Goal: Task Accomplishment & Management: Complete application form

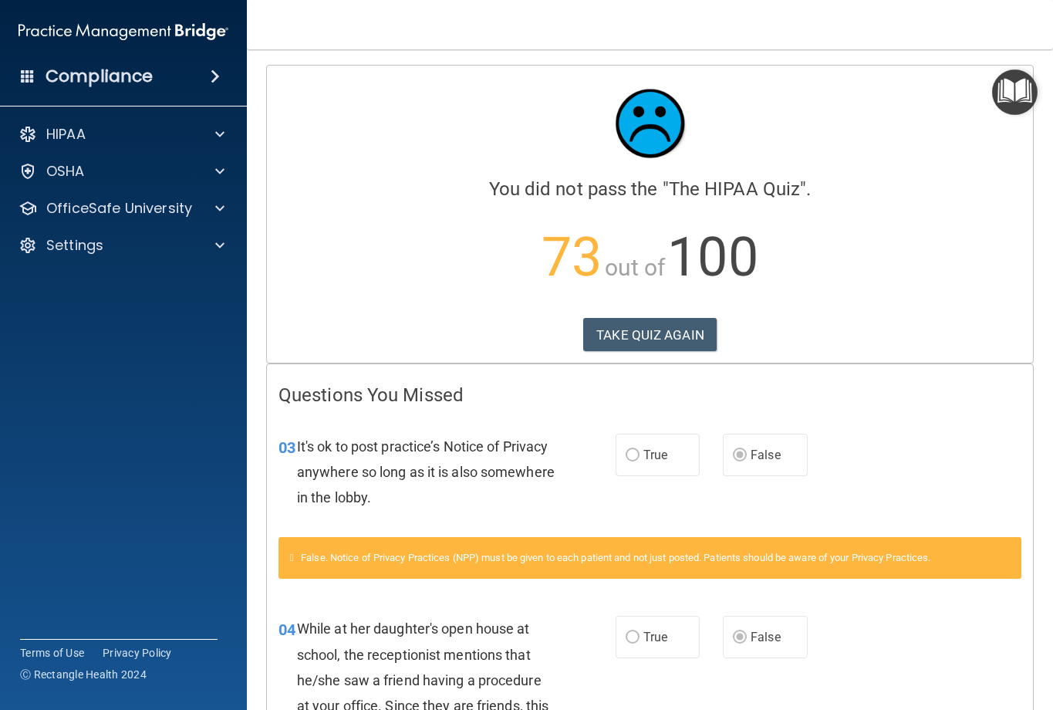
scroll to position [848, 0]
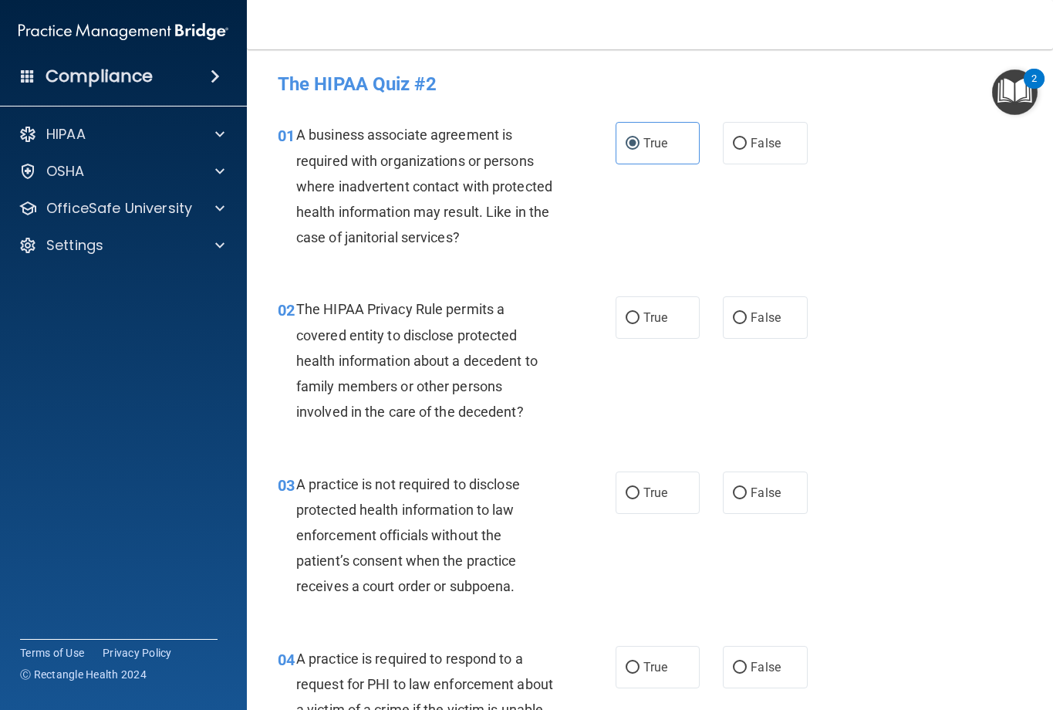
click at [889, 169] on div "01 A business associate agreement is required with organizations or persons whe…" at bounding box center [649, 190] width 767 height 174
click at [467, 166] on span "A business associate agreement is required with organizations or persons where …" at bounding box center [424, 185] width 256 height 119
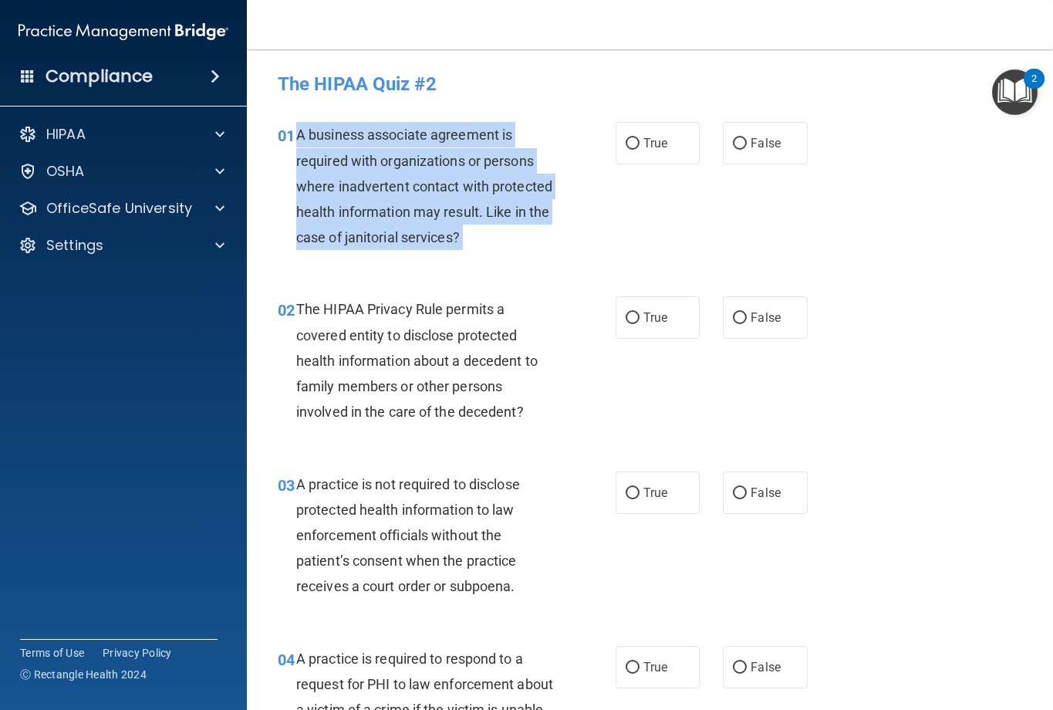
click at [467, 166] on span "A business associate agreement is required with organizations or persons where …" at bounding box center [424, 185] width 256 height 119
copy ng-form "A business associate agreement is required with organizations or persons where …"
click at [294, 255] on div "01 A business associate agreement is required with organizations or persons whe…" at bounding box center [447, 190] width 384 height 136
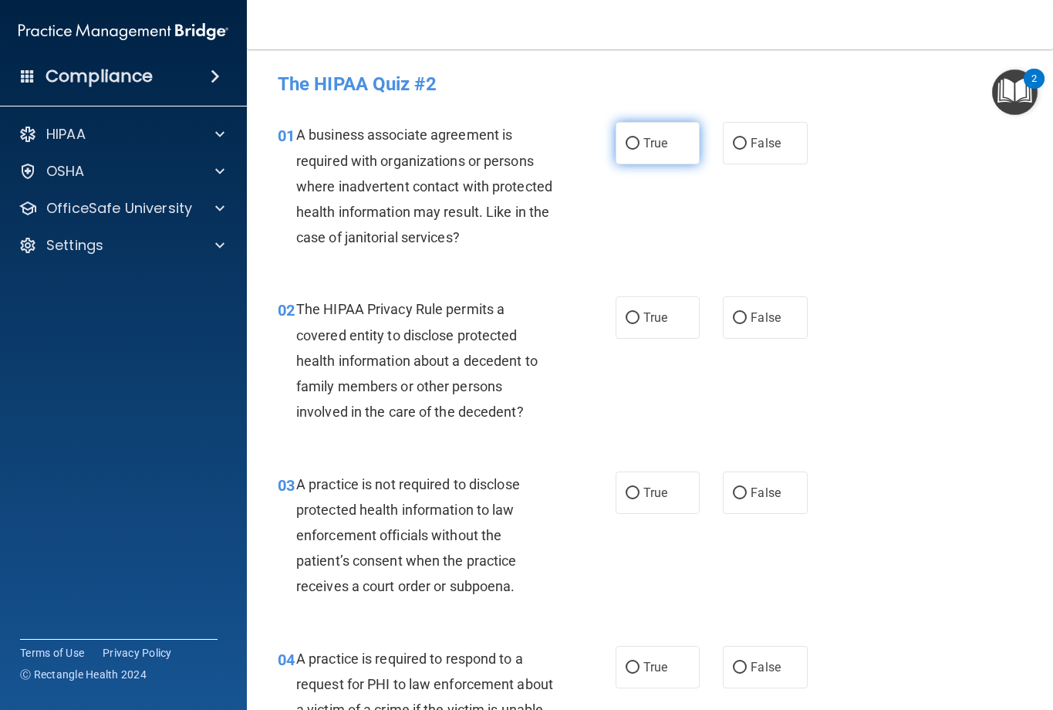
click at [631, 150] on label "True" at bounding box center [657, 143] width 85 height 42
click at [631, 150] on input "True" at bounding box center [633, 144] width 14 height 12
radio input "true"
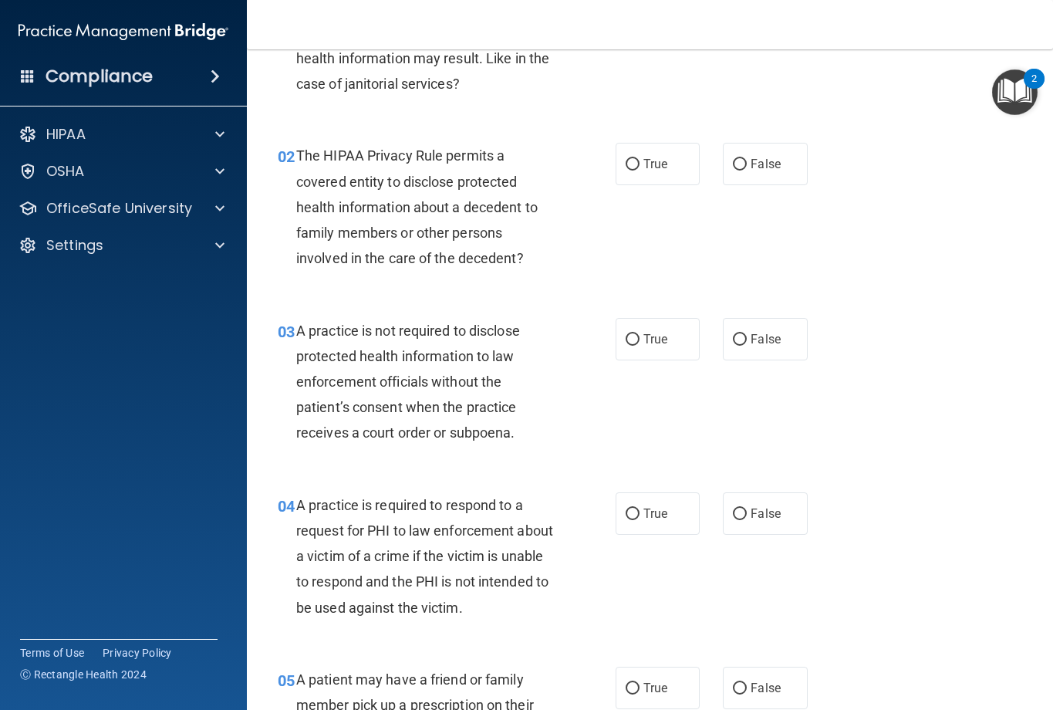
scroll to position [154, 0]
click at [472, 226] on span "The HIPAA Privacy Rule permits a covered entity to disclose protected health in…" at bounding box center [416, 206] width 241 height 119
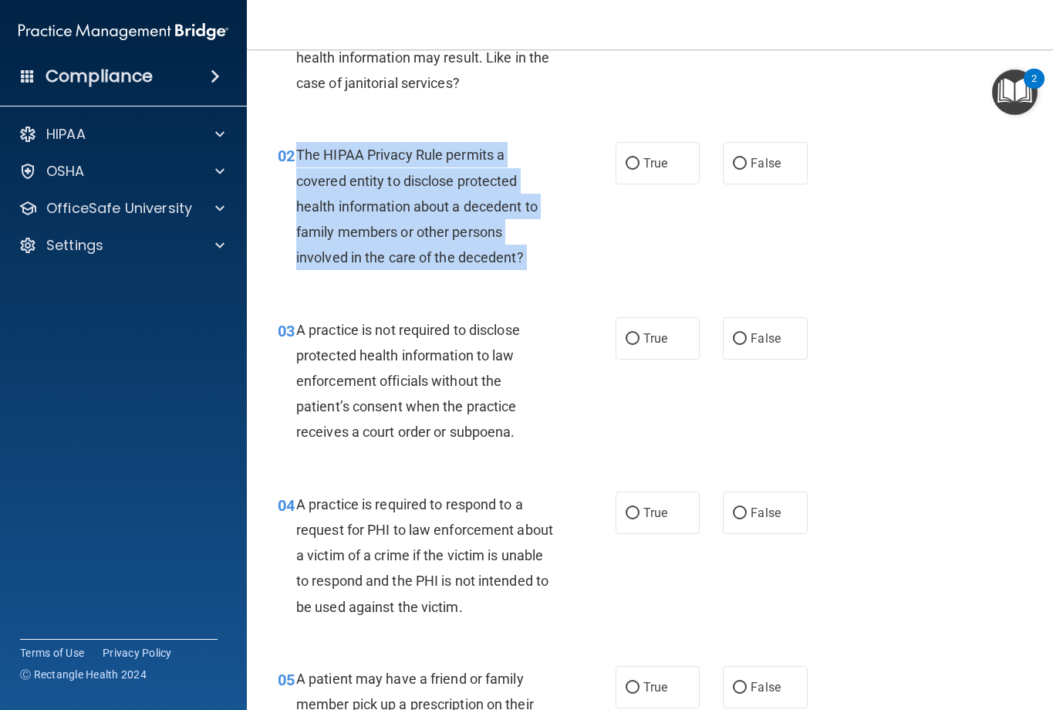
click at [472, 226] on span "The HIPAA Privacy Rule permits a covered entity to disclose protected health in…" at bounding box center [416, 206] width 241 height 119
copy ng-form "The HIPAA Privacy Rule permits a covered entity to disclose protected health in…"
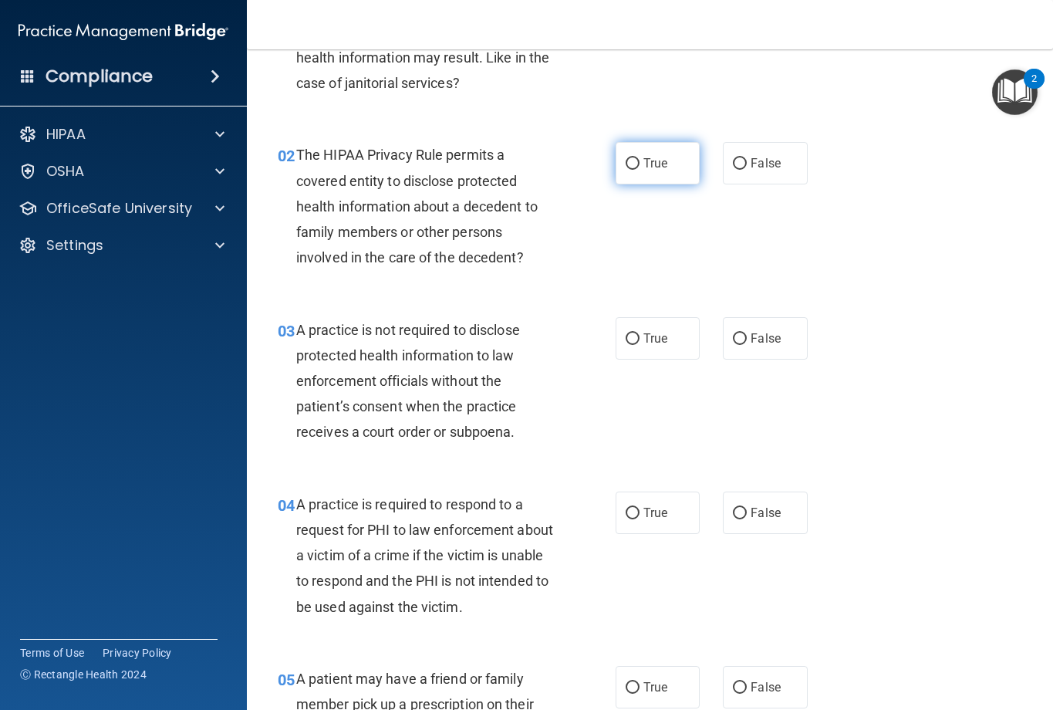
click at [663, 166] on label "True" at bounding box center [657, 163] width 85 height 42
click at [639, 166] on input "True" at bounding box center [633, 164] width 14 height 12
radio input "true"
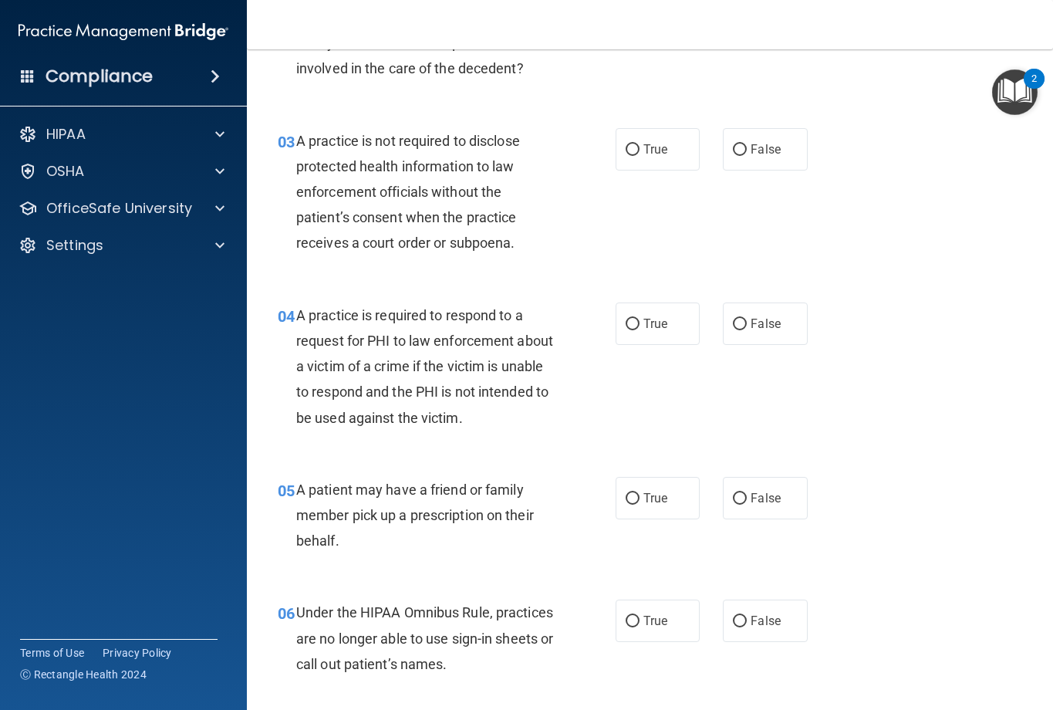
scroll to position [386, 0]
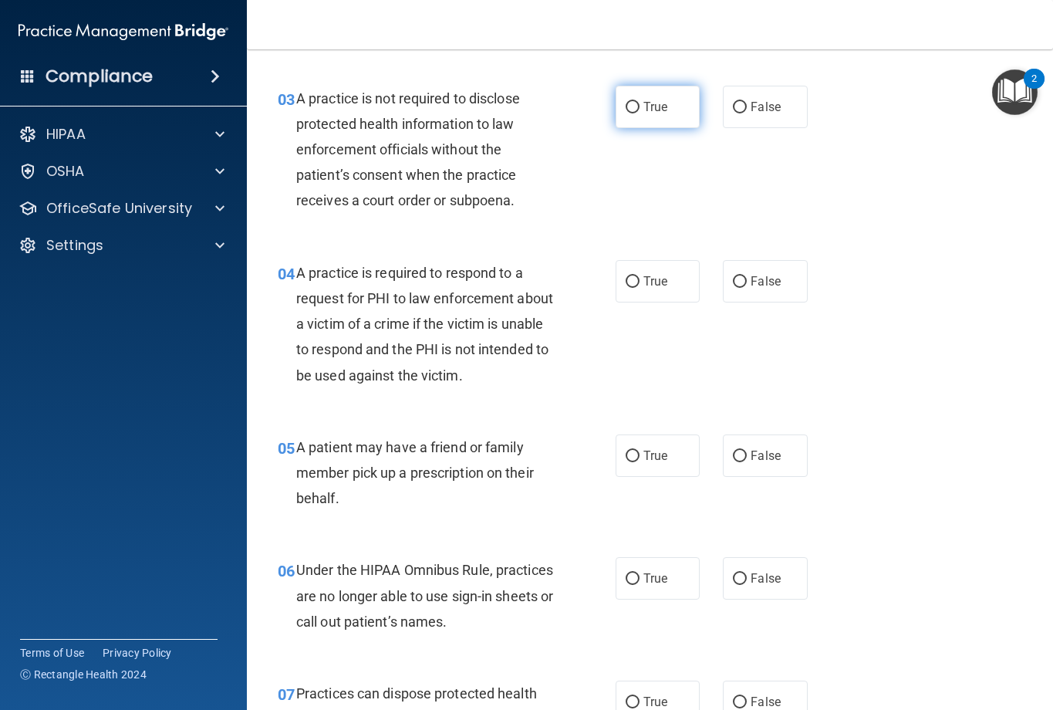
click at [653, 114] on label "True" at bounding box center [657, 107] width 85 height 42
click at [639, 113] on input "True" at bounding box center [633, 108] width 14 height 12
radio input "true"
click at [433, 180] on span "A practice is not required to disclose protected health information to law enfo…" at bounding box center [408, 149] width 224 height 119
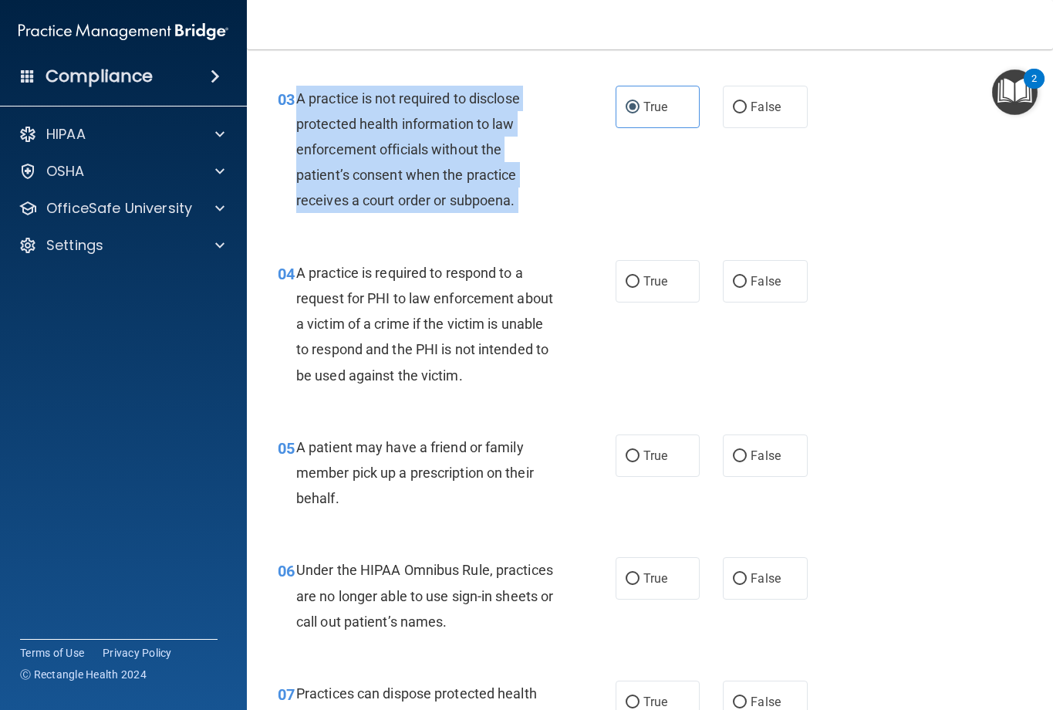
click at [433, 180] on span "A practice is not required to disclose protected health information to law enfo…" at bounding box center [408, 149] width 224 height 119
copy ng-form "A practice is not required to disclose protected health information to law enfo…"
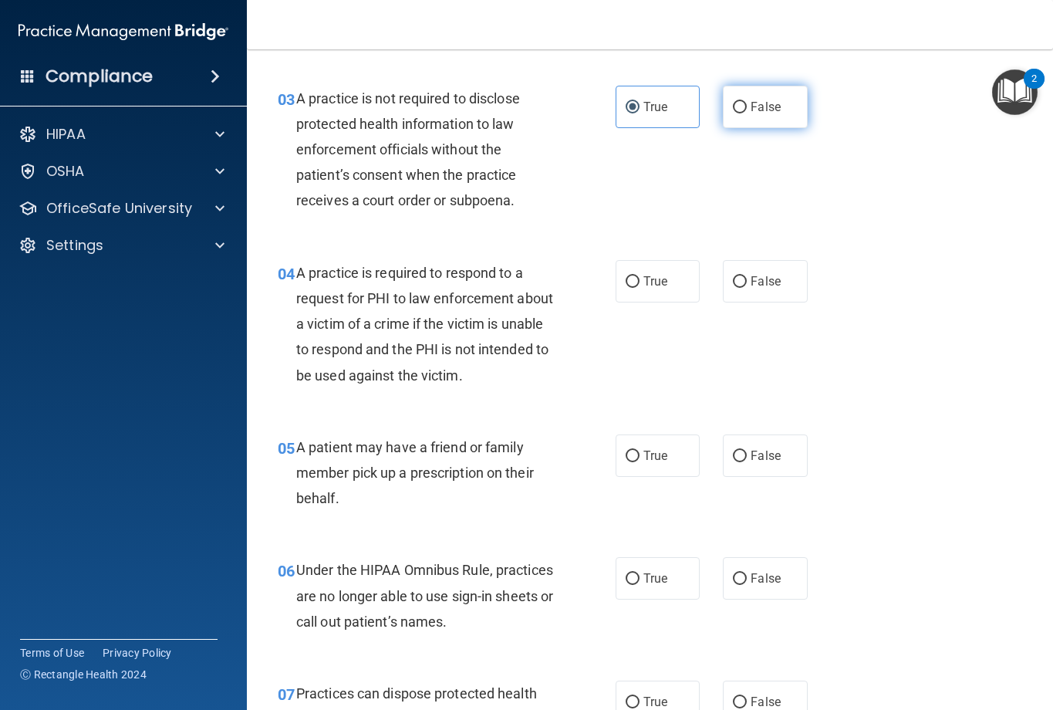
click at [730, 116] on label "False" at bounding box center [765, 107] width 85 height 42
click at [733, 113] on input "False" at bounding box center [740, 108] width 14 height 12
radio input "true"
radio input "false"
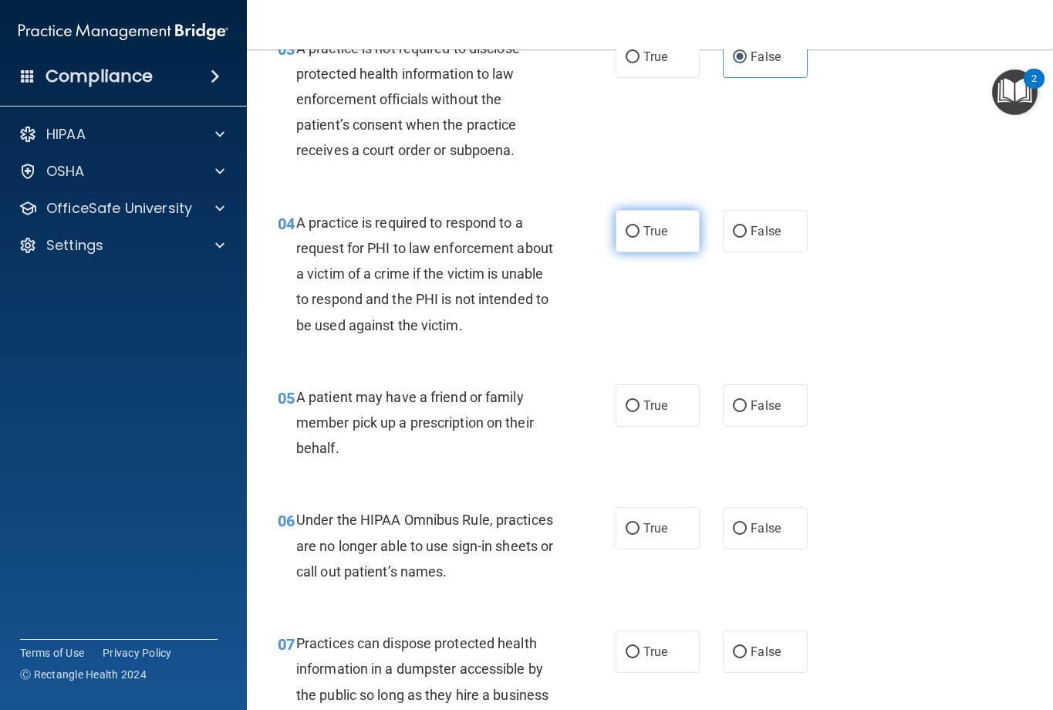
scroll to position [463, 0]
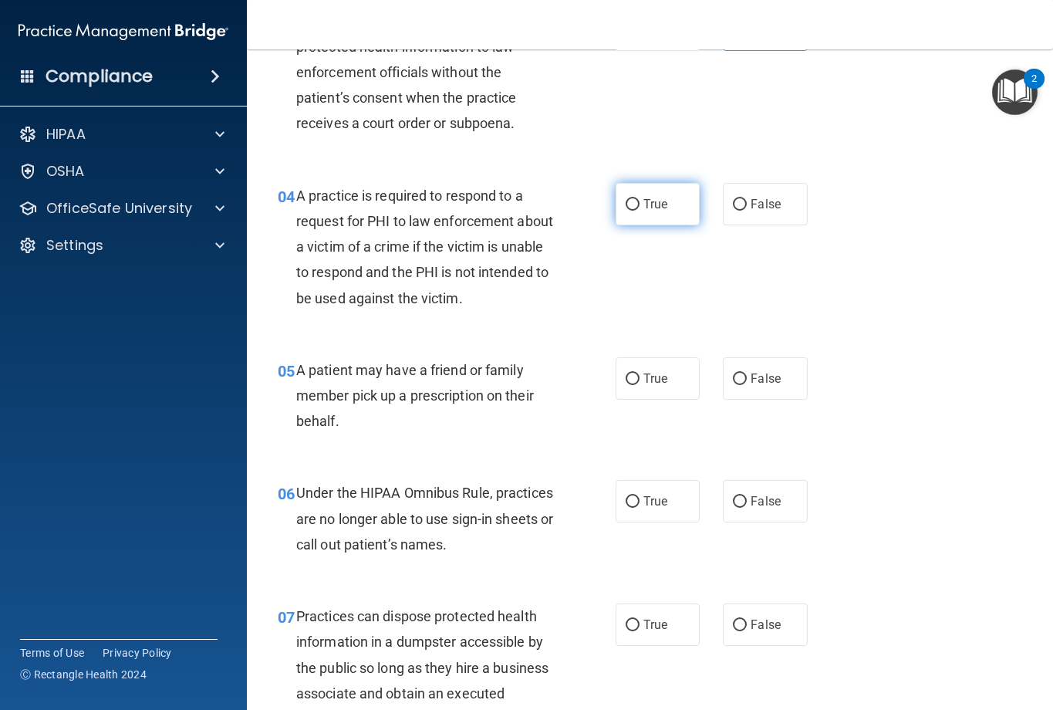
click at [632, 201] on input "True" at bounding box center [633, 205] width 14 height 12
radio input "true"
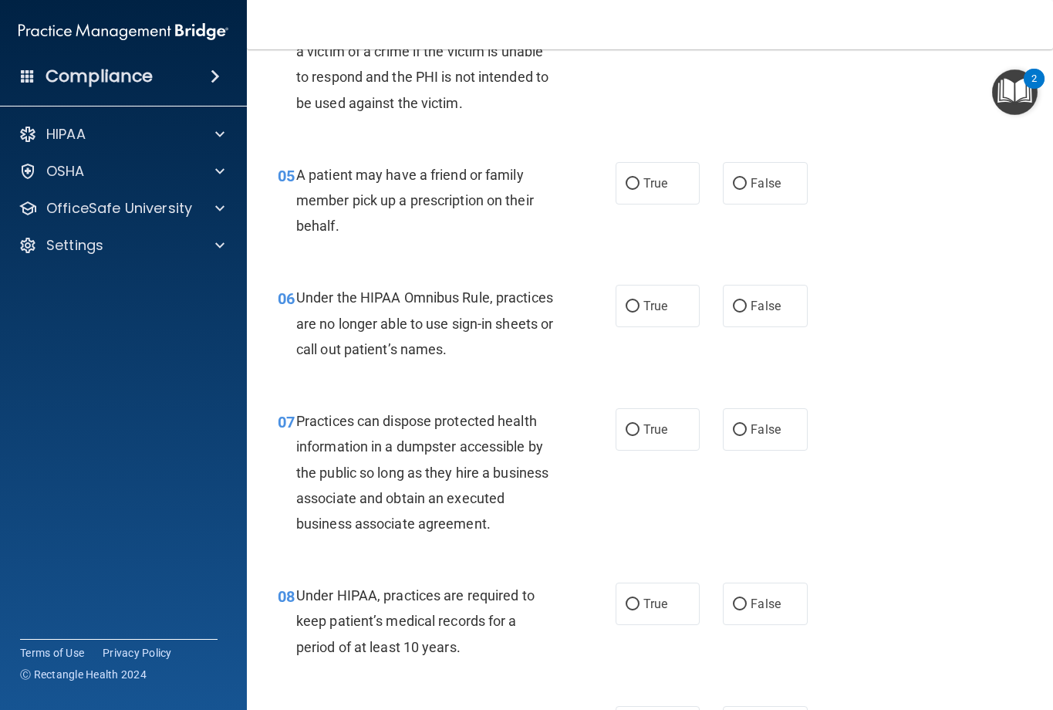
scroll to position [694, 0]
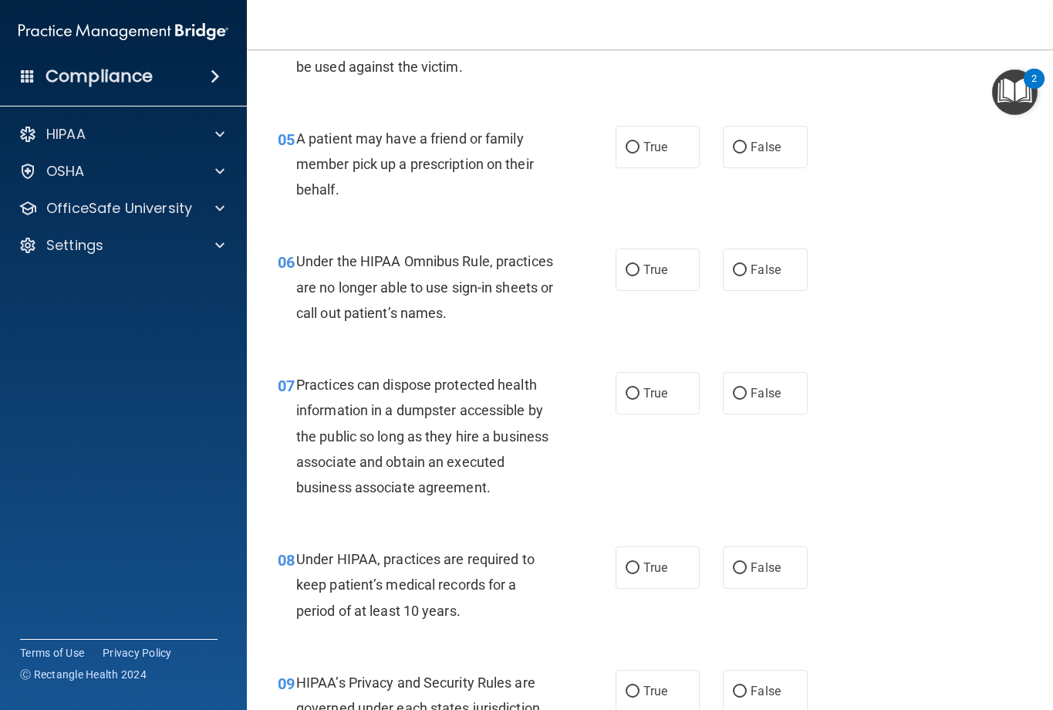
click at [436, 169] on span "A patient may have a friend or family member pick up a prescription on their be…" at bounding box center [415, 163] width 238 height 67
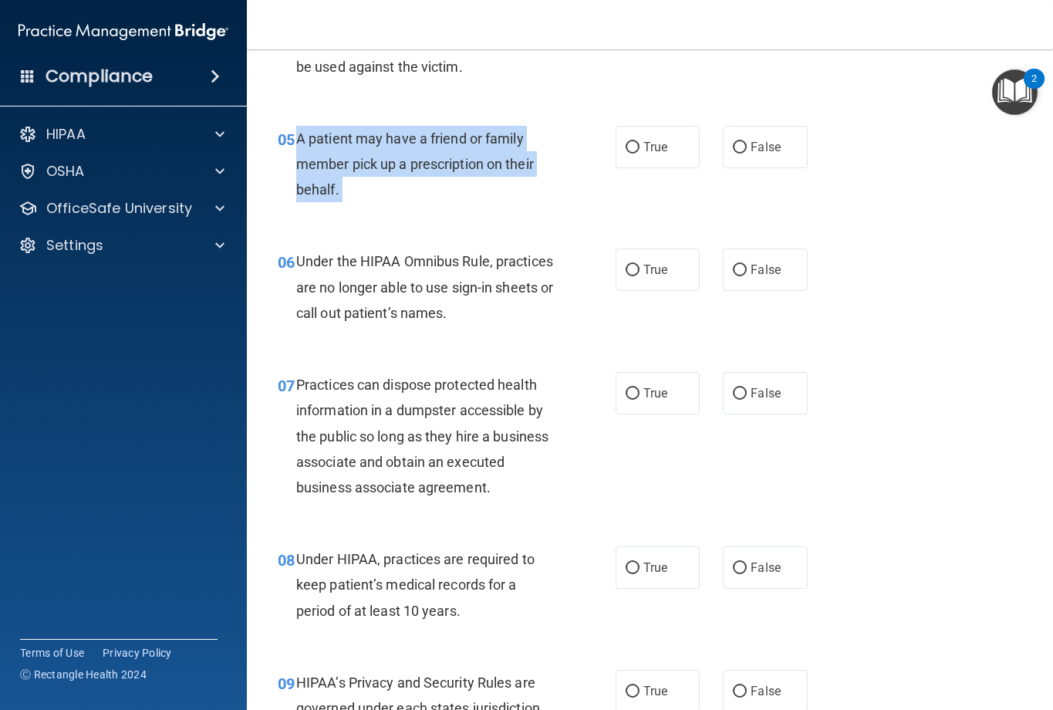
click at [436, 169] on span "A patient may have a friend or family member pick up a prescription on their be…" at bounding box center [415, 163] width 238 height 67
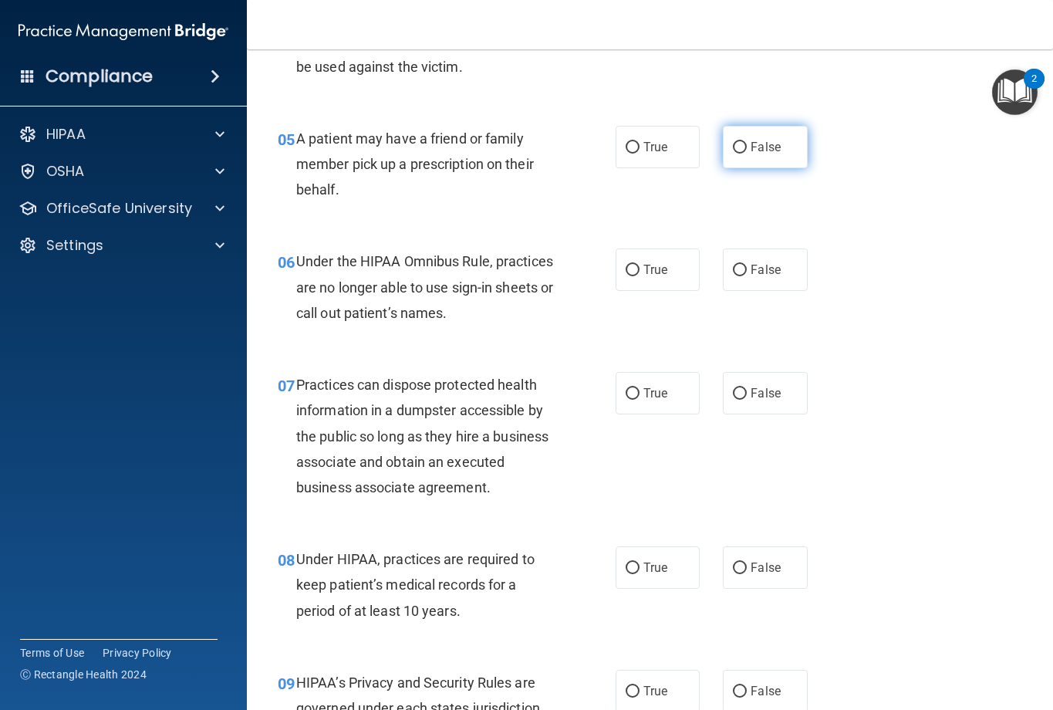
click at [757, 157] on label "False" at bounding box center [765, 147] width 85 height 42
click at [747, 153] on input "False" at bounding box center [740, 148] width 14 height 12
radio input "true"
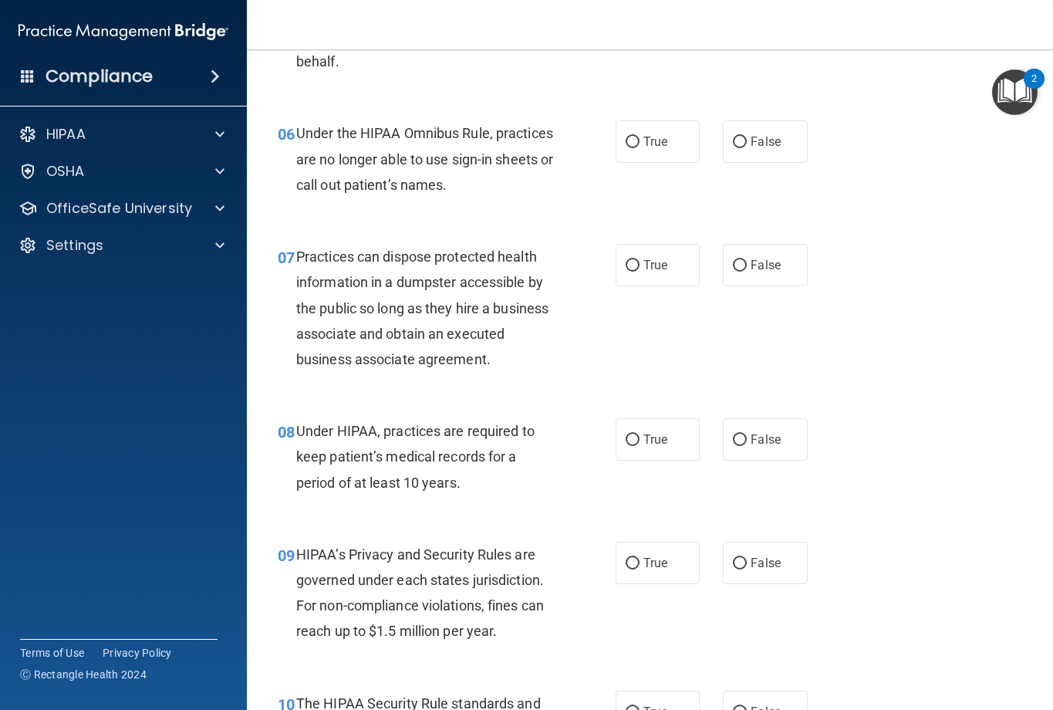
scroll to position [848, 0]
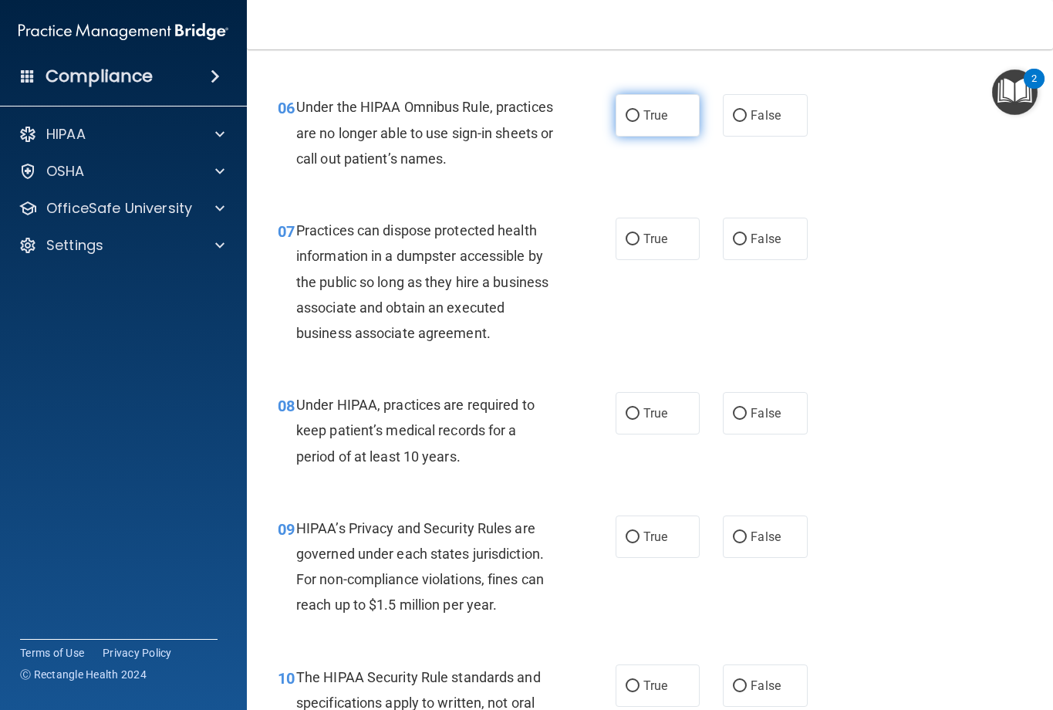
click at [632, 116] on input "True" at bounding box center [633, 116] width 14 height 12
radio input "true"
click at [735, 114] on input "False" at bounding box center [740, 116] width 14 height 12
radio input "true"
radio input "false"
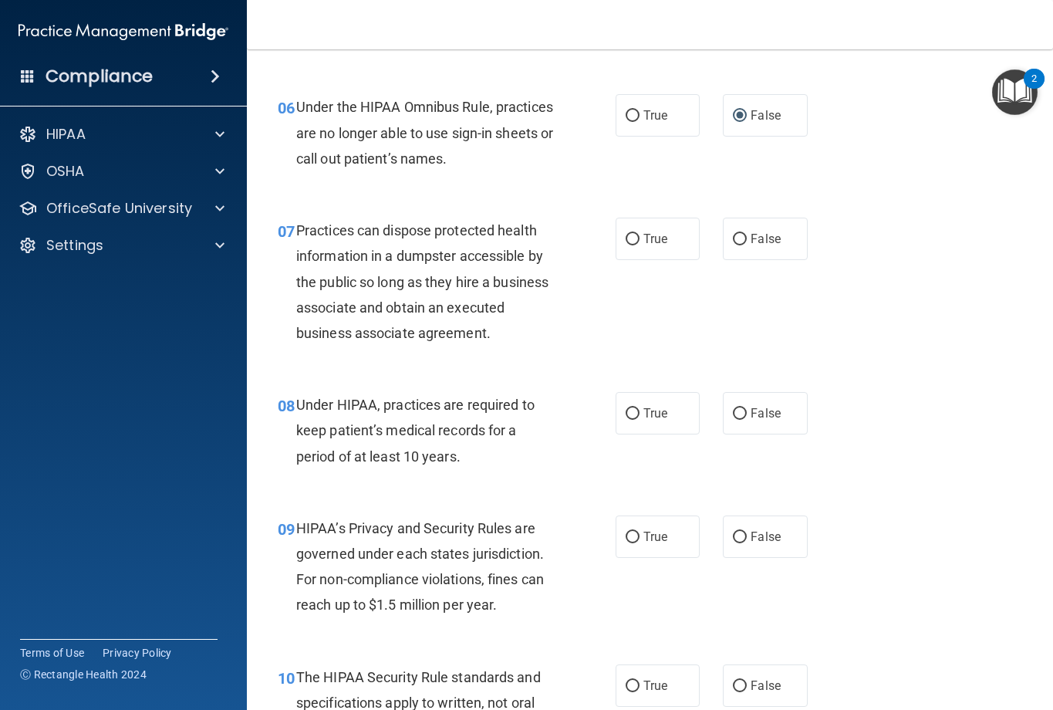
click at [472, 144] on div "Under the HIPAA Omnibus Rule, practices are no longer able to use sign-in sheet…" at bounding box center [431, 132] width 271 height 77
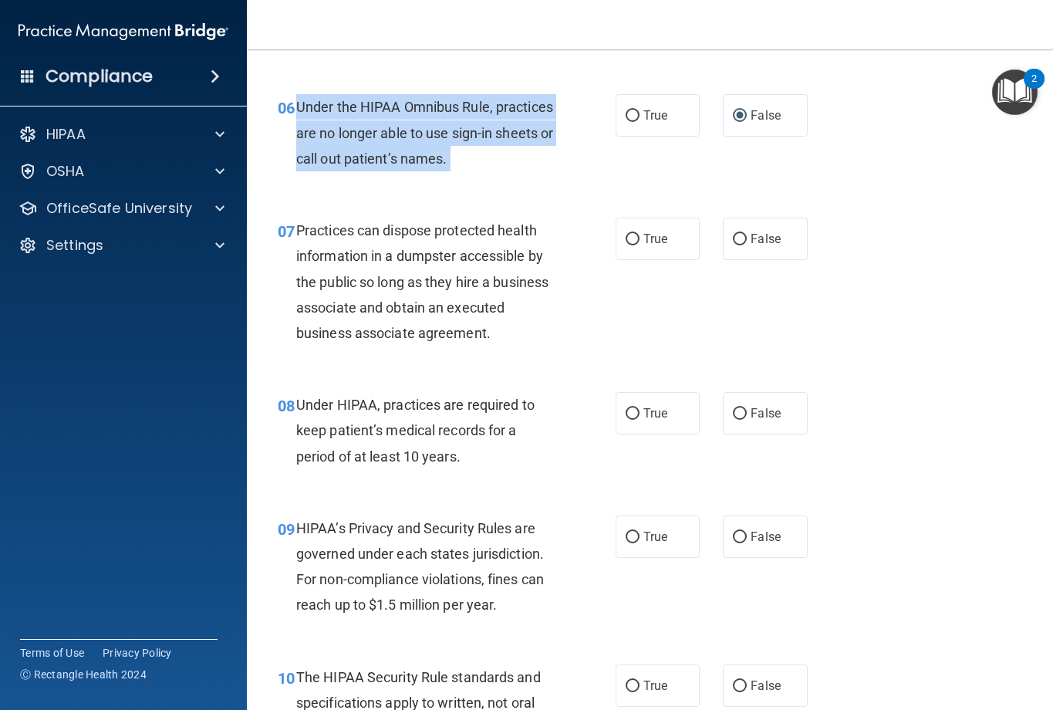
click at [472, 144] on div "Under the HIPAA Omnibus Rule, practices are no longer able to use sign-in sheet…" at bounding box center [431, 132] width 271 height 77
drag, startPoint x: 472, startPoint y: 144, endPoint x: 466, endPoint y: 138, distance: 8.7
copy ng-form "Under the HIPAA Omnibus Rule, practices are no longer able to use sign-in sheet…"
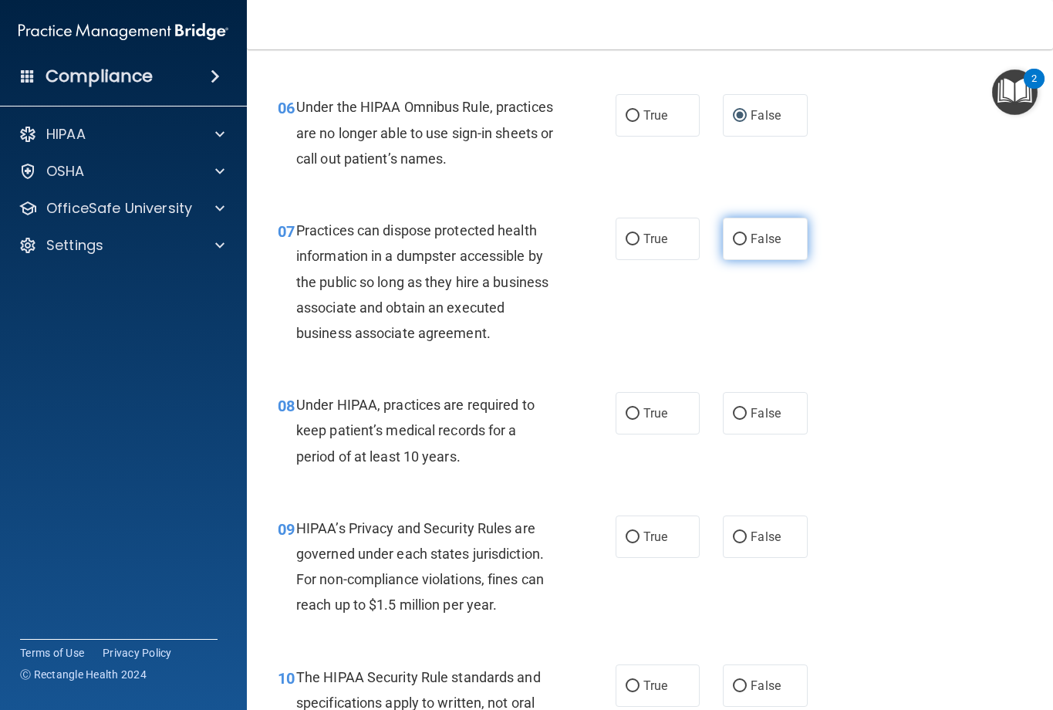
click at [747, 231] on label "False" at bounding box center [765, 239] width 85 height 42
click at [747, 234] on input "False" at bounding box center [740, 240] width 14 height 12
radio input "true"
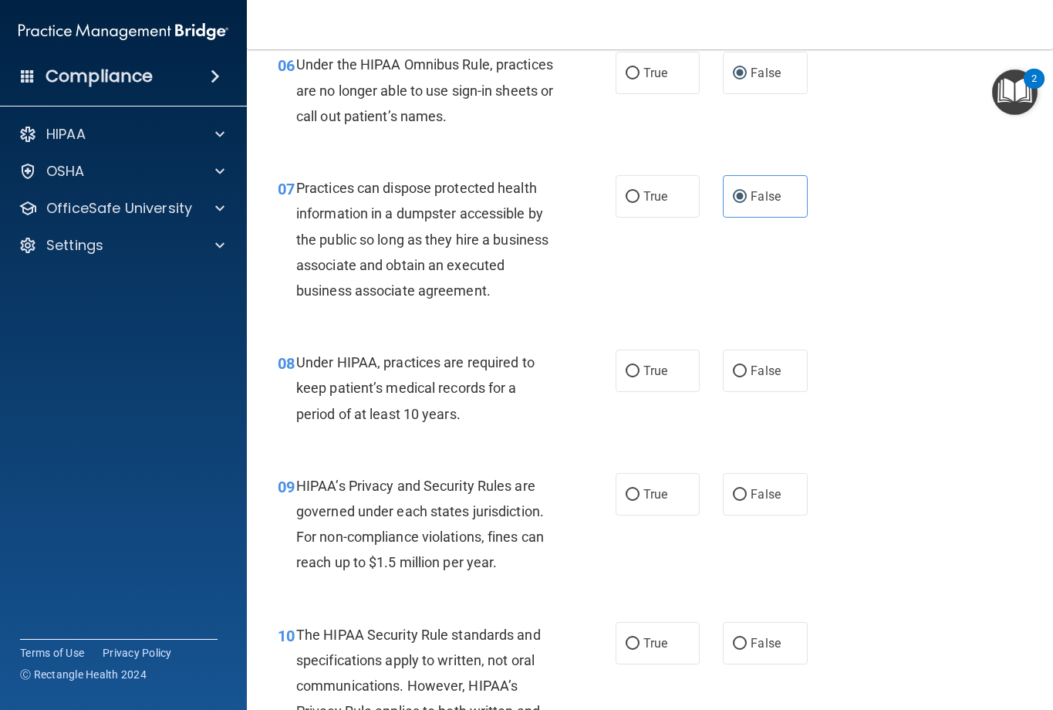
scroll to position [926, 0]
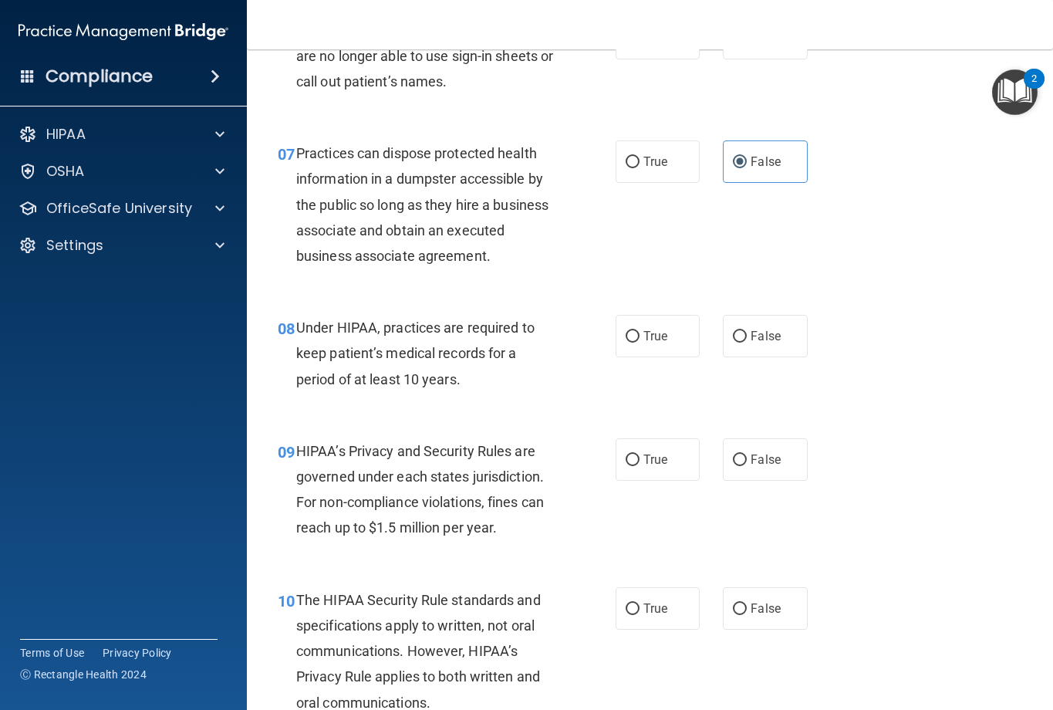
click at [443, 218] on div "Practices can dispose protected health information in a dumpster accessible by …" at bounding box center [431, 204] width 271 height 128
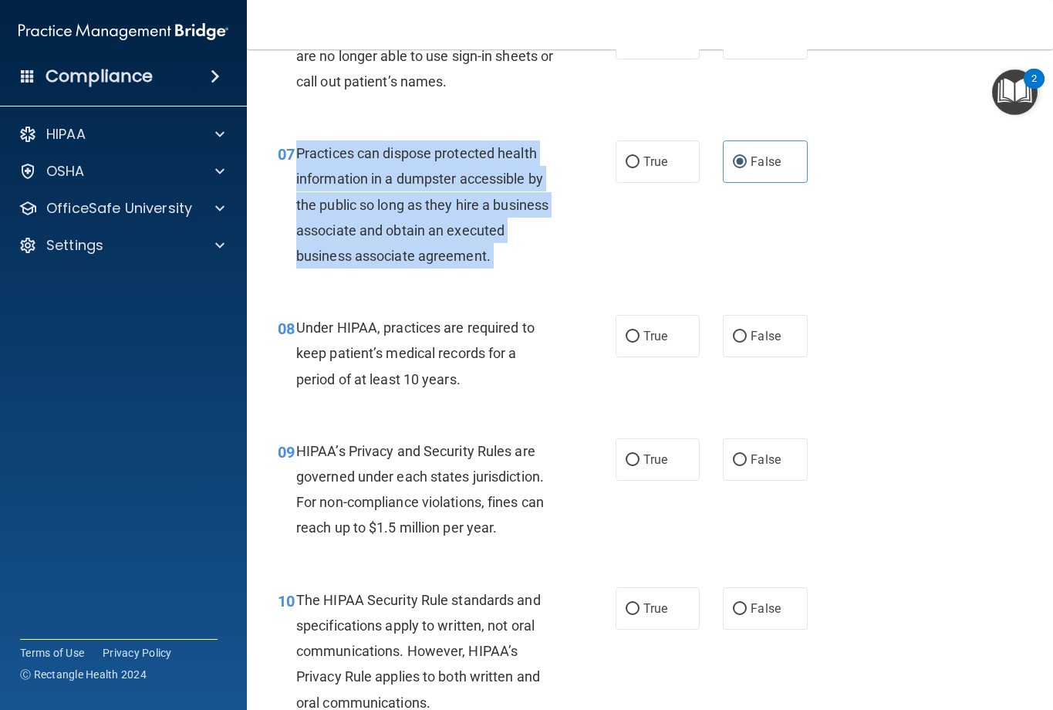
click at [443, 218] on div "Practices can dispose protected health information in a dumpster accessible by …" at bounding box center [431, 204] width 271 height 128
copy ng-form "Practices can dispose protected health information in a dumpster accessible by …"
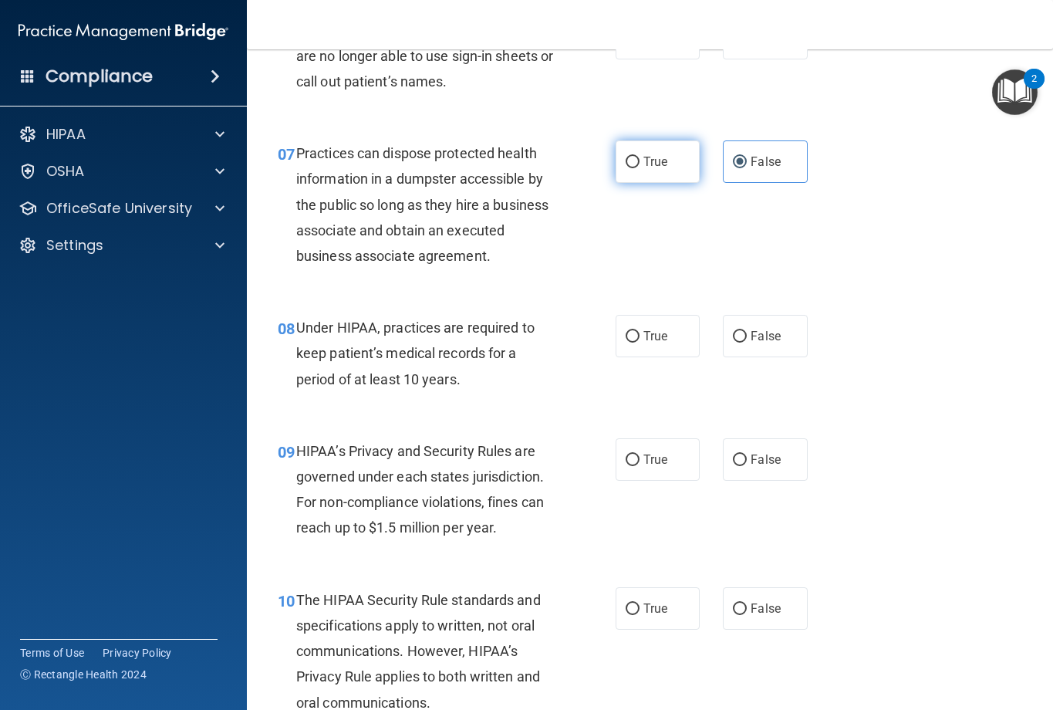
click at [646, 167] on span "True" at bounding box center [655, 161] width 24 height 15
click at [639, 167] on input "True" at bounding box center [633, 163] width 14 height 12
radio input "true"
radio input "false"
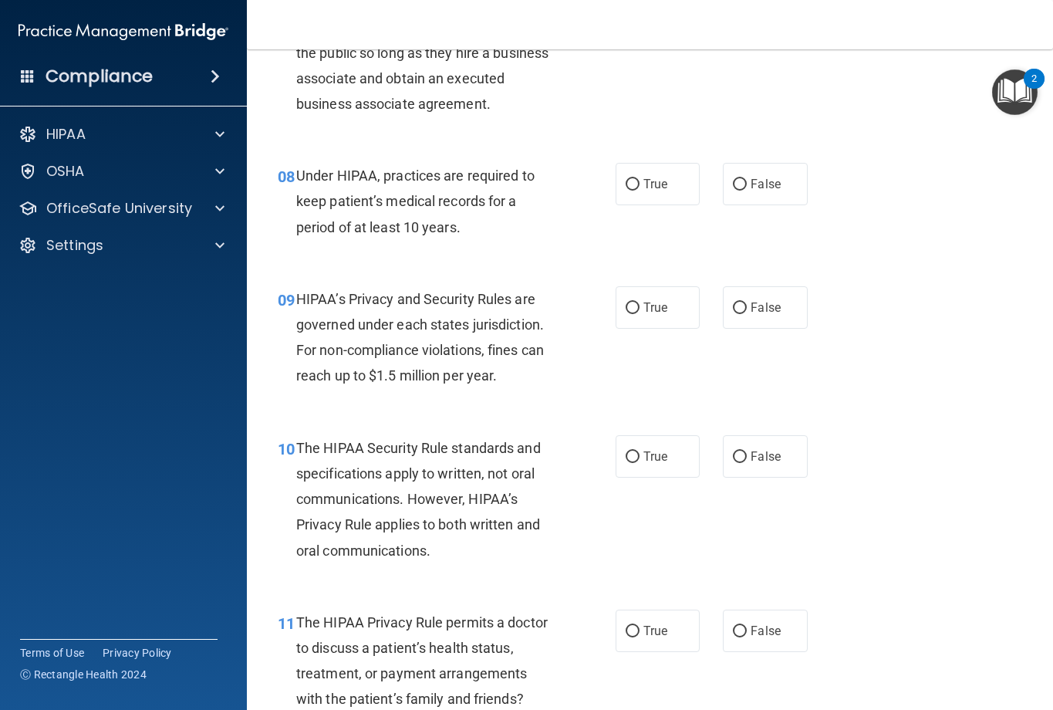
scroll to position [1157, 0]
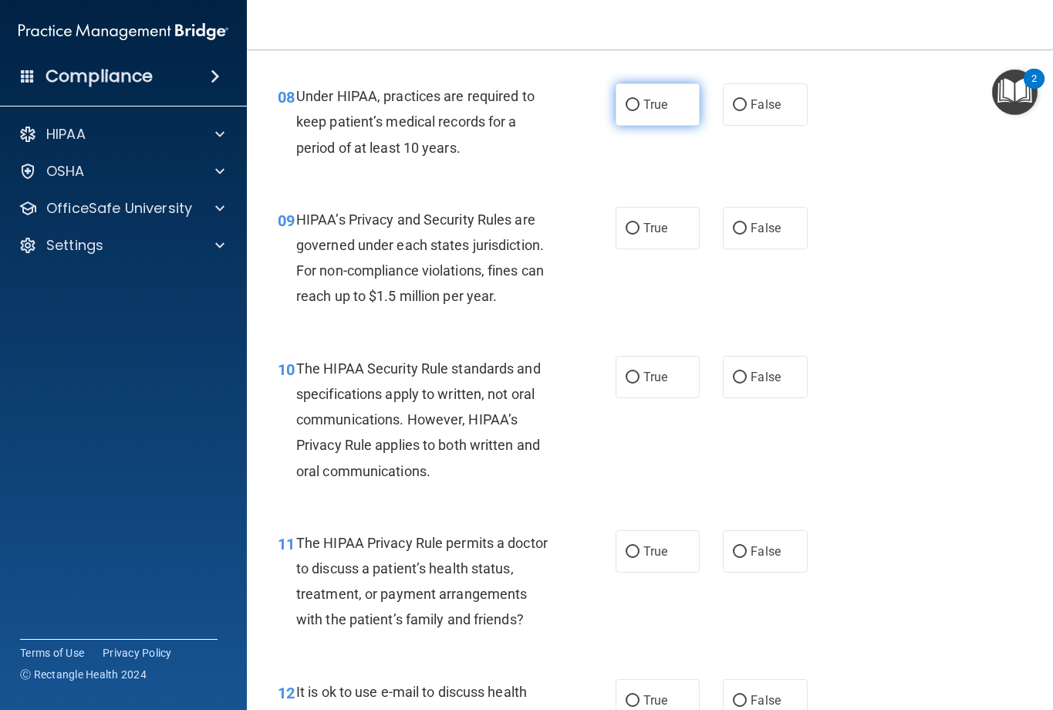
click at [626, 126] on label "True" at bounding box center [657, 104] width 85 height 42
click at [626, 111] on input "True" at bounding box center [633, 105] width 14 height 12
radio input "true"
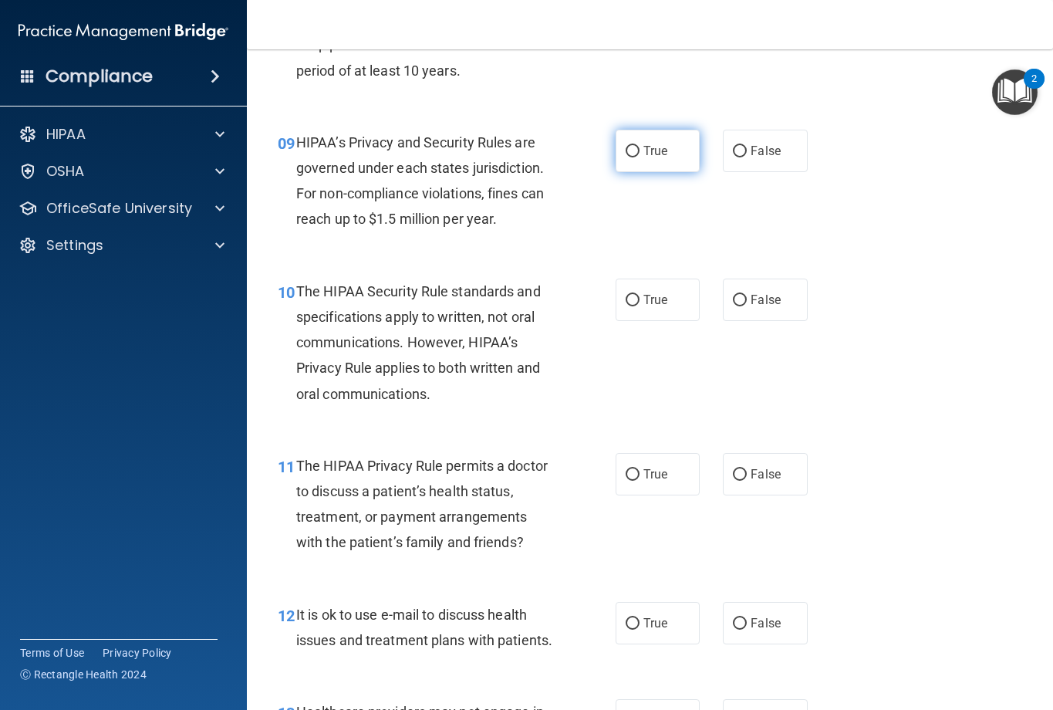
click at [643, 167] on label "True" at bounding box center [657, 151] width 85 height 42
click at [639, 157] on input "True" at bounding box center [633, 152] width 14 height 12
radio input "true"
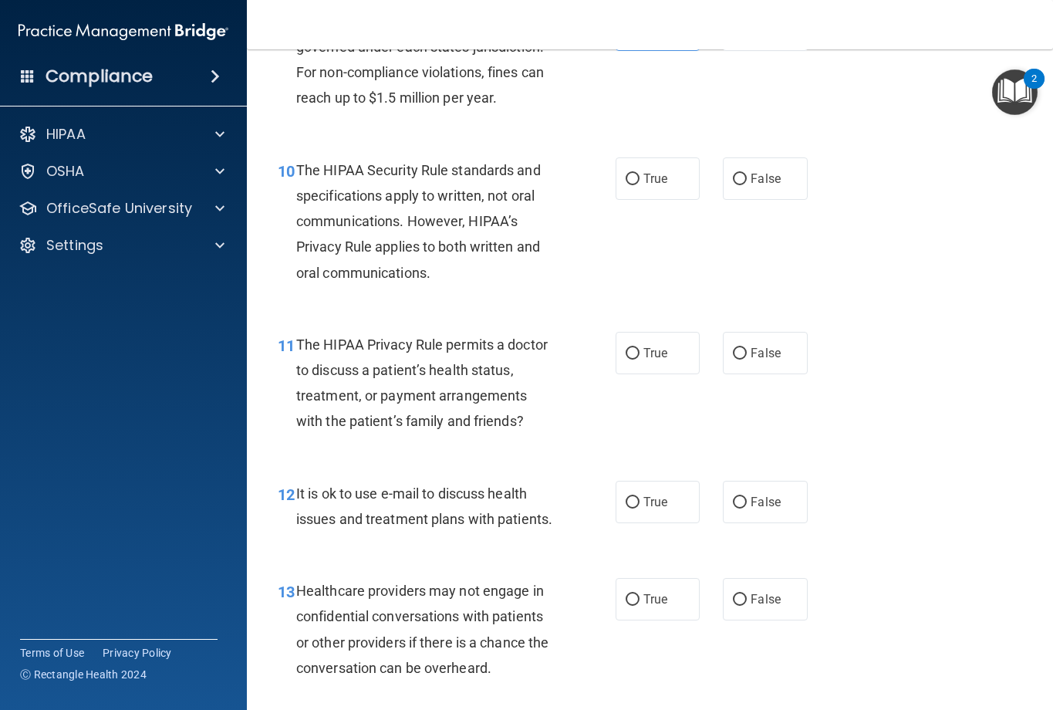
scroll to position [1388, 0]
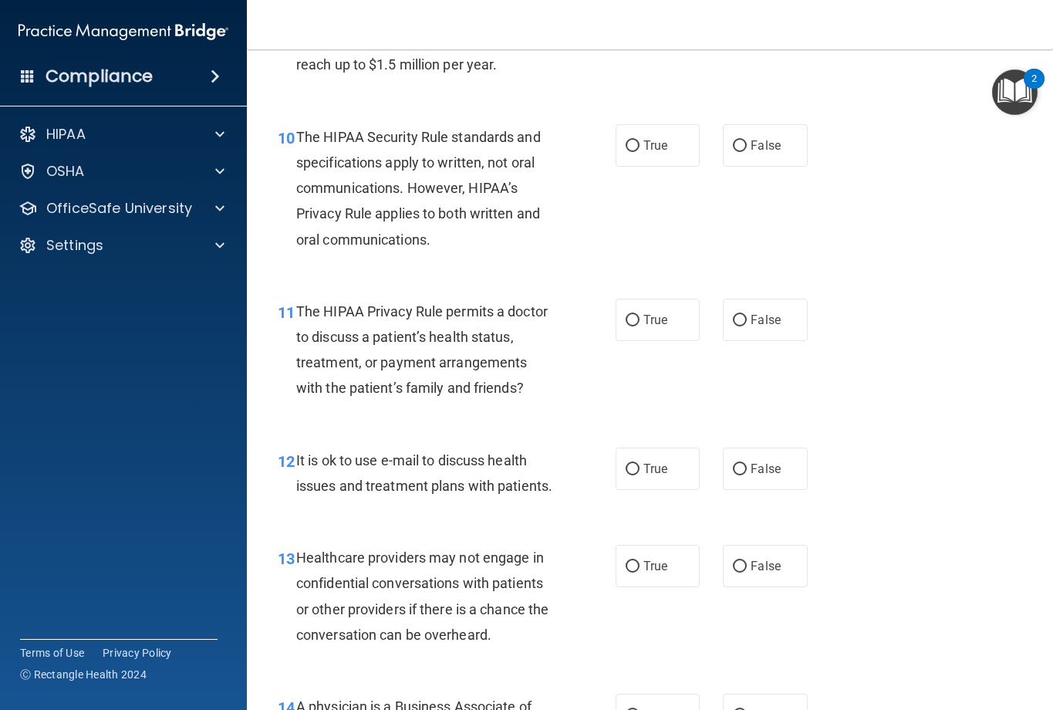
click at [376, 236] on span "The HIPAA Security Rule standards and specifications apply to written, not oral…" at bounding box center [418, 188] width 244 height 119
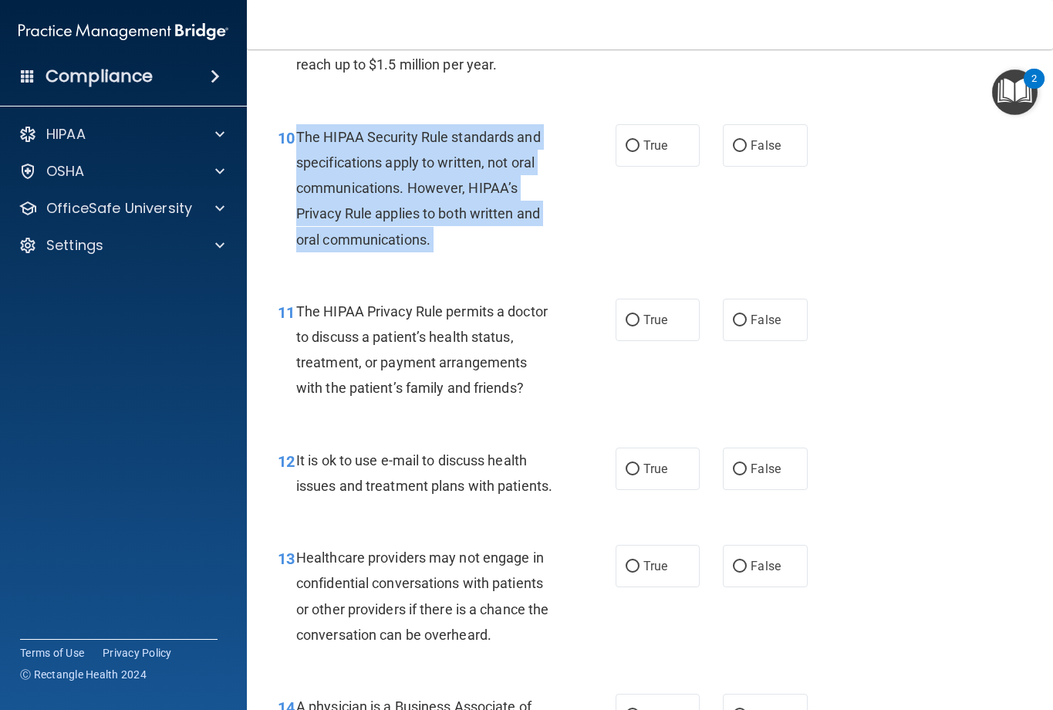
click at [376, 236] on span "The HIPAA Security Rule standards and specifications apply to written, not oral…" at bounding box center [418, 188] width 244 height 119
copy ng-form "The HIPAA Security Rule standards and specifications apply to written, not oral…"
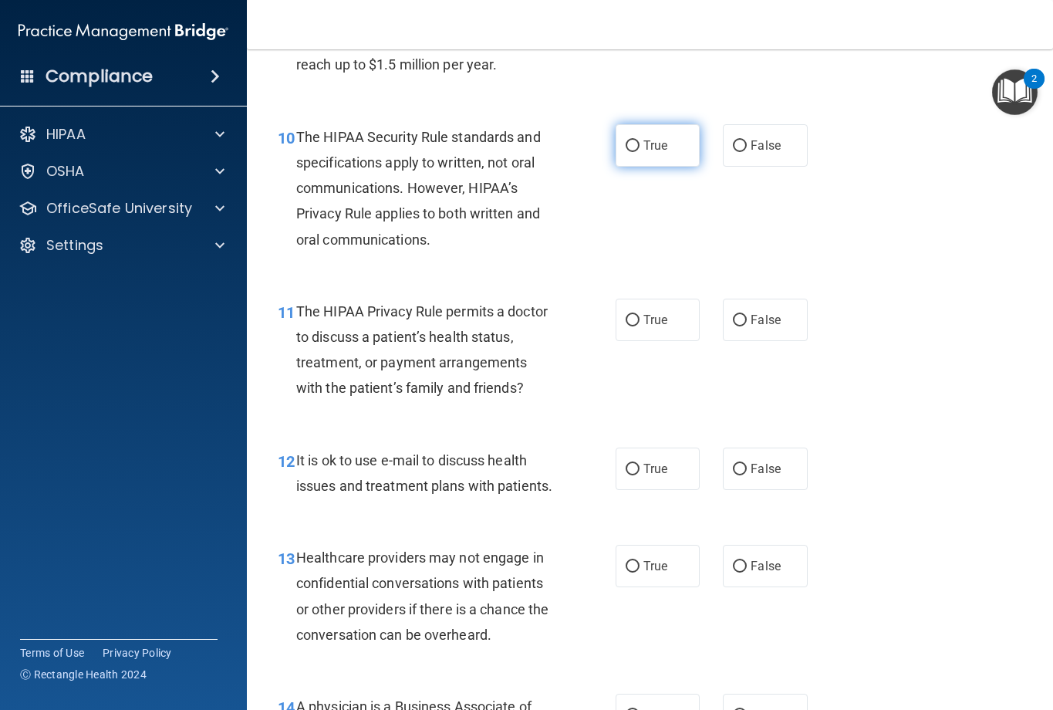
click at [653, 153] on span "True" at bounding box center [655, 145] width 24 height 15
click at [639, 152] on input "True" at bounding box center [633, 146] width 14 height 12
radio input "true"
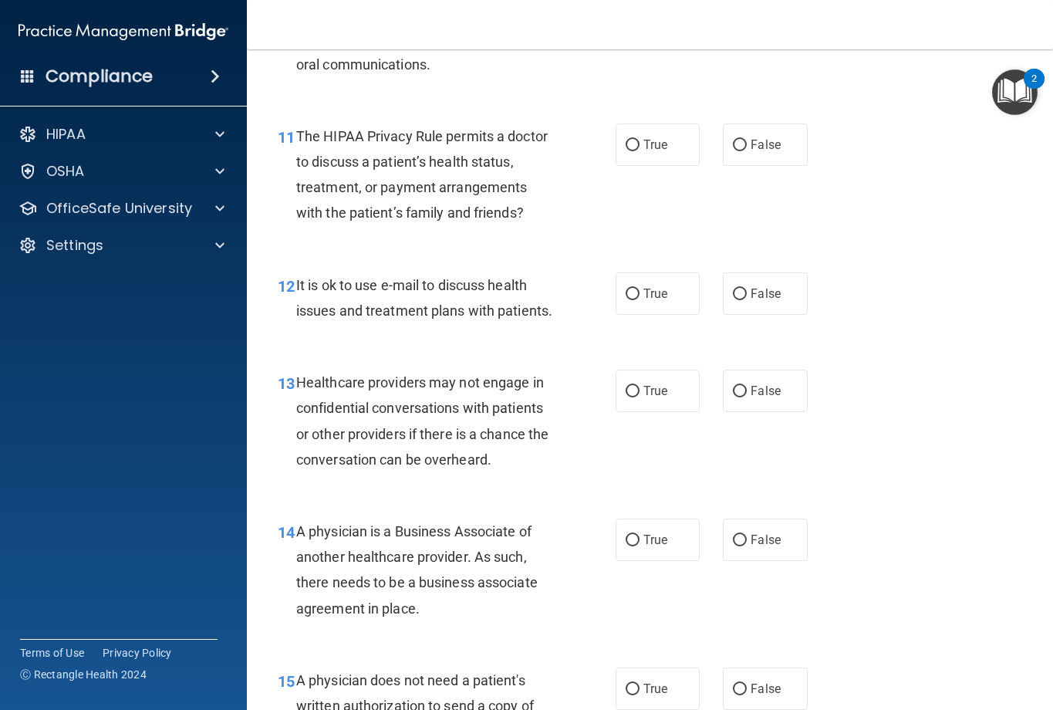
scroll to position [1620, 0]
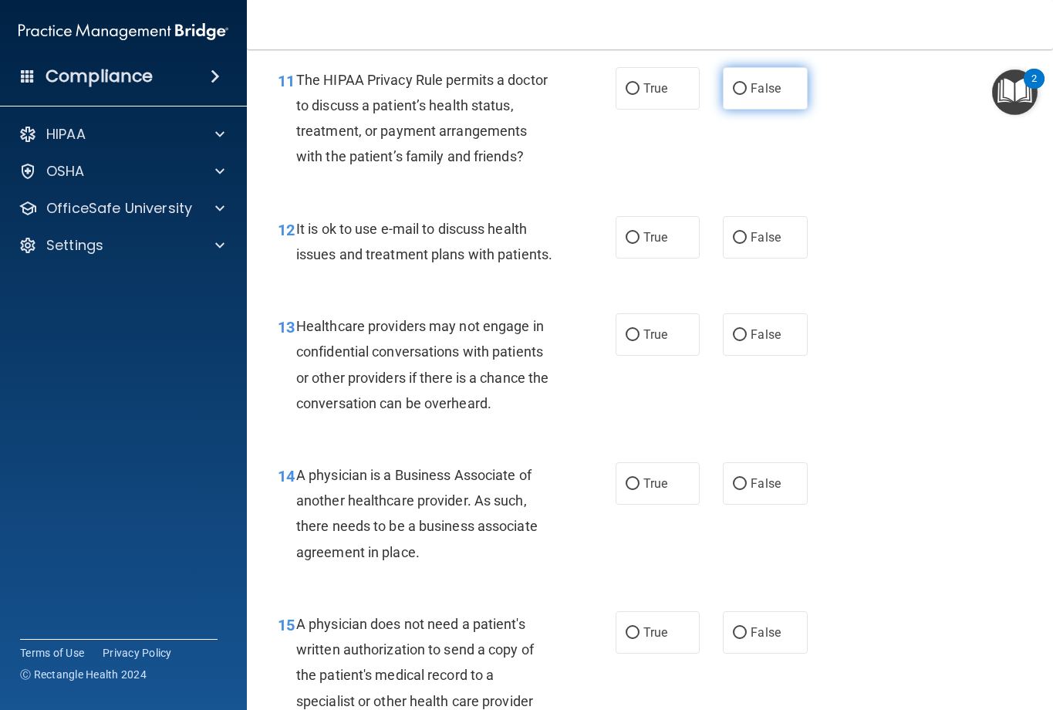
click at [750, 96] on span "False" at bounding box center [765, 88] width 30 height 15
click at [744, 95] on input "False" at bounding box center [740, 89] width 14 height 12
radio input "true"
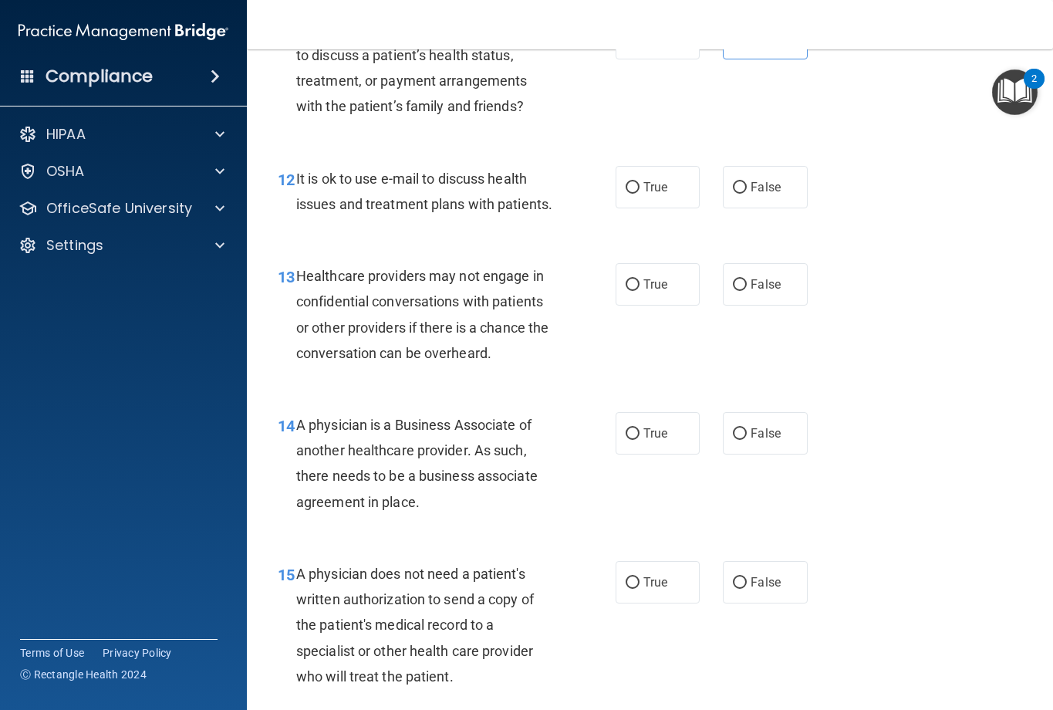
scroll to position [1697, 0]
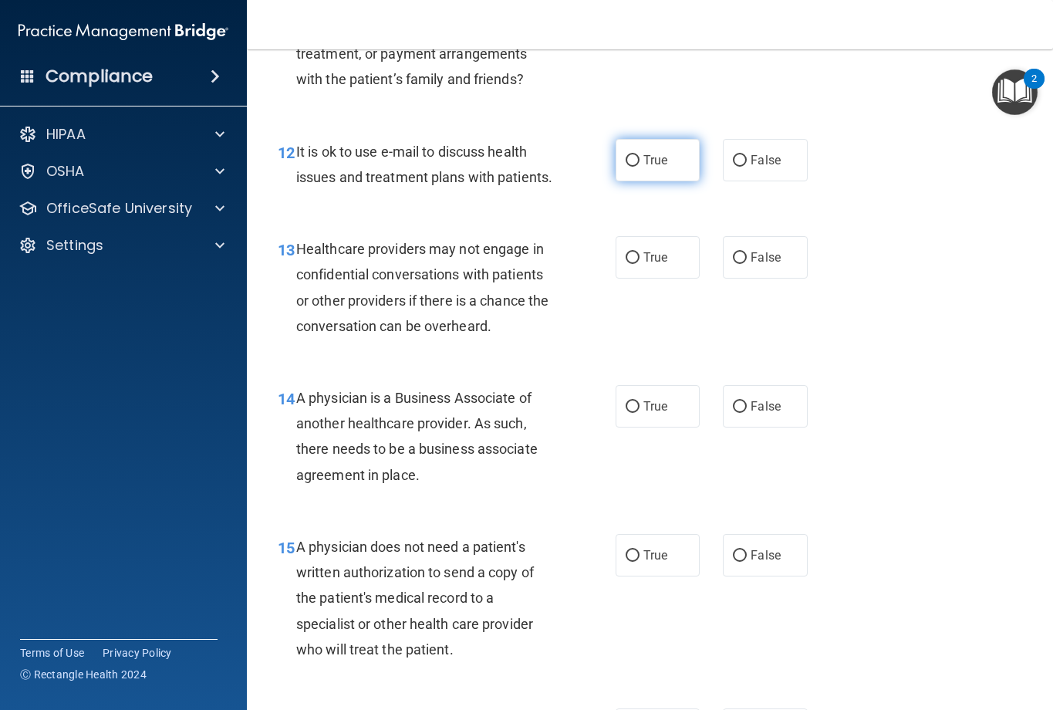
click at [632, 181] on label "True" at bounding box center [657, 160] width 85 height 42
click at [632, 167] on input "True" at bounding box center [633, 161] width 14 height 12
radio input "true"
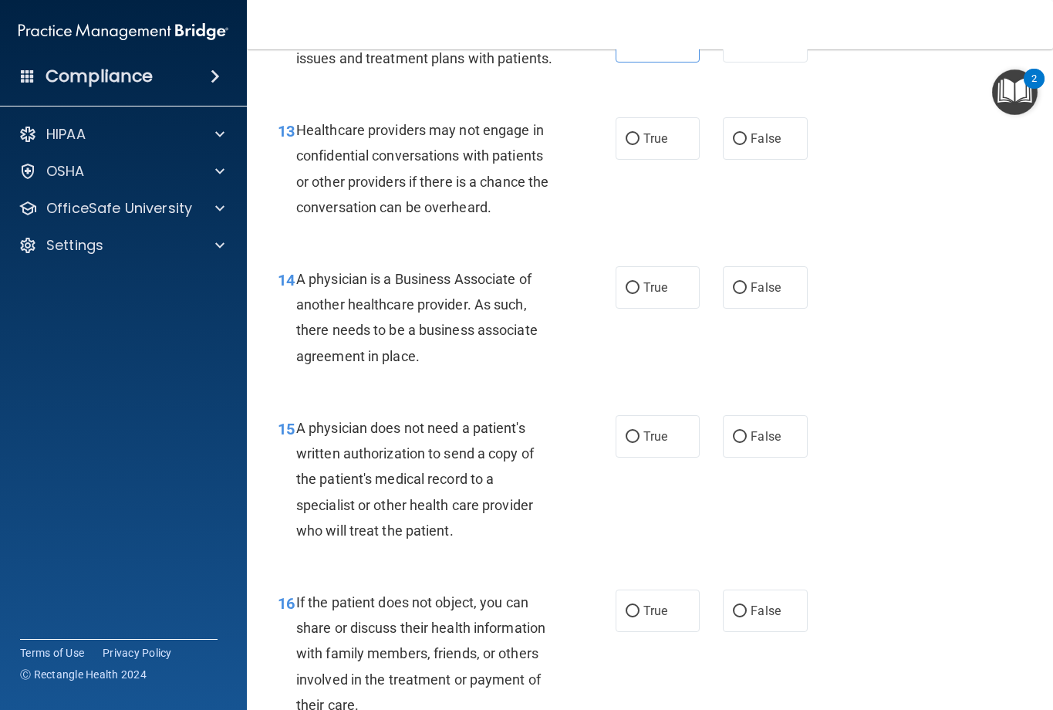
scroll to position [1851, 0]
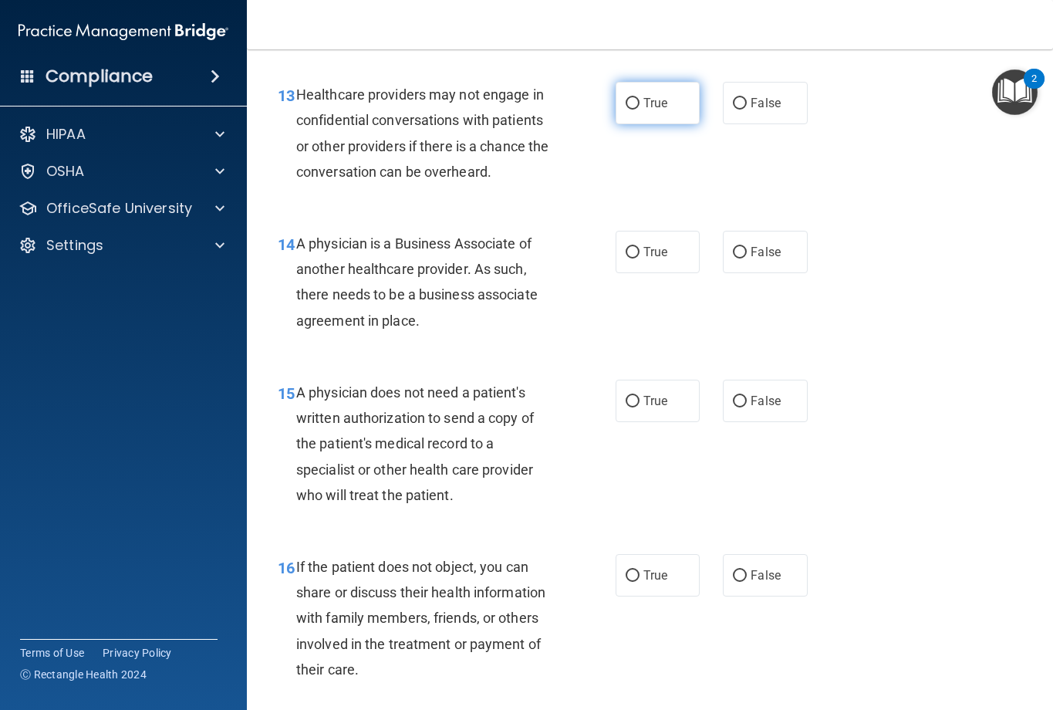
click at [626, 124] on label "True" at bounding box center [657, 103] width 85 height 42
click at [626, 110] on input "True" at bounding box center [633, 104] width 14 height 12
radio input "true"
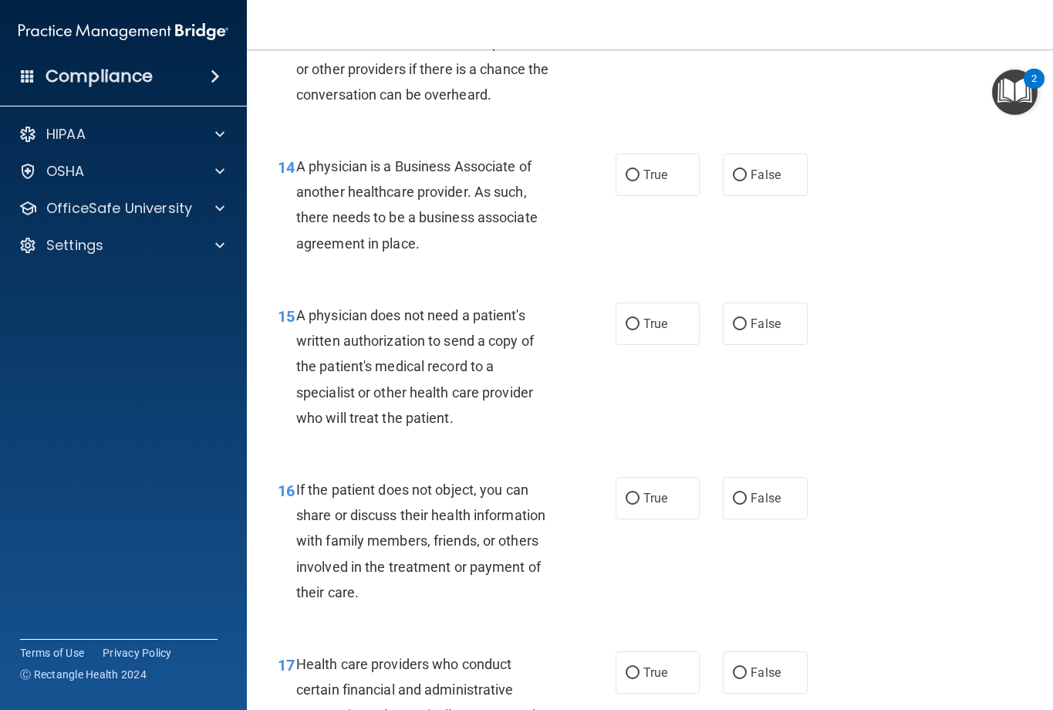
scroll to position [2005, 0]
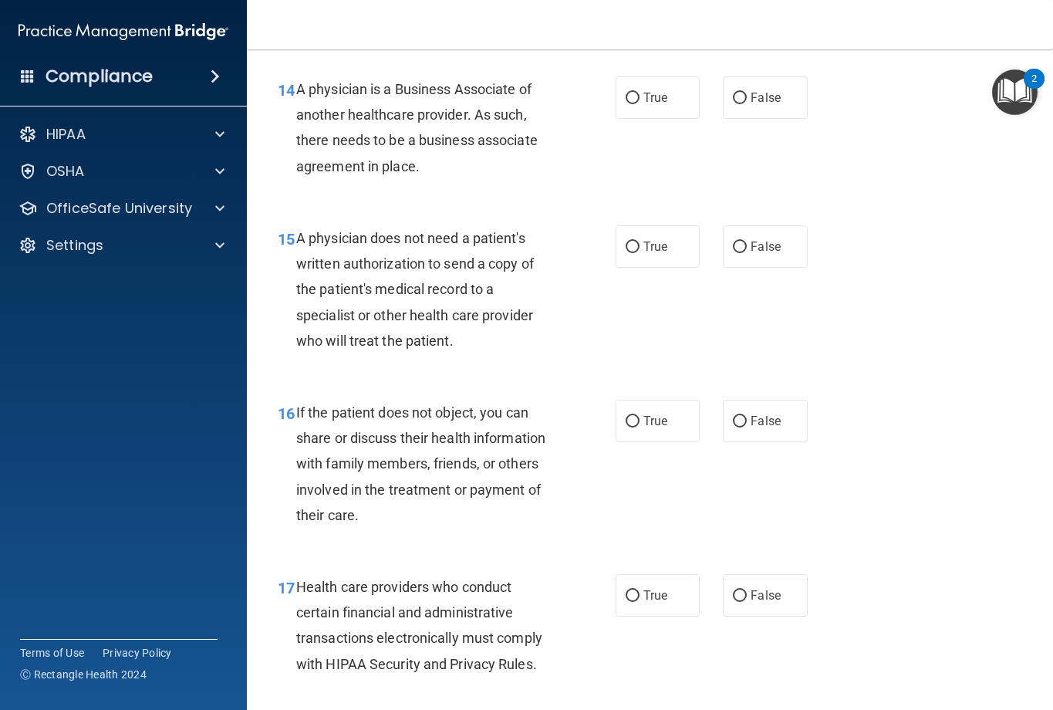
click at [400, 174] on span "A physician is a Business Associate of another healthcare provider. As such, th…" at bounding box center [416, 127] width 241 height 93
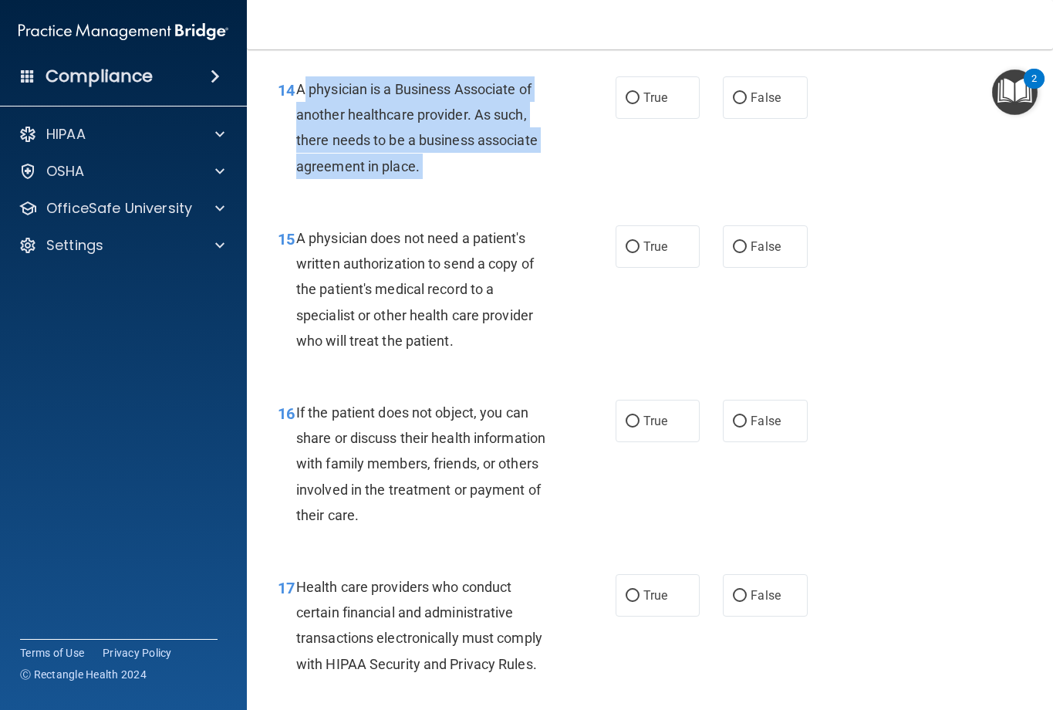
click at [400, 174] on span "A physician is a Business Associate of another healthcare provider. As such, th…" at bounding box center [416, 127] width 241 height 93
copy ng-form "A physician is a Business Associate of another healthcare provider. As such, th…"
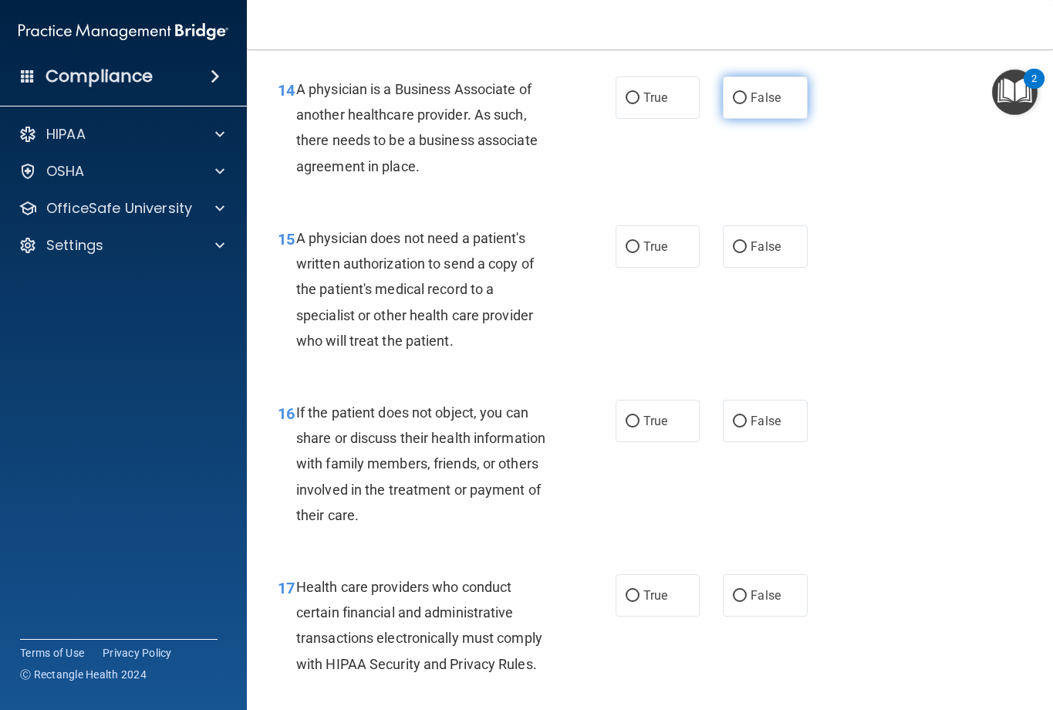
click at [741, 119] on label "False" at bounding box center [765, 97] width 85 height 42
click at [741, 104] on input "False" at bounding box center [740, 99] width 14 height 12
radio input "true"
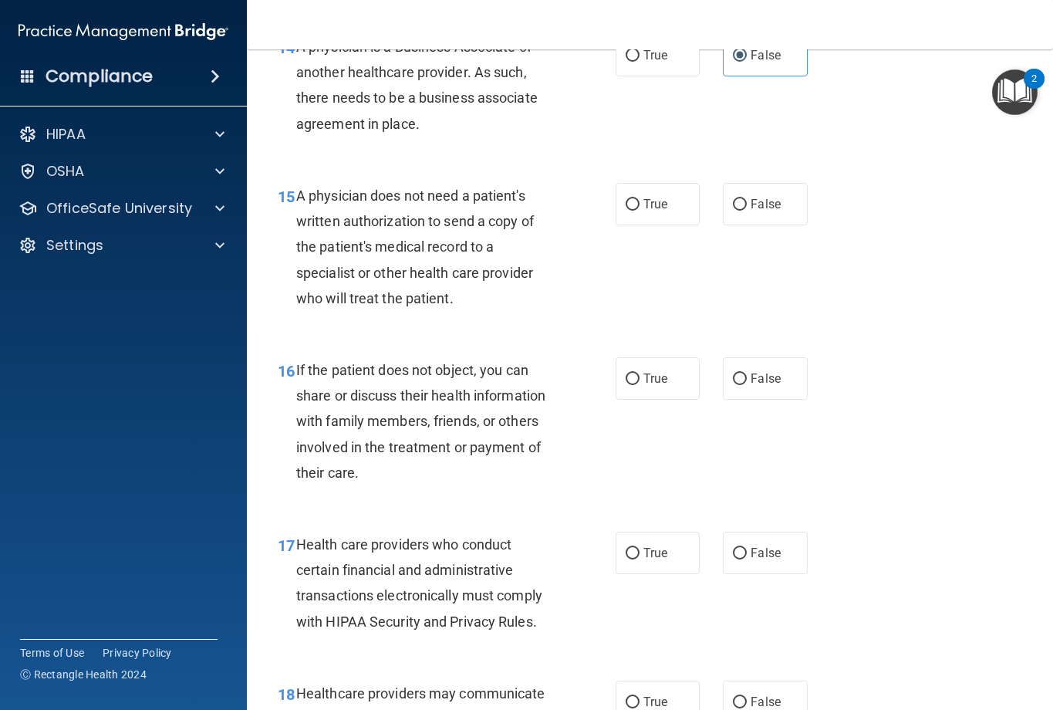
scroll to position [2082, 0]
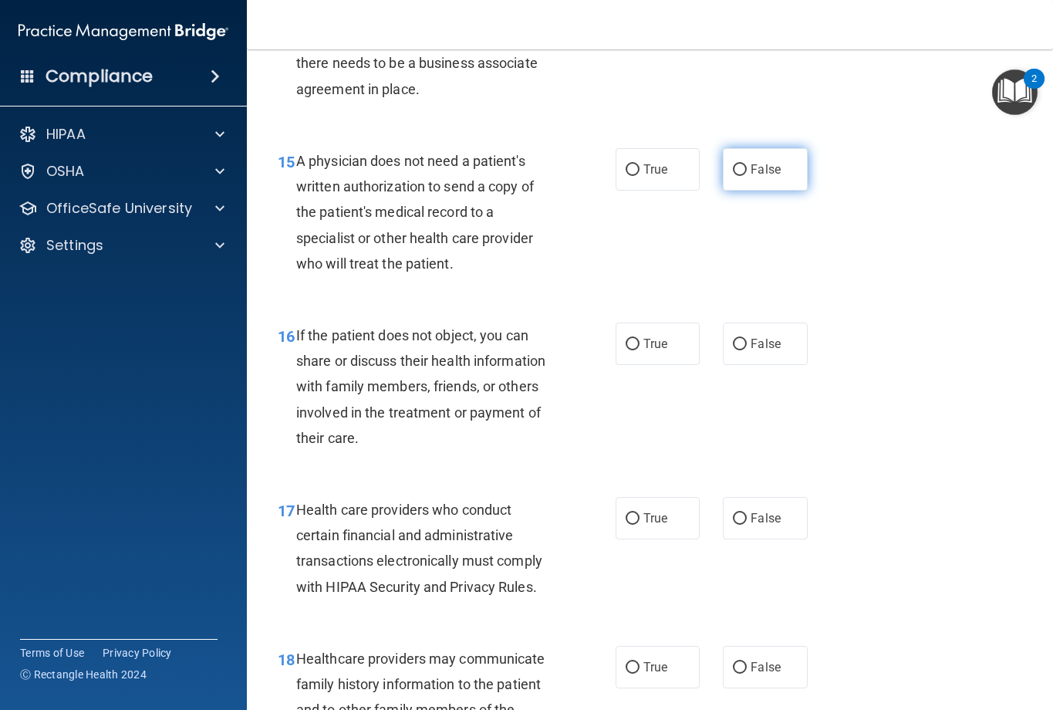
click at [724, 191] on label "False" at bounding box center [765, 169] width 85 height 42
click at [733, 176] on input "False" at bounding box center [740, 170] width 14 height 12
radio input "true"
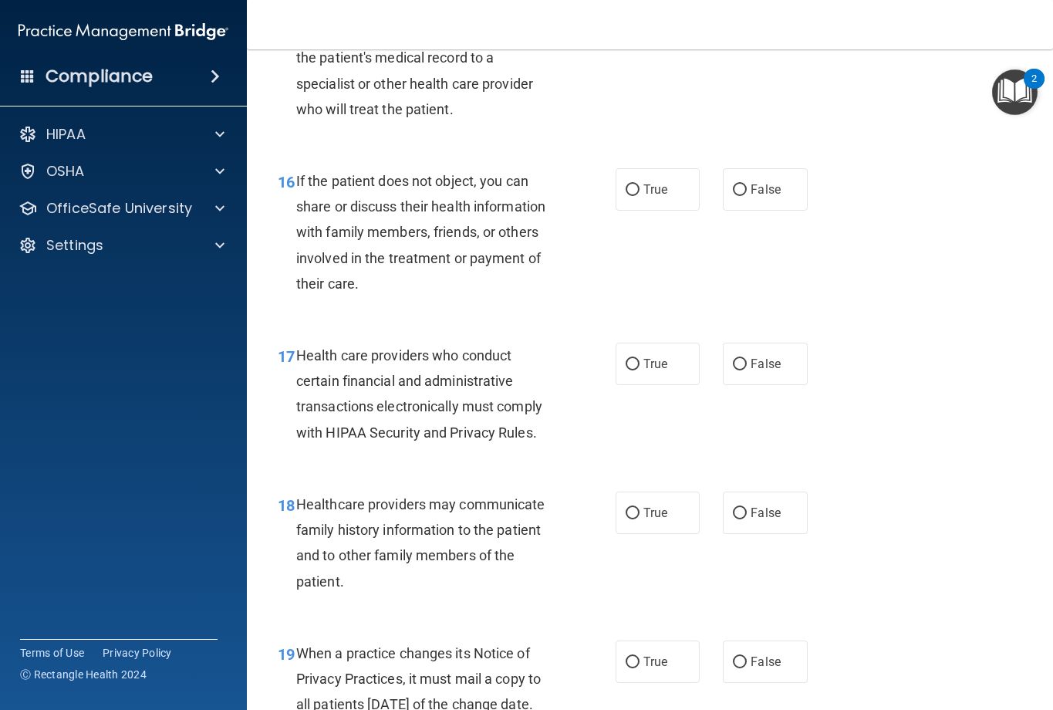
scroll to position [2314, 0]
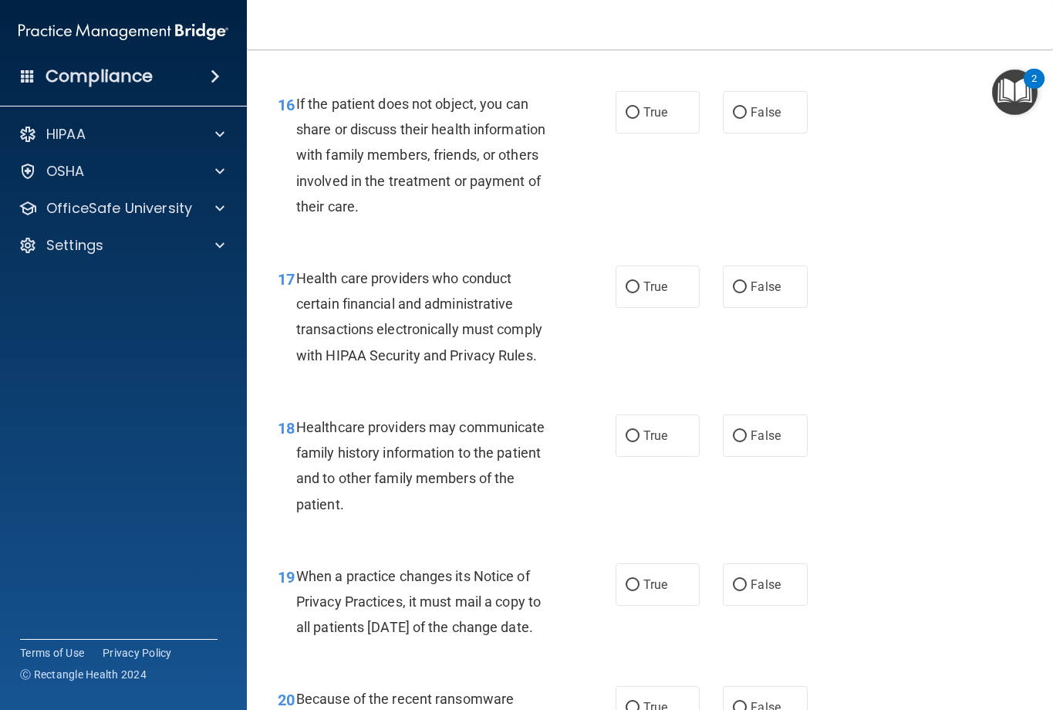
click at [464, 219] on div "If the patient does not object, you can share or discuss their health informati…" at bounding box center [431, 155] width 271 height 128
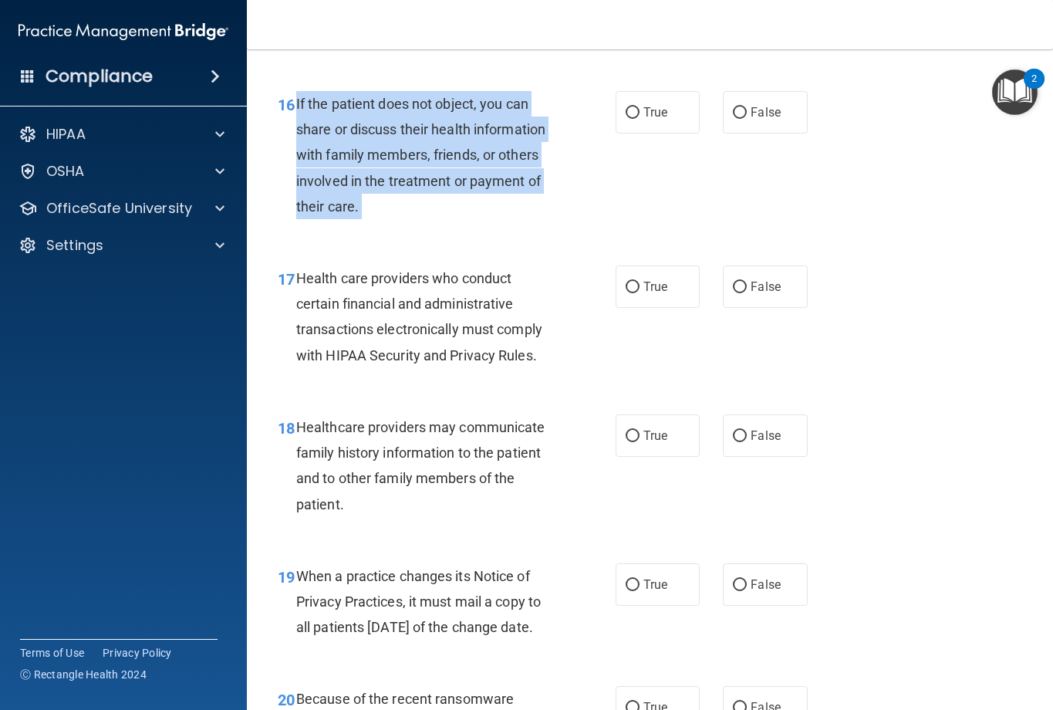
click at [464, 219] on div "If the patient does not object, you can share or discuss their health informati…" at bounding box center [431, 155] width 271 height 128
copy ng-form "If the patient does not object, you can share or discuss their health informati…"
click at [627, 119] on input "True" at bounding box center [633, 113] width 14 height 12
radio input "true"
click at [626, 227] on div "16 If the patient does not object, you can share or discuss their health inform…" at bounding box center [447, 159] width 384 height 136
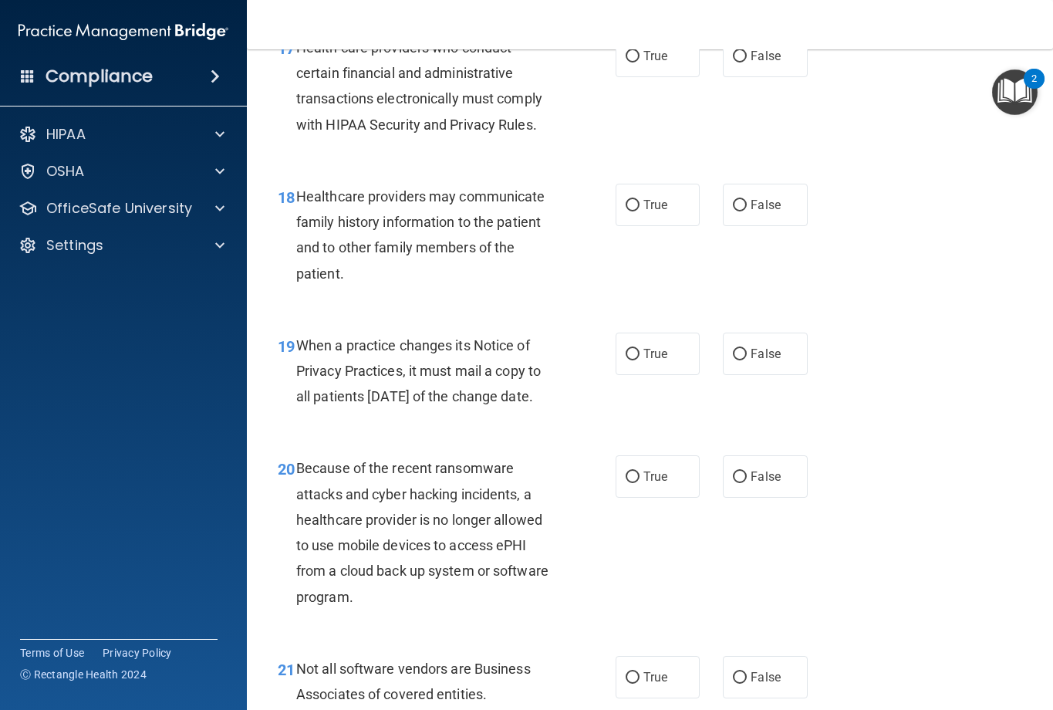
scroll to position [2545, 0]
click at [659, 76] on label "True" at bounding box center [657, 55] width 85 height 42
click at [639, 62] on input "True" at bounding box center [633, 56] width 14 height 12
radio input "true"
click at [358, 279] on span "Healthcare providers may communicate family history information to the patient …" at bounding box center [420, 233] width 249 height 93
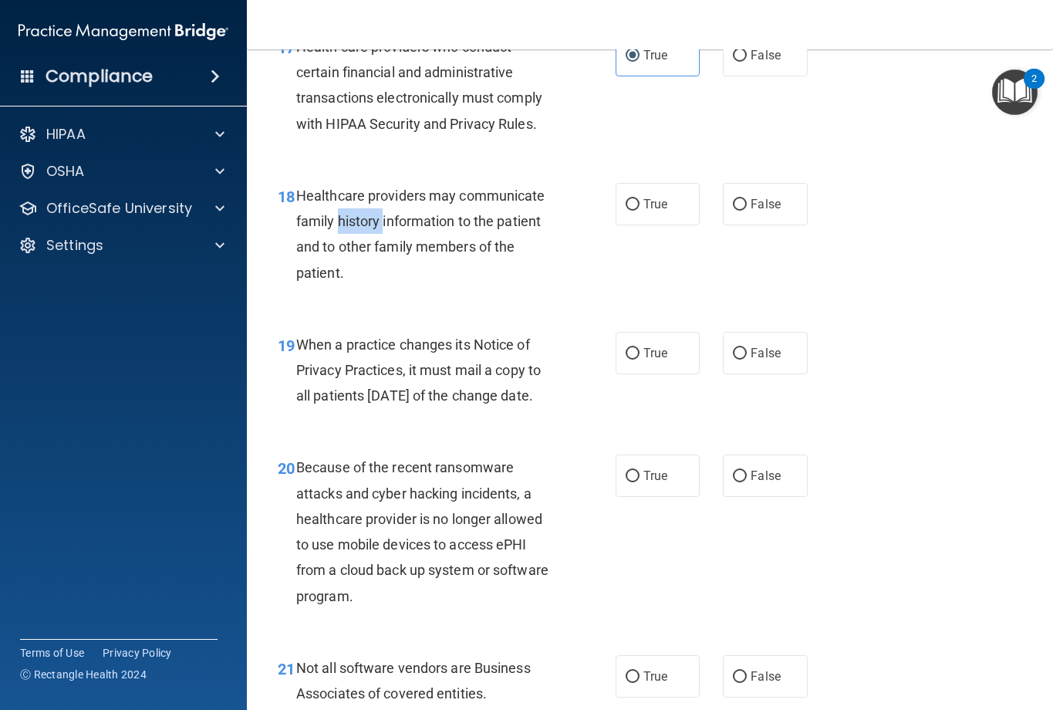
click at [358, 279] on span "Healthcare providers may communicate family history information to the patient …" at bounding box center [420, 233] width 249 height 93
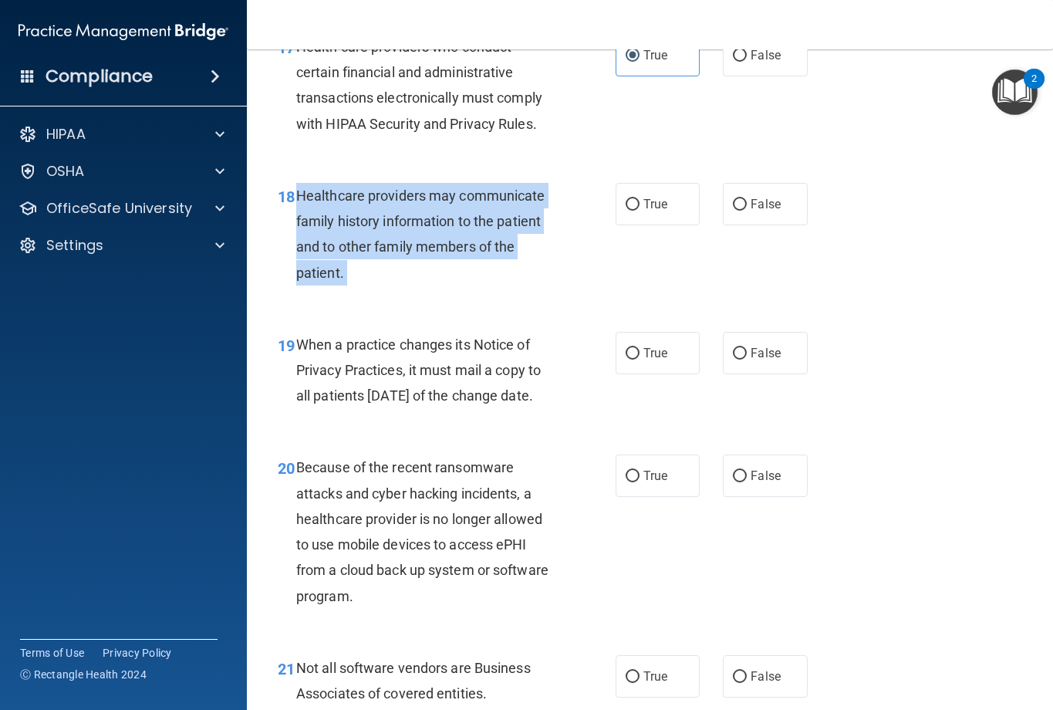
click at [358, 279] on span "Healthcare providers may communicate family history information to the patient …" at bounding box center [420, 233] width 249 height 93
copy ng-form "Healthcare providers may communicate family history information to the patient …"
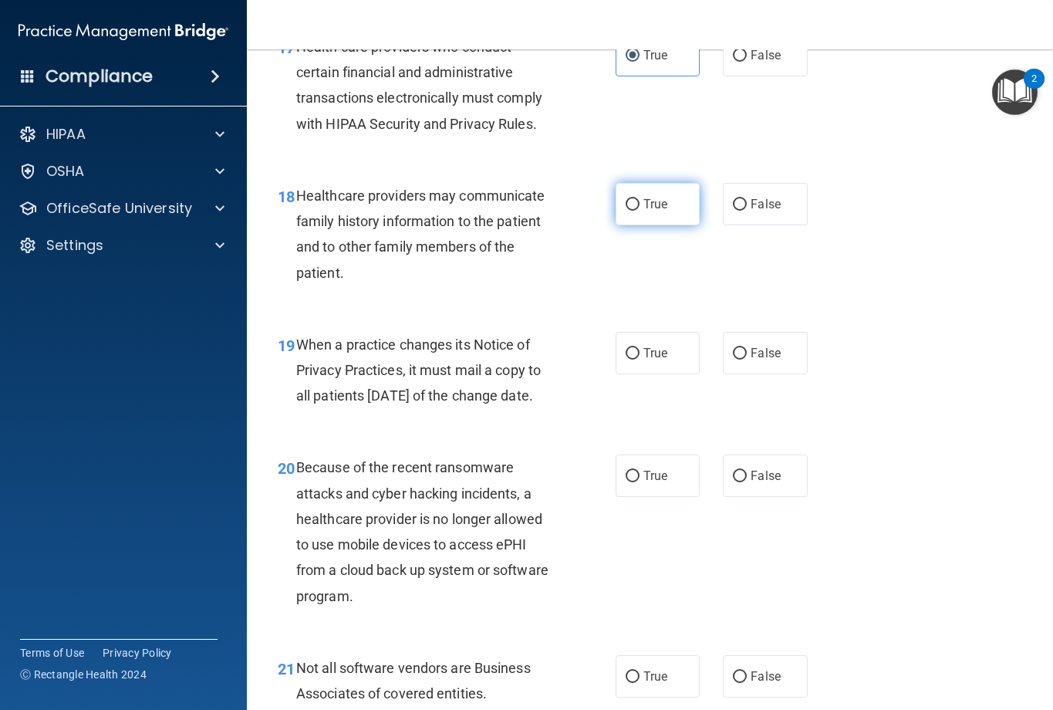
click at [643, 211] on span "True" at bounding box center [655, 204] width 24 height 15
click at [639, 211] on input "True" at bounding box center [633, 205] width 14 height 12
radio input "true"
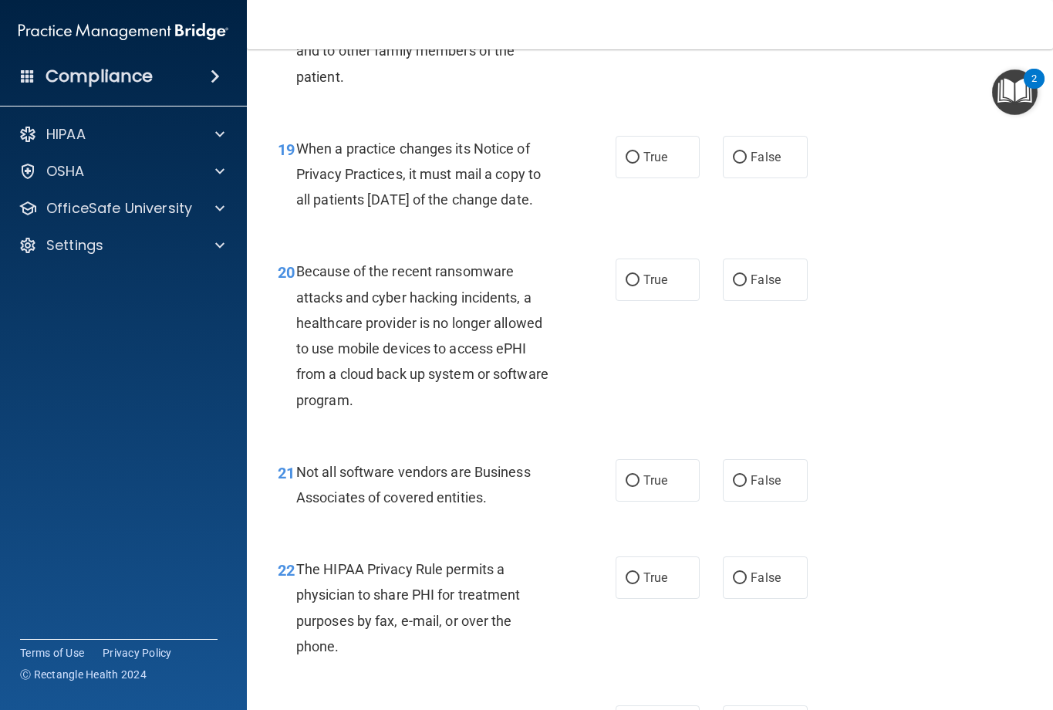
scroll to position [2777, 0]
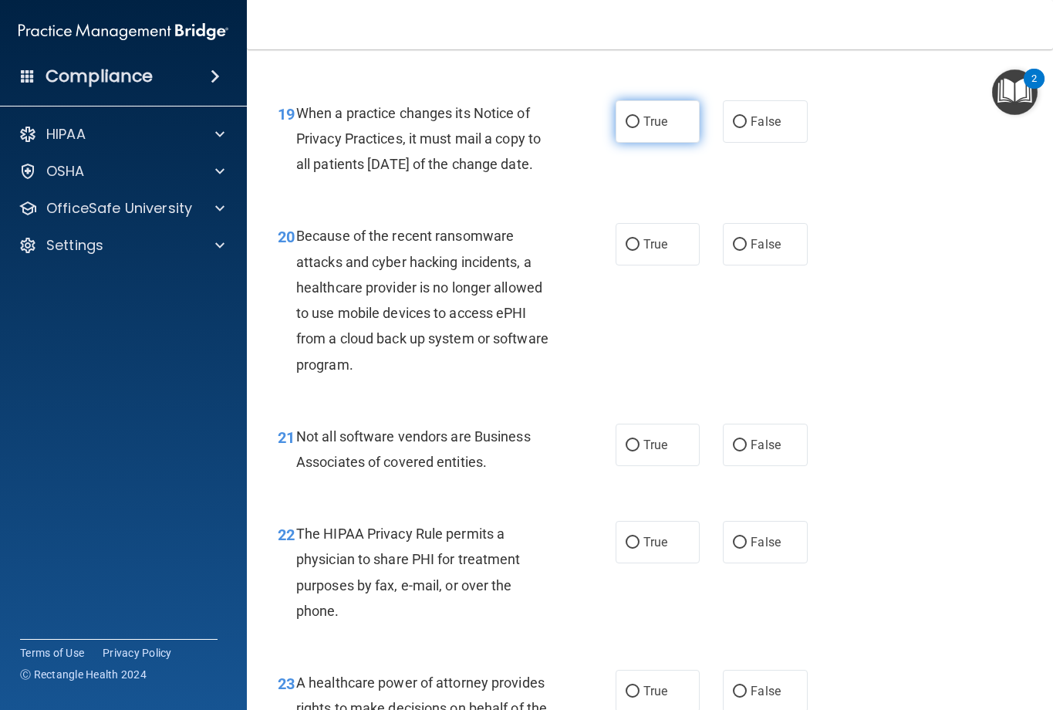
click at [635, 143] on label "True" at bounding box center [657, 121] width 85 height 42
click at [635, 128] on input "True" at bounding box center [633, 122] width 14 height 12
radio input "true"
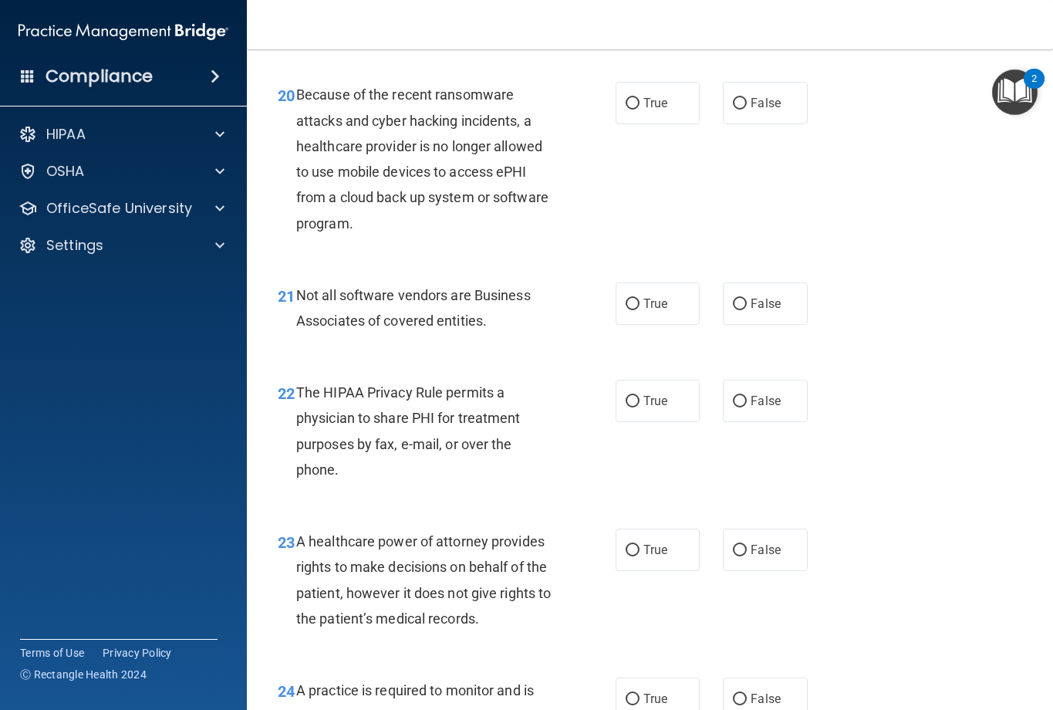
scroll to position [2931, 0]
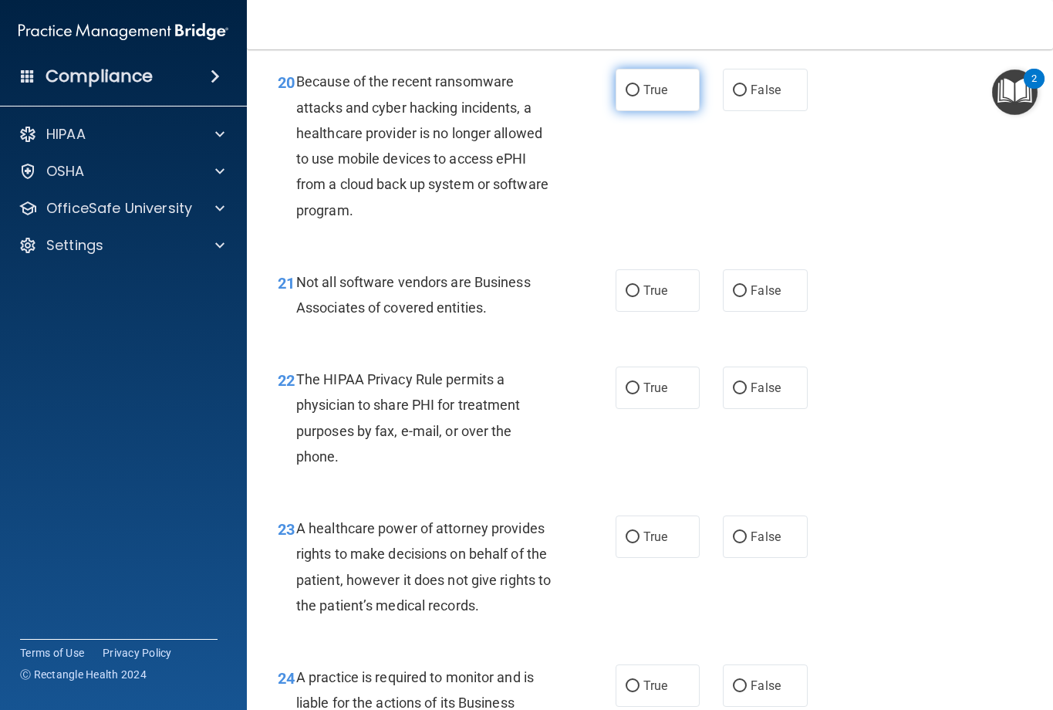
click at [616, 111] on label "True" at bounding box center [657, 90] width 85 height 42
click at [626, 96] on input "True" at bounding box center [633, 91] width 14 height 12
radio input "true"
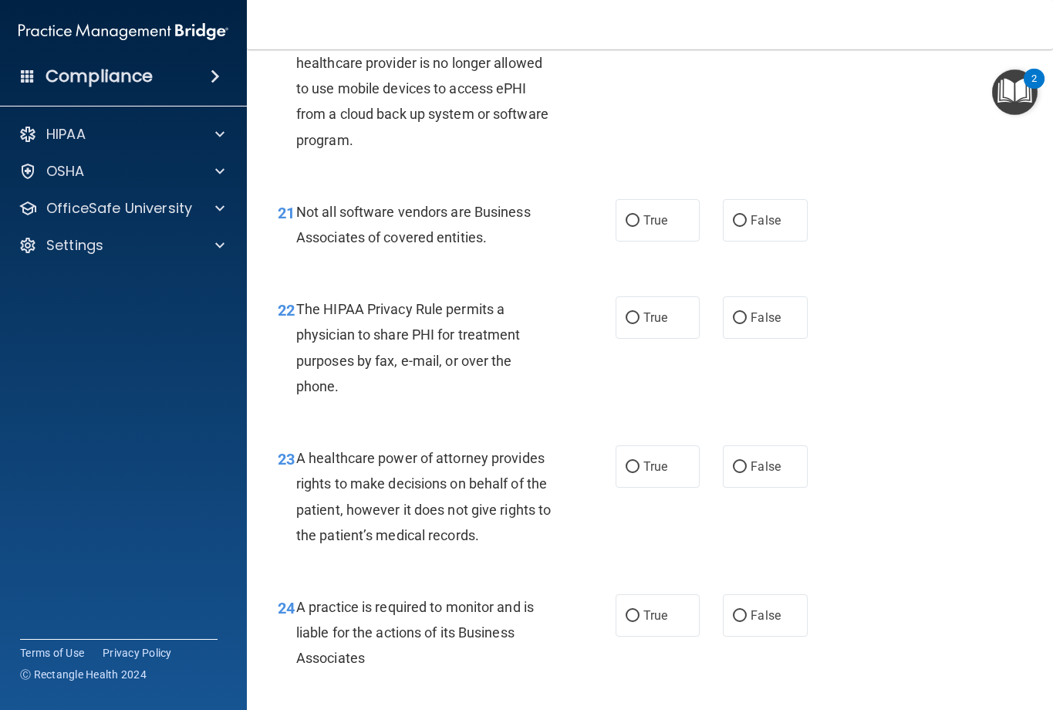
scroll to position [3085, 0]
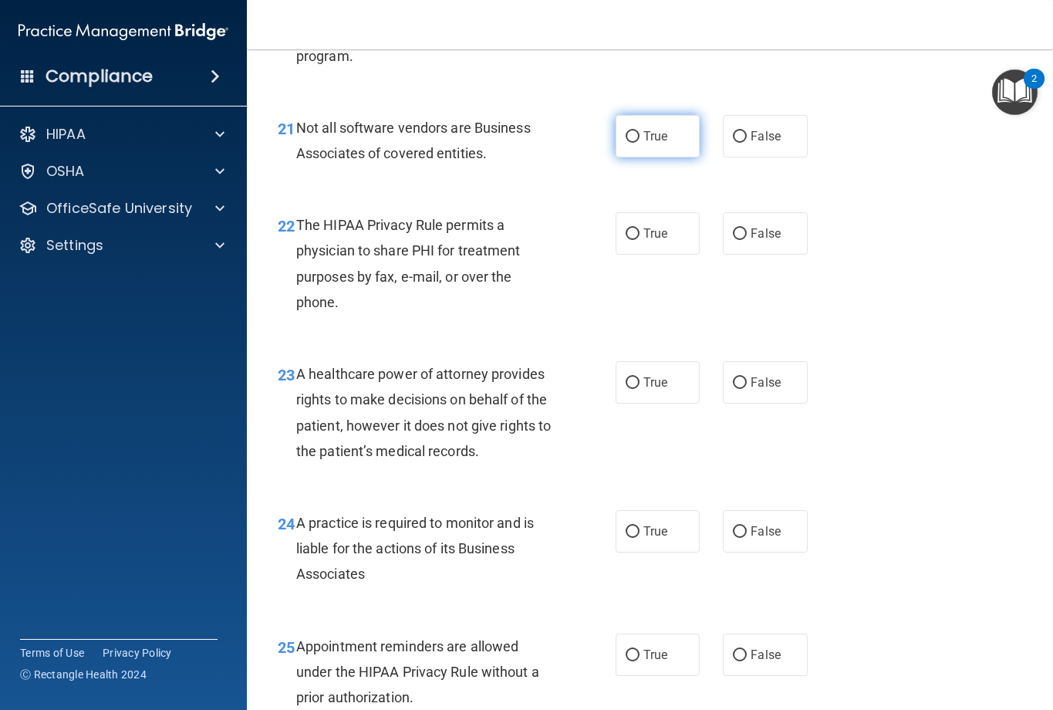
click at [631, 157] on label "True" at bounding box center [657, 136] width 85 height 42
click at [631, 143] on input "True" at bounding box center [633, 137] width 14 height 12
radio input "true"
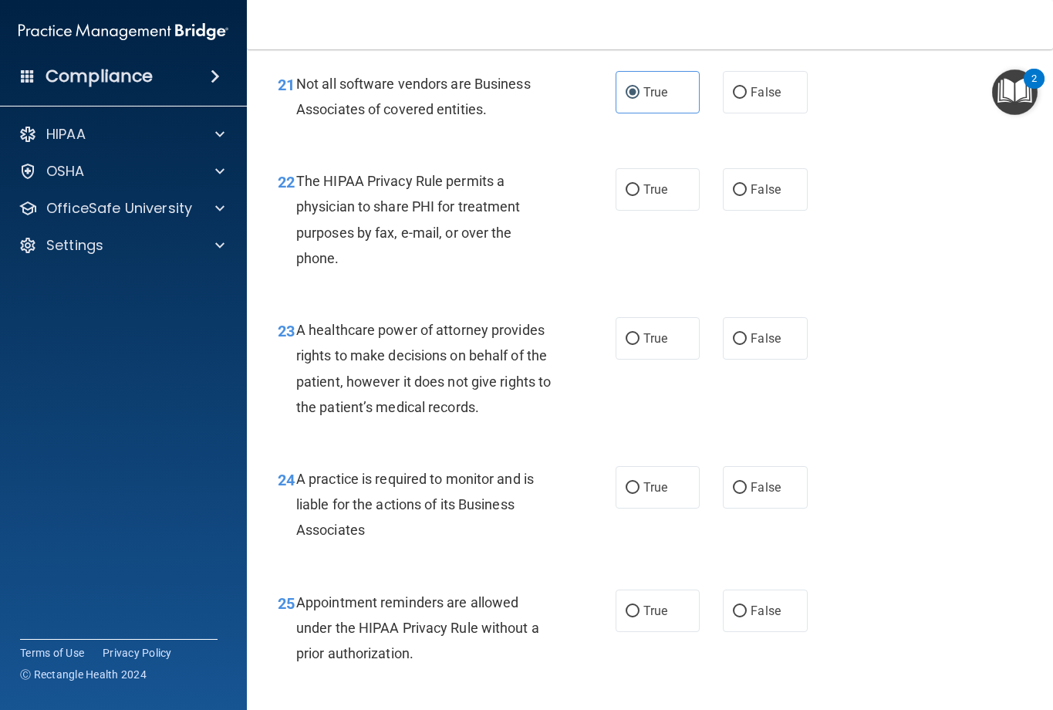
scroll to position [3239, 0]
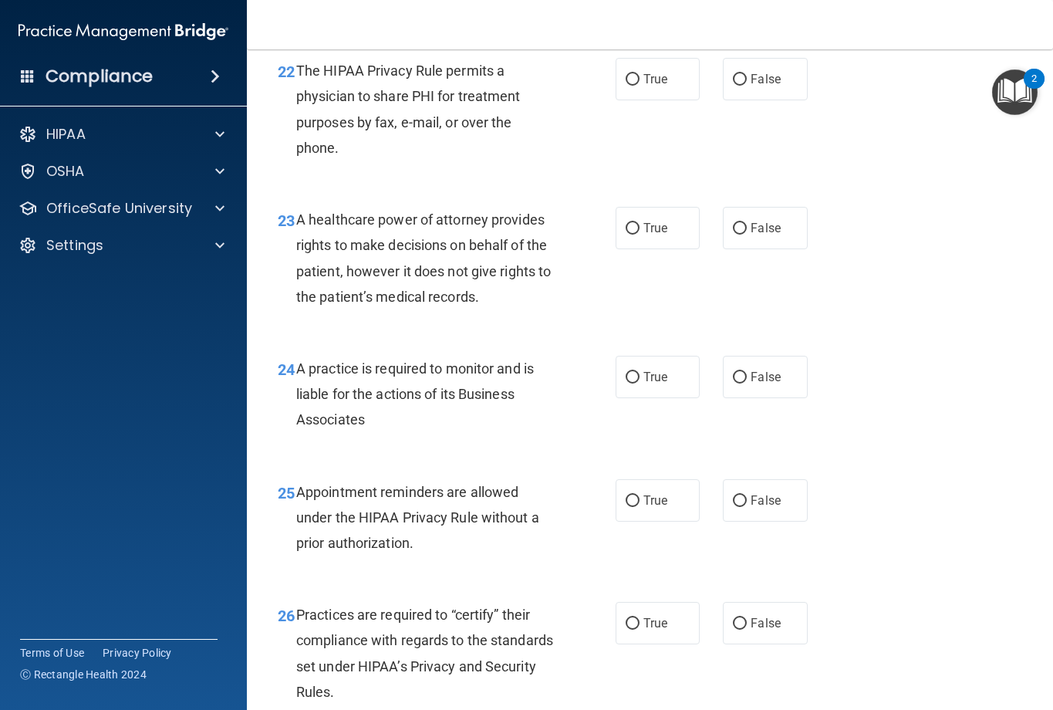
click at [474, 156] on span "The HIPAA Privacy Rule permits a physician to share PHI for treatment purposes …" at bounding box center [408, 108] width 224 height 93
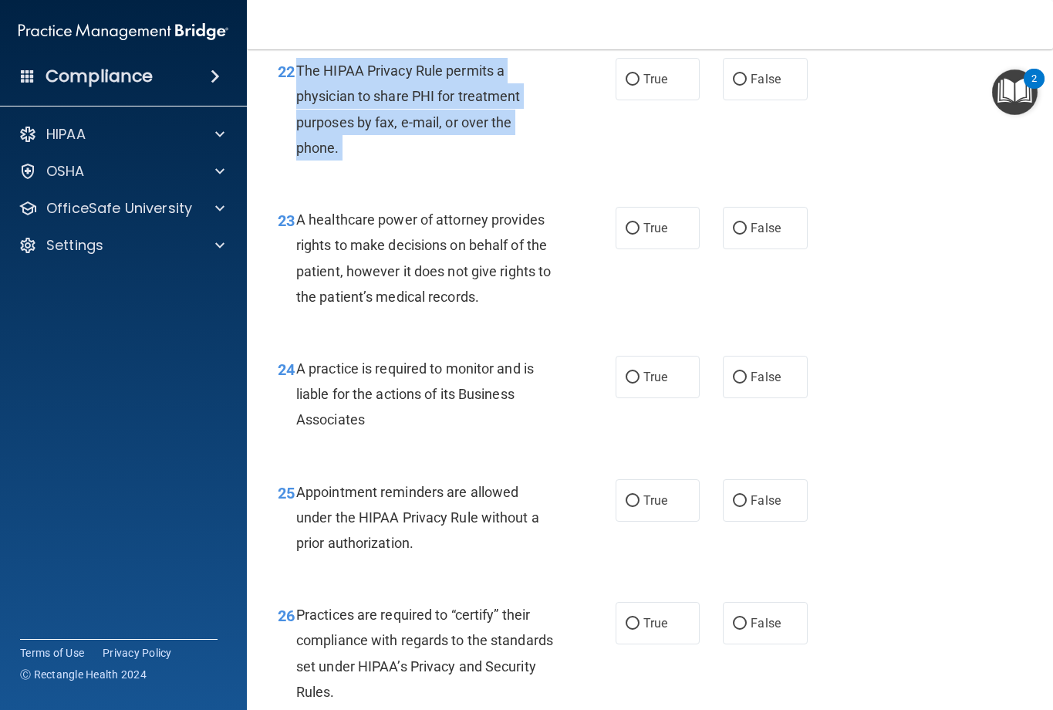
click at [474, 156] on span "The HIPAA Privacy Rule permits a physician to share PHI for treatment purposes …" at bounding box center [408, 108] width 224 height 93
copy ng-form "The HIPAA Privacy Rule permits a physician to share PHI for treatment purposes …"
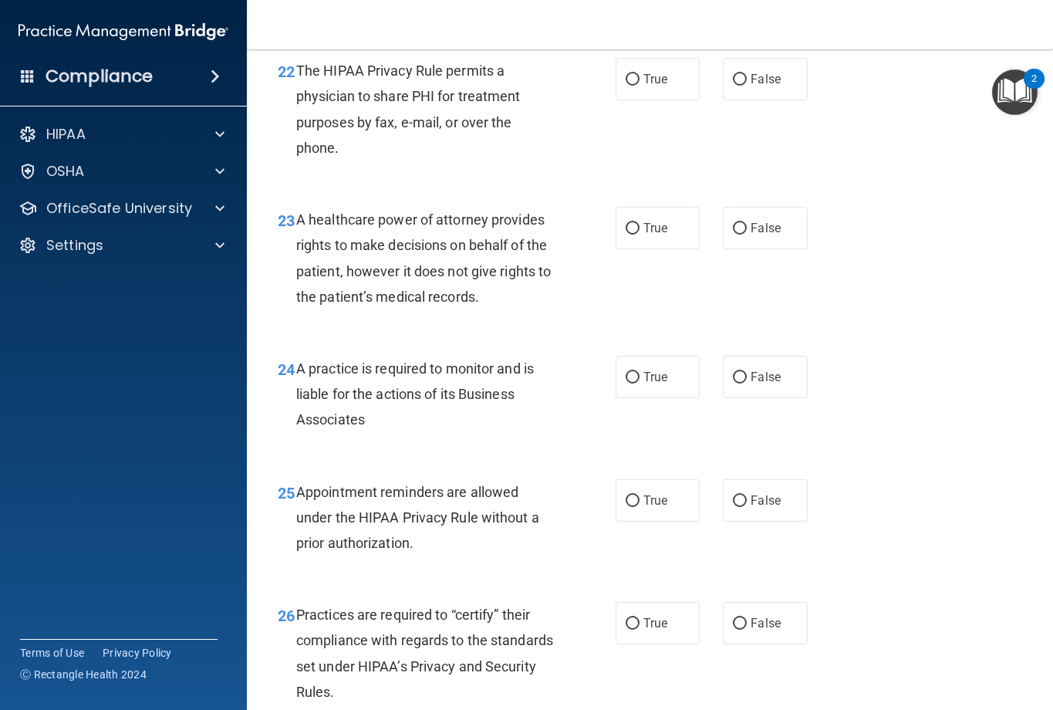
click at [456, 187] on div "22 The HIPAA Privacy Rule permits a physician to share PHI for treatment purpos…" at bounding box center [649, 113] width 767 height 149
click at [365, 160] on div "The HIPAA Privacy Rule permits a physician to share PHI for treatment purposes …" at bounding box center [431, 109] width 271 height 103
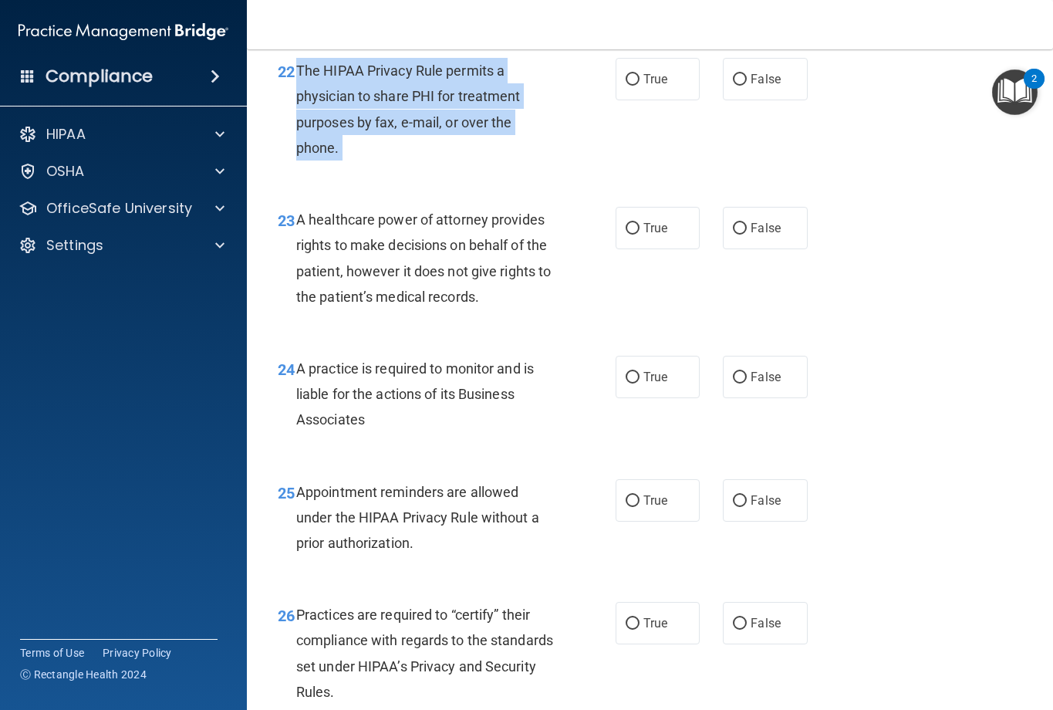
click at [365, 160] on div "The HIPAA Privacy Rule permits a physician to share PHI for treatment purposes …" at bounding box center [431, 109] width 271 height 103
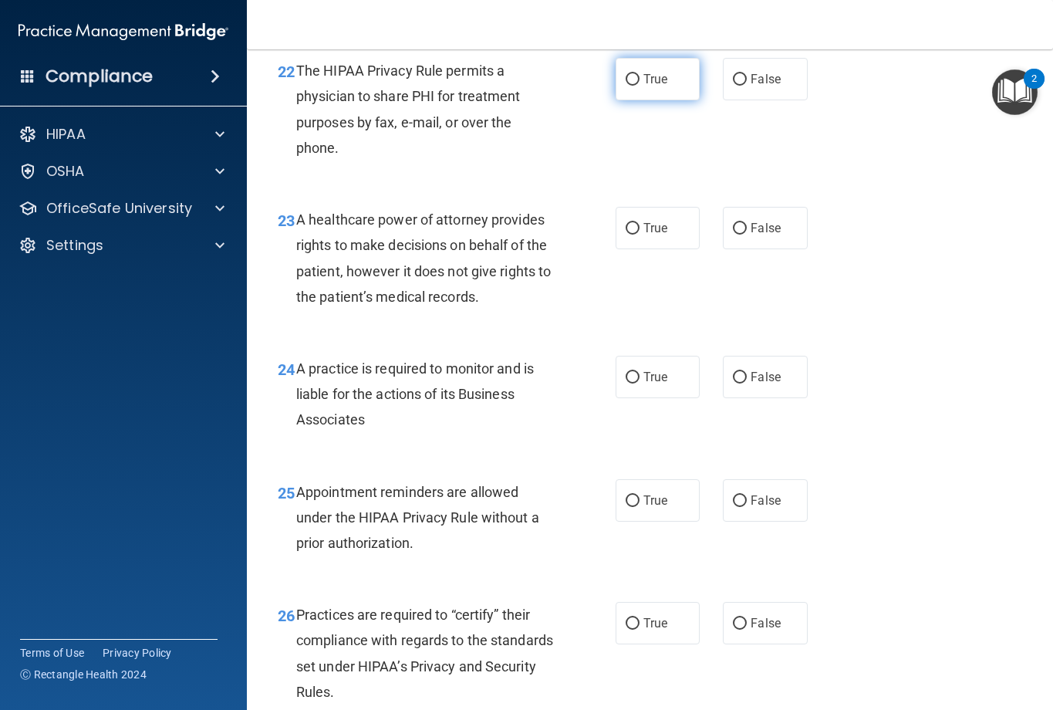
click at [643, 86] on span "True" at bounding box center [655, 79] width 24 height 15
click at [639, 86] on input "True" at bounding box center [633, 80] width 14 height 12
radio input "true"
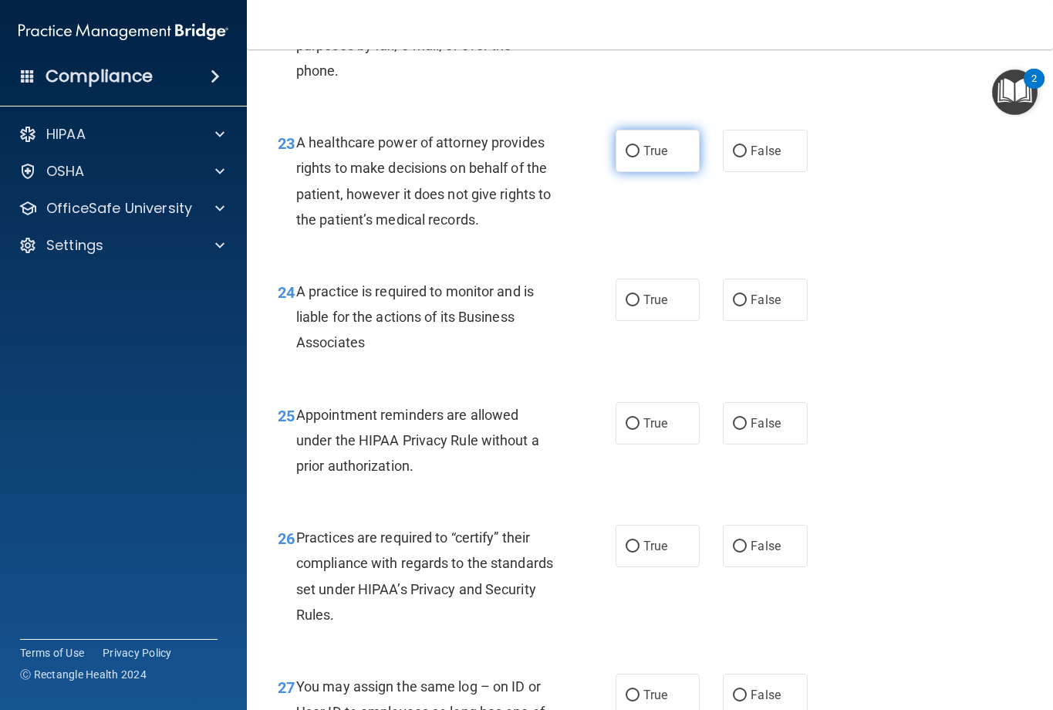
click at [643, 158] on span "True" at bounding box center [655, 150] width 24 height 15
click at [638, 157] on input "True" at bounding box center [633, 152] width 14 height 12
radio input "true"
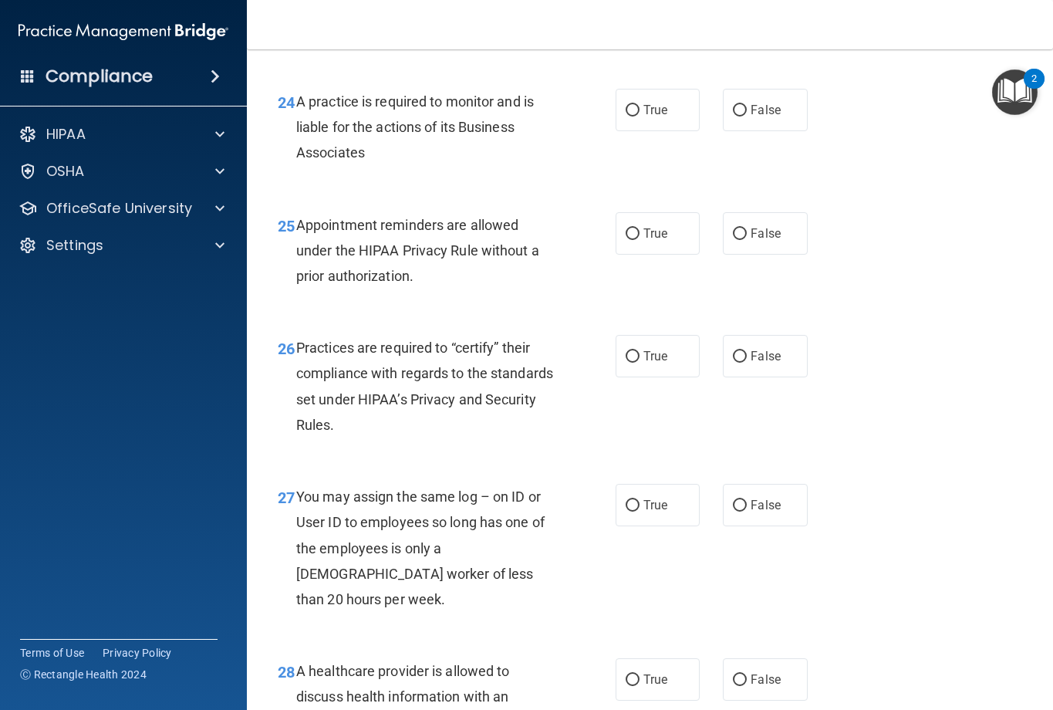
scroll to position [3471, 0]
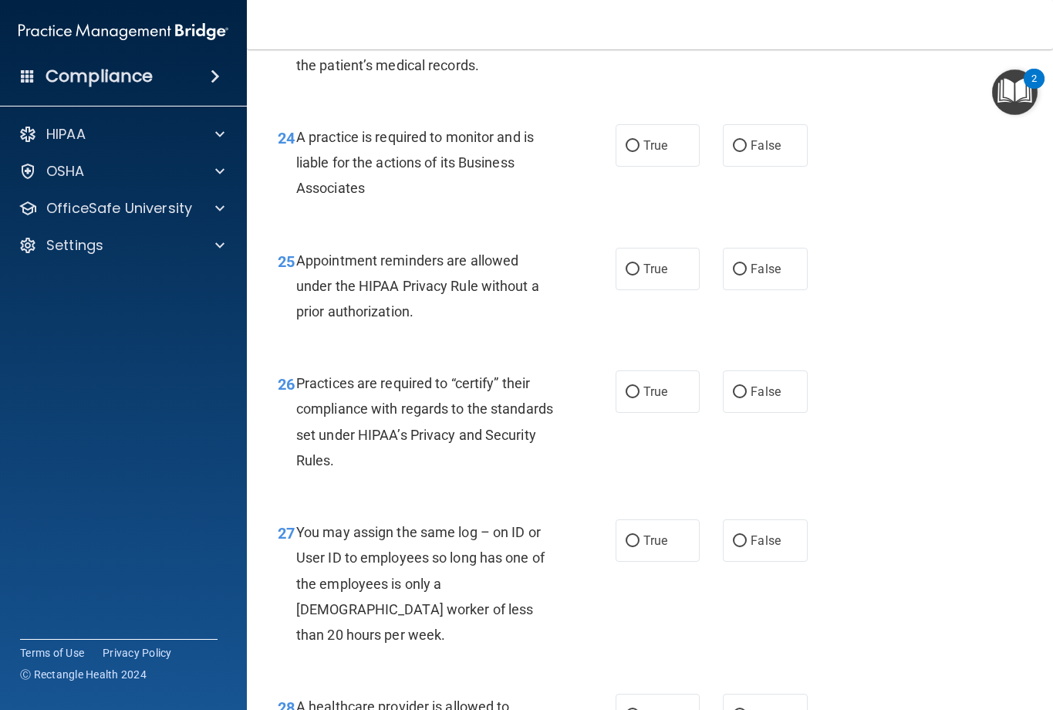
click at [437, 73] on span "A healthcare power of attorney provides rights to make decisions on behalf of t…" at bounding box center [423, 26] width 255 height 93
click at [435, 73] on span "A healthcare power of attorney provides rights to make decisions on behalf of t…" at bounding box center [423, 26] width 255 height 93
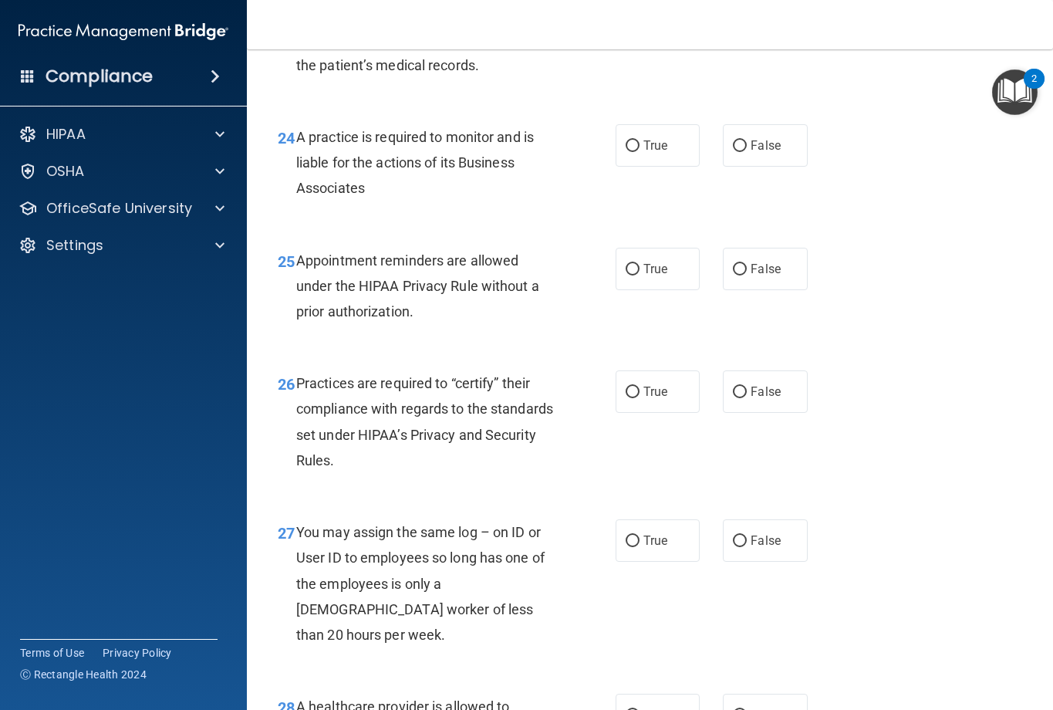
radio input "true"
radio input "false"
click at [643, 153] on span "True" at bounding box center [655, 145] width 24 height 15
click at [639, 152] on input "True" at bounding box center [633, 146] width 14 height 12
radio input "true"
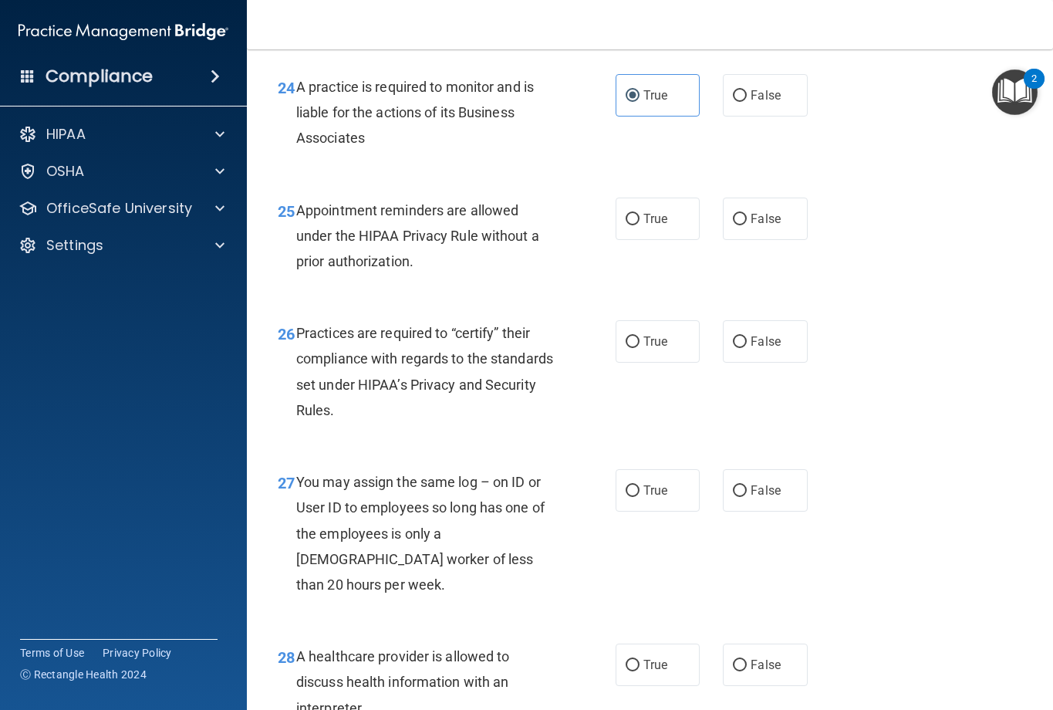
scroll to position [3548, 0]
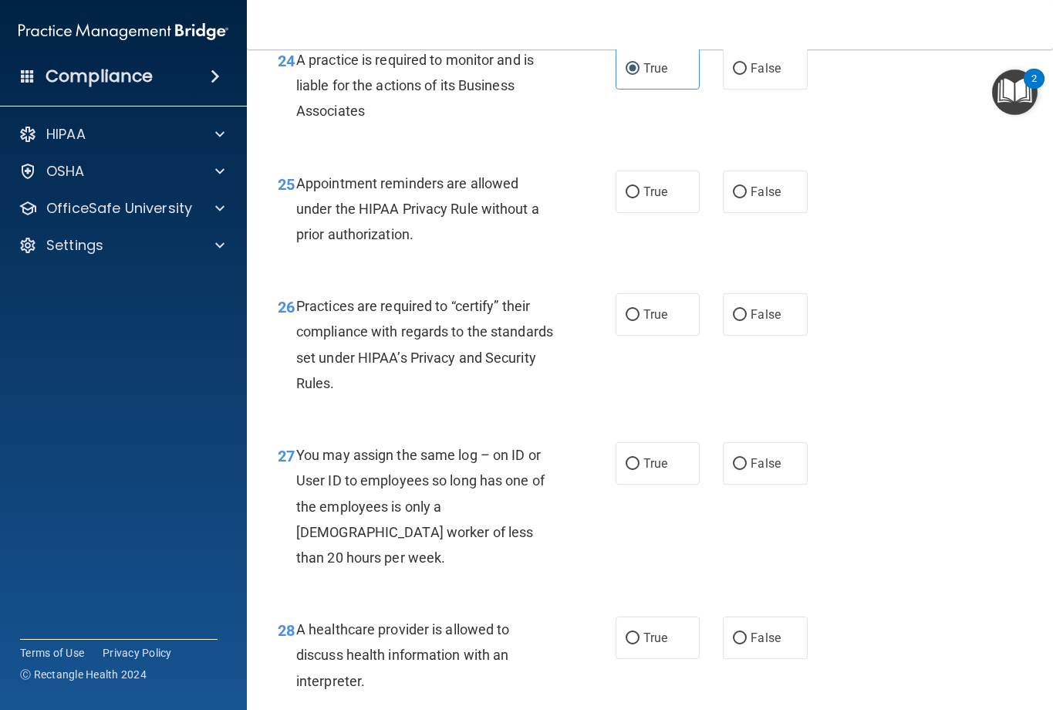
click at [373, 242] on span "Appointment reminders are allowed under the HIPAA Privacy Rule without a prior …" at bounding box center [417, 208] width 243 height 67
click at [658, 213] on label "True" at bounding box center [657, 191] width 85 height 42
click at [639, 198] on input "True" at bounding box center [633, 193] width 14 height 12
radio input "true"
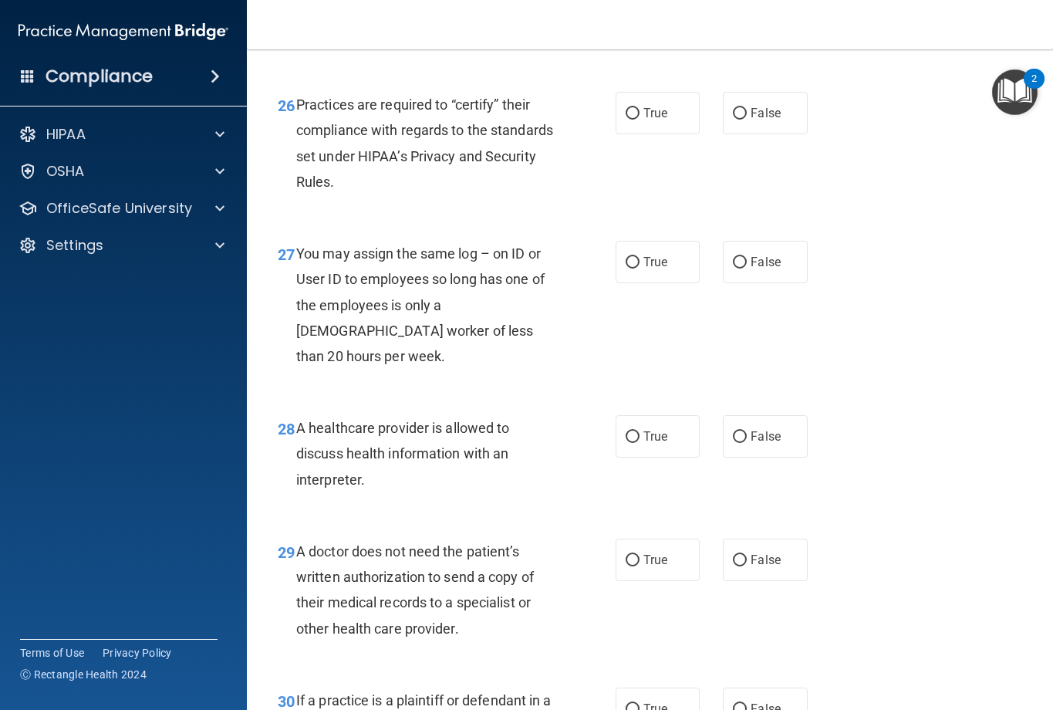
scroll to position [3779, 0]
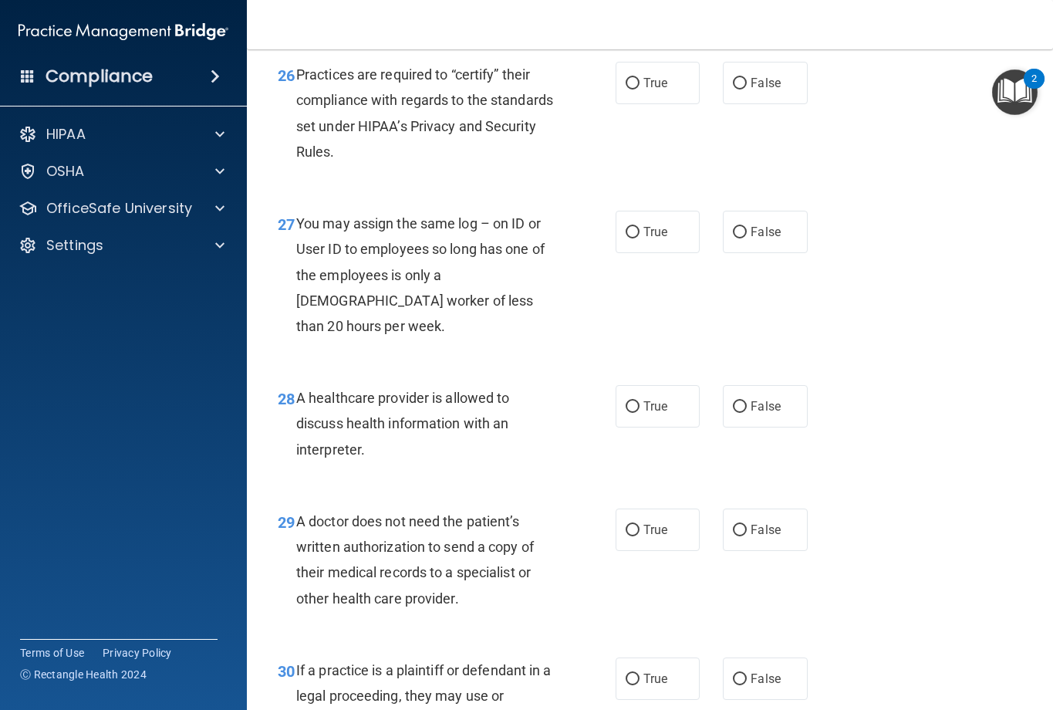
click at [494, 160] on span "Practices are required to “certify” their compliance with regards to the standa…" at bounding box center [424, 112] width 257 height 93
click at [497, 160] on span "Practices are required to “certify” their compliance with regards to the standa…" at bounding box center [424, 112] width 257 height 93
click at [667, 104] on label "True" at bounding box center [657, 83] width 85 height 42
click at [639, 89] on input "True" at bounding box center [633, 84] width 14 height 12
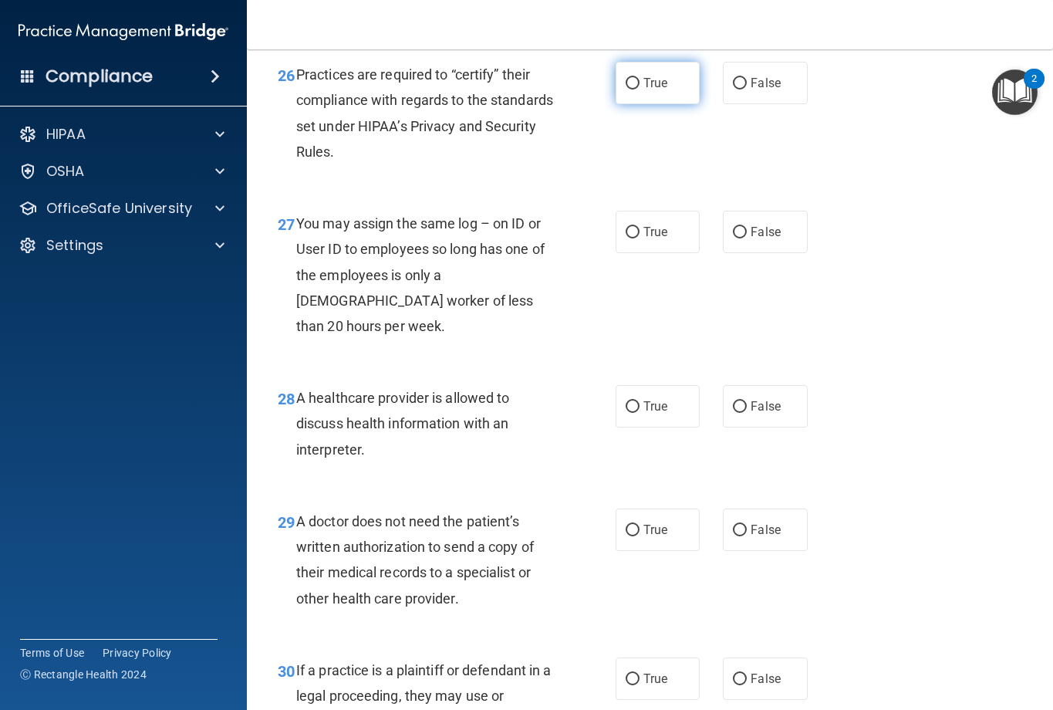
radio input "true"
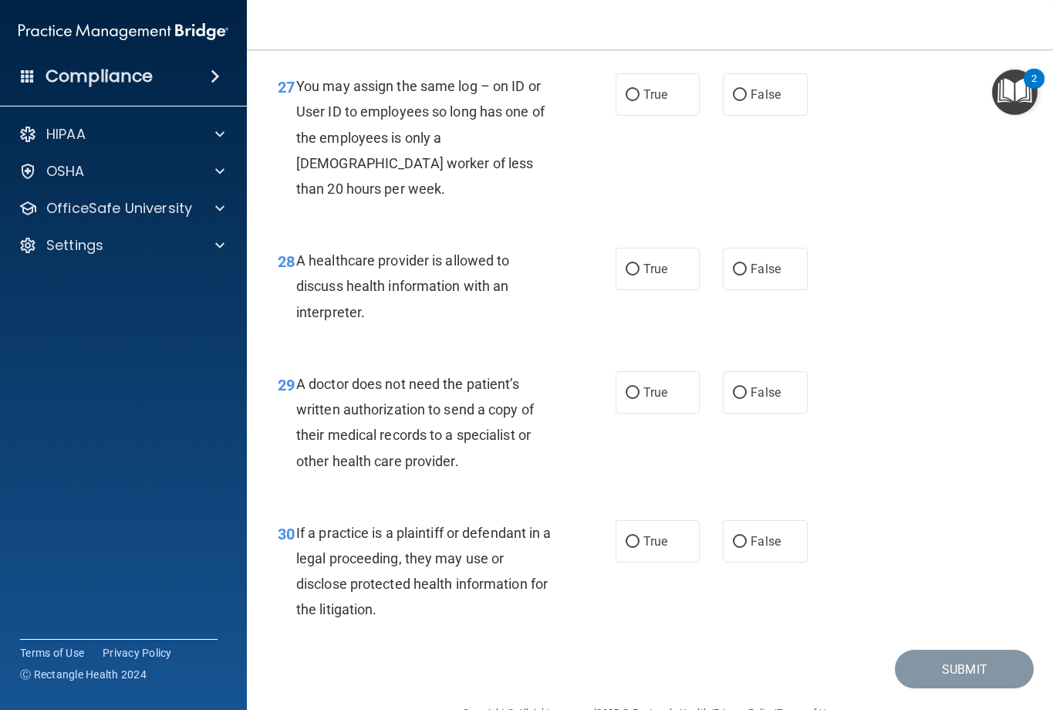
scroll to position [3934, 0]
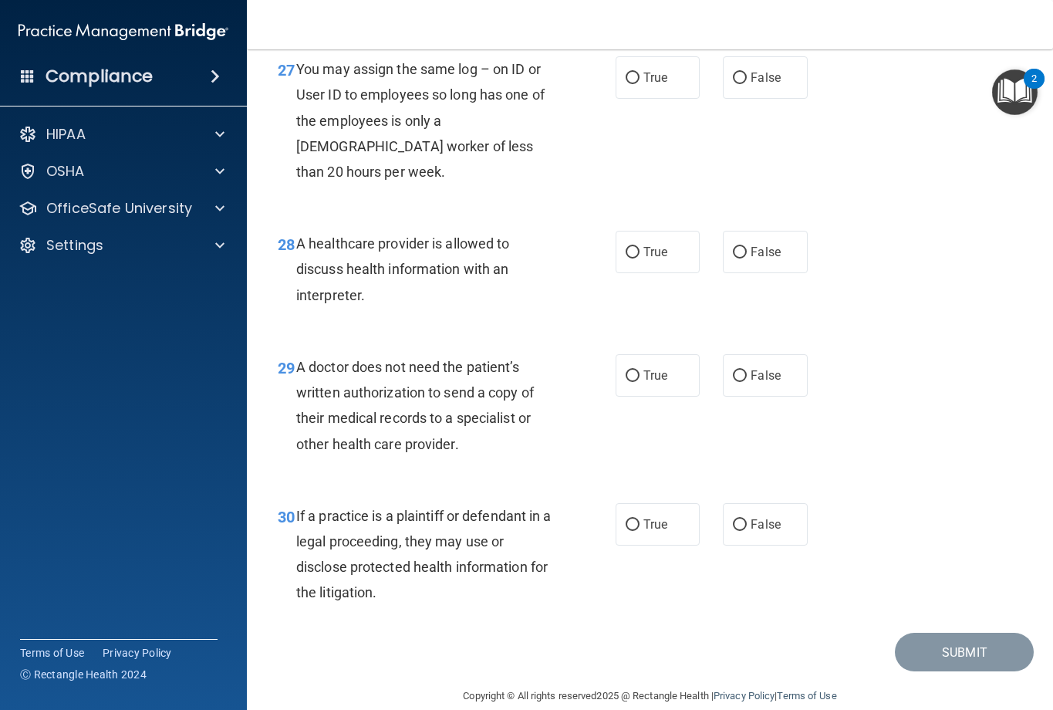
click at [432, 180] on span "You may assign the same log – on ID or User ID to employees so long has one of …" at bounding box center [420, 120] width 248 height 119
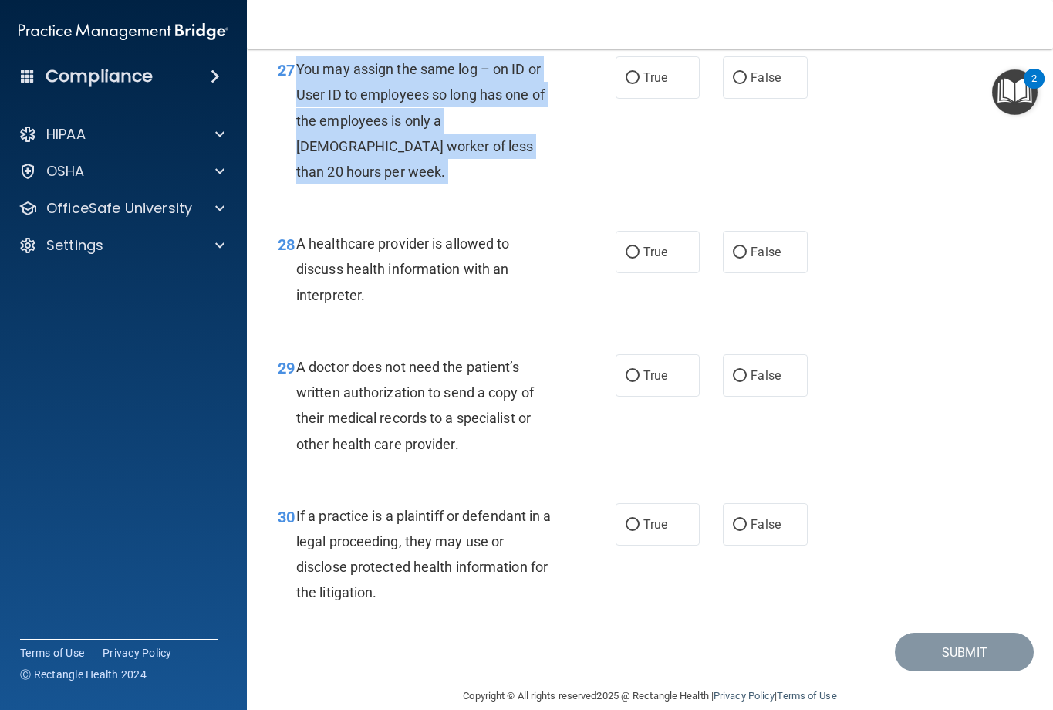
click at [432, 180] on span "You may assign the same log – on ID or User ID to employees so long has one of …" at bounding box center [420, 120] width 248 height 119
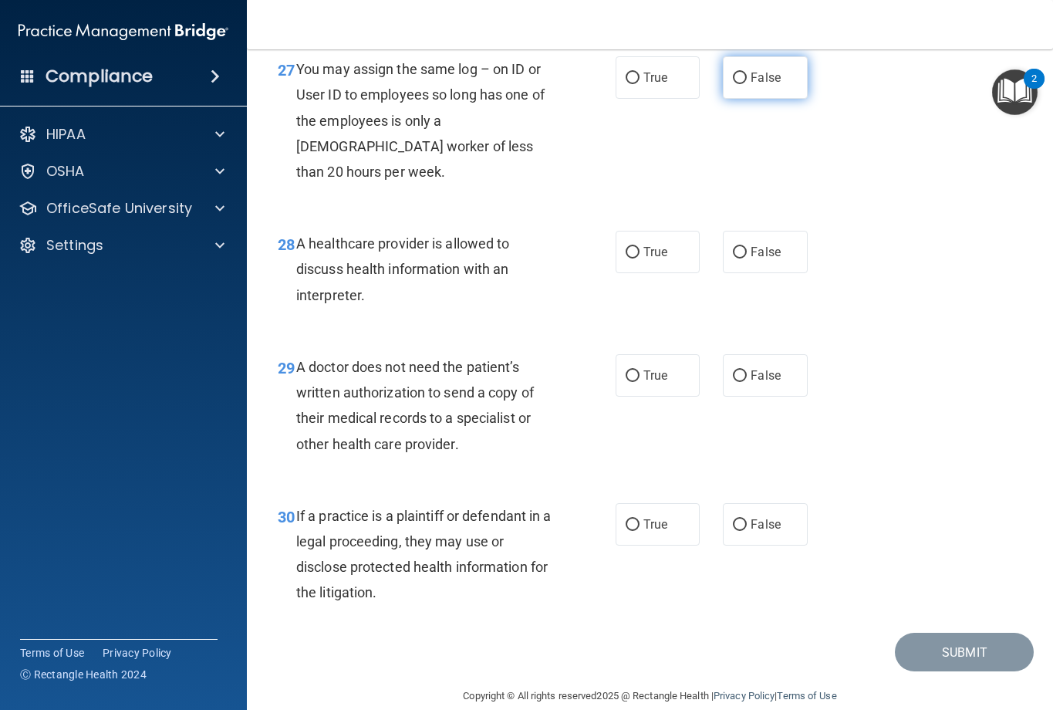
click at [759, 99] on label "False" at bounding box center [765, 77] width 85 height 42
click at [747, 84] on input "False" at bounding box center [740, 79] width 14 height 12
radio input "true"
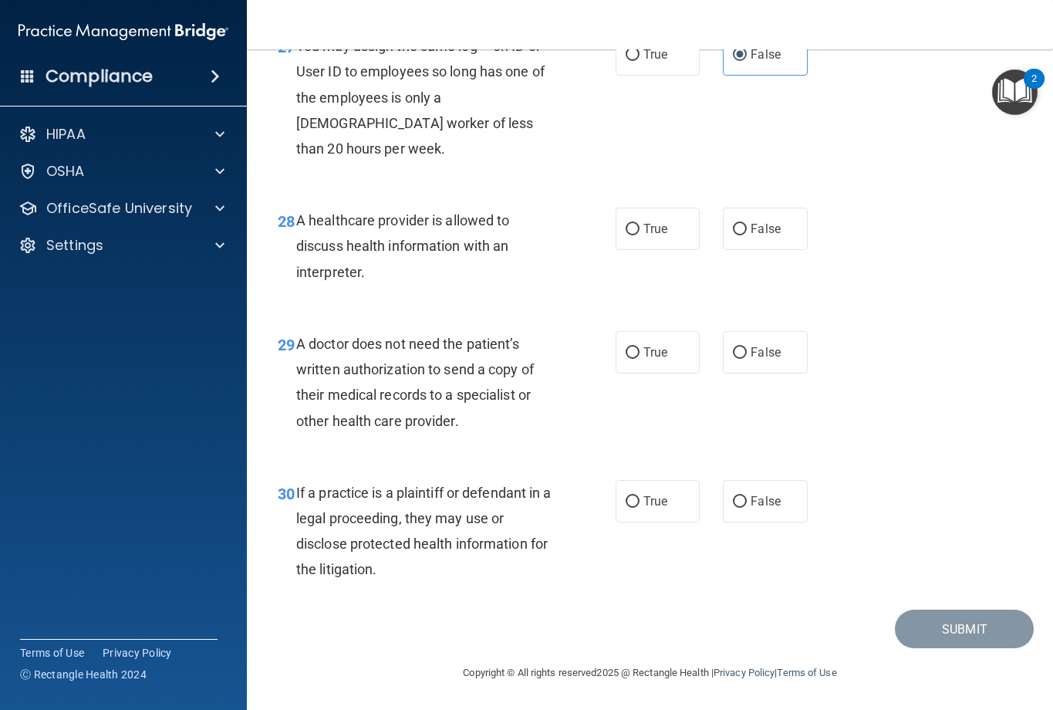
scroll to position [4008, 0]
click at [655, 231] on span "True" at bounding box center [655, 228] width 24 height 15
click at [639, 231] on input "True" at bounding box center [633, 230] width 14 height 12
radio input "true"
click at [481, 248] on span "A healthcare provider is allowed to discuss health information with an interpre…" at bounding box center [403, 245] width 214 height 67
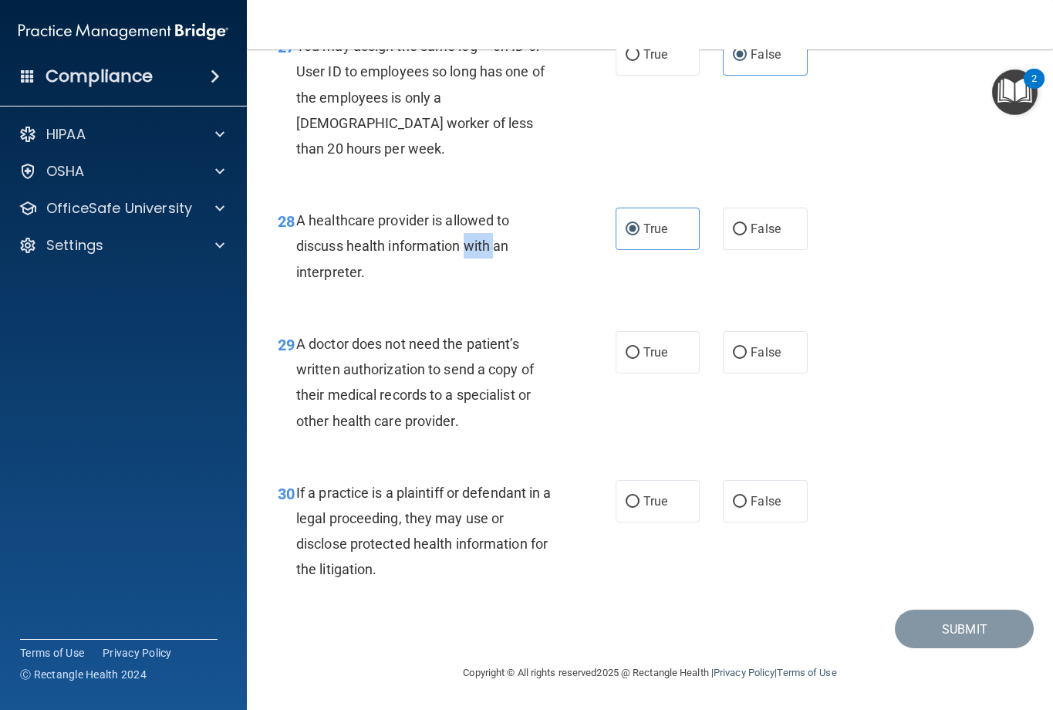
click at [481, 248] on span "A healthcare provider is allowed to discuss health information with an interpre…" at bounding box center [403, 245] width 214 height 67
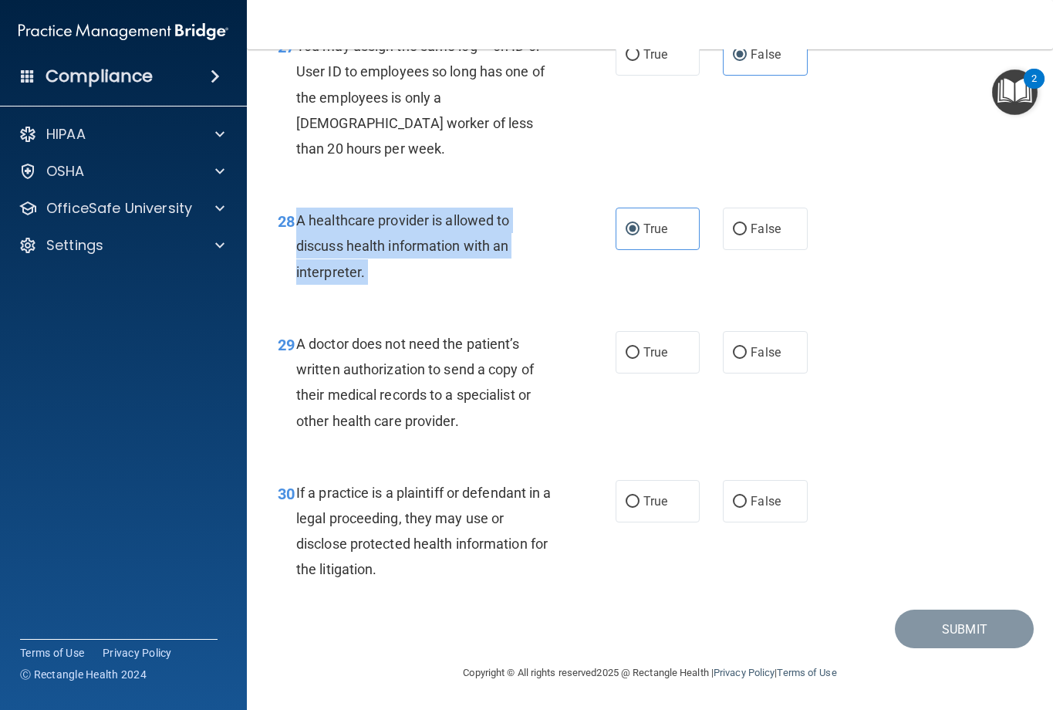
click at [481, 248] on span "A healthcare provider is allowed to discuss health information with an interpre…" at bounding box center [403, 245] width 214 height 67
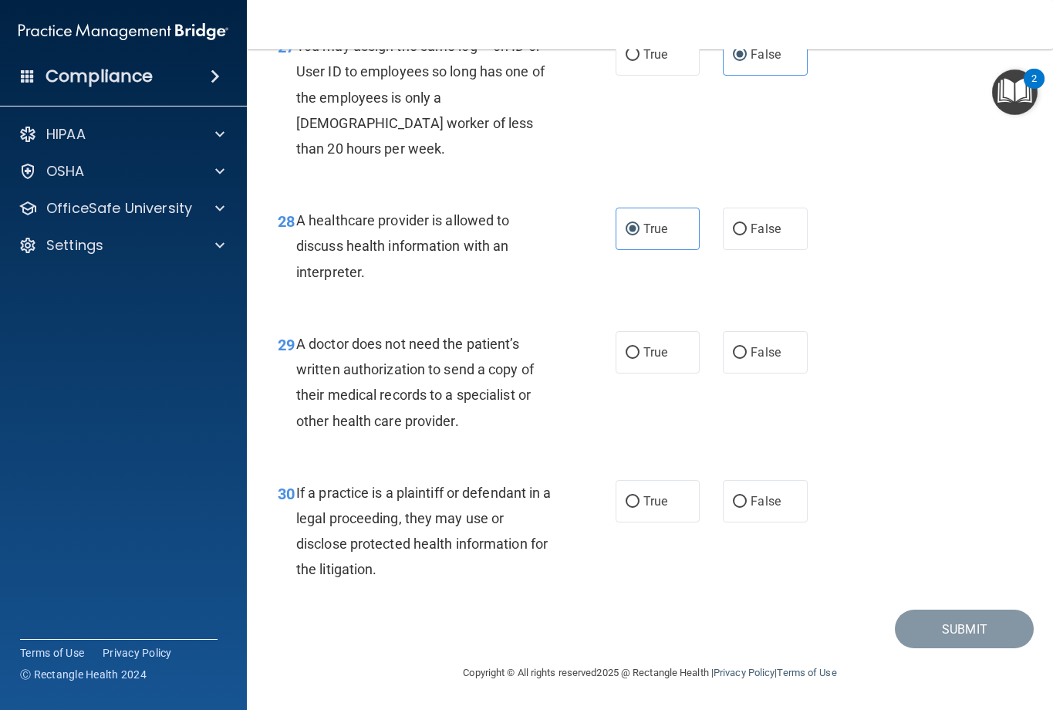
click at [481, 411] on div "A doctor does not need the patient’s written authorization to send a copy of th…" at bounding box center [431, 382] width 271 height 103
click at [741, 357] on label "False" at bounding box center [765, 352] width 85 height 42
click at [741, 357] on input "False" at bounding box center [740, 353] width 14 height 12
radio input "true"
click at [449, 508] on div "If a practice is a plaintiff or defendant in a legal proceeding, they may use o…" at bounding box center [431, 531] width 271 height 103
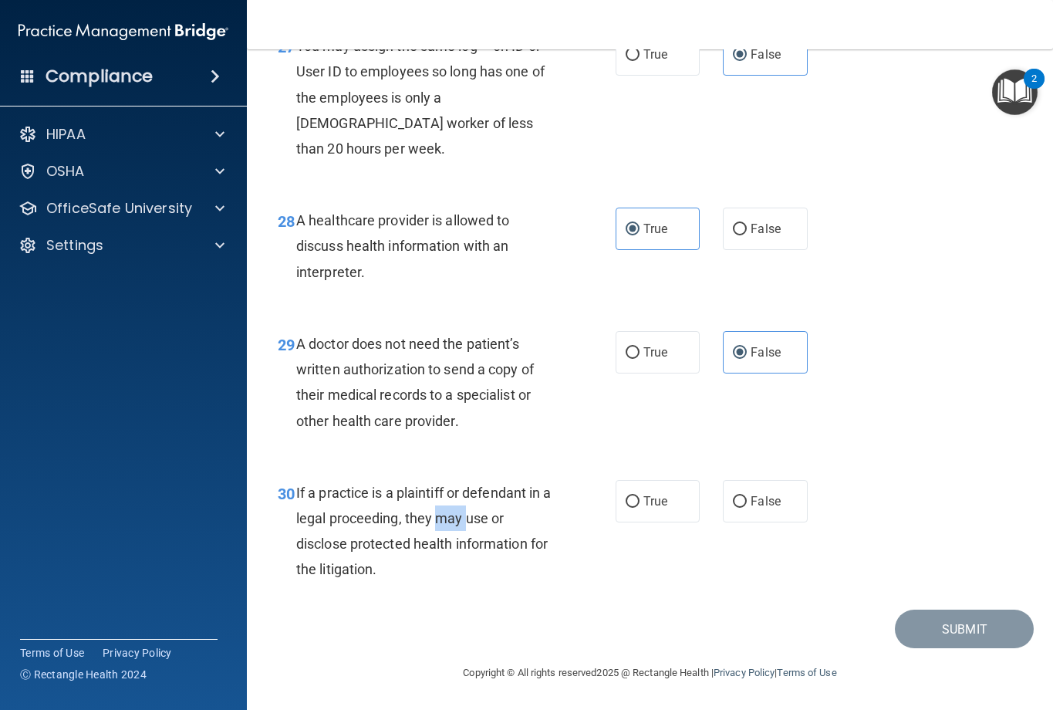
click at [449, 508] on div "If a practice is a plaintiff or defendant in a legal proceeding, they may use o…" at bounding box center [431, 531] width 271 height 103
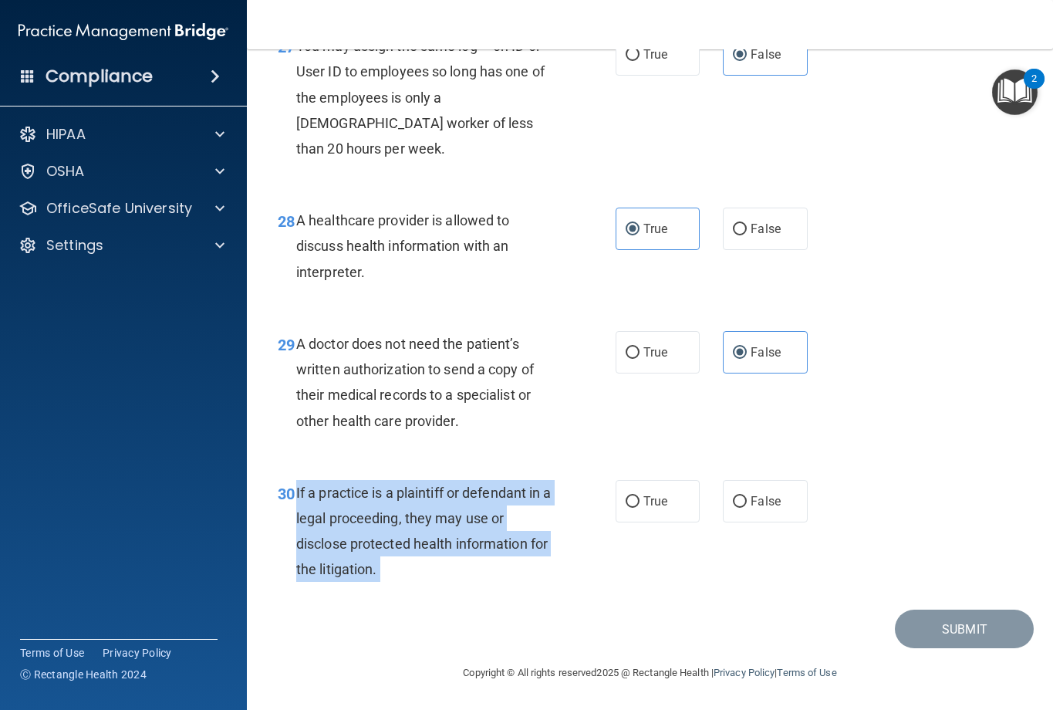
click at [449, 508] on div "If a practice is a plaintiff or defendant in a legal proceeding, they may use o…" at bounding box center [431, 531] width 271 height 103
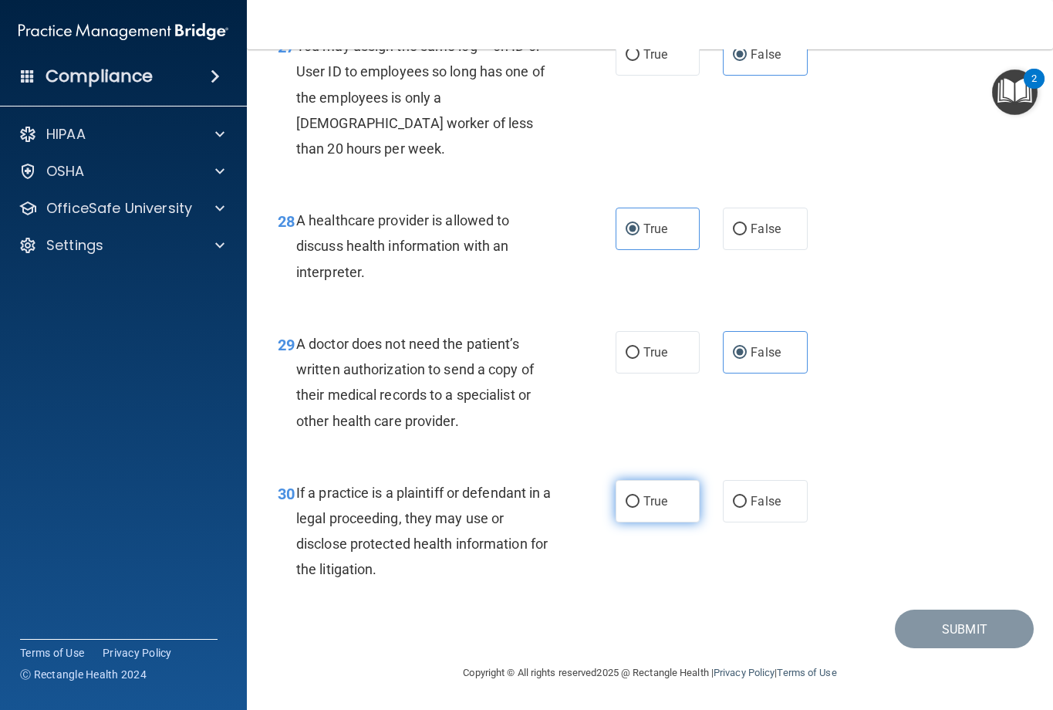
click at [631, 492] on label "True" at bounding box center [657, 501] width 85 height 42
click at [631, 496] on input "True" at bounding box center [633, 502] width 14 height 12
radio input "true"
click at [913, 622] on button "Submit" at bounding box center [964, 628] width 139 height 39
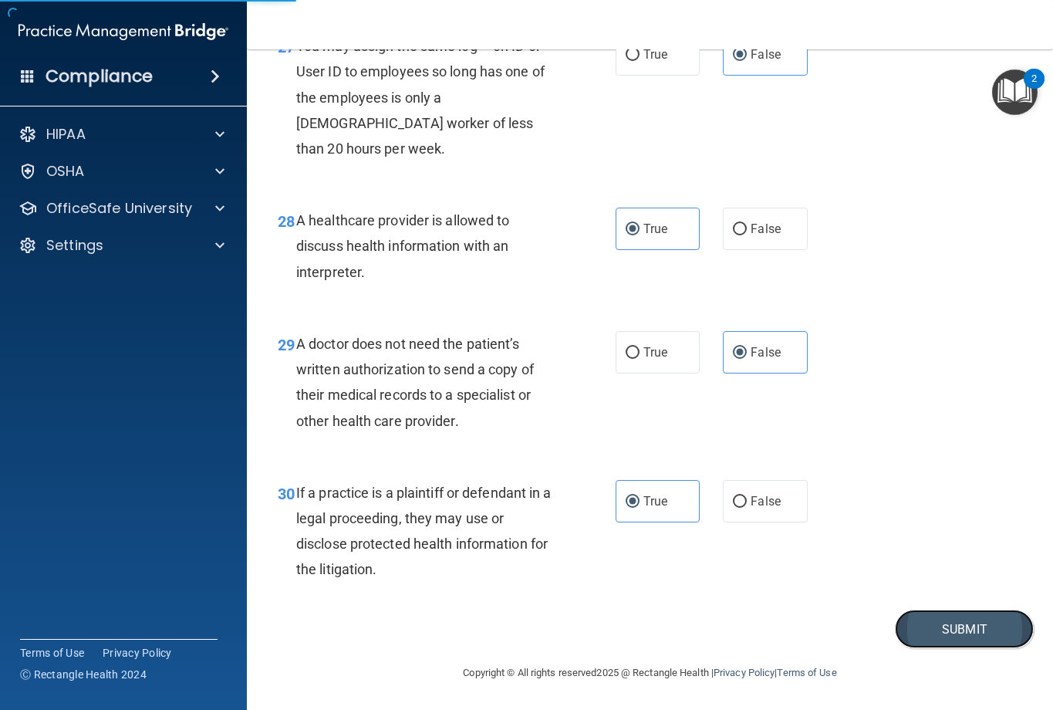
click at [943, 619] on button "Submit" at bounding box center [964, 628] width 139 height 39
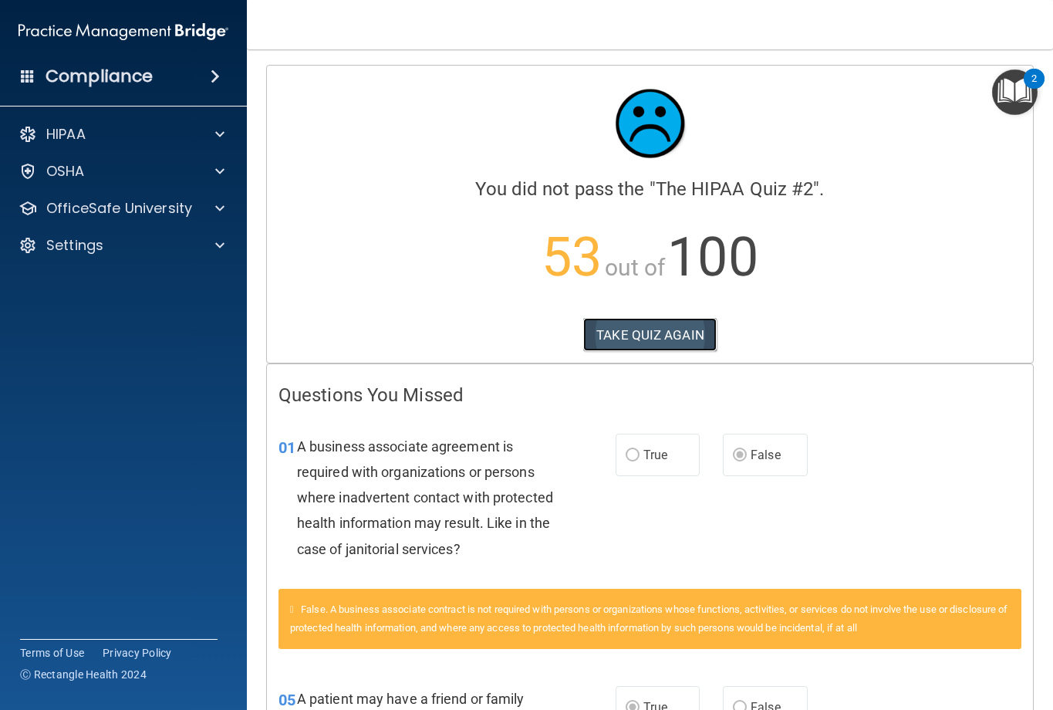
click at [628, 344] on button "TAKE QUIZ AGAIN" at bounding box center [649, 335] width 133 height 34
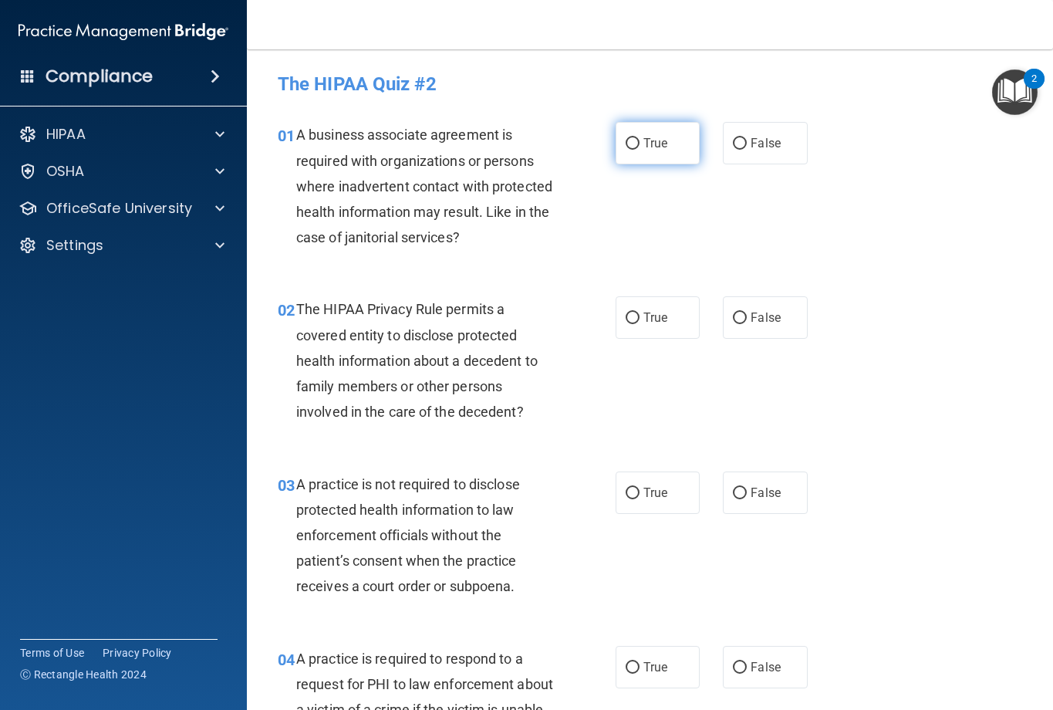
click at [636, 162] on label "True" at bounding box center [657, 143] width 85 height 42
click at [636, 150] on input "True" at bounding box center [633, 144] width 14 height 12
radio input "true"
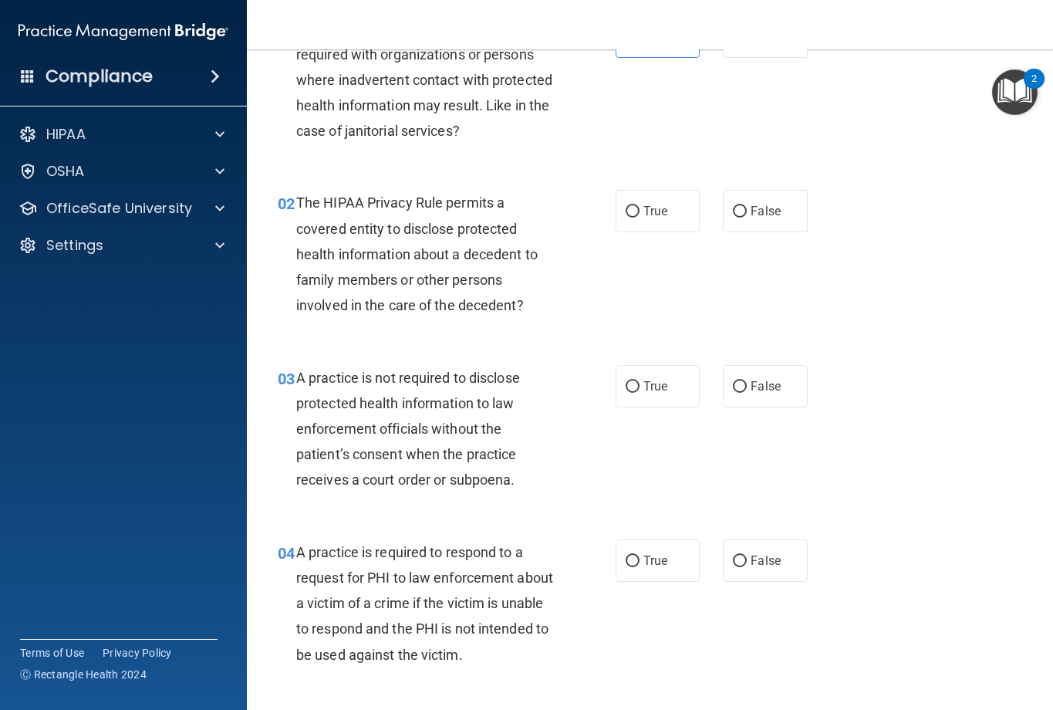
scroll to position [154, 0]
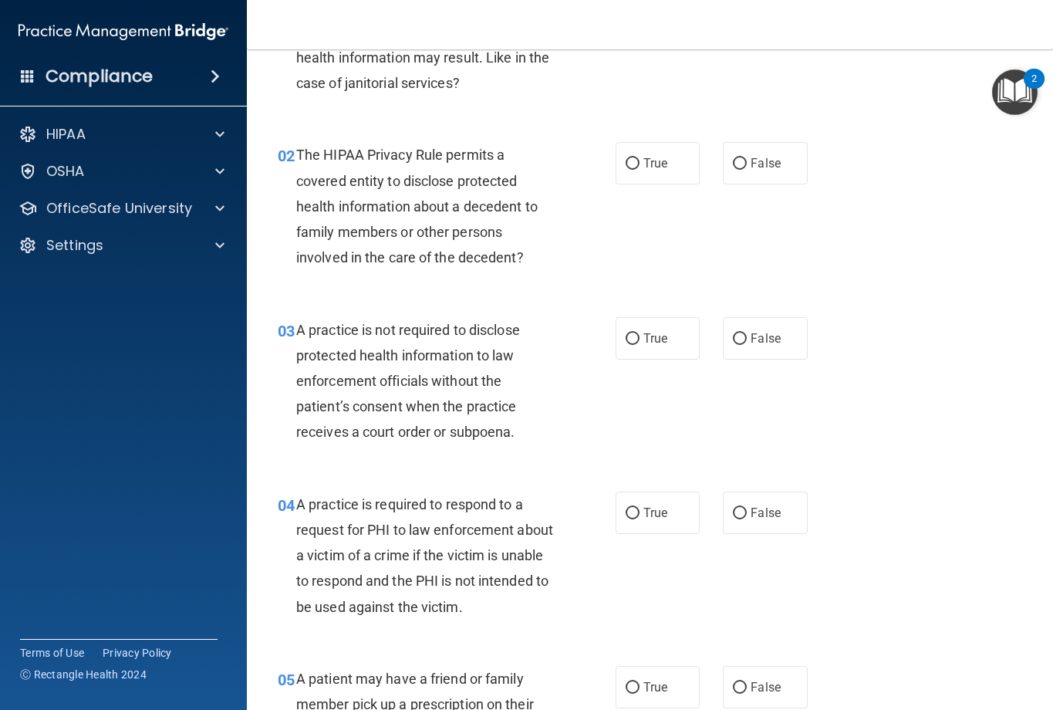
click at [416, 218] on div "The HIPAA Privacy Rule permits a covered entity to disclose protected health in…" at bounding box center [431, 206] width 271 height 128
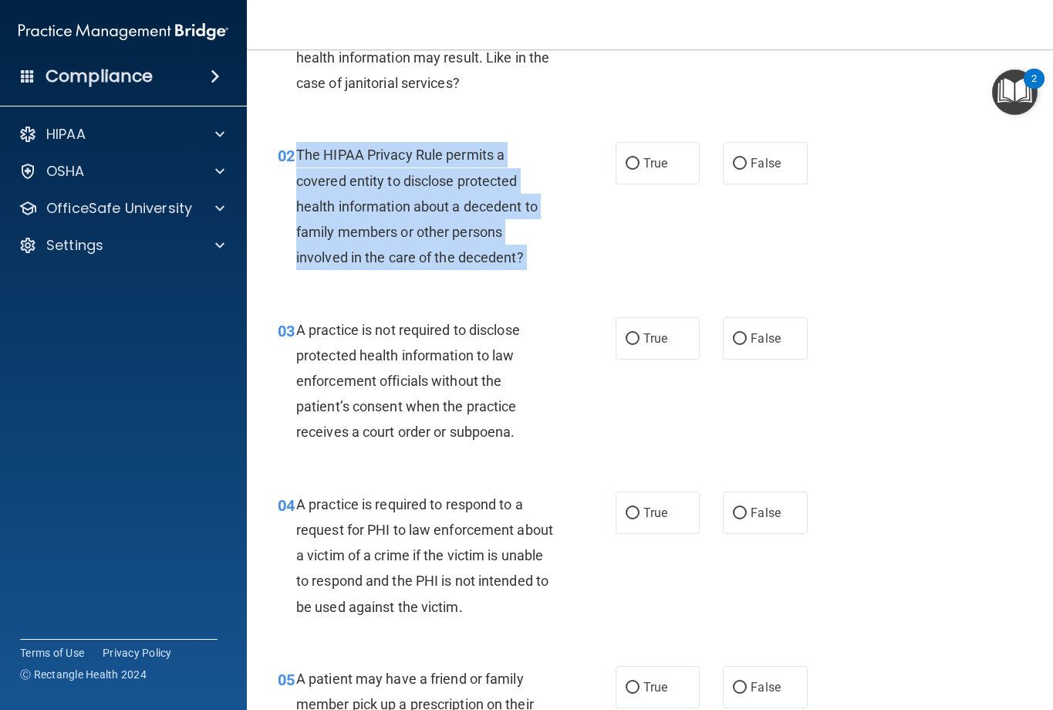
click at [416, 218] on div "The HIPAA Privacy Rule permits a covered entity to disclose protected health in…" at bounding box center [431, 206] width 271 height 128
click at [606, 214] on div "02 The HIPAA Privacy Rule permits a covered entity to disclose protected health…" at bounding box center [447, 210] width 384 height 136
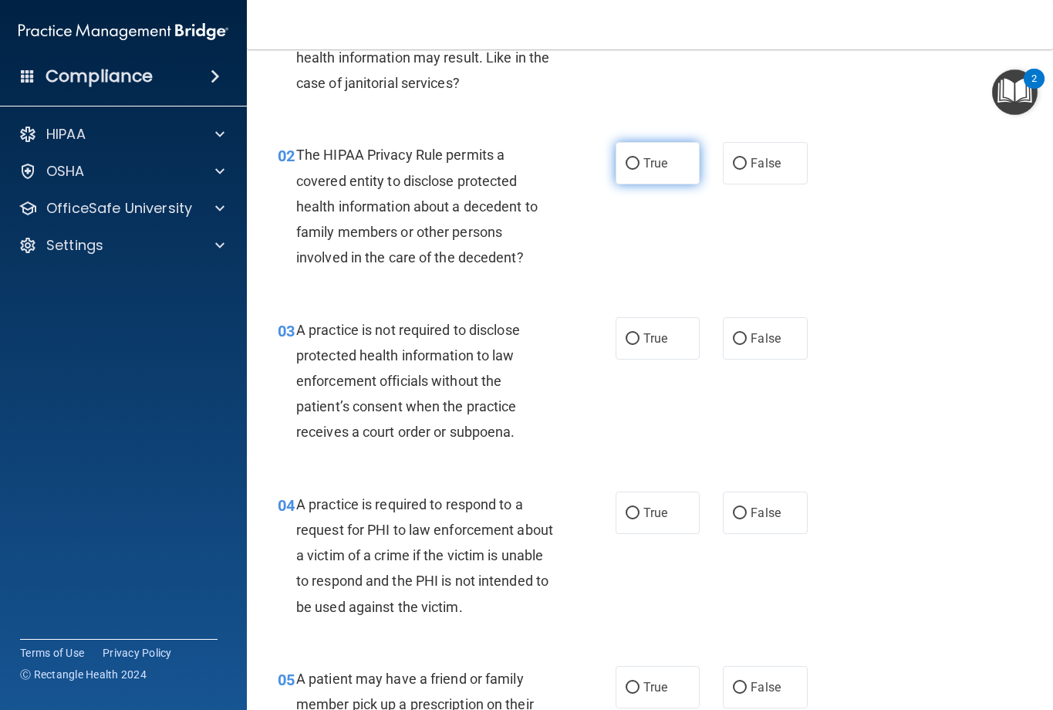
click at [656, 167] on span "True" at bounding box center [655, 163] width 24 height 15
click at [639, 167] on input "True" at bounding box center [633, 164] width 14 height 12
radio input "true"
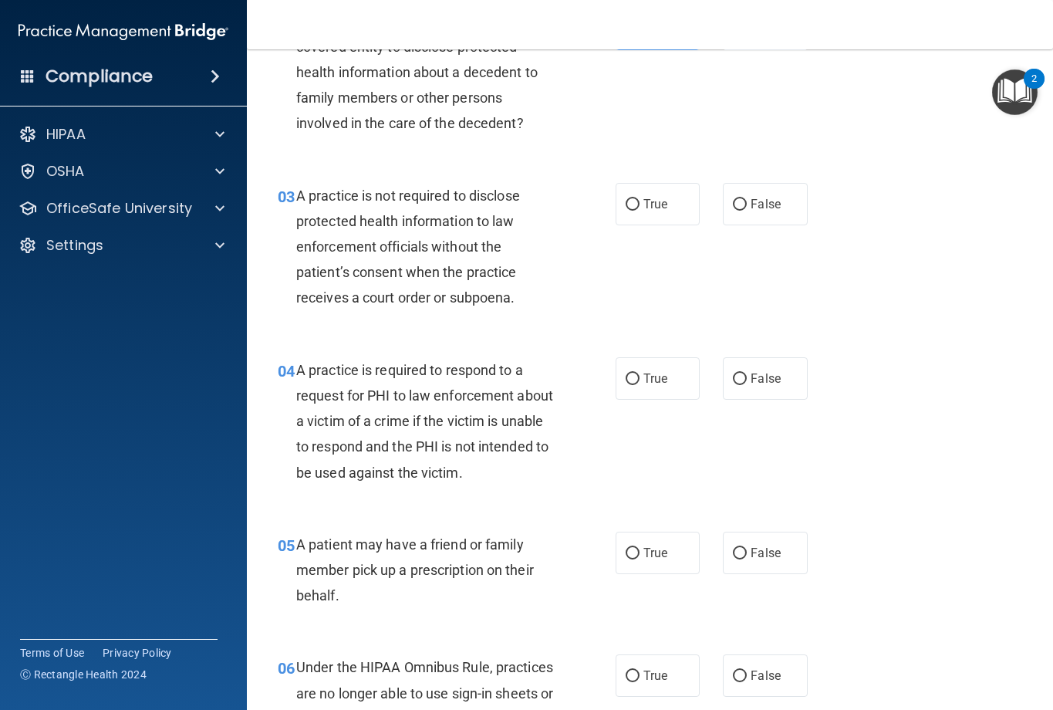
scroll to position [309, 0]
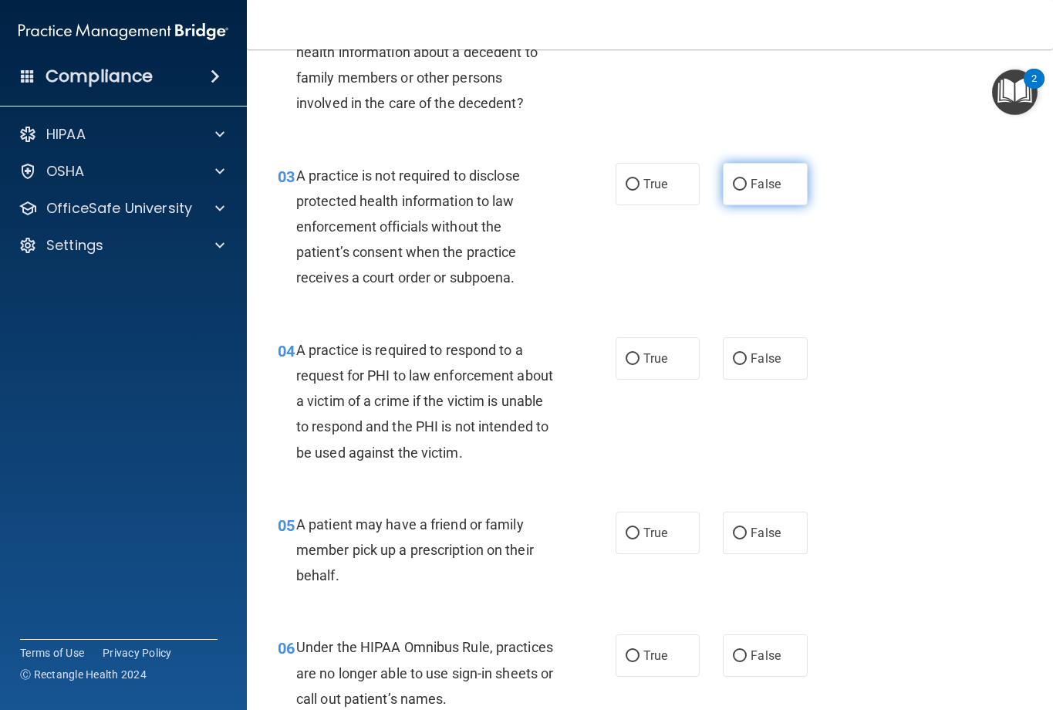
click at [754, 187] on span "False" at bounding box center [765, 184] width 30 height 15
click at [747, 187] on input "False" at bounding box center [740, 185] width 14 height 12
radio input "true"
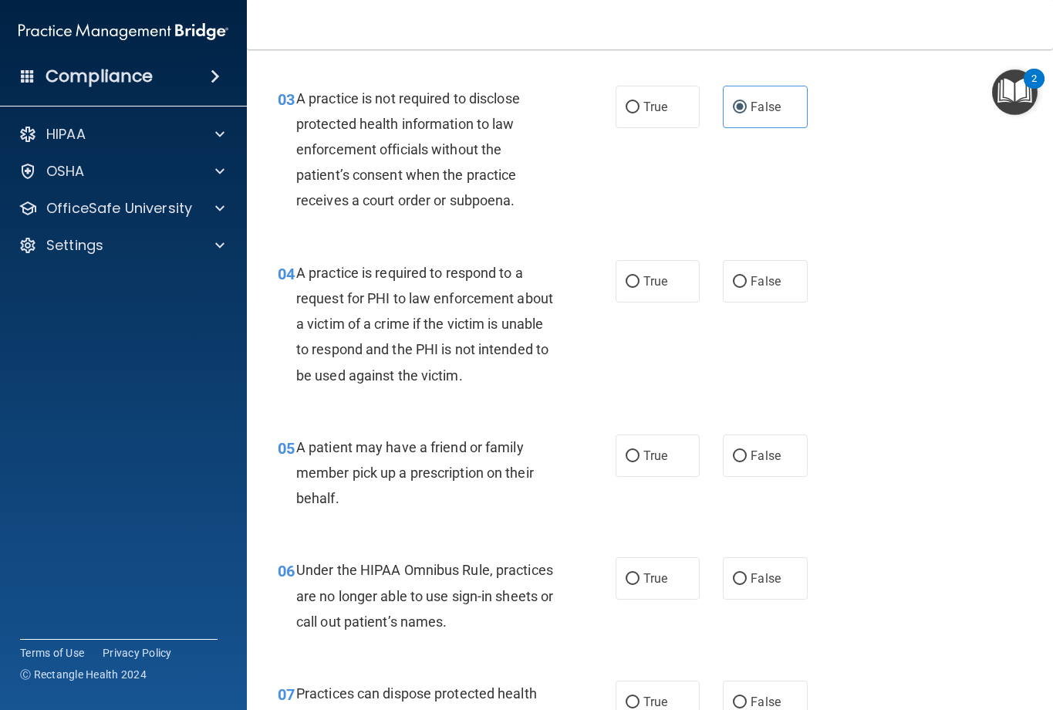
scroll to position [463, 0]
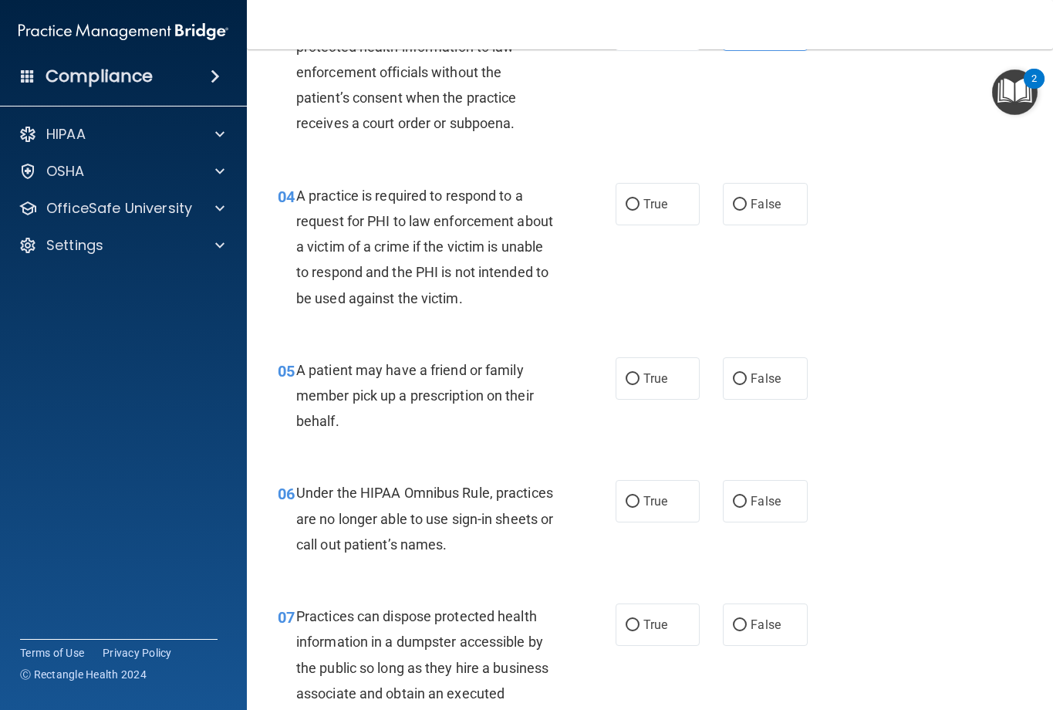
click at [407, 276] on span "A practice is required to respond to a request for PHI to law enforcement about…" at bounding box center [424, 246] width 257 height 119
click at [407, 275] on span "A practice is required to respond to a request for PHI to law enforcement about…" at bounding box center [424, 246] width 257 height 119
click at [373, 261] on div "A practice is required to respond to a request for PHI to law enforcement about…" at bounding box center [431, 247] width 271 height 128
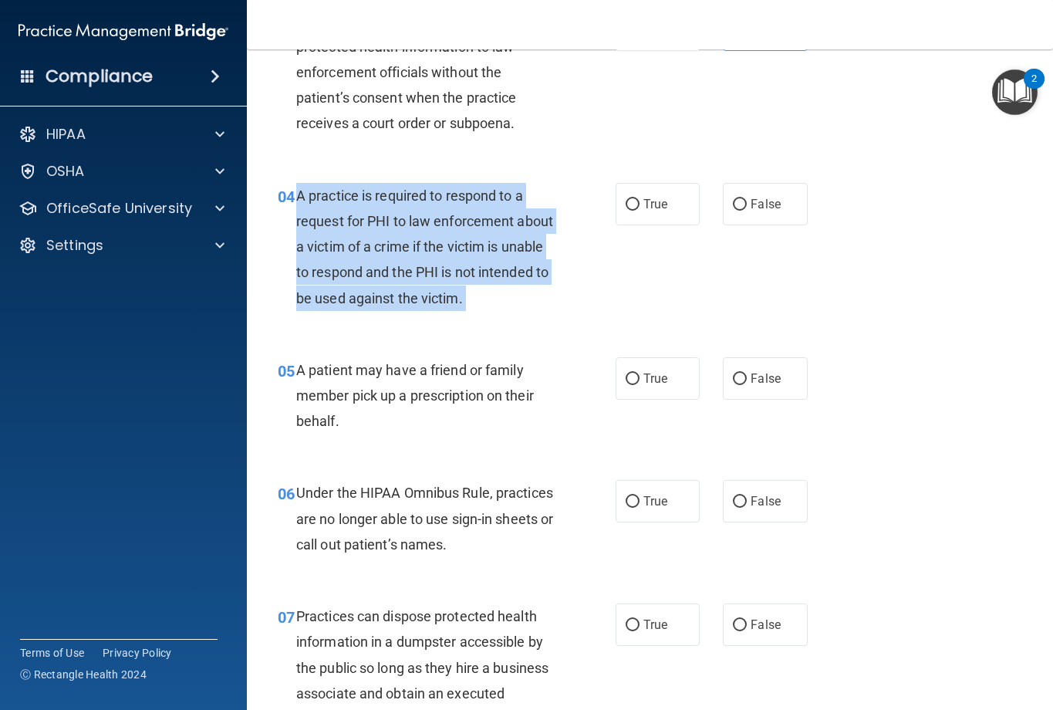
click at [373, 261] on div "A practice is required to respond to a request for PHI to law enforcement about…" at bounding box center [431, 247] width 271 height 128
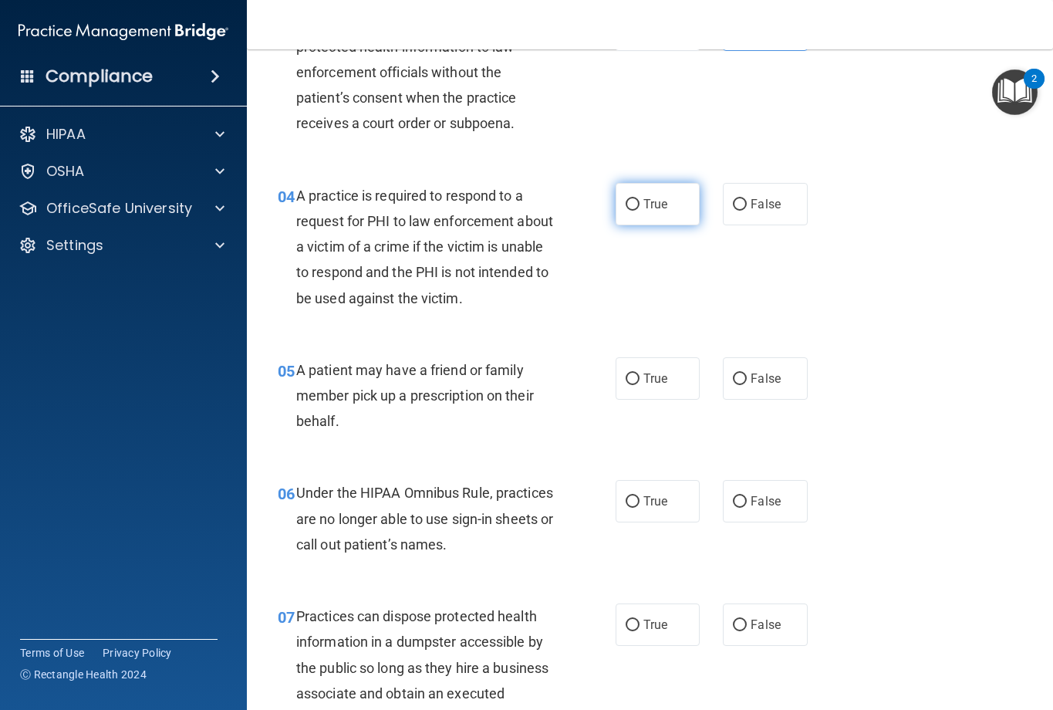
click at [657, 203] on span "True" at bounding box center [655, 204] width 24 height 15
click at [639, 203] on input "True" at bounding box center [633, 205] width 14 height 12
radio input "true"
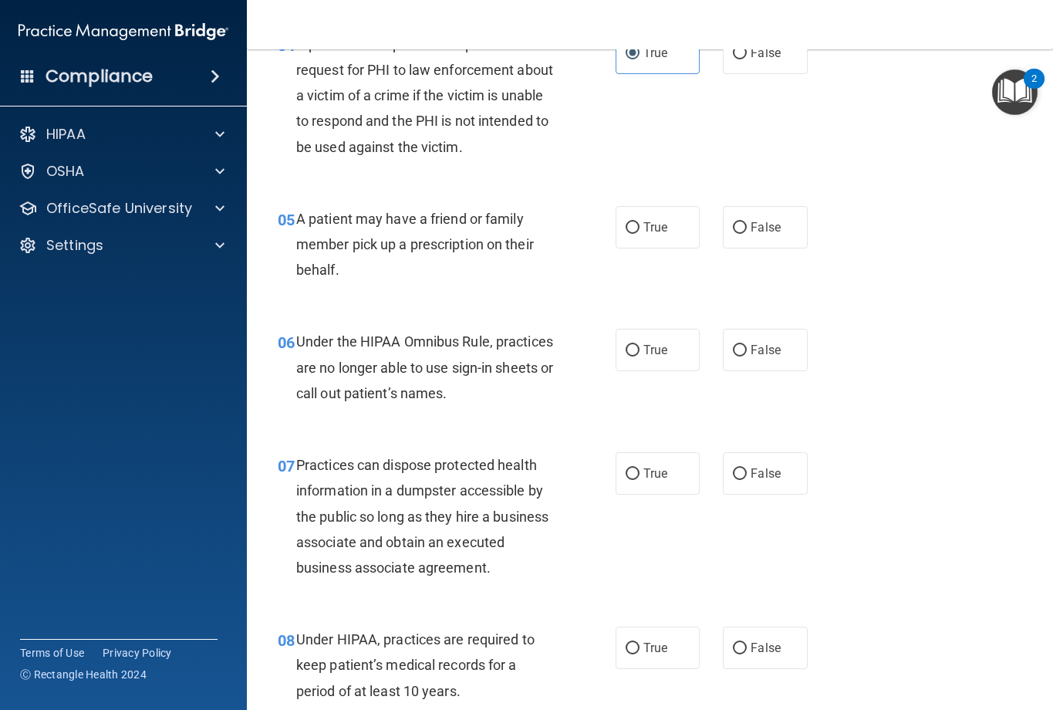
scroll to position [617, 0]
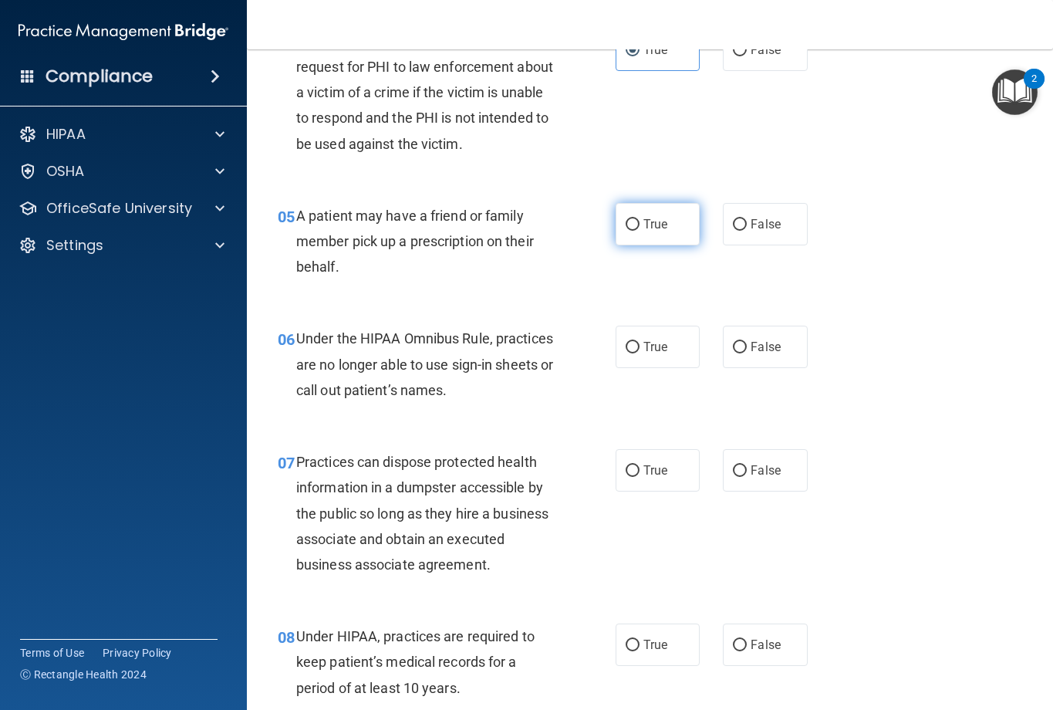
click at [632, 219] on input "True" at bounding box center [633, 225] width 14 height 12
radio input "true"
click at [410, 244] on span "A patient may have a friend or family member pick up a prescription on their be…" at bounding box center [415, 240] width 238 height 67
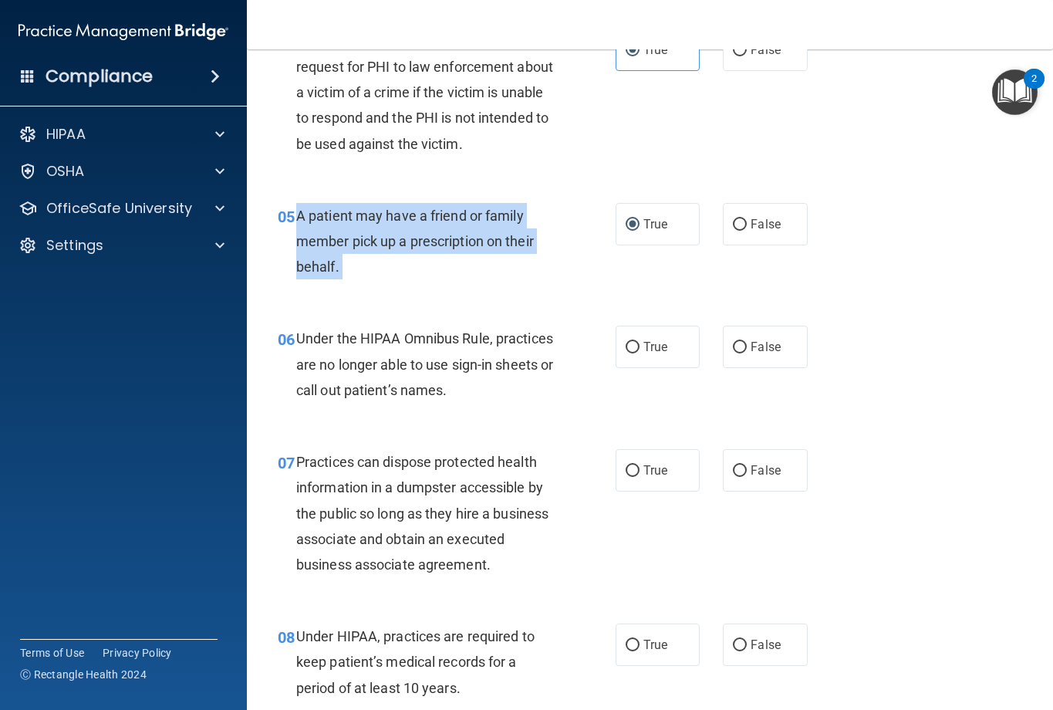
click at [410, 244] on span "A patient may have a friend or family member pick up a prescription on their be…" at bounding box center [415, 240] width 238 height 67
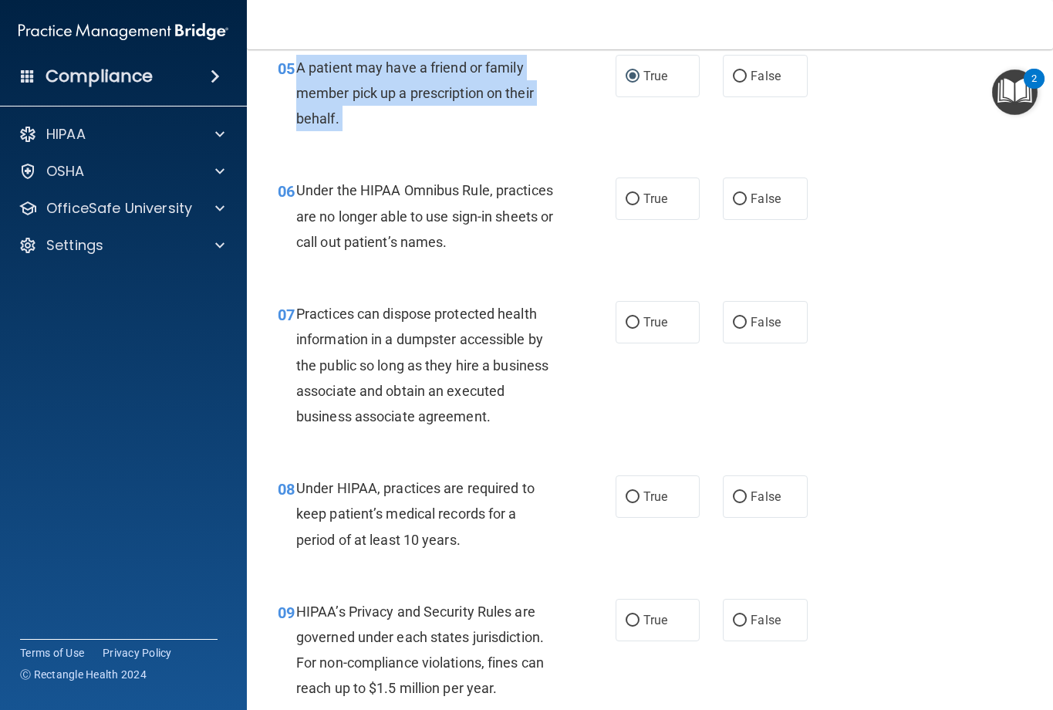
scroll to position [771, 0]
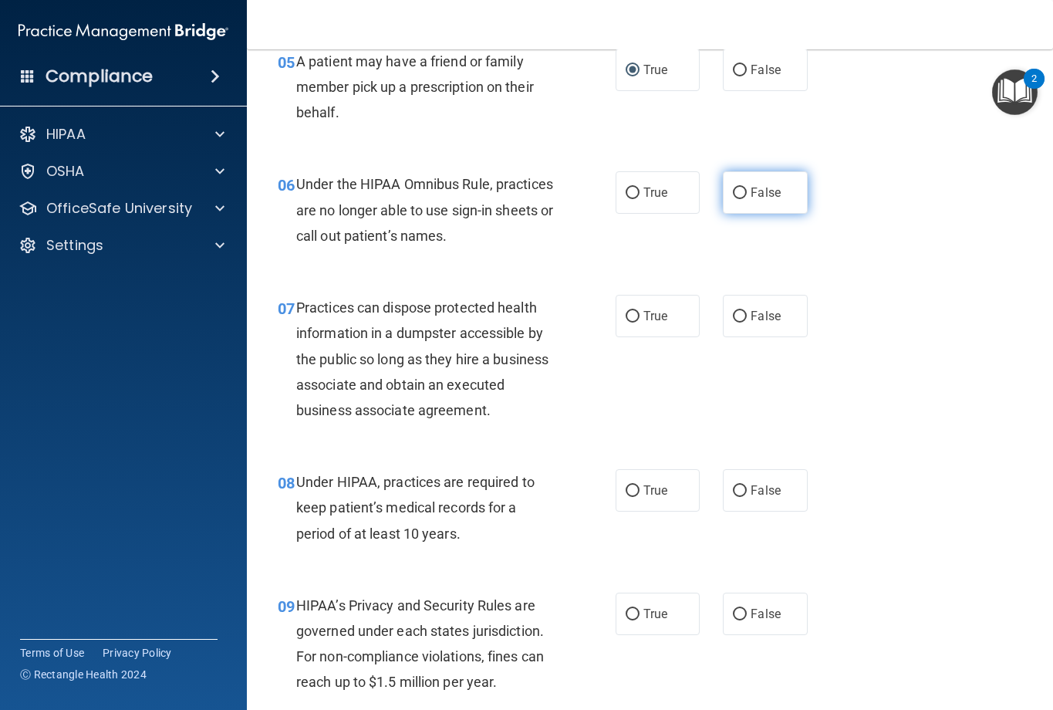
click at [752, 187] on span "False" at bounding box center [765, 192] width 30 height 15
click at [747, 187] on input "False" at bounding box center [740, 193] width 14 height 12
radio input "true"
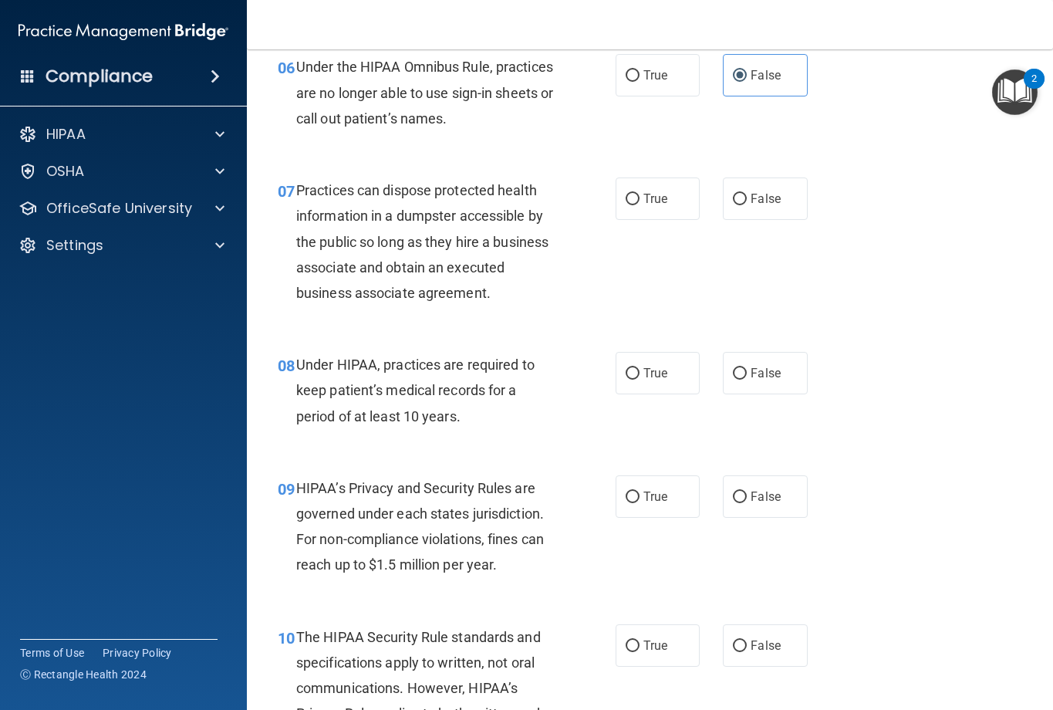
scroll to position [926, 0]
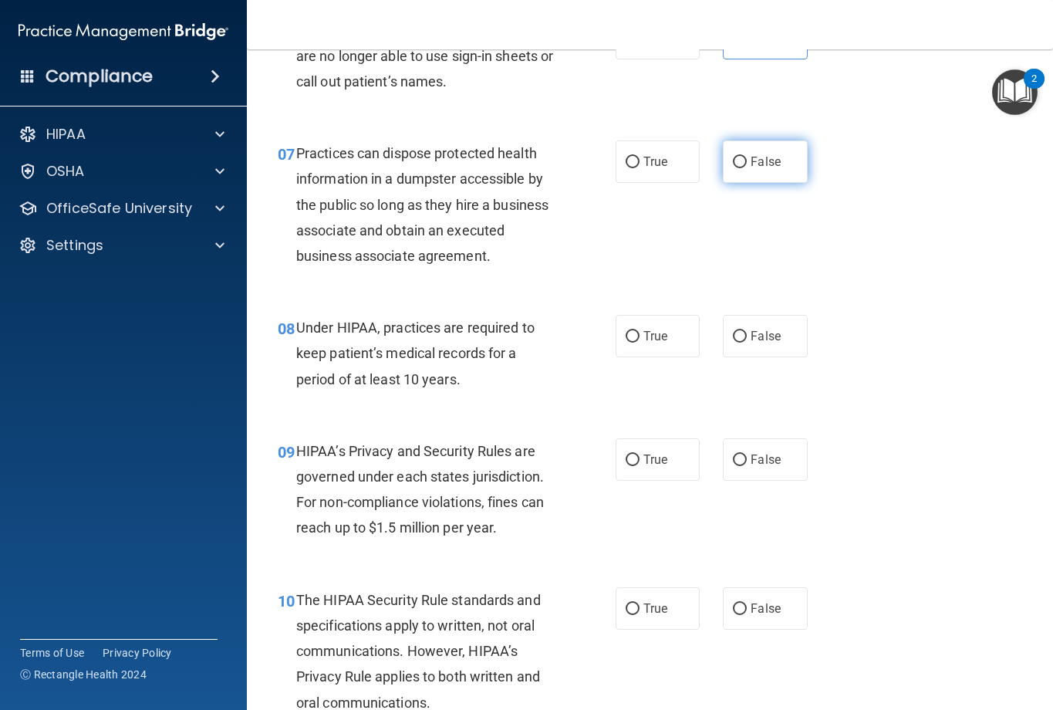
click at [743, 163] on label "False" at bounding box center [765, 161] width 85 height 42
click at [743, 163] on input "False" at bounding box center [740, 163] width 14 height 12
radio input "true"
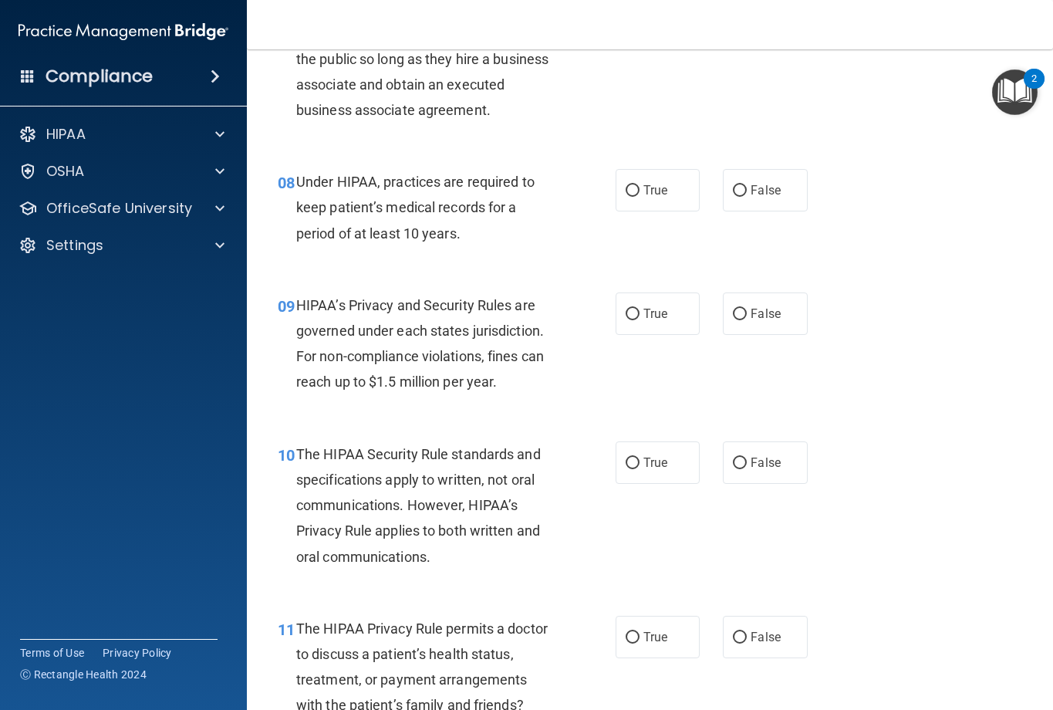
scroll to position [1080, 0]
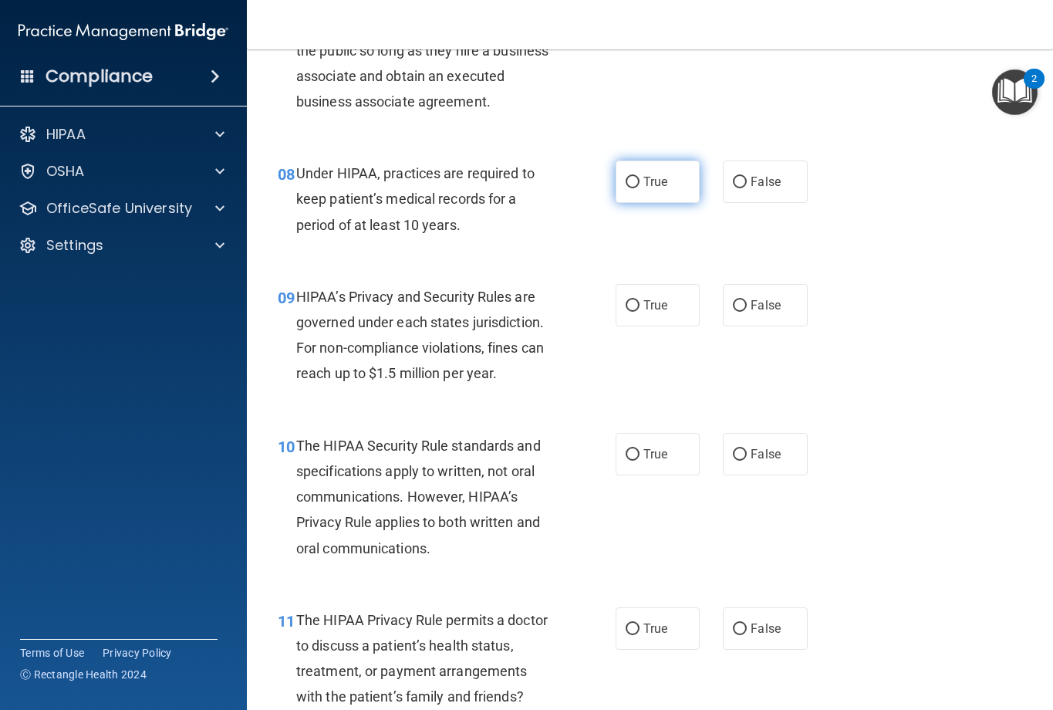
click at [669, 203] on label "True" at bounding box center [657, 181] width 85 height 42
click at [639, 188] on input "True" at bounding box center [633, 183] width 14 height 12
radio input "true"
click at [333, 214] on div "Under HIPAA, practices are required to keep patient’s medical records for a per…" at bounding box center [431, 198] width 271 height 77
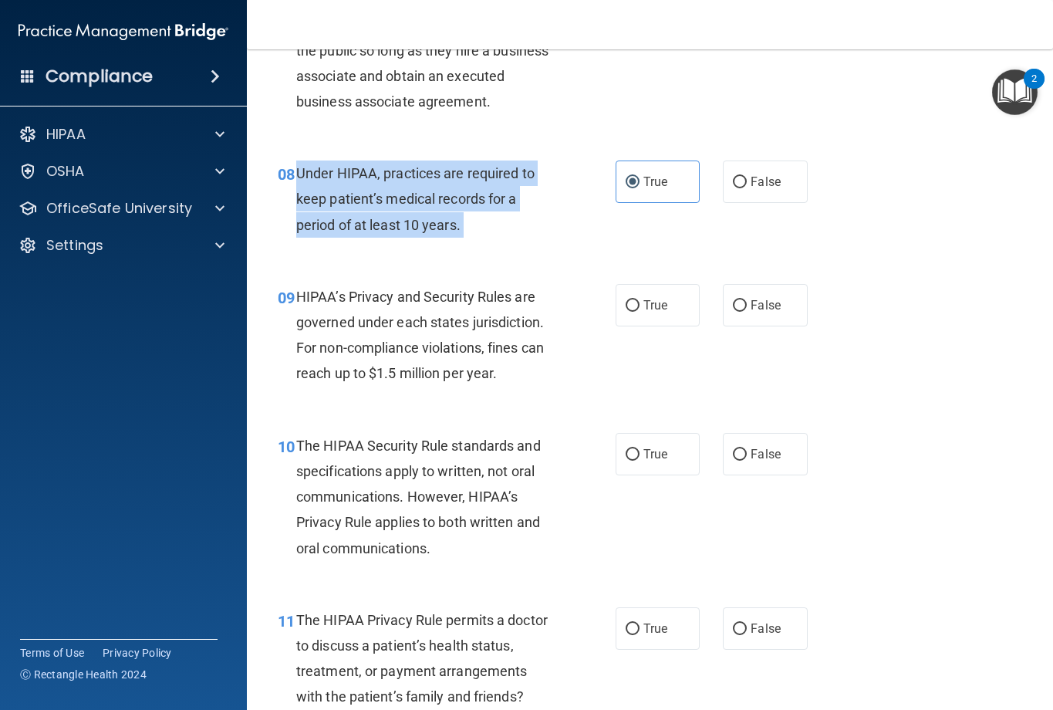
click at [333, 214] on div "Under HIPAA, practices are required to keep patient’s medical records for a per…" at bounding box center [431, 198] width 271 height 77
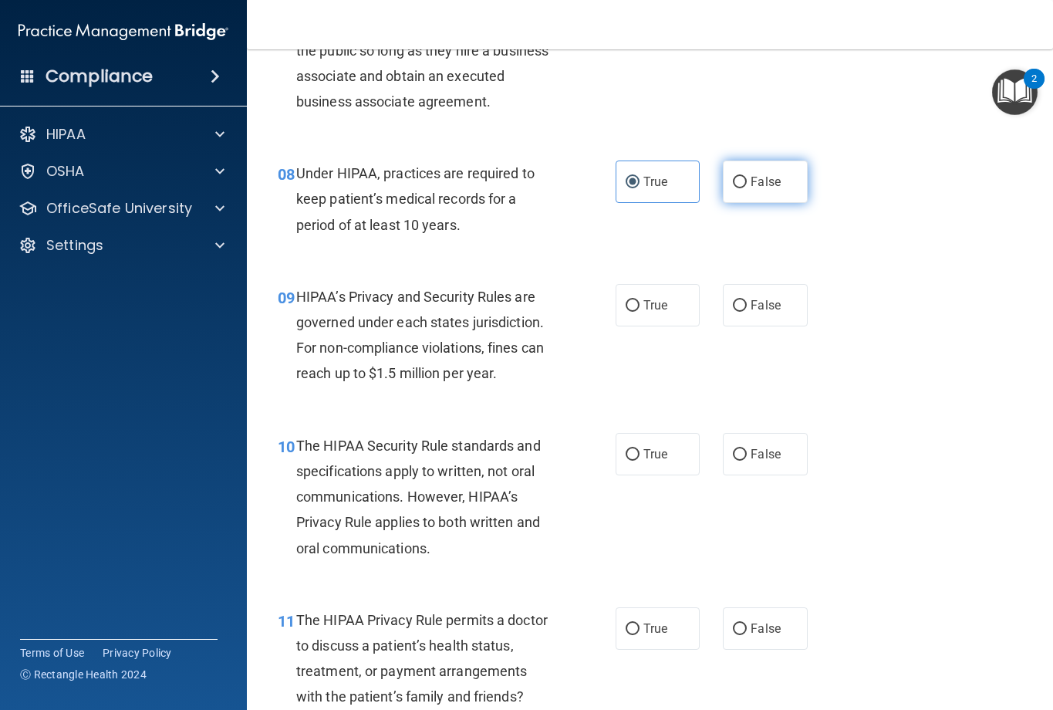
click at [740, 203] on label "False" at bounding box center [765, 181] width 85 height 42
click at [740, 188] on input "False" at bounding box center [740, 183] width 14 height 12
radio input "true"
radio input "false"
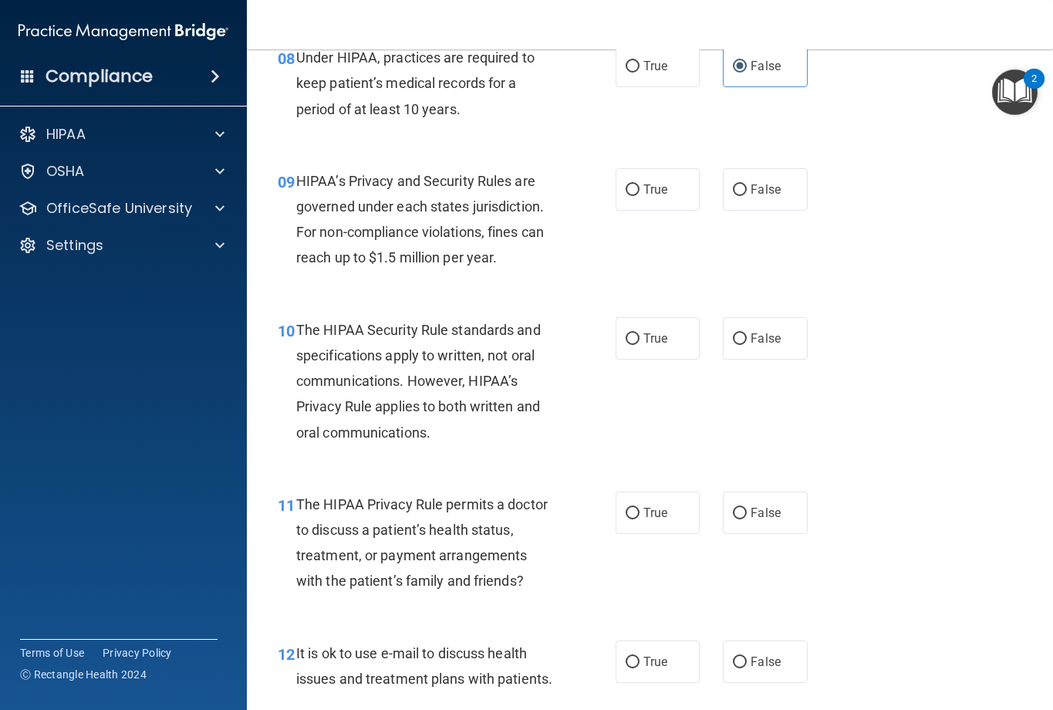
scroll to position [1234, 0]
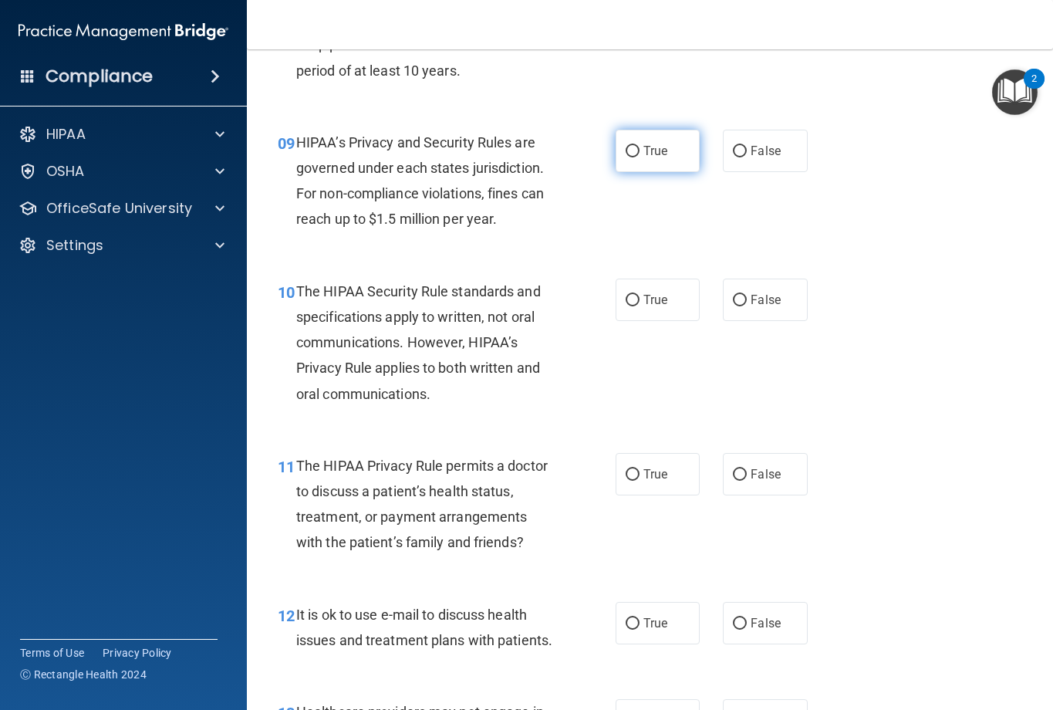
click at [668, 172] on label "True" at bounding box center [657, 151] width 85 height 42
click at [639, 157] on input "True" at bounding box center [633, 152] width 14 height 12
radio input "true"
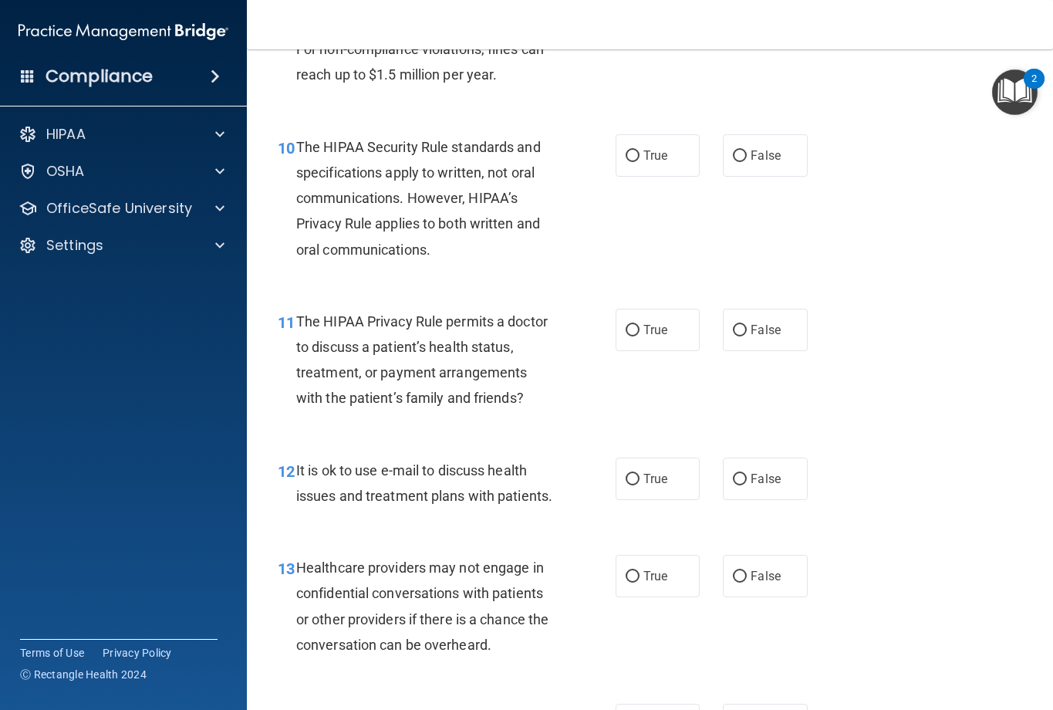
scroll to position [1388, 0]
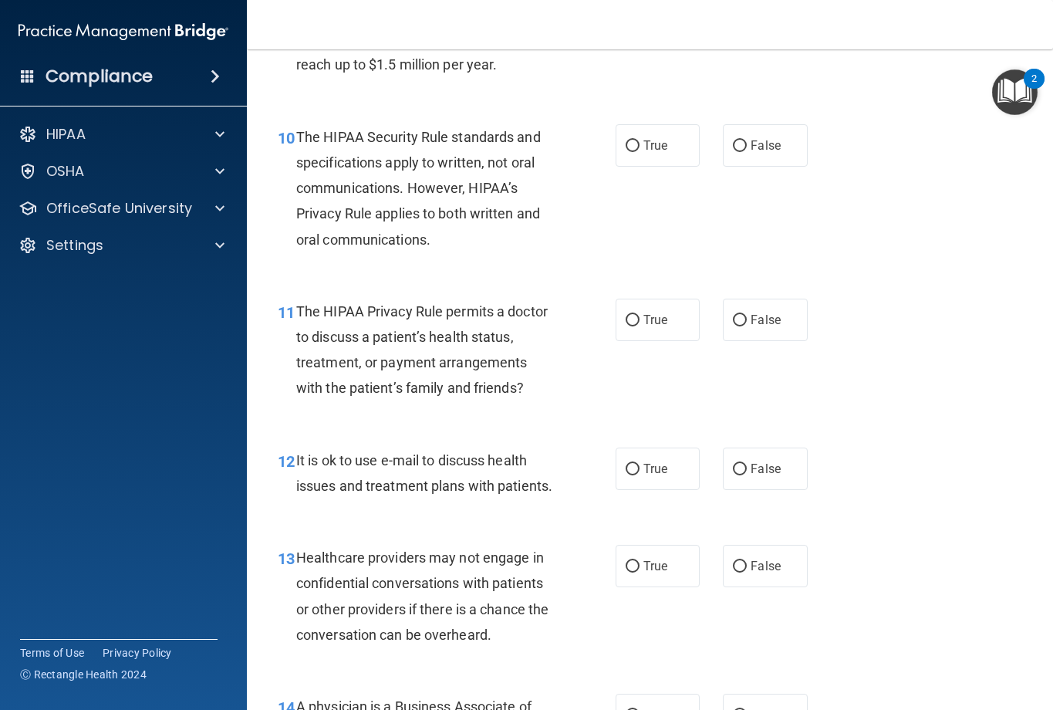
click at [383, 242] on span "The HIPAA Security Rule standards and specifications apply to written, not oral…" at bounding box center [418, 188] width 244 height 119
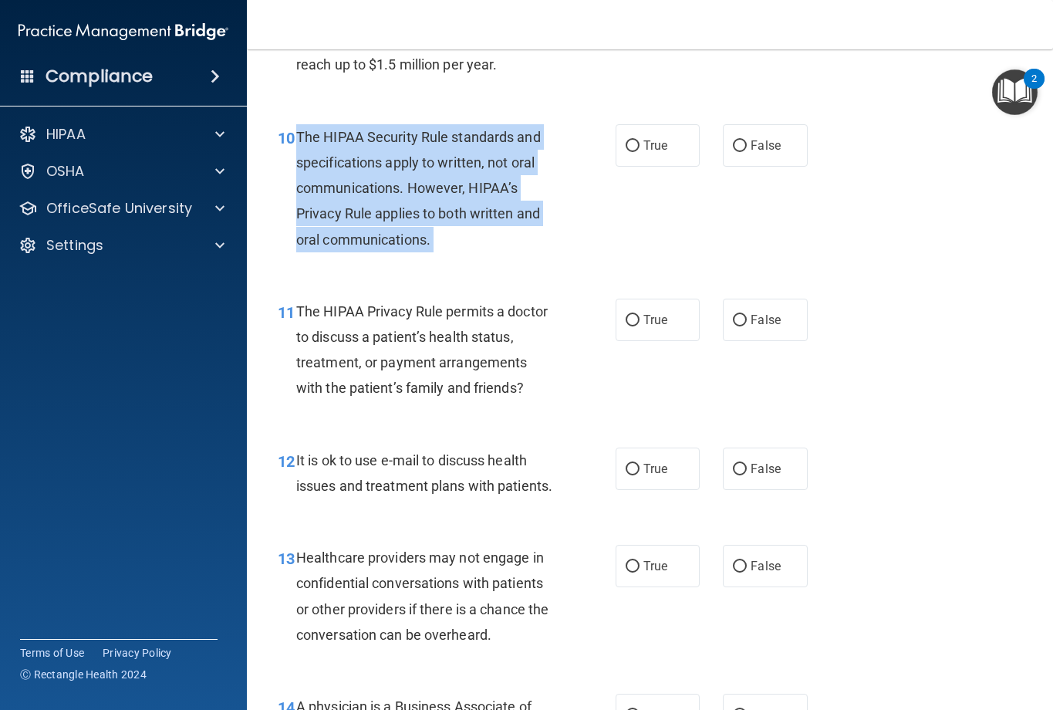
click at [383, 242] on span "The HIPAA Security Rule standards and specifications apply to written, not oral…" at bounding box center [418, 188] width 244 height 119
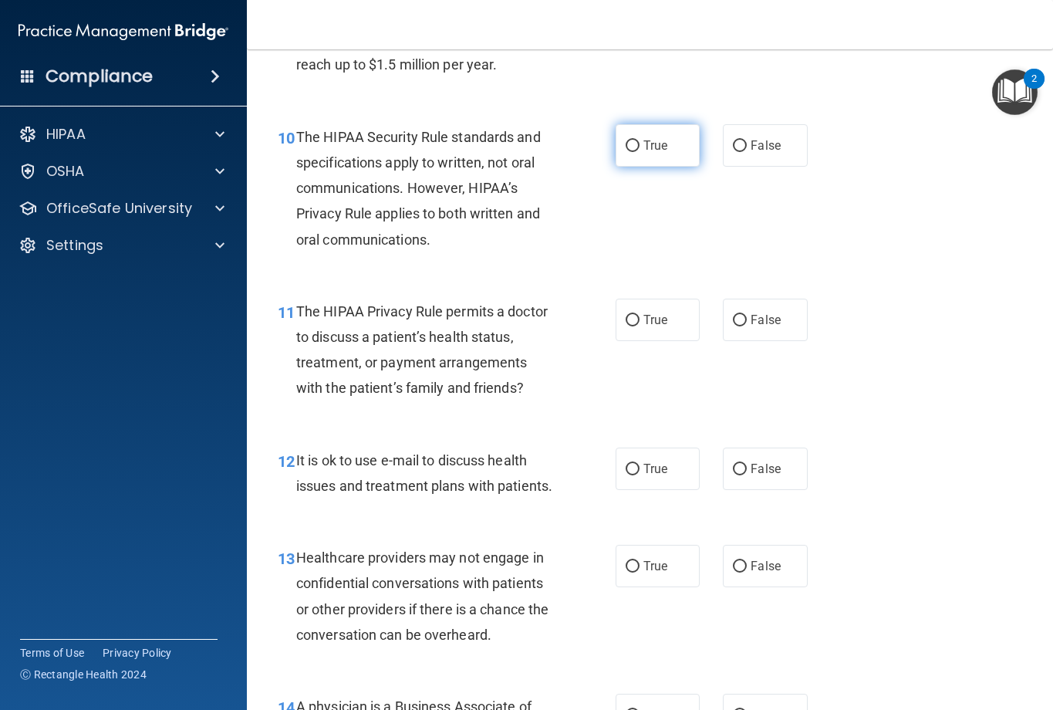
click at [646, 153] on span "True" at bounding box center [655, 145] width 24 height 15
click at [639, 152] on input "True" at bounding box center [633, 146] width 14 height 12
radio input "true"
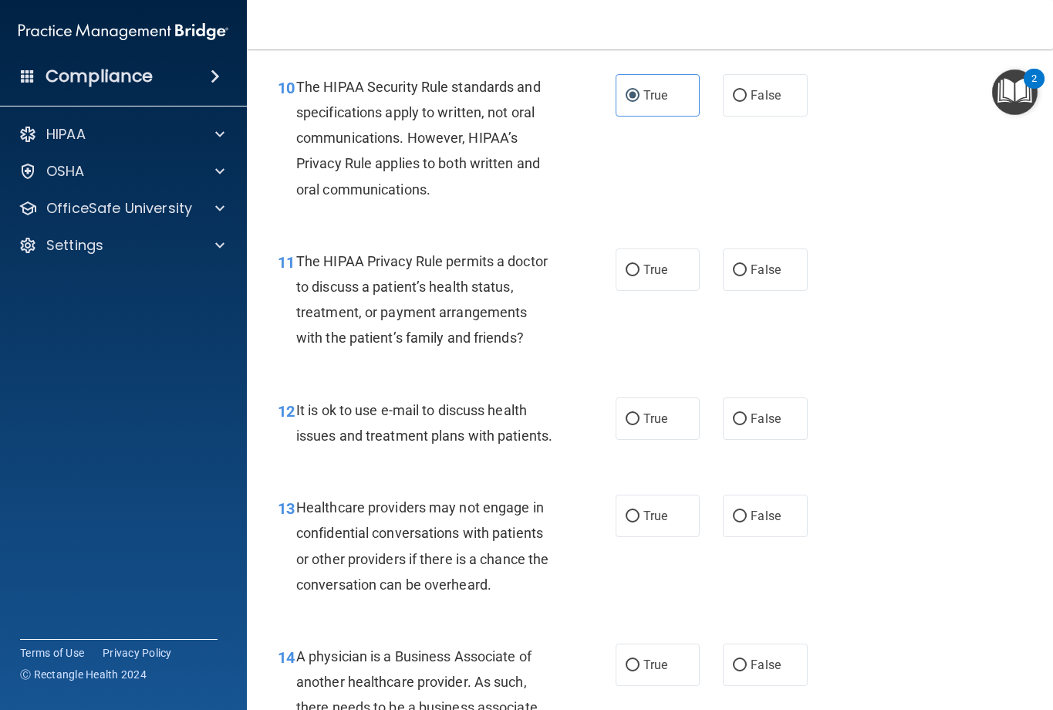
scroll to position [1465, 0]
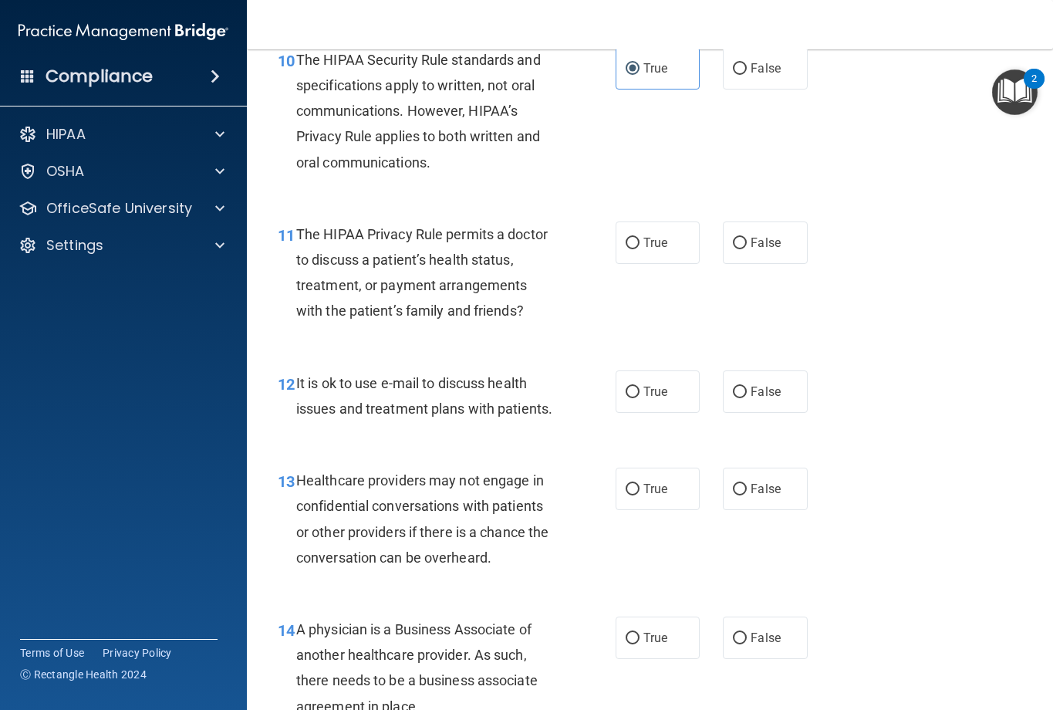
click at [478, 282] on span "The HIPAA Privacy Rule permits a doctor to discuss a patient’s health status, t…" at bounding box center [421, 272] width 251 height 93
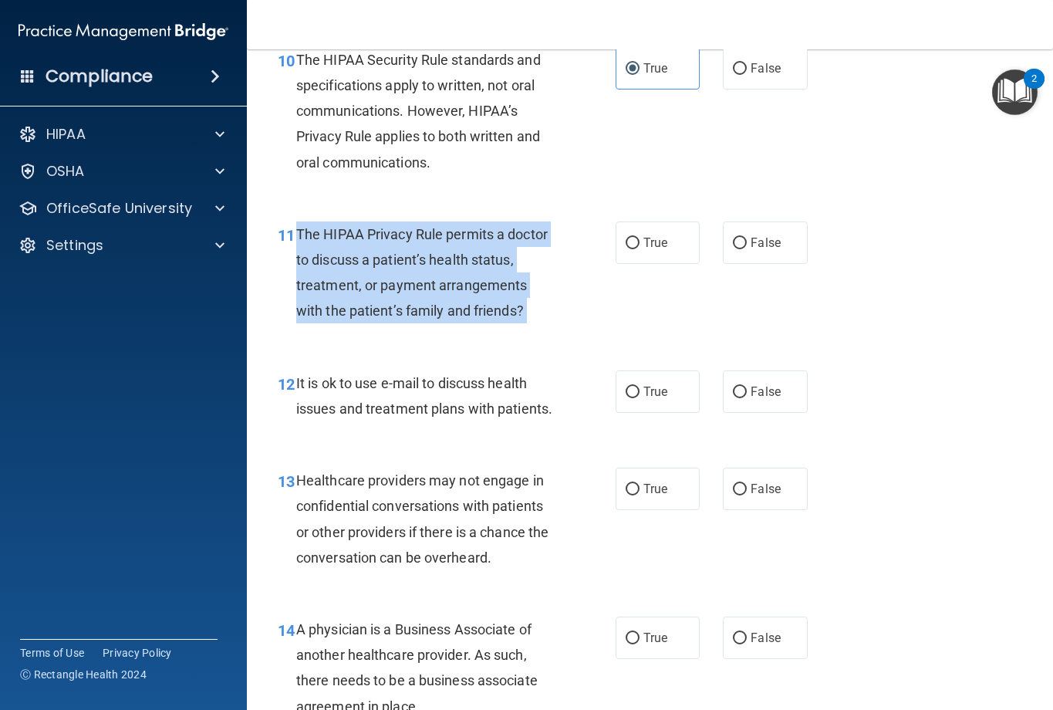
click at [478, 282] on span "The HIPAA Privacy Rule permits a doctor to discuss a patient’s health status, t…" at bounding box center [421, 272] width 251 height 93
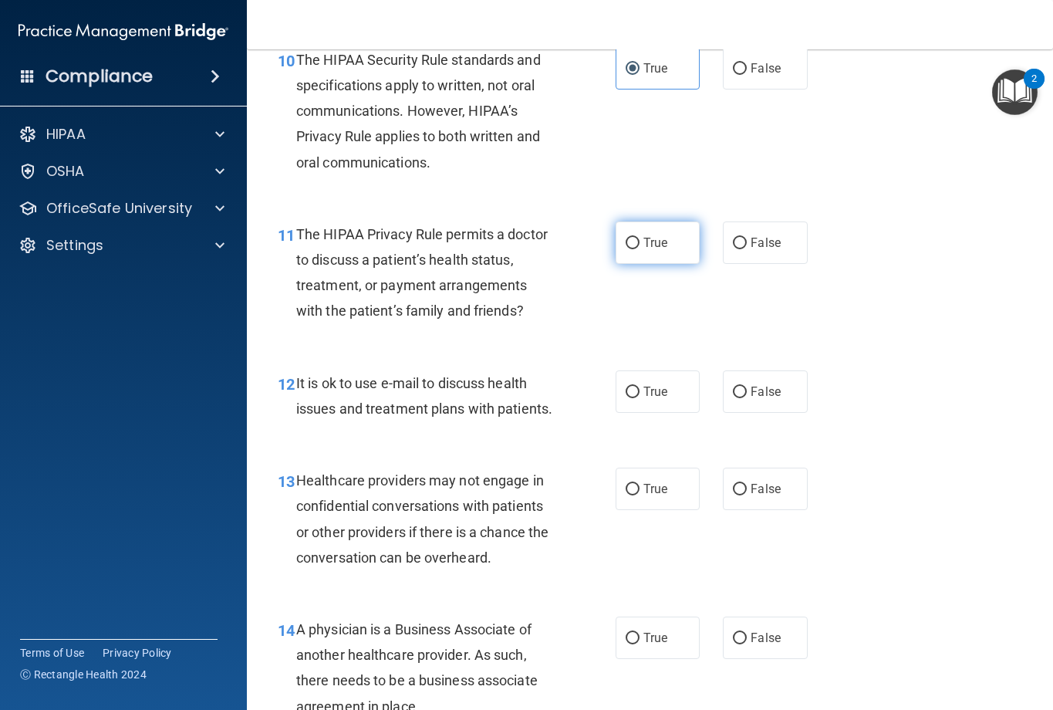
click at [649, 250] on span "True" at bounding box center [655, 242] width 24 height 15
click at [639, 249] on input "True" at bounding box center [633, 244] width 14 height 12
radio input "true"
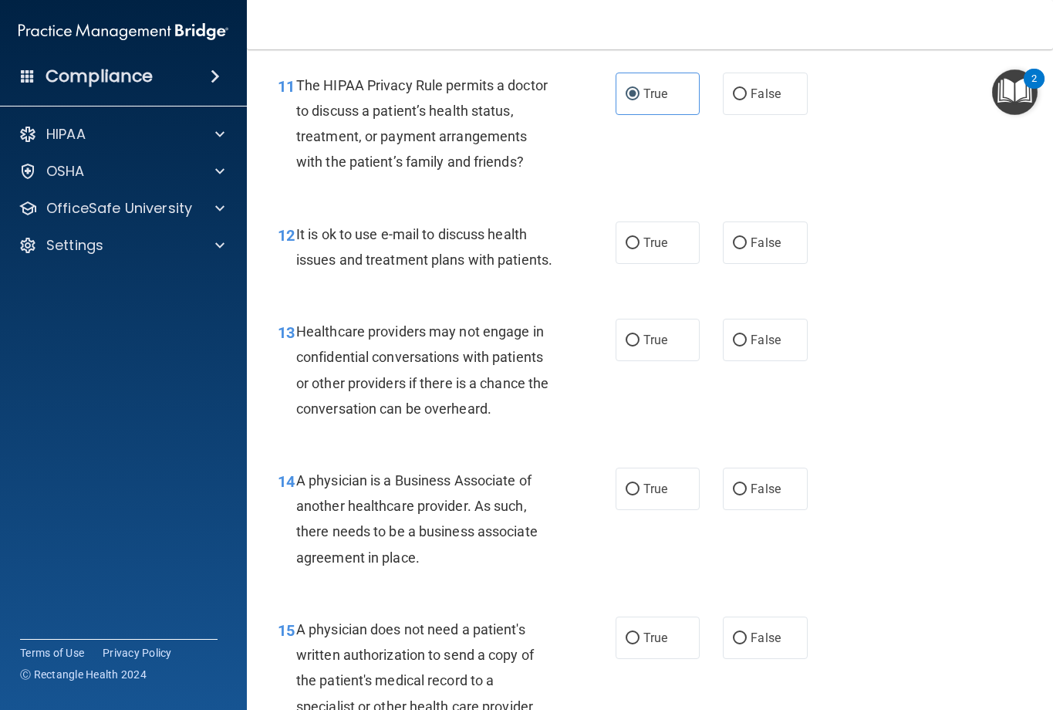
scroll to position [1620, 0]
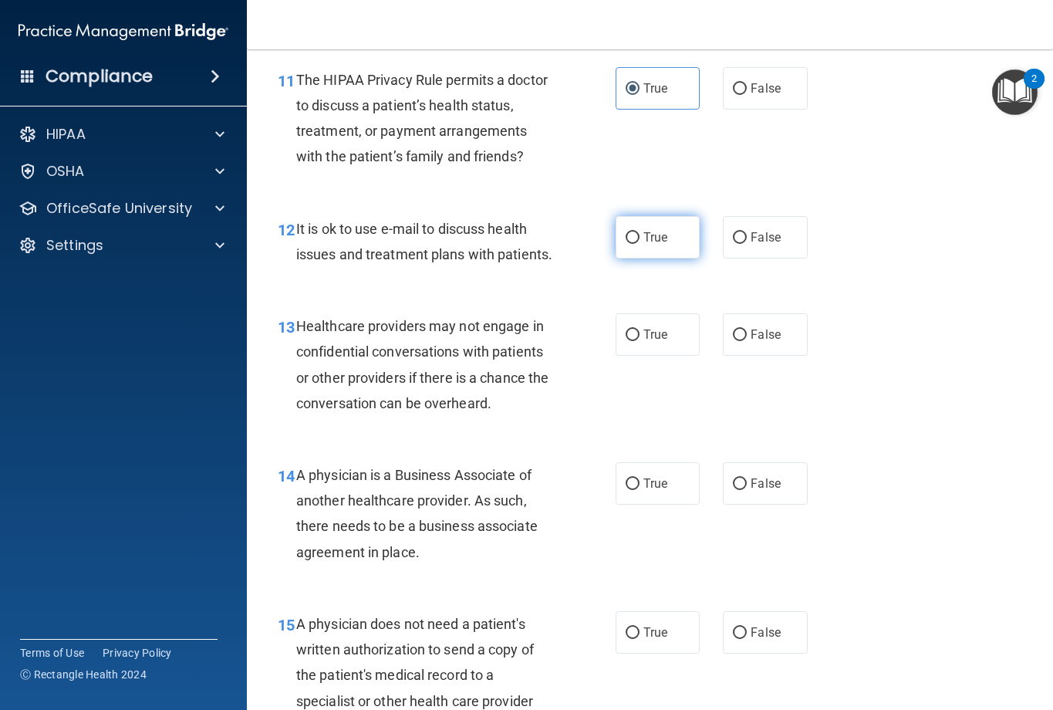
click at [633, 255] on label "True" at bounding box center [657, 237] width 85 height 42
click at [633, 244] on input "True" at bounding box center [633, 238] width 14 height 12
radio input "true"
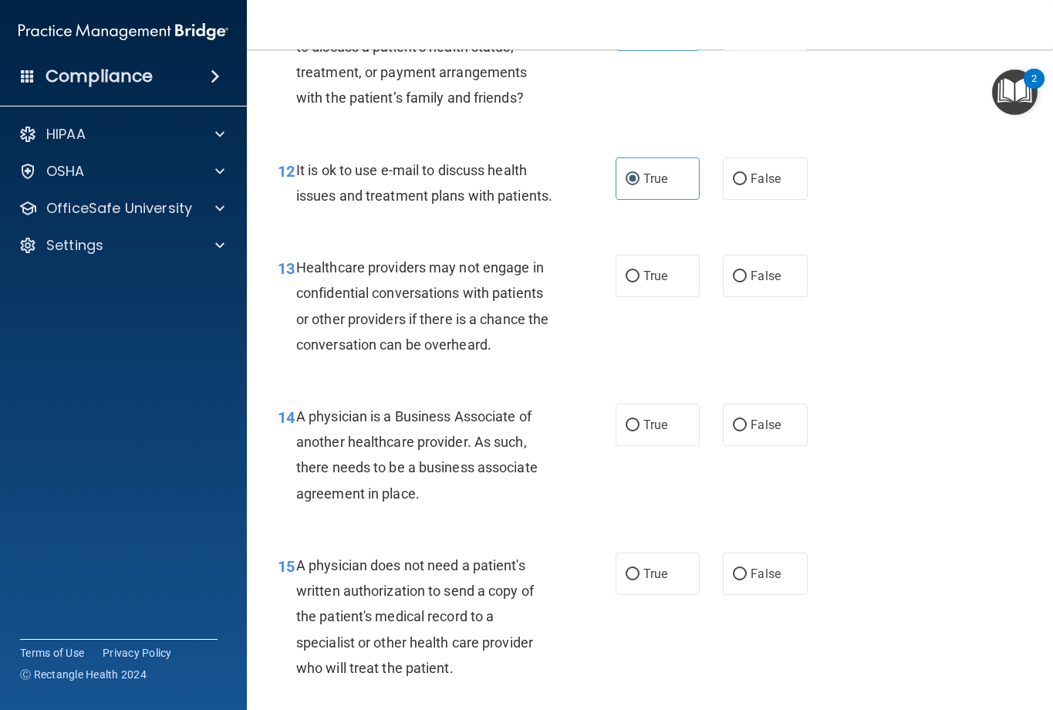
scroll to position [1774, 0]
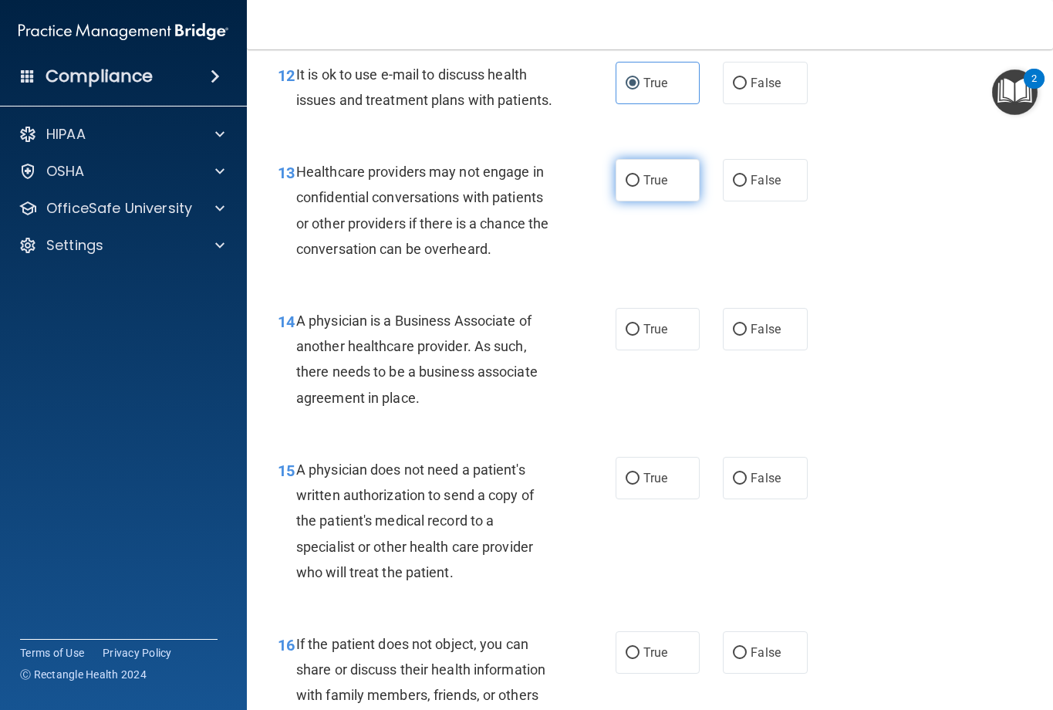
click at [634, 201] on label "True" at bounding box center [657, 180] width 85 height 42
click at [634, 187] on input "True" at bounding box center [633, 181] width 14 height 12
radio input "true"
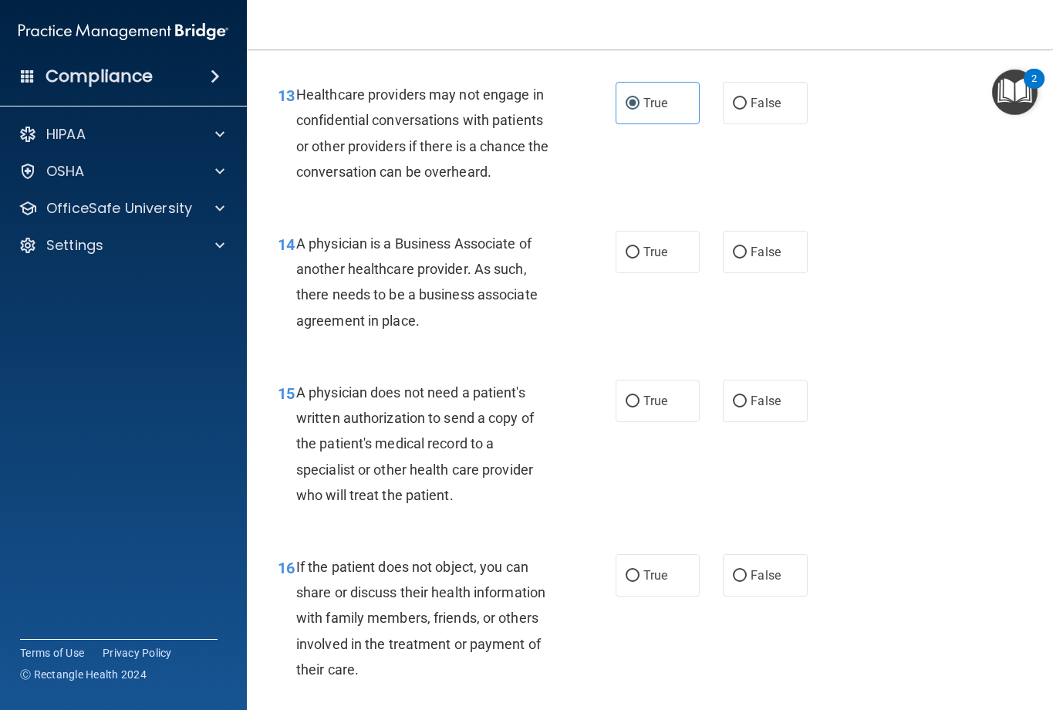
scroll to position [1928, 0]
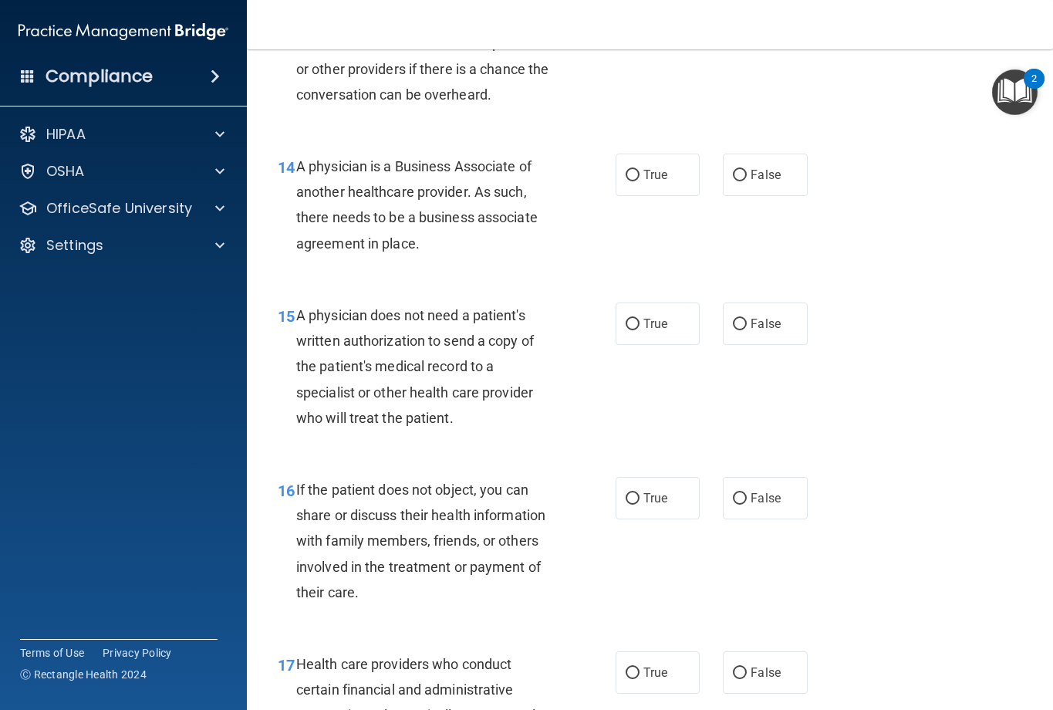
click at [406, 241] on span "A physician is a Business Associate of another healthcare provider. As such, th…" at bounding box center [416, 204] width 241 height 93
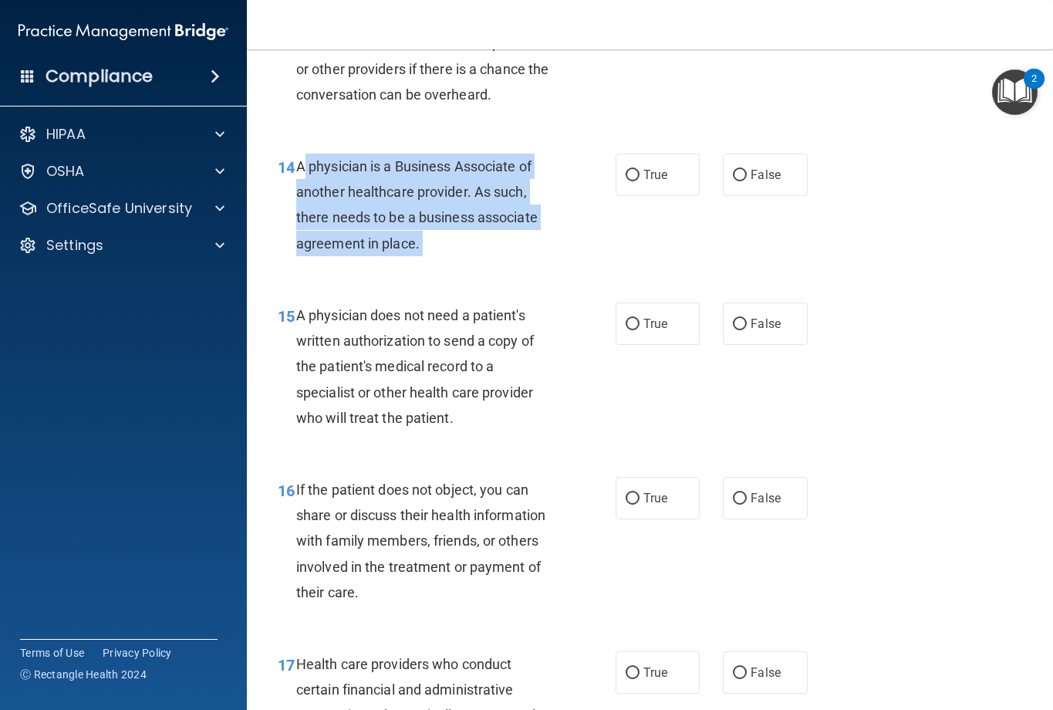
click at [406, 241] on span "A physician is a Business Associate of another healthcare provider. As such, th…" at bounding box center [416, 204] width 241 height 93
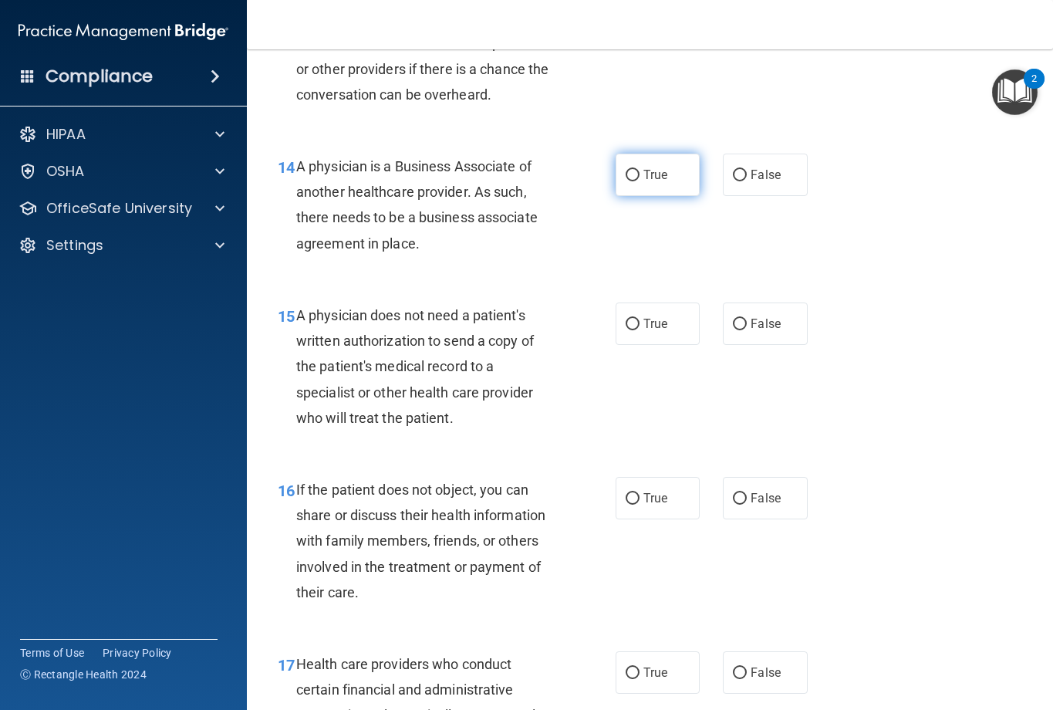
click at [615, 196] on label "True" at bounding box center [657, 174] width 85 height 42
click at [626, 181] on input "True" at bounding box center [633, 176] width 14 height 12
radio input "true"
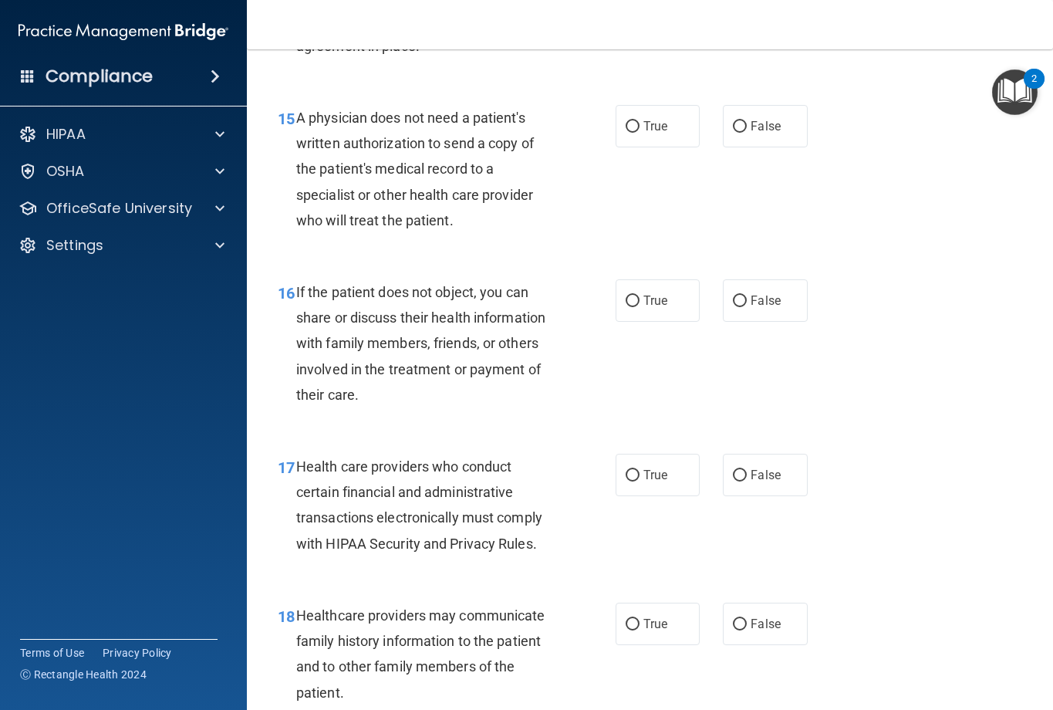
scroll to position [2160, 0]
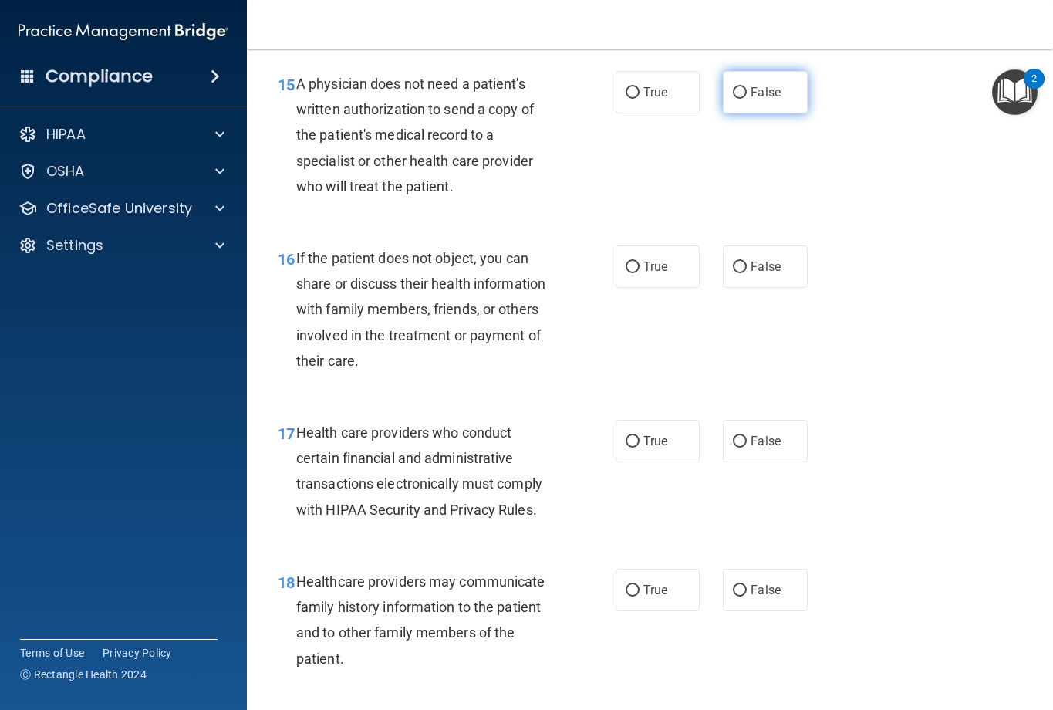
click at [735, 113] on label "False" at bounding box center [765, 92] width 85 height 42
click at [735, 99] on input "False" at bounding box center [740, 93] width 14 height 12
radio input "true"
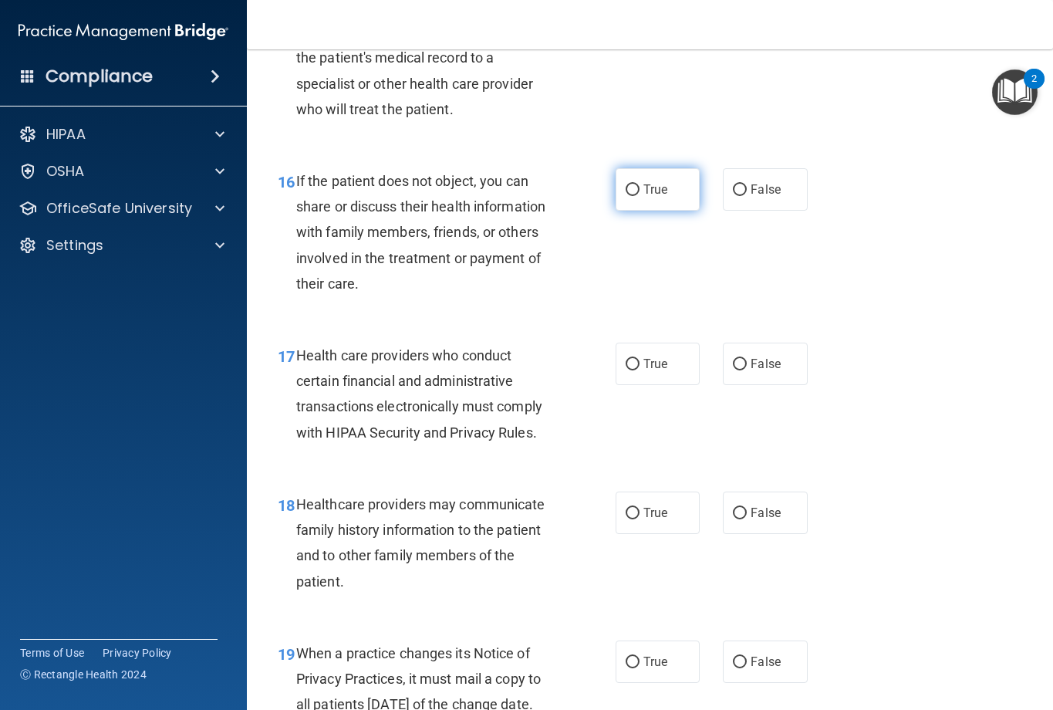
click at [668, 211] on label "True" at bounding box center [657, 189] width 85 height 42
click at [639, 196] on input "True" at bounding box center [633, 190] width 14 height 12
radio input "true"
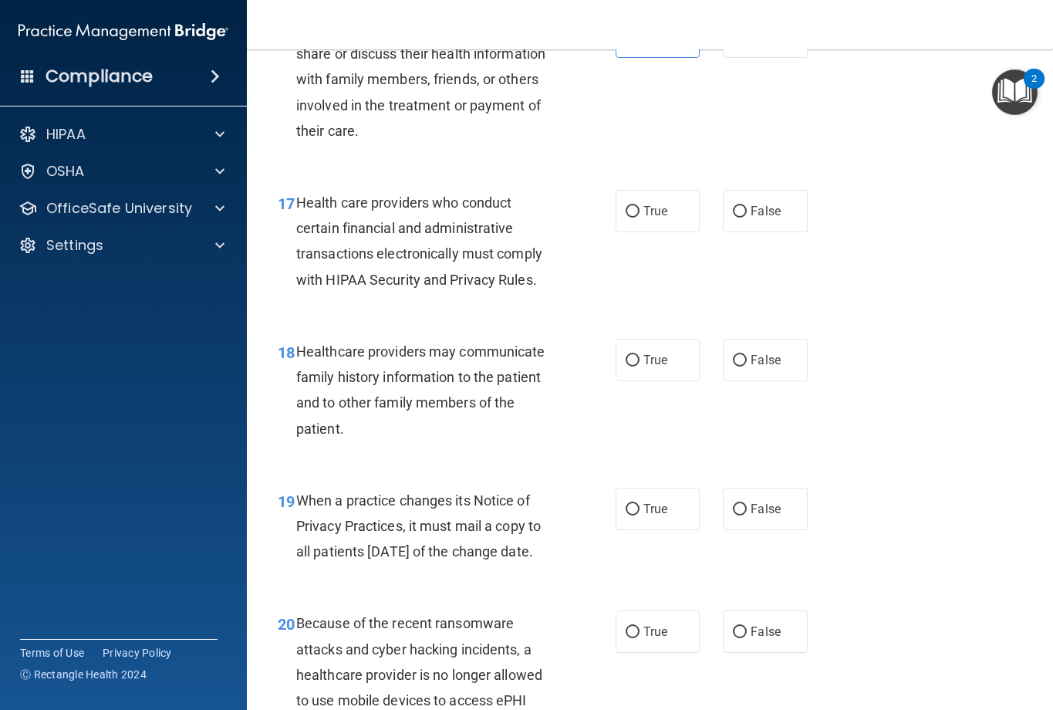
scroll to position [2391, 0]
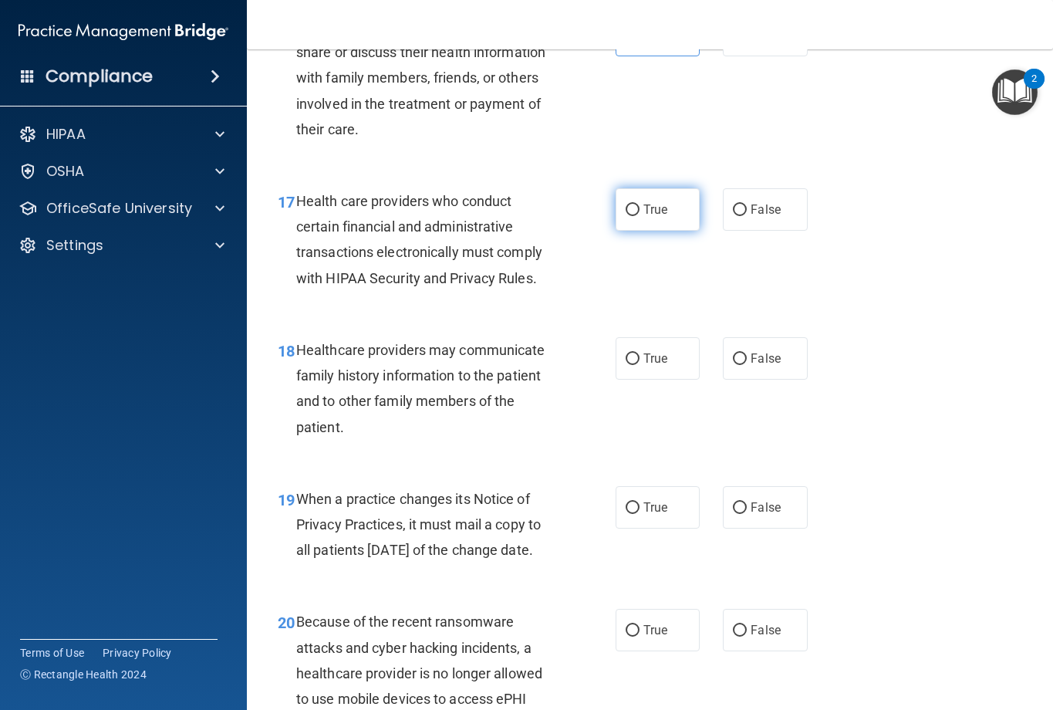
click at [631, 216] on input "True" at bounding box center [633, 210] width 14 height 12
radio input "true"
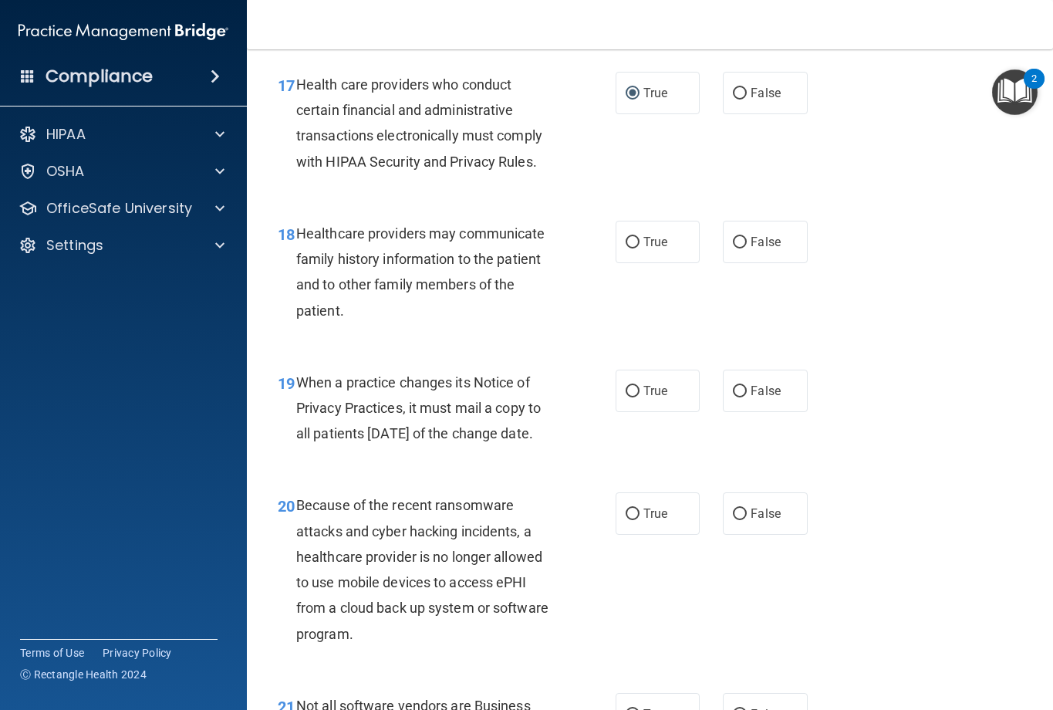
scroll to position [2545, 0]
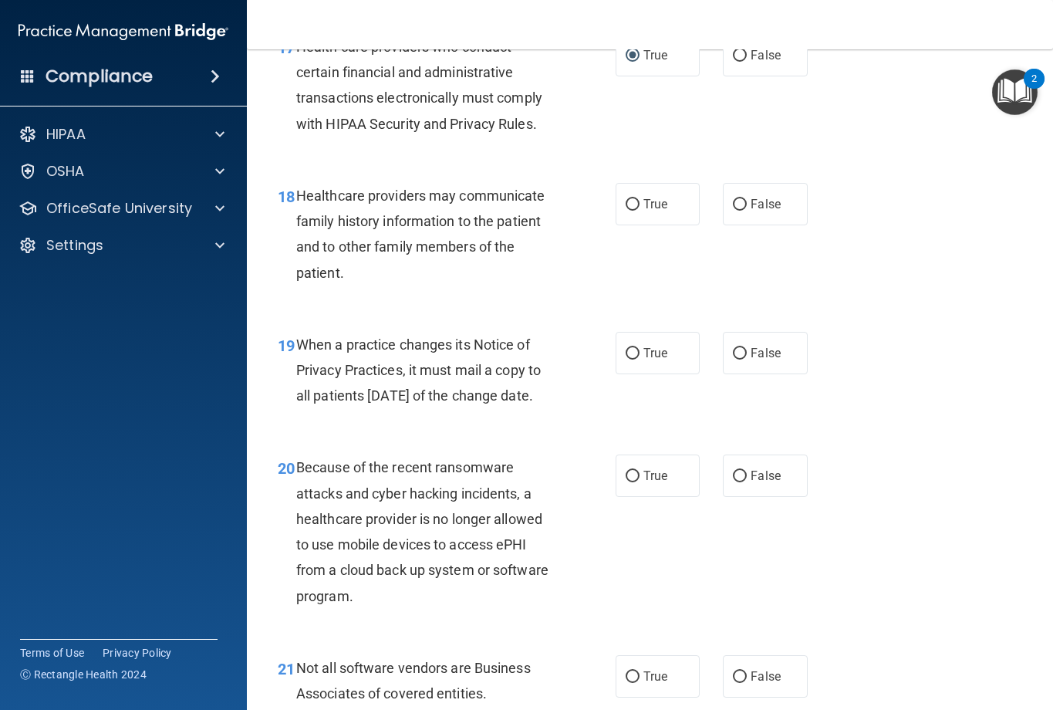
click at [396, 281] on span "Healthcare providers may communicate family history information to the patient …" at bounding box center [420, 233] width 249 height 93
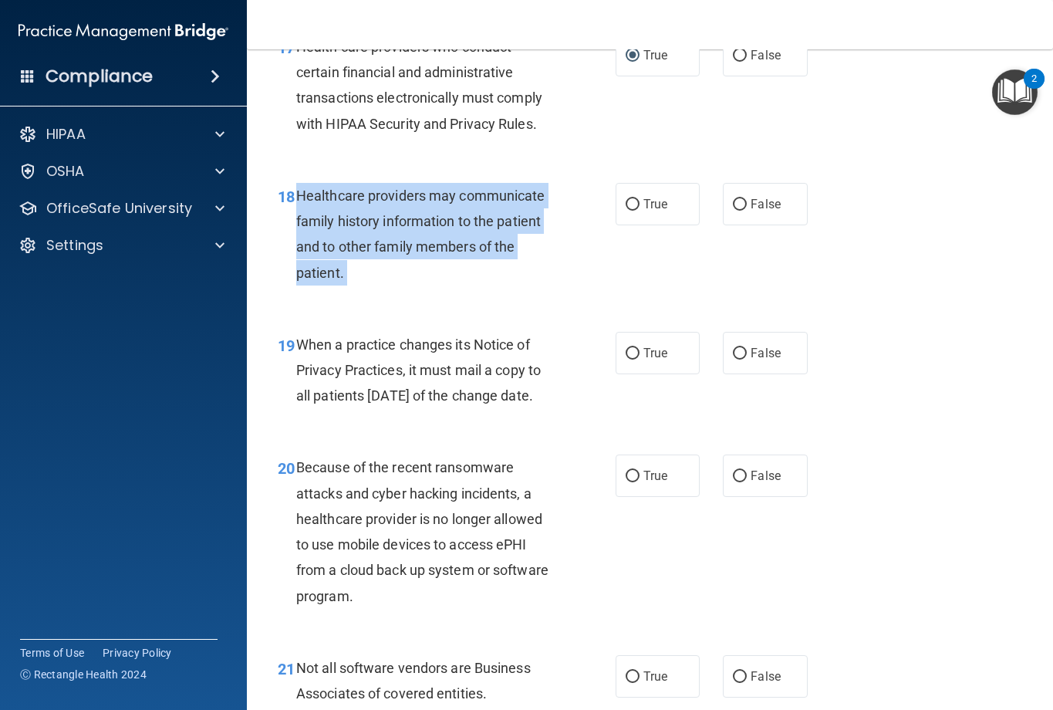
click at [396, 281] on span "Healthcare providers may communicate family history information to the patient …" at bounding box center [420, 233] width 249 height 93
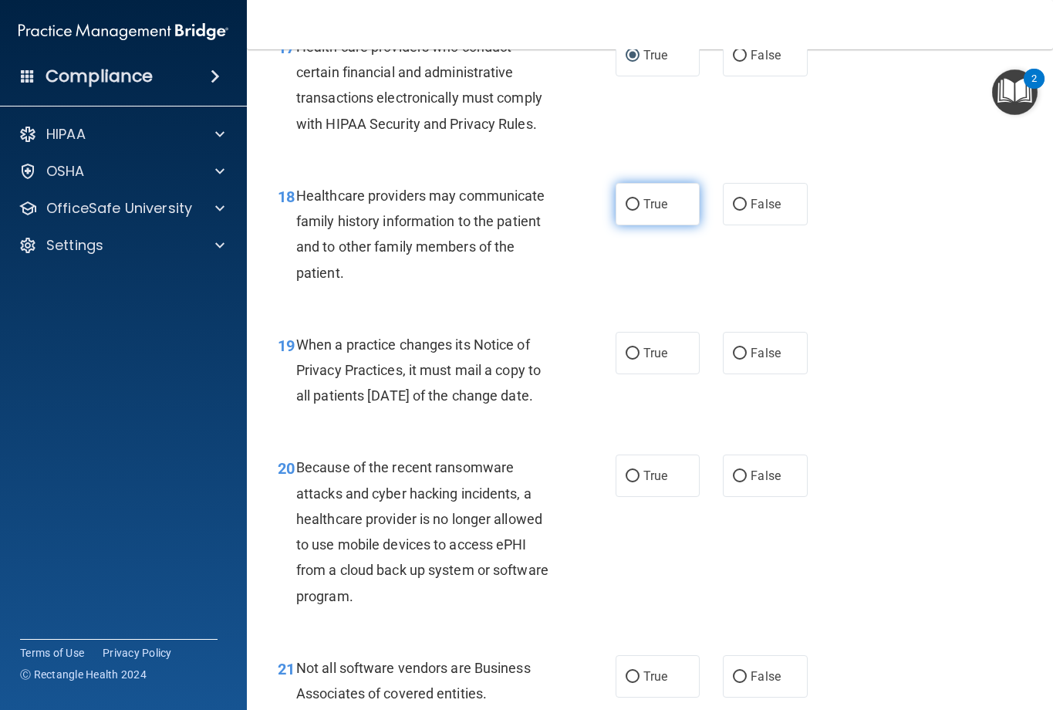
click at [662, 225] on label "True" at bounding box center [657, 204] width 85 height 42
click at [639, 211] on input "True" at bounding box center [633, 205] width 14 height 12
radio input "true"
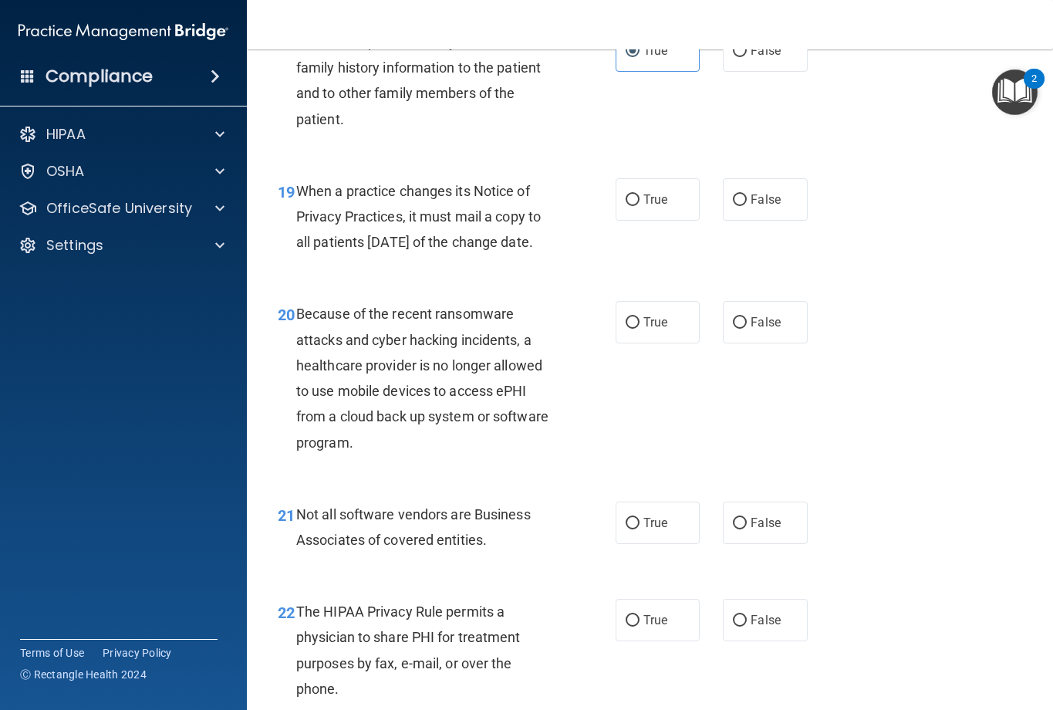
scroll to position [2699, 0]
click at [620, 220] on label "True" at bounding box center [657, 198] width 85 height 42
click at [626, 205] on input "True" at bounding box center [633, 200] width 14 height 12
radio input "true"
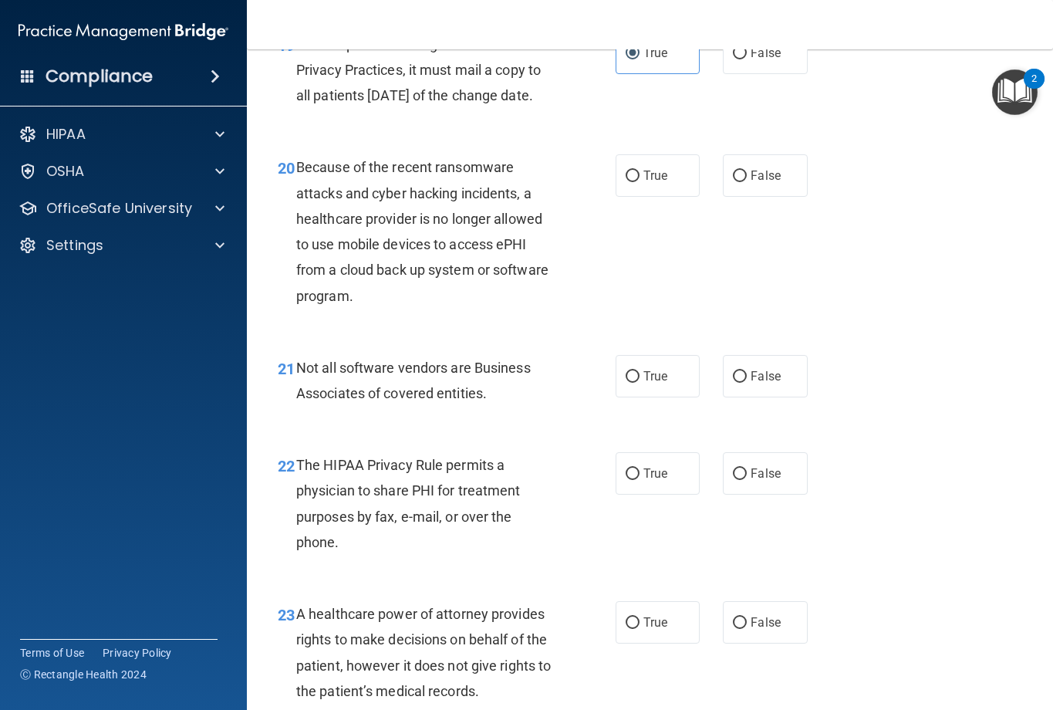
scroll to position [2854, 0]
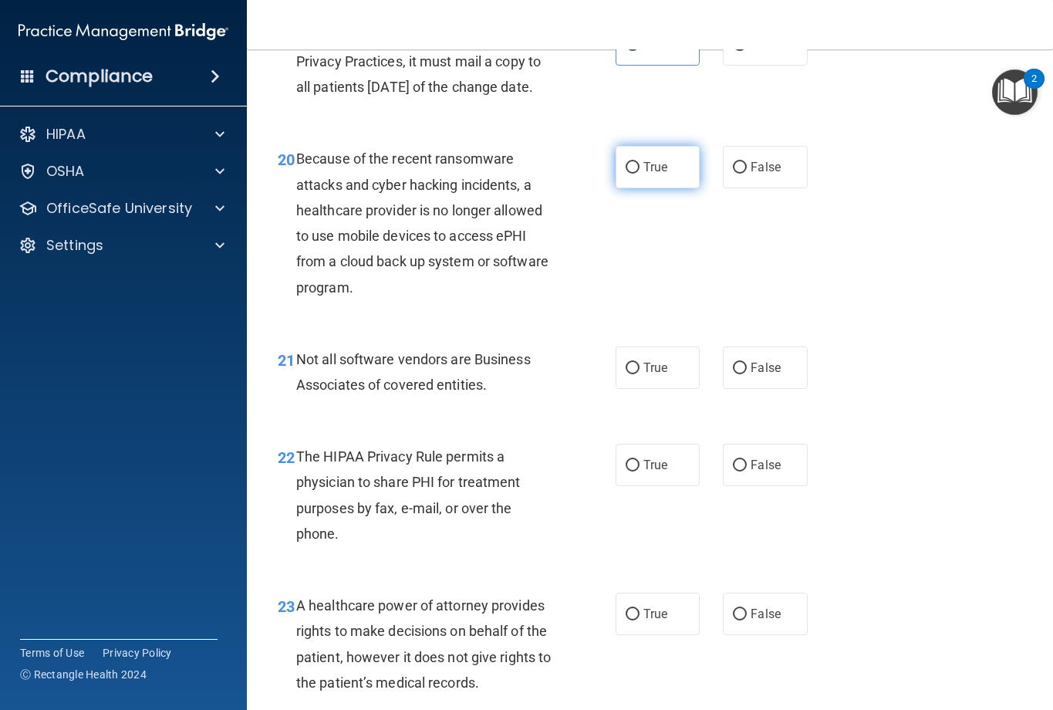
click at [620, 188] on label "True" at bounding box center [657, 167] width 85 height 42
click at [626, 174] on input "True" at bounding box center [633, 168] width 14 height 12
radio input "true"
click at [678, 389] on label "True" at bounding box center [657, 367] width 85 height 42
click at [639, 374] on input "True" at bounding box center [633, 369] width 14 height 12
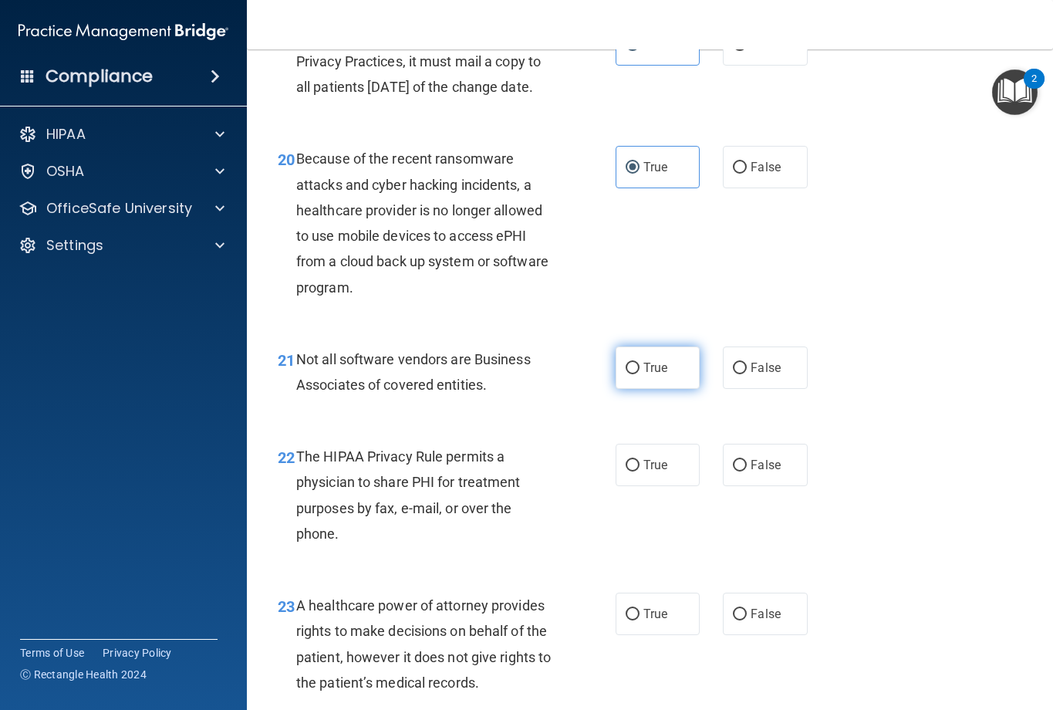
radio input "true"
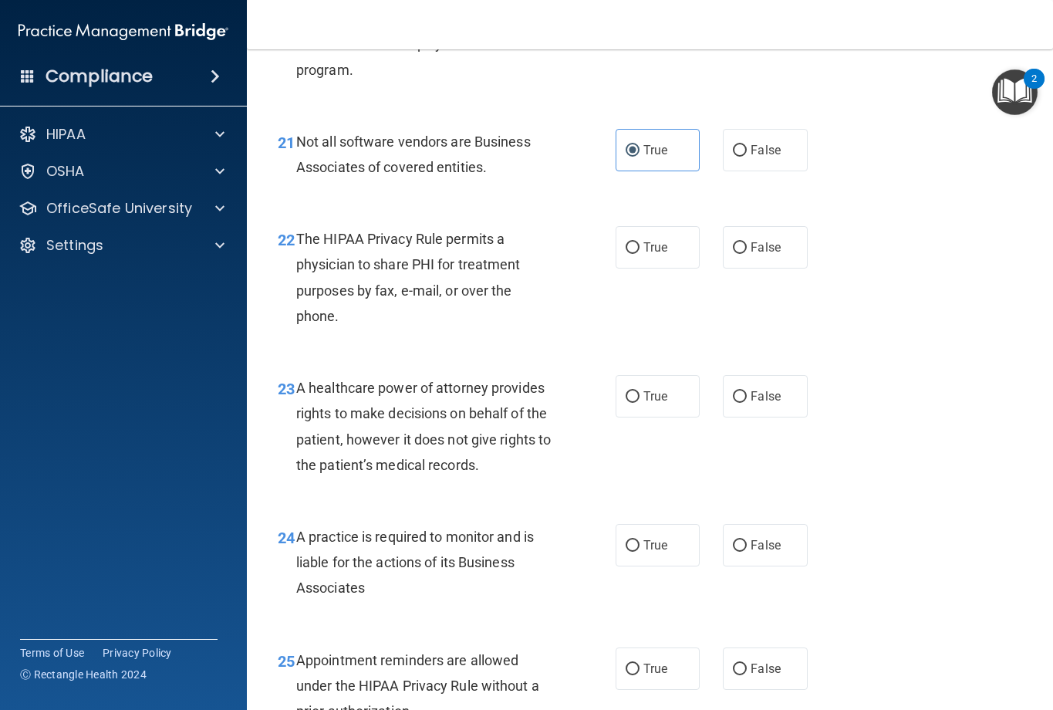
scroll to position [3085, 0]
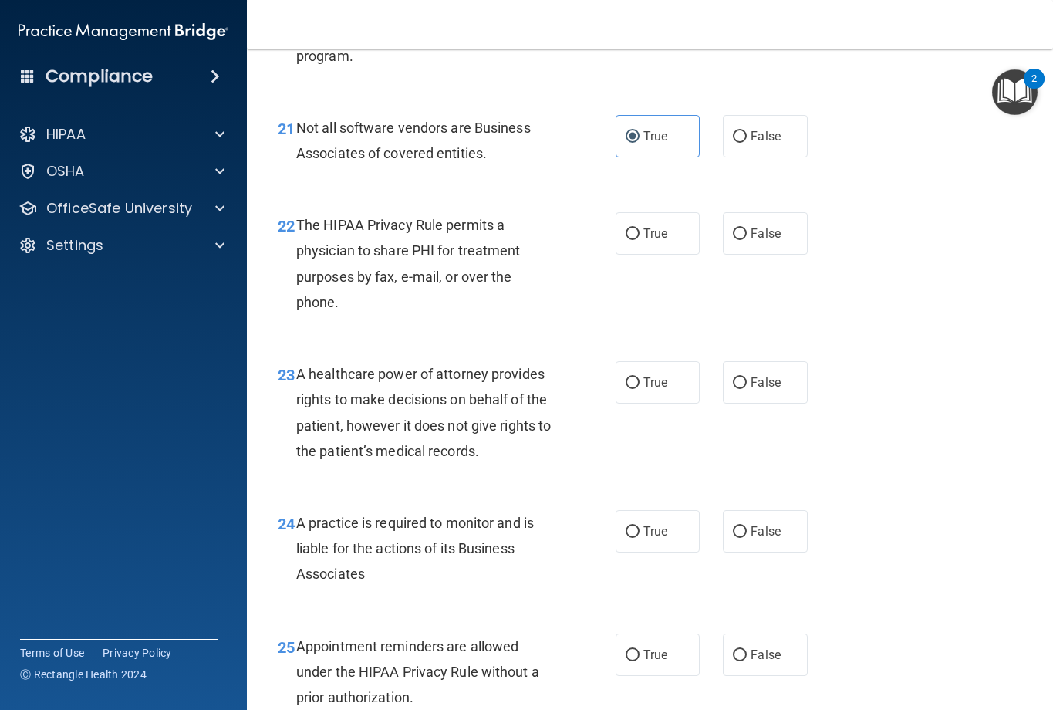
click at [437, 161] on span "Not all software vendors are Business Associates of covered entities." at bounding box center [413, 141] width 234 height 42
click at [440, 161] on span "Not all software vendors are Business Associates of covered entities." at bounding box center [413, 141] width 234 height 42
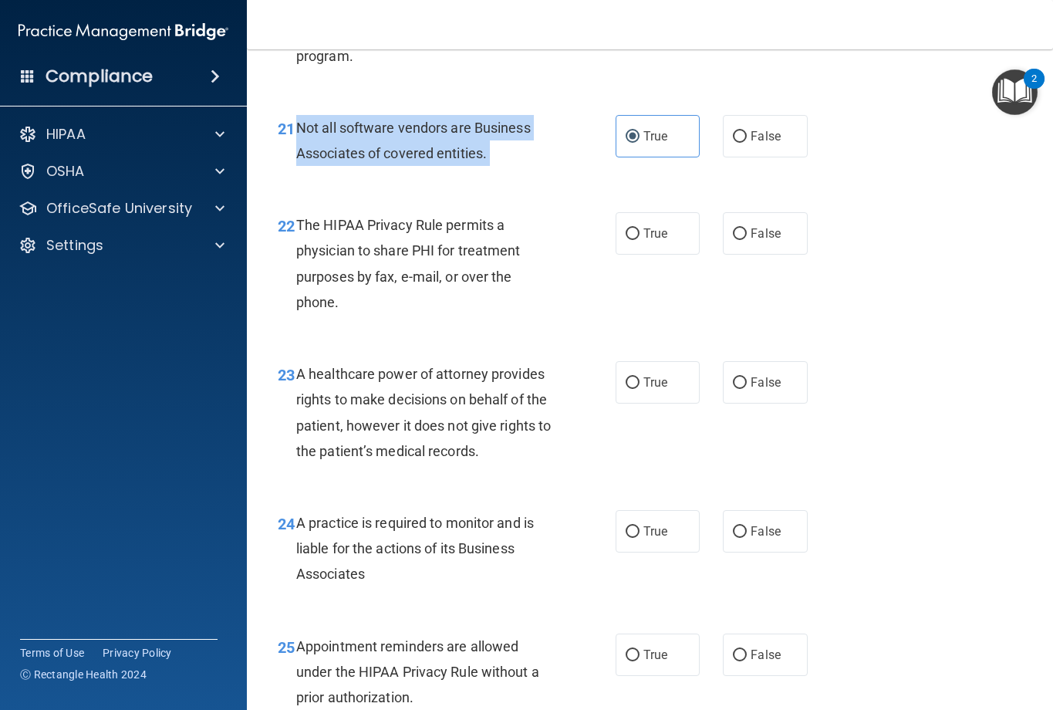
click at [440, 161] on span "Not all software vendors are Business Associates of covered entities." at bounding box center [413, 141] width 234 height 42
drag, startPoint x: 440, startPoint y: 207, endPoint x: 430, endPoint y: 241, distance: 35.4
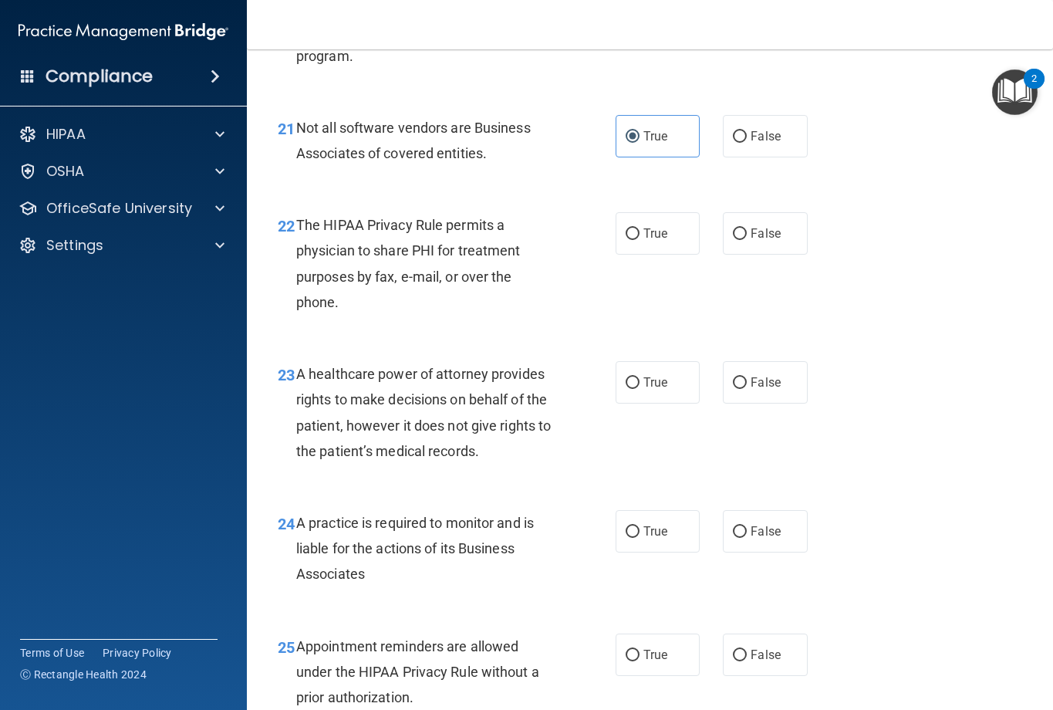
click at [529, 315] on div "The HIPAA Privacy Rule permits a physician to share PHI for treatment purposes …" at bounding box center [431, 263] width 271 height 103
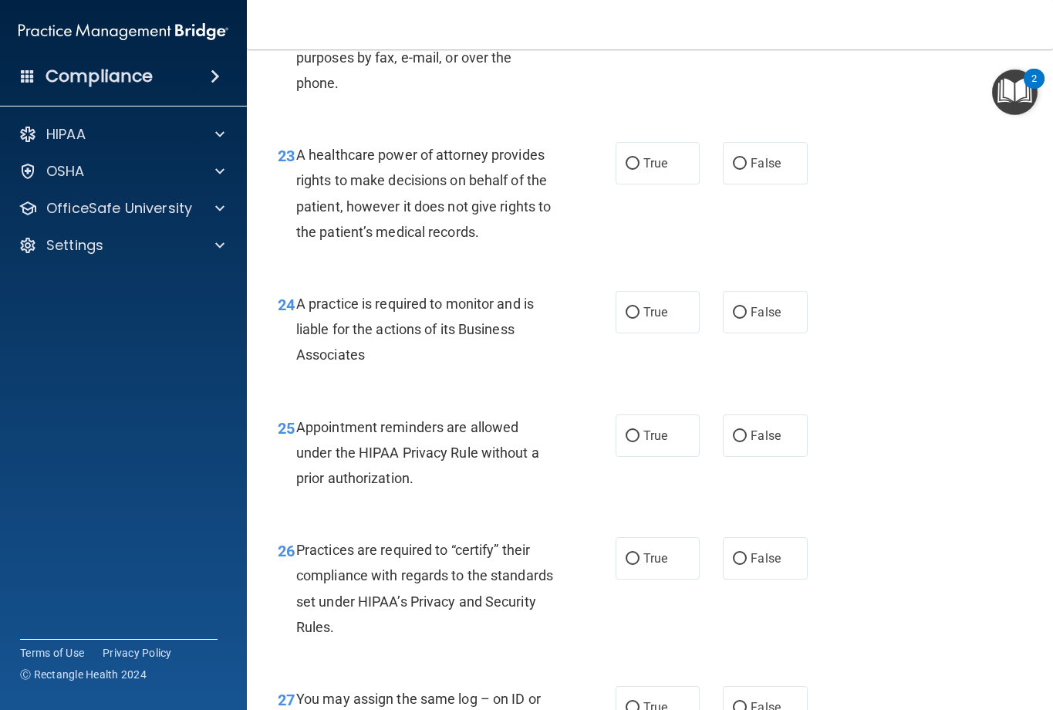
scroll to position [3316, 0]
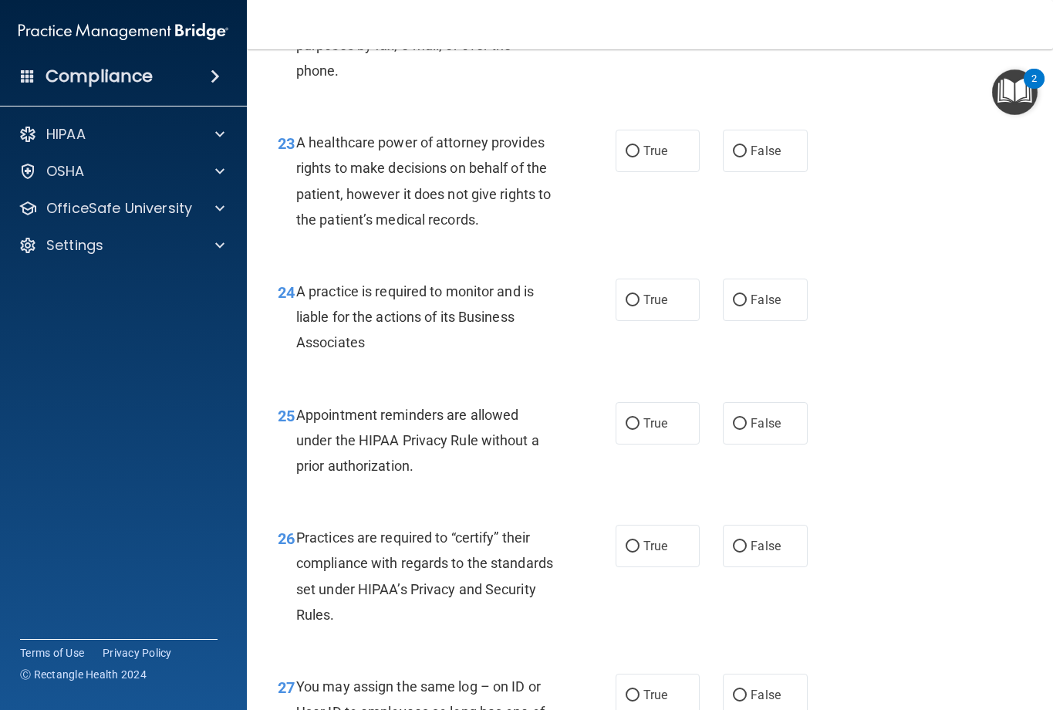
click at [378, 79] on span "The HIPAA Privacy Rule permits a physician to share PHI for treatment purposes …" at bounding box center [408, 31] width 224 height 93
click at [379, 79] on span "The HIPAA Privacy Rule permits a physician to share PHI for treatment purposes …" at bounding box center [408, 31] width 224 height 93
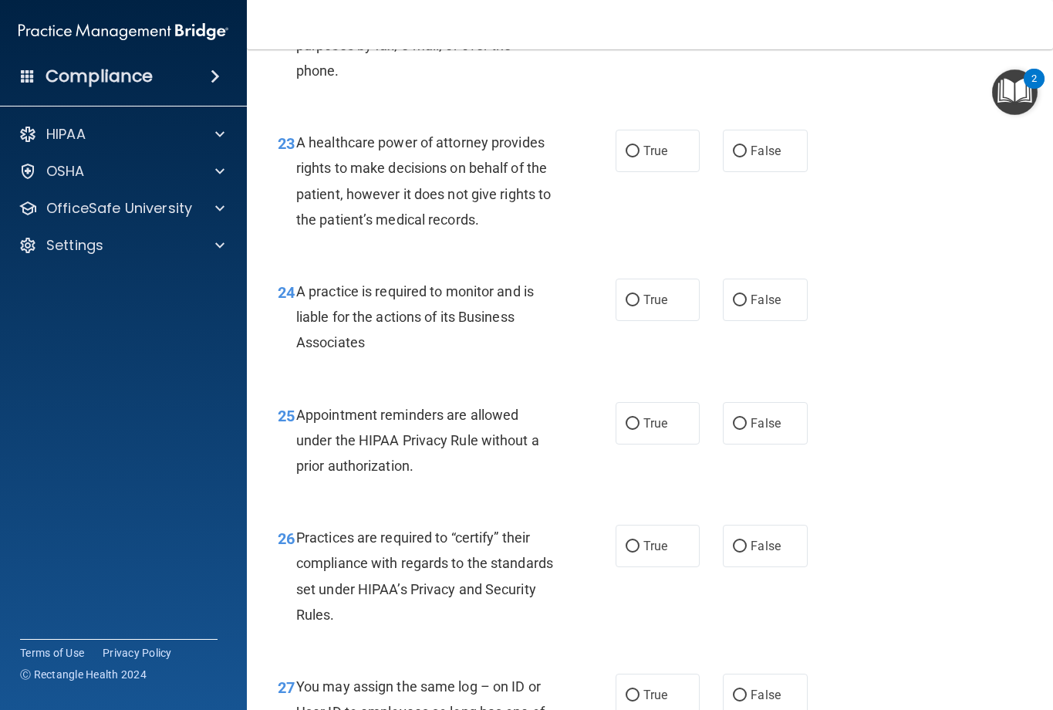
click at [673, 23] on label "True" at bounding box center [657, 2] width 85 height 42
click at [639, 8] on input "True" at bounding box center [633, 3] width 14 height 12
radio input "true"
click at [396, 228] on span "A healthcare power of attorney provides rights to make decisions on behalf of t…" at bounding box center [423, 180] width 255 height 93
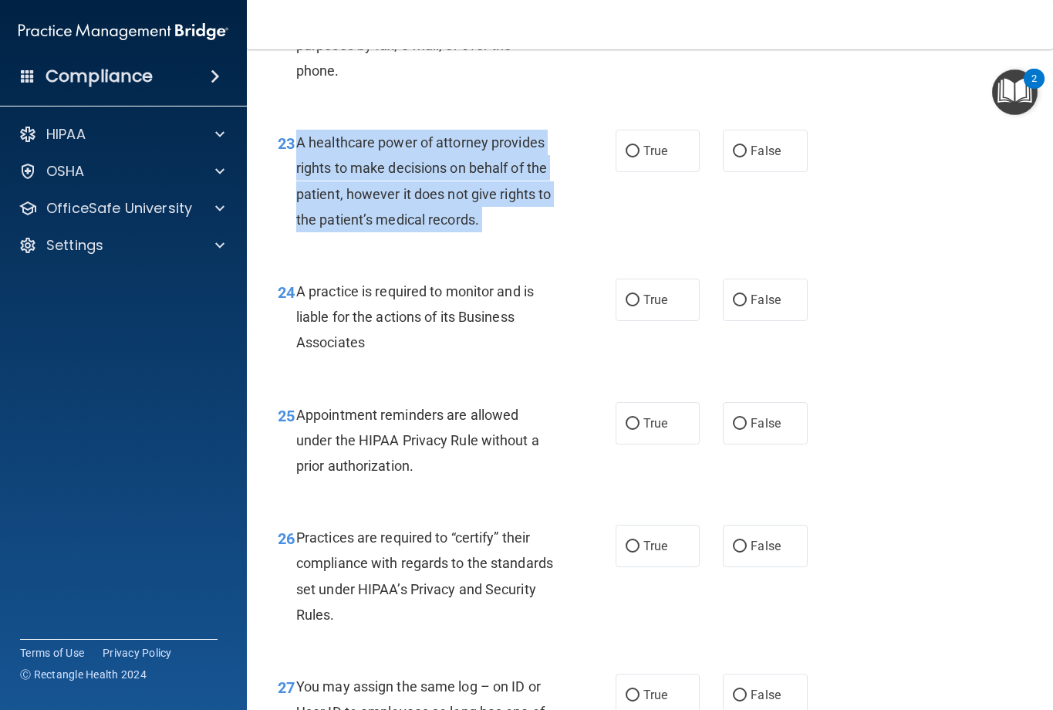
click at [396, 228] on span "A healthcare power of attorney provides rights to make decisions on behalf of t…" at bounding box center [423, 180] width 255 height 93
click at [420, 228] on span "A healthcare power of attorney provides rights to make decisions on behalf of t…" at bounding box center [423, 180] width 255 height 93
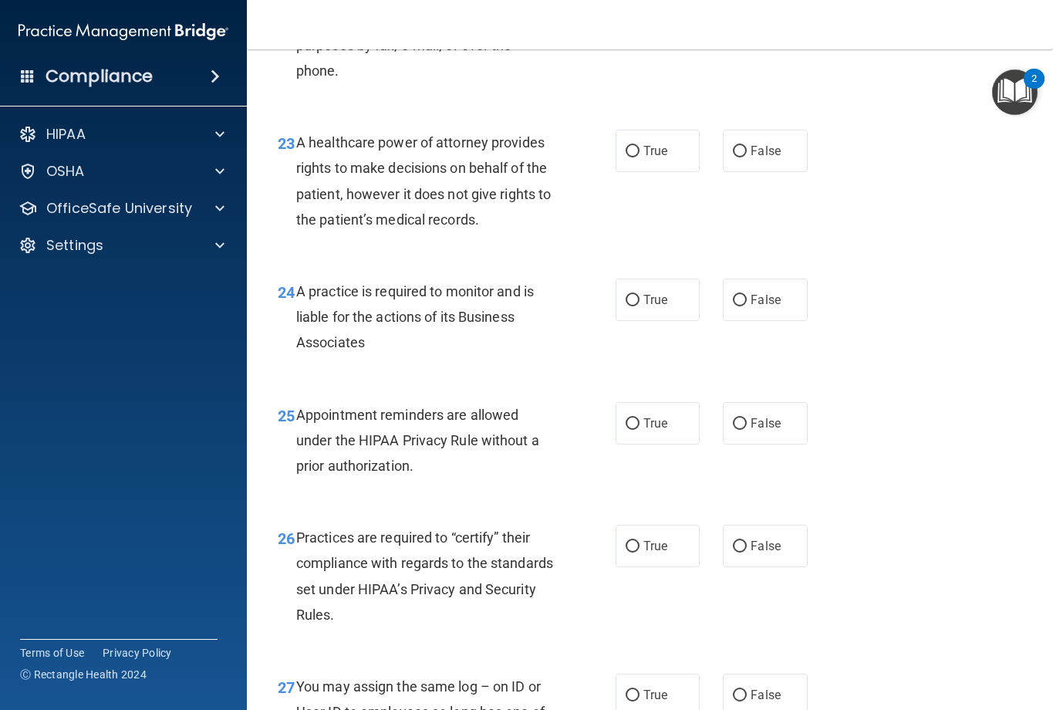
scroll to position [3394, 0]
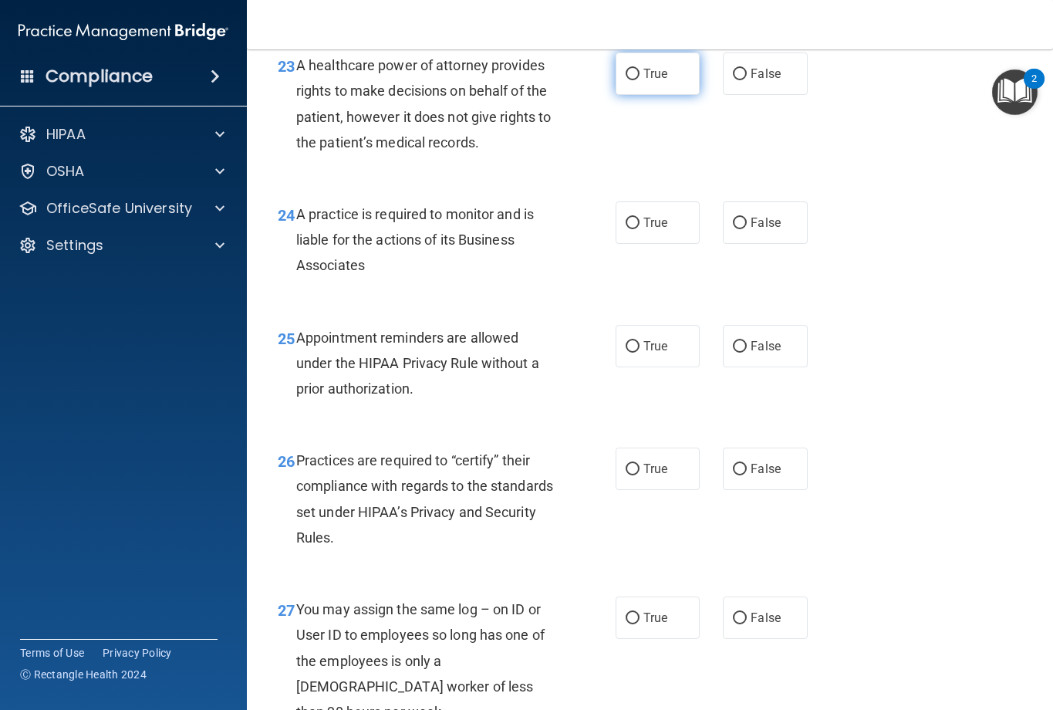
click at [629, 95] on label "True" at bounding box center [657, 73] width 85 height 42
click at [629, 80] on input "True" at bounding box center [633, 75] width 14 height 12
radio input "true"
click at [437, 273] on span "A practice is required to monitor and is liable for the actions of its Business…" at bounding box center [415, 239] width 238 height 67
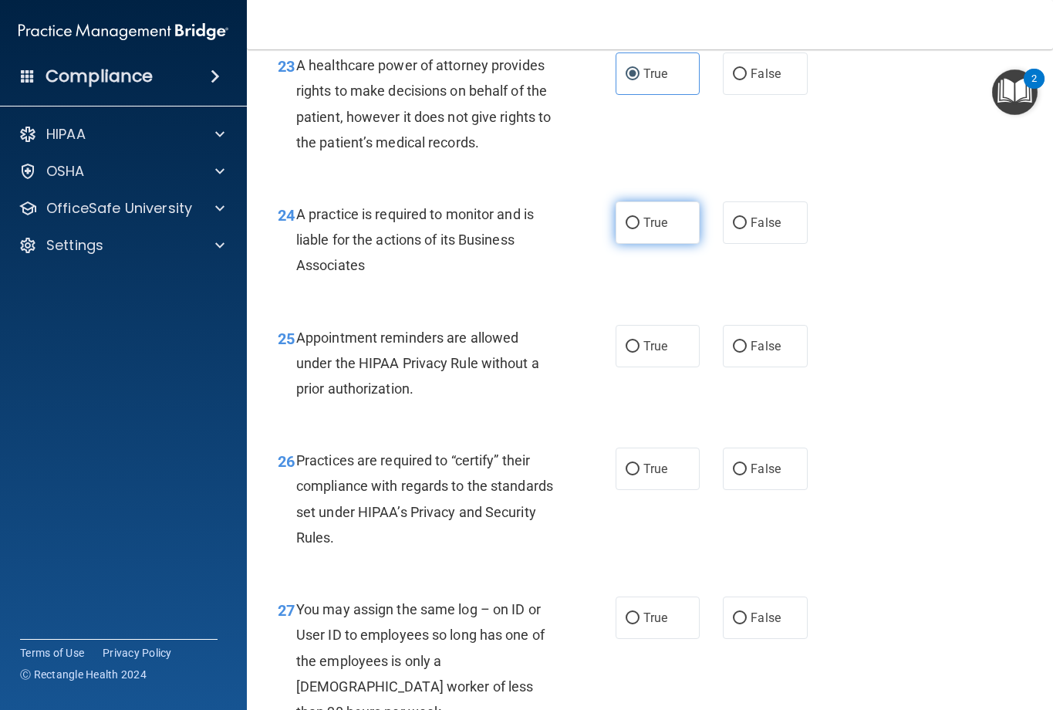
click at [636, 244] on label "True" at bounding box center [657, 222] width 85 height 42
click at [636, 229] on input "True" at bounding box center [633, 224] width 14 height 12
radio input "true"
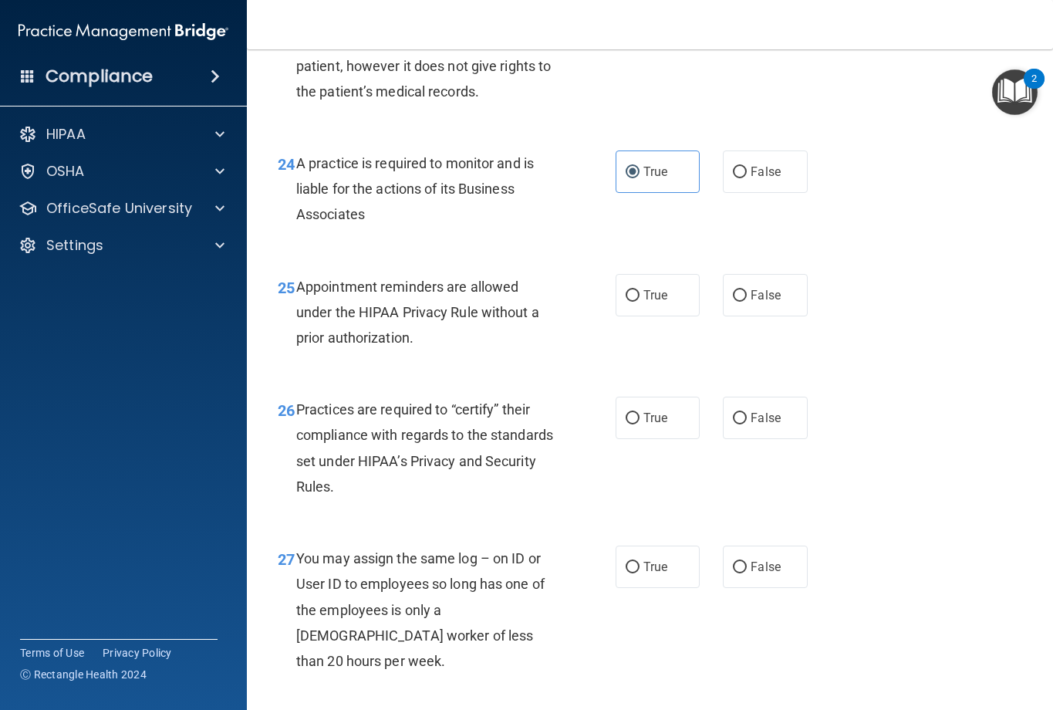
scroll to position [3471, 0]
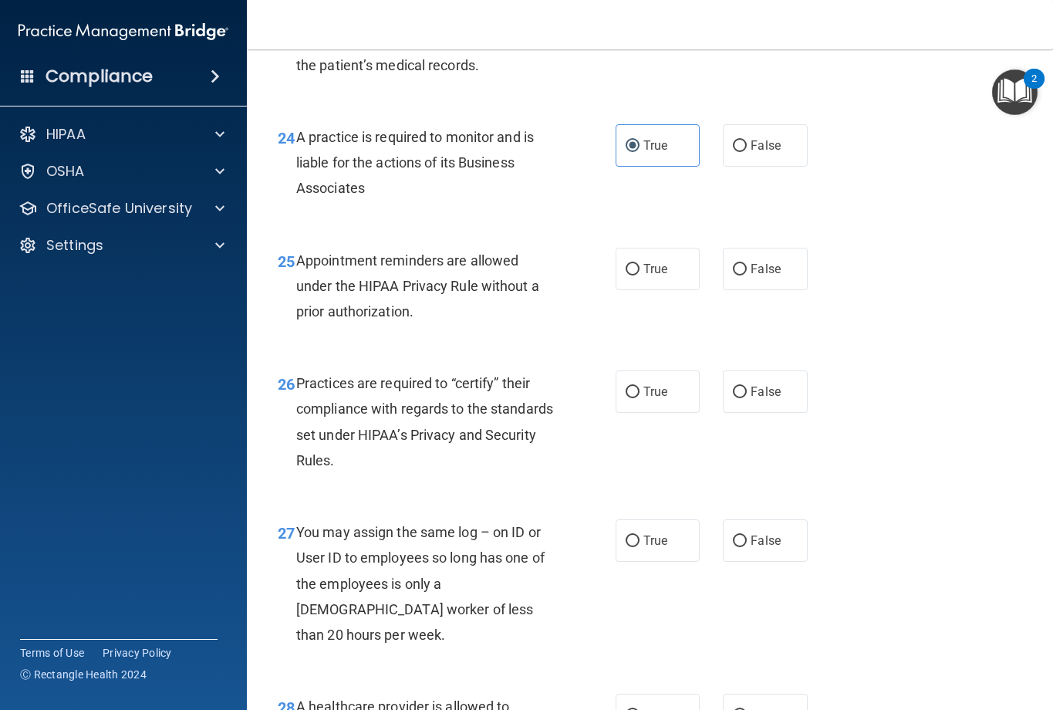
click at [452, 319] on span "Appointment reminders are allowed under the HIPAA Privacy Rule without a prior …" at bounding box center [417, 285] width 243 height 67
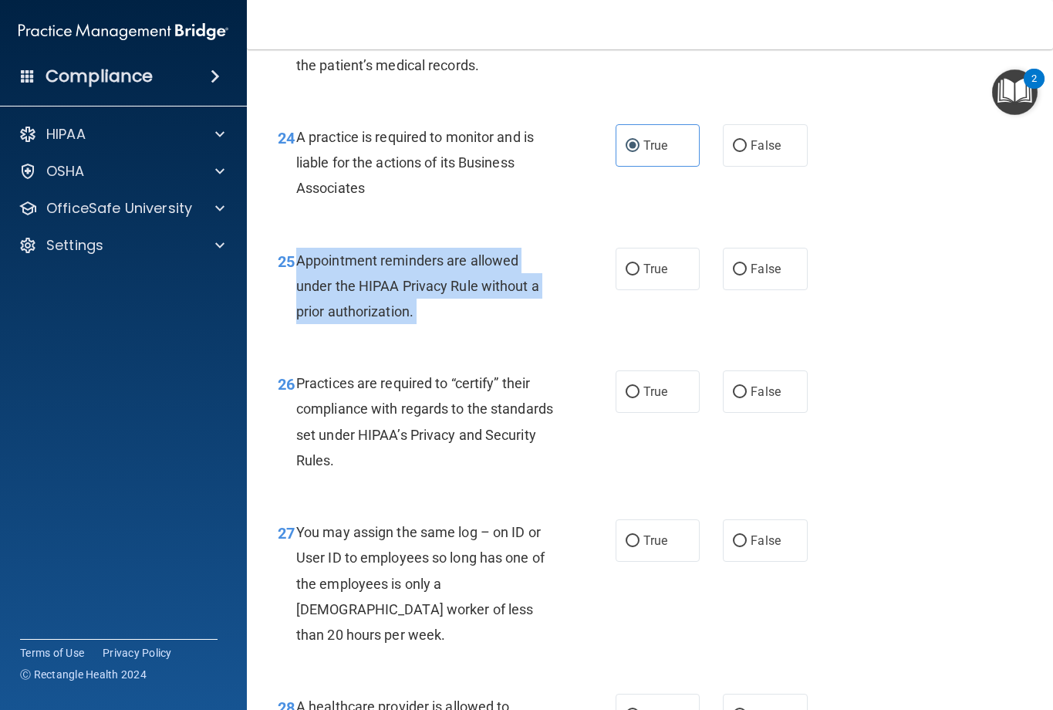
click at [452, 319] on span "Appointment reminders are allowed under the HIPAA Privacy Rule without a prior …" at bounding box center [417, 285] width 243 height 67
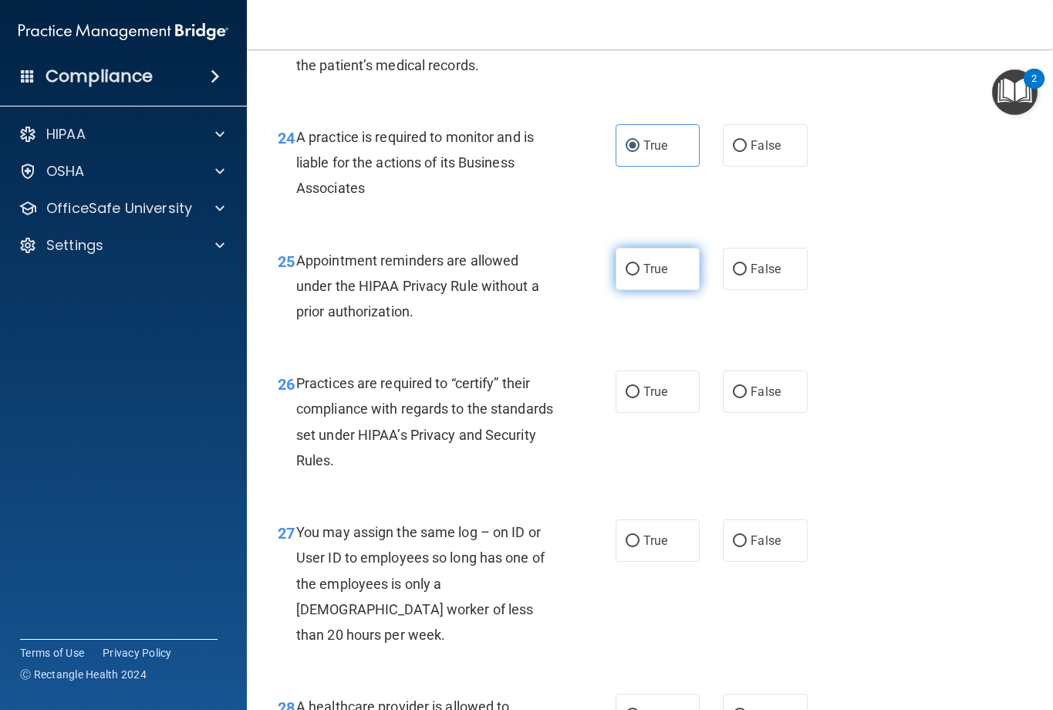
click at [646, 290] on label "True" at bounding box center [657, 269] width 85 height 42
click at [639, 275] on input "True" at bounding box center [633, 270] width 14 height 12
radio input "true"
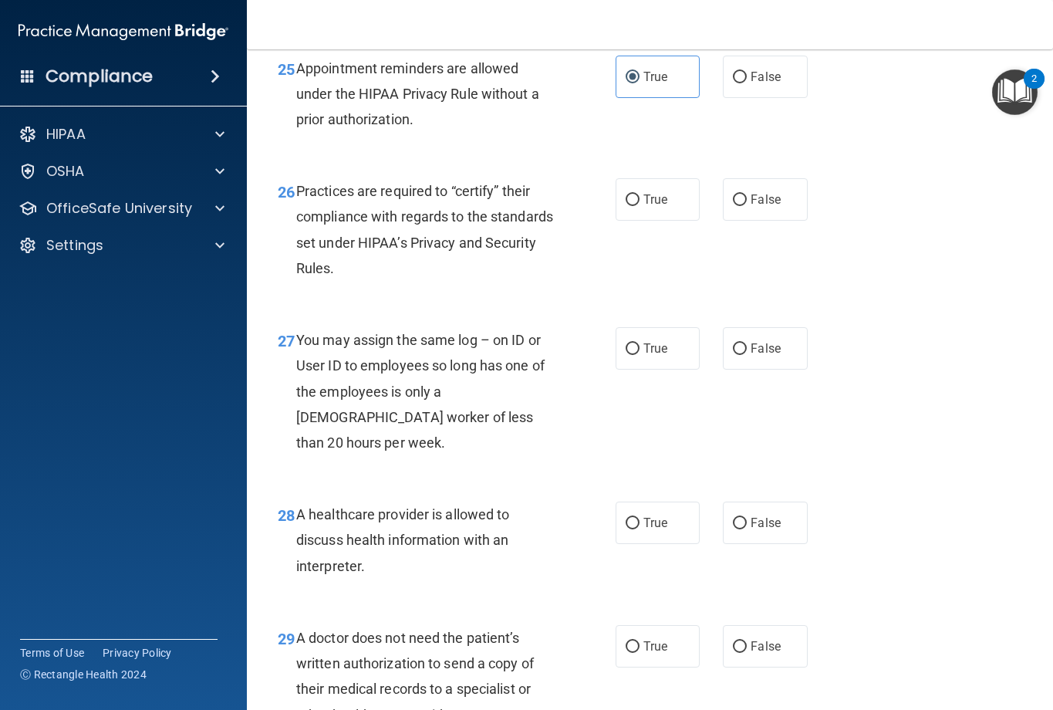
scroll to position [3702, 0]
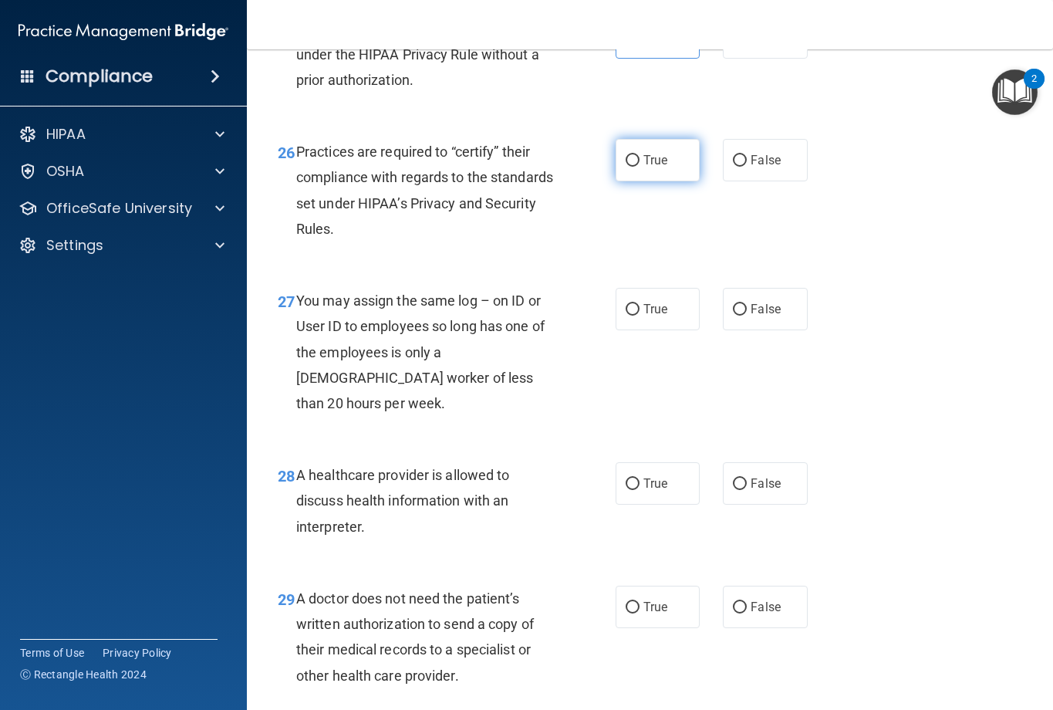
click at [615, 181] on label "True" at bounding box center [657, 160] width 85 height 42
click at [626, 167] on input "True" at bounding box center [633, 161] width 14 height 12
radio input "true"
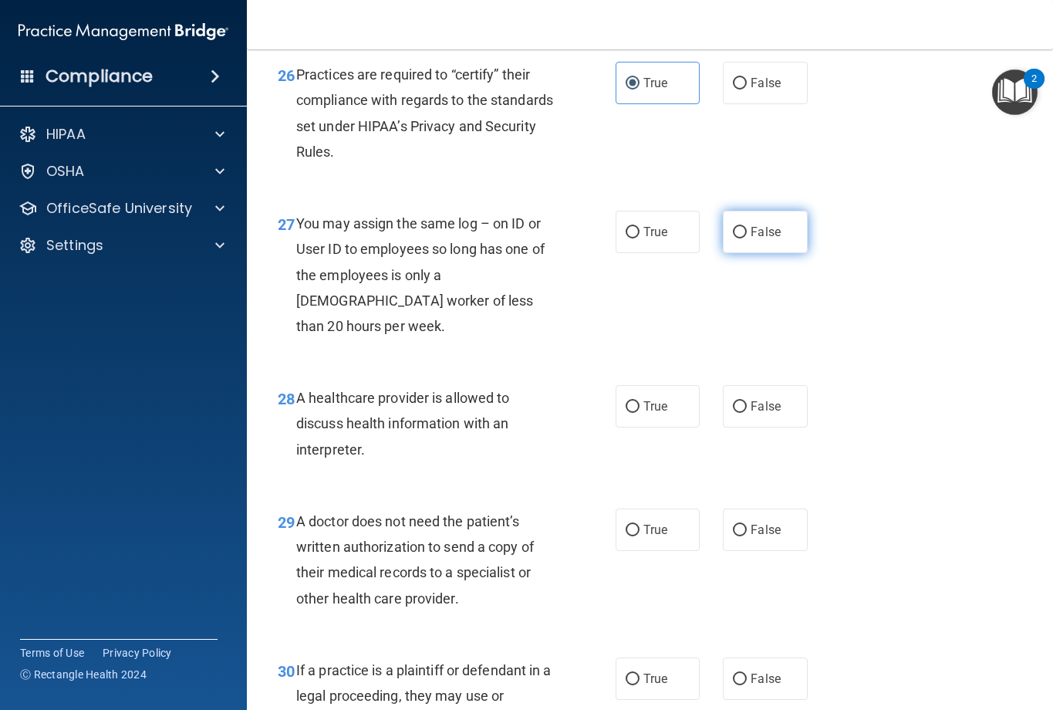
click at [723, 253] on label "False" at bounding box center [765, 232] width 85 height 42
click at [733, 238] on input "False" at bounding box center [740, 233] width 14 height 12
radio input "true"
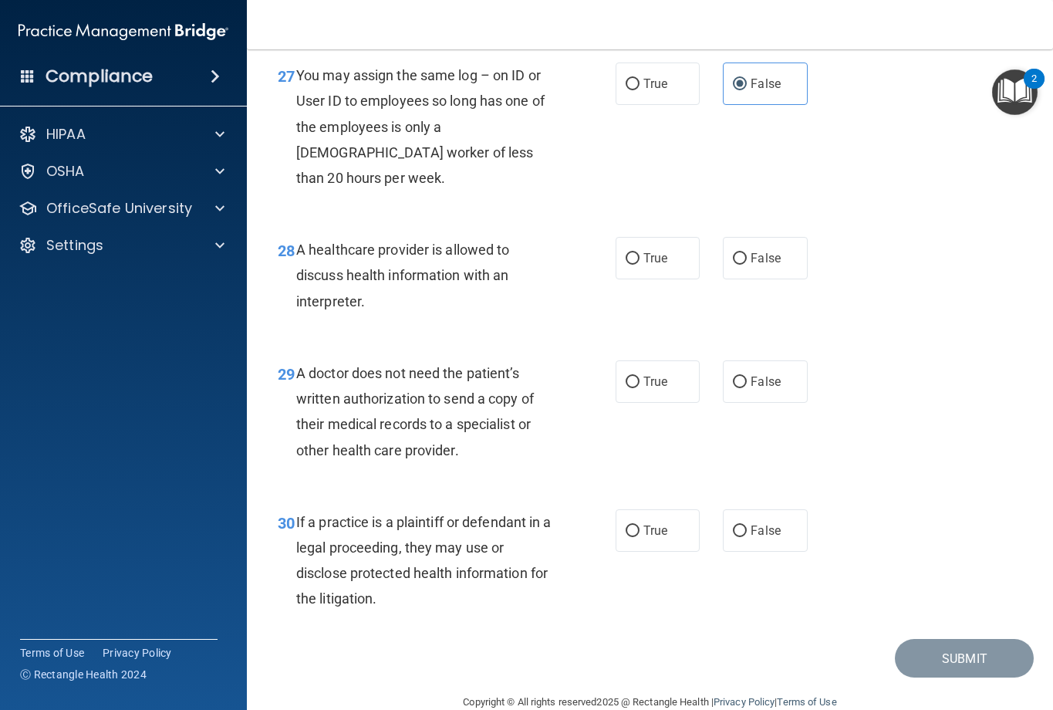
scroll to position [3934, 0]
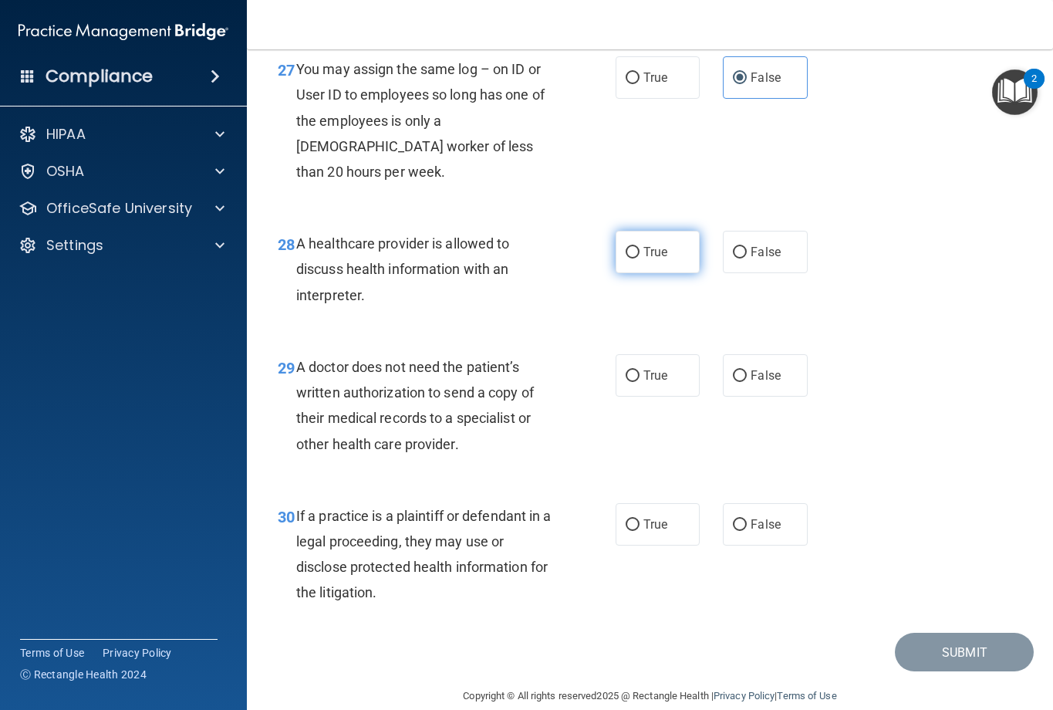
click at [629, 258] on input "True" at bounding box center [633, 253] width 14 height 12
radio input "true"
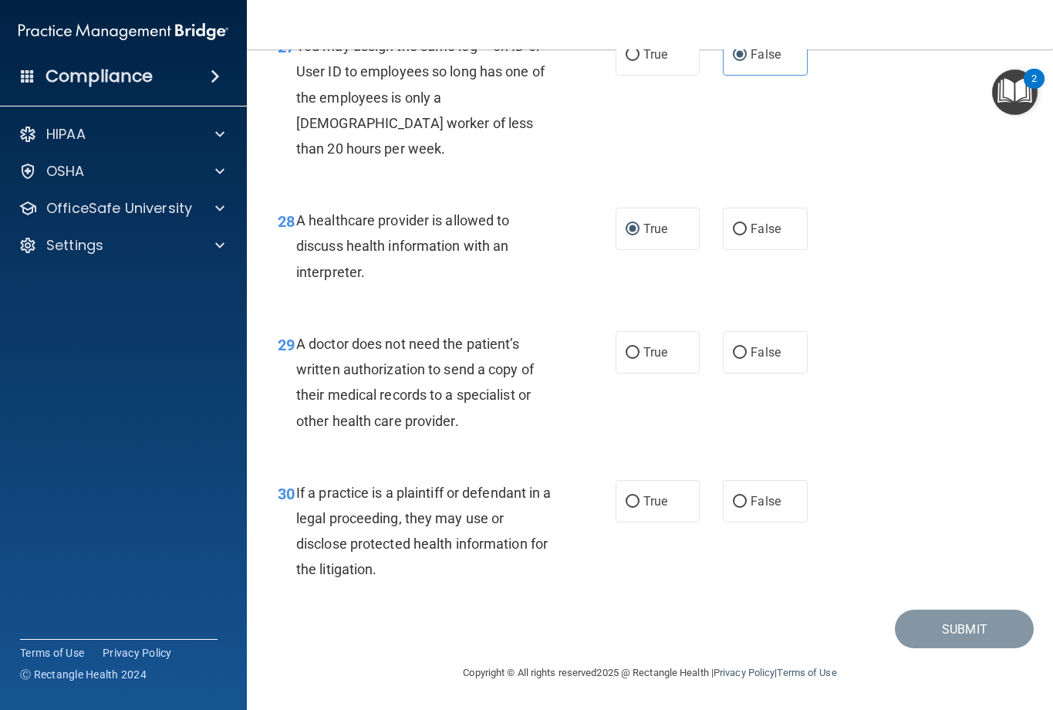
scroll to position [4008, 0]
click at [750, 353] on span "False" at bounding box center [765, 352] width 30 height 15
click at [747, 353] on input "False" at bounding box center [740, 353] width 14 height 12
radio input "true"
click at [460, 541] on span "If a practice is a plaintiff or defendant in a legal proceeding, they may use o…" at bounding box center [423, 530] width 255 height 93
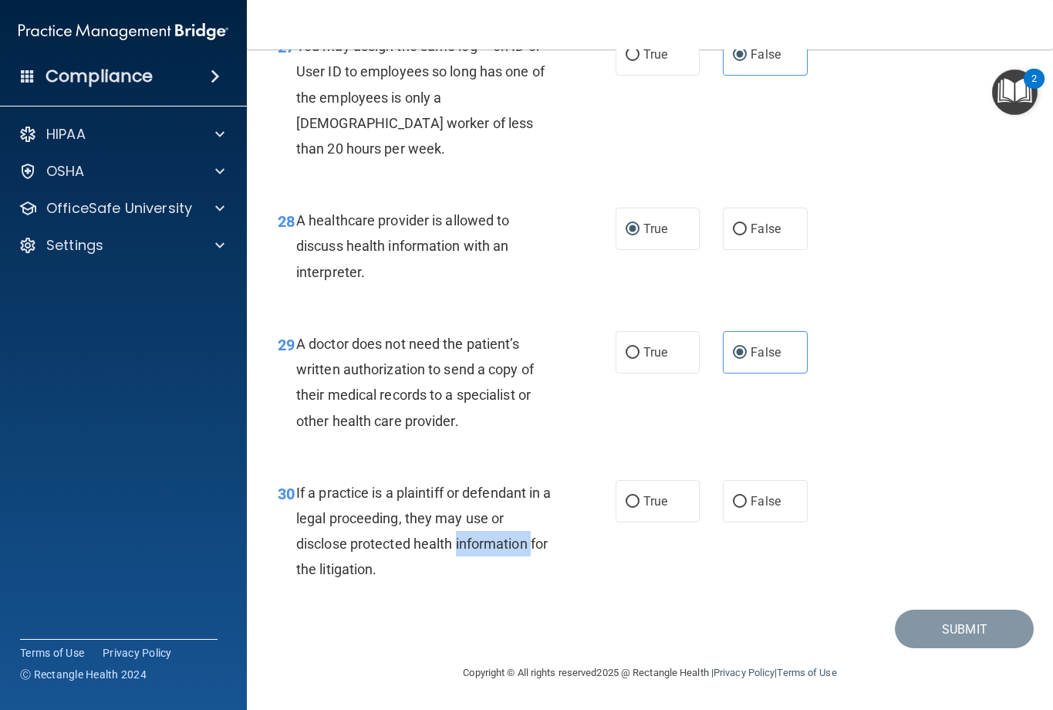
click at [460, 541] on span "If a practice is a plaintiff or defendant in a legal proceeding, they may use o…" at bounding box center [423, 530] width 255 height 93
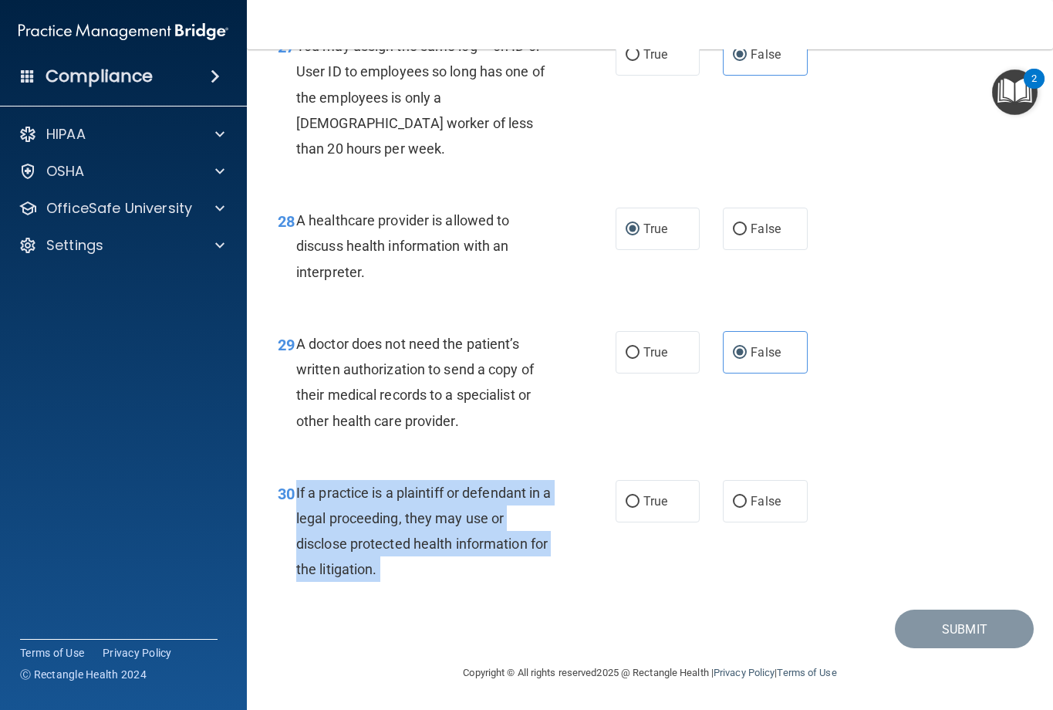
click at [460, 541] on span "If a practice is a plaintiff or defendant in a legal proceeding, they may use o…" at bounding box center [423, 530] width 255 height 93
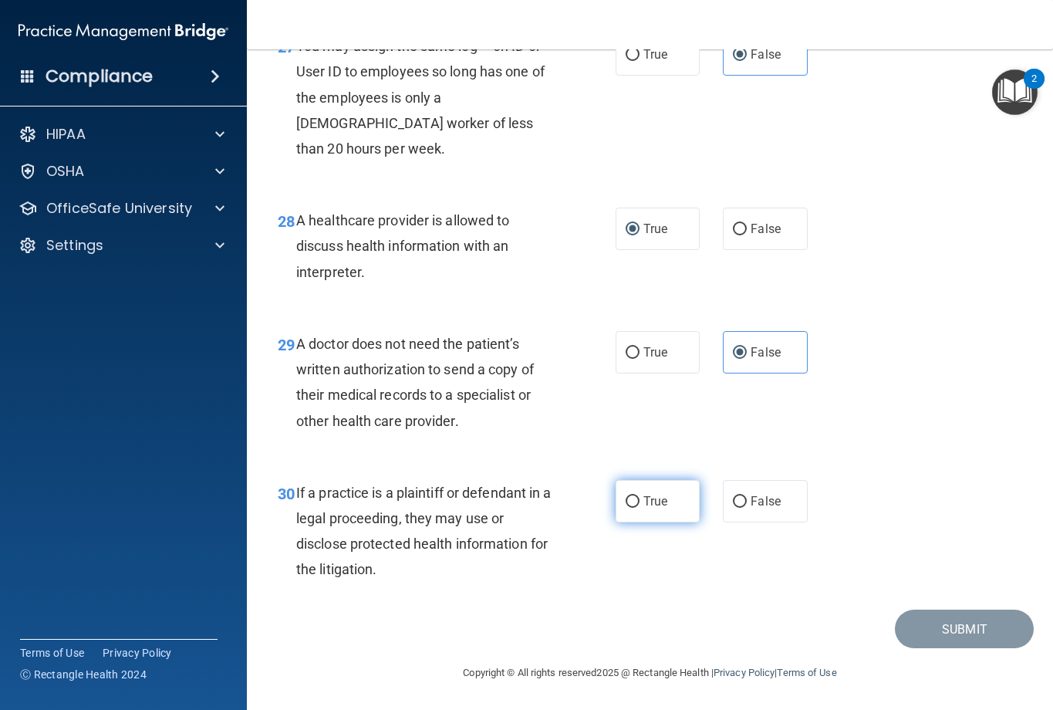
click at [658, 492] on label "True" at bounding box center [657, 501] width 85 height 42
click at [639, 496] on input "True" at bounding box center [633, 502] width 14 height 12
radio input "true"
click at [920, 610] on button "Submit" at bounding box center [964, 628] width 139 height 39
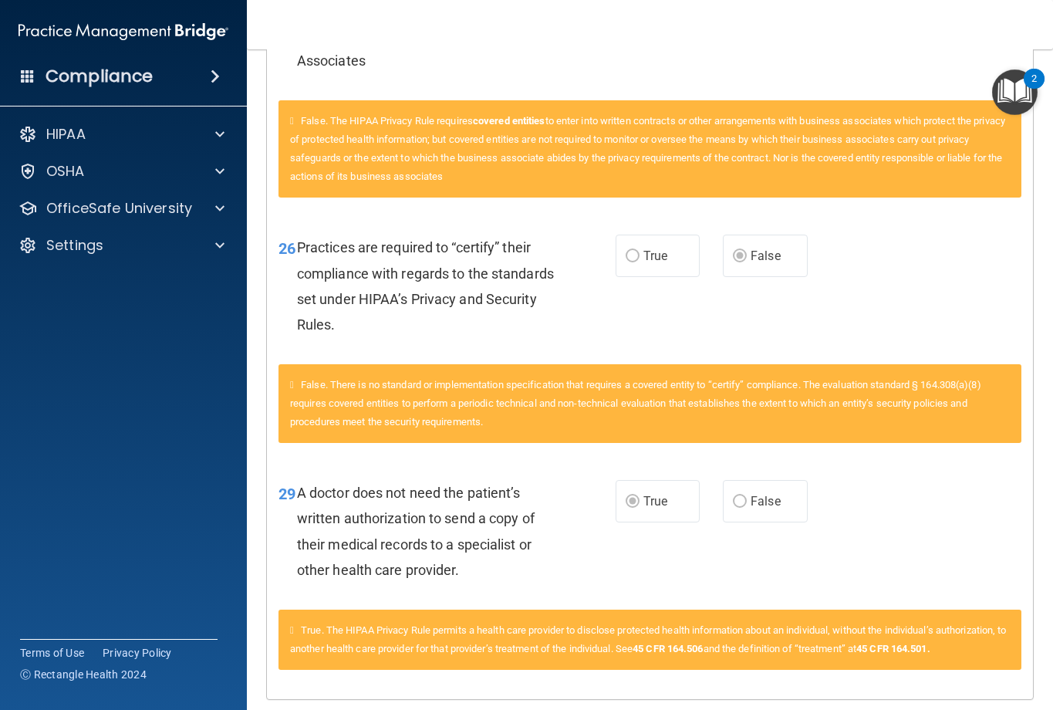
scroll to position [2741, 0]
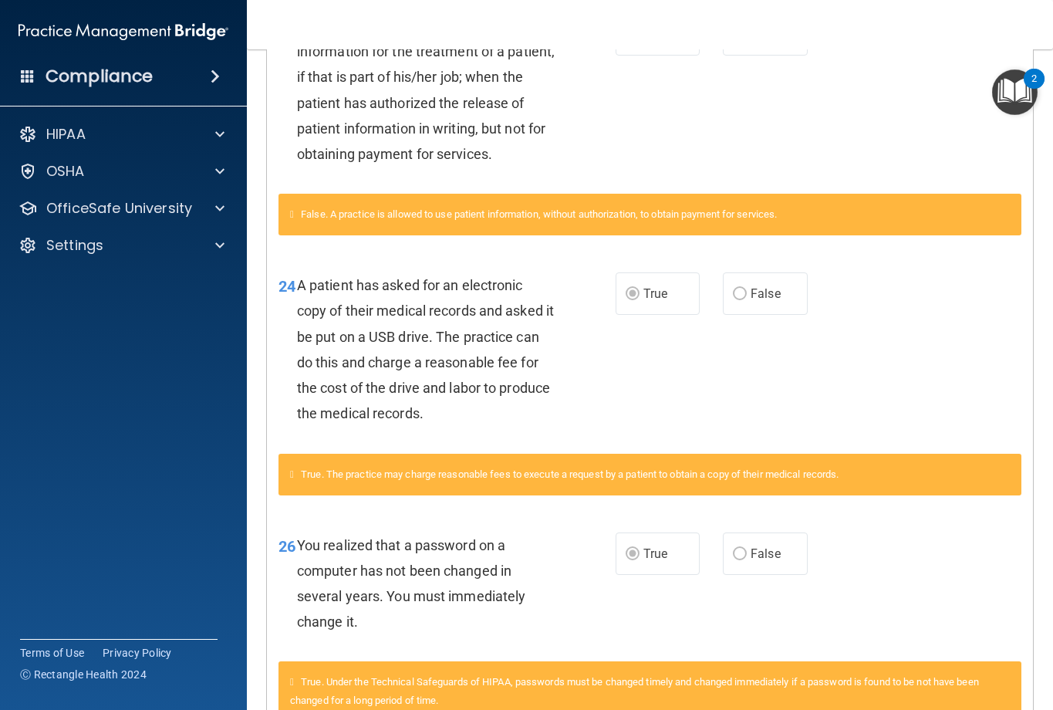
scroll to position [1590, 0]
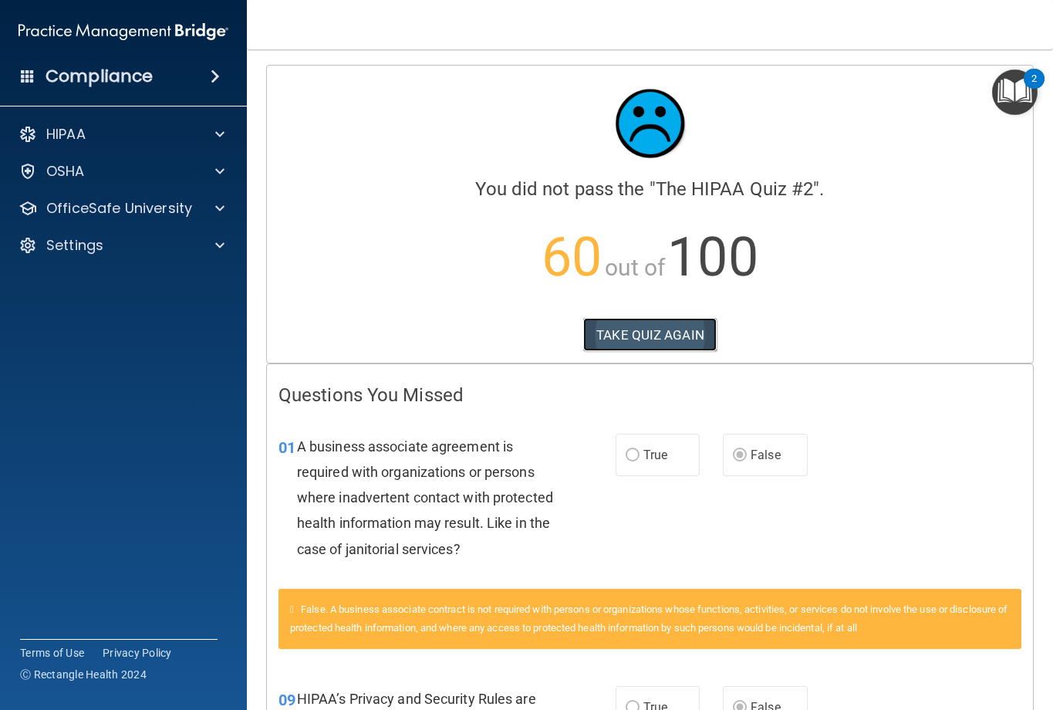
click at [678, 332] on button "TAKE QUIZ AGAIN" at bounding box center [649, 335] width 133 height 34
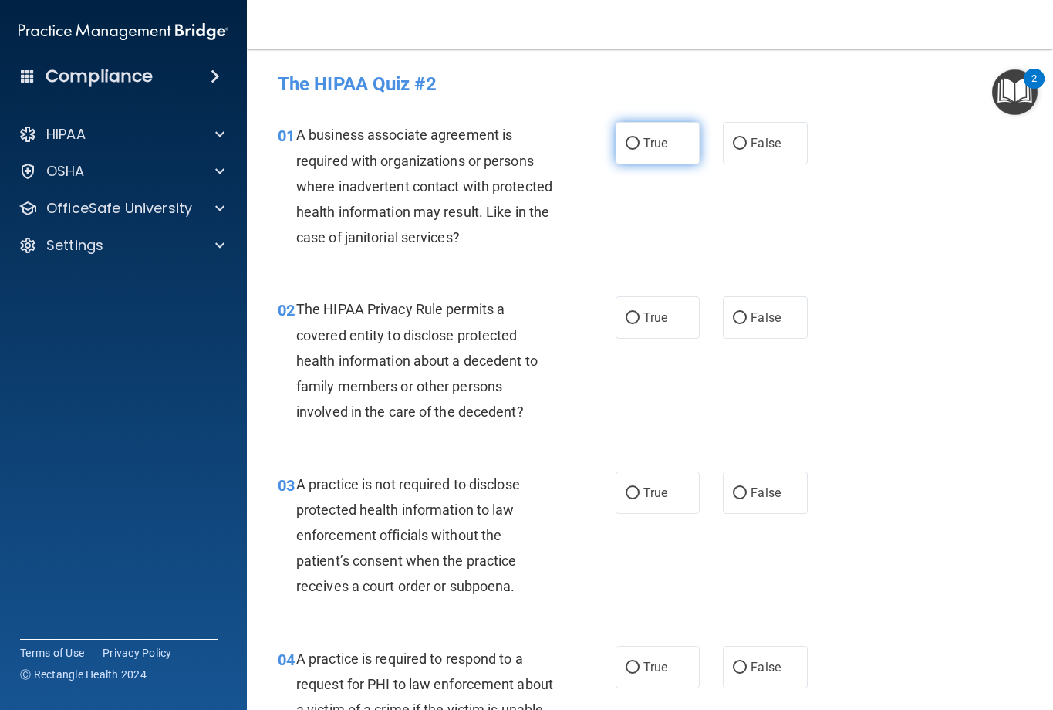
click at [677, 147] on label "True" at bounding box center [657, 143] width 85 height 42
click at [639, 147] on input "True" at bounding box center [633, 144] width 14 height 12
radio input "true"
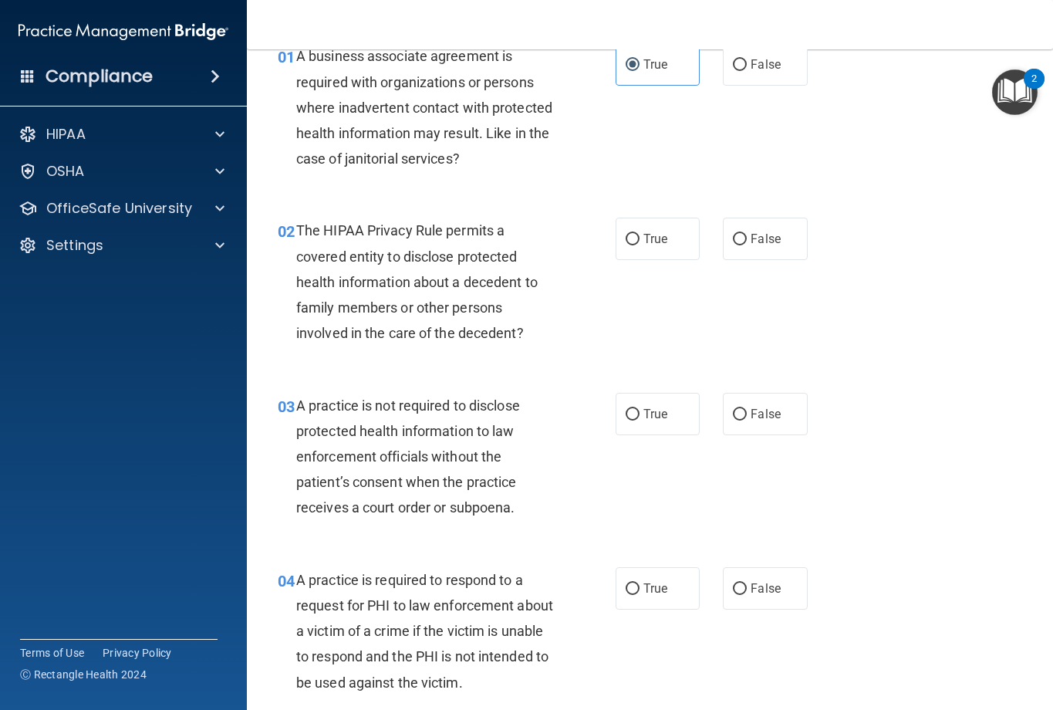
scroll to position [154, 0]
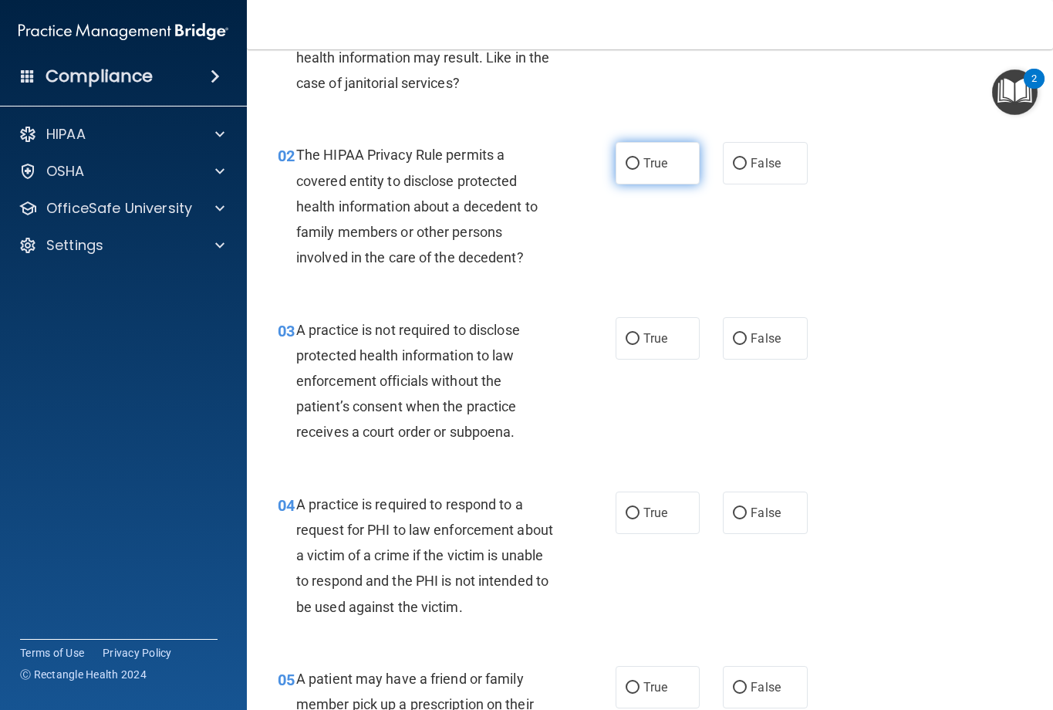
click at [656, 157] on span "True" at bounding box center [655, 163] width 24 height 15
click at [639, 158] on input "True" at bounding box center [633, 164] width 14 height 12
radio input "true"
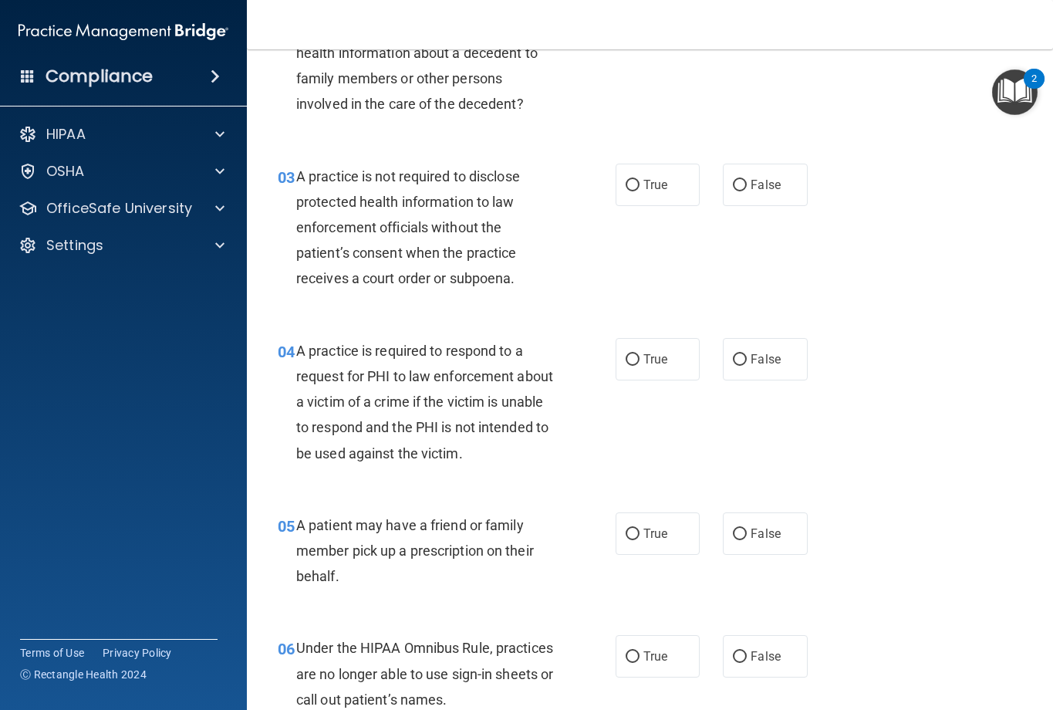
scroll to position [309, 0]
click at [733, 190] on input "False" at bounding box center [740, 185] width 14 height 12
radio input "true"
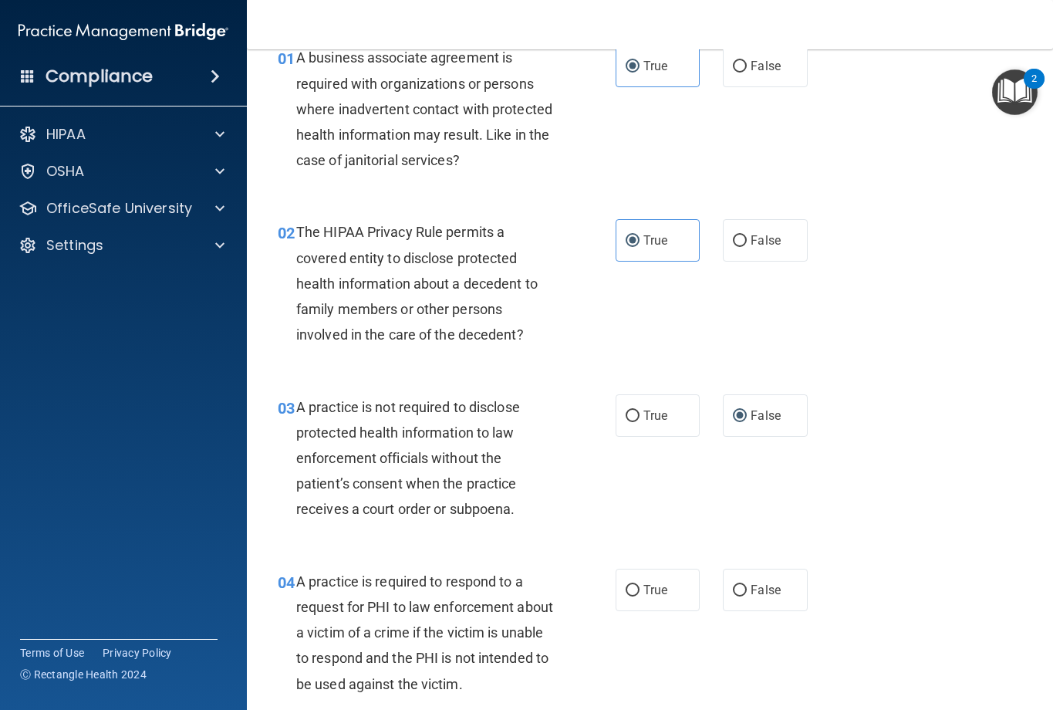
scroll to position [0, 0]
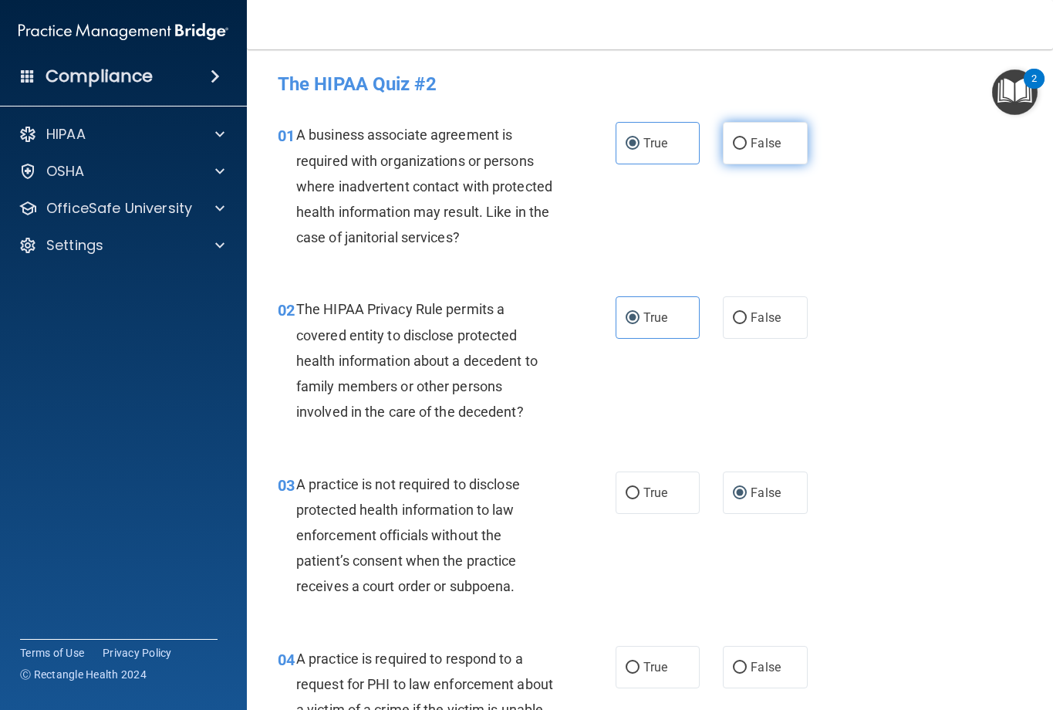
click at [723, 149] on label "False" at bounding box center [765, 143] width 85 height 42
click at [733, 149] on input "False" at bounding box center [740, 144] width 14 height 12
radio input "true"
radio input "false"
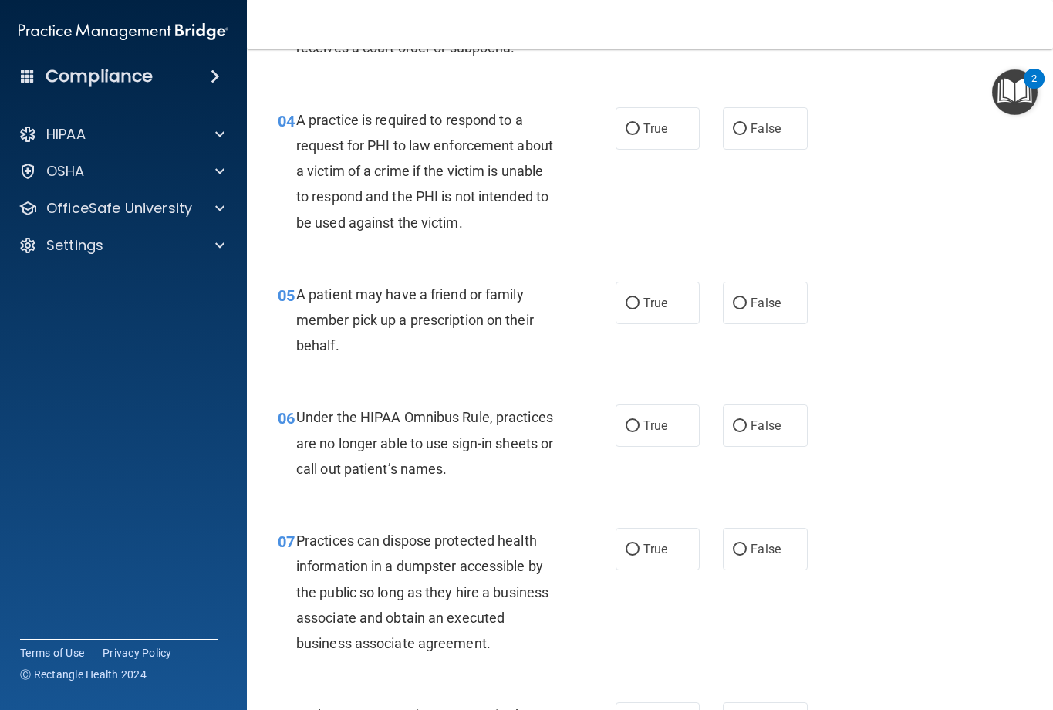
scroll to position [540, 0]
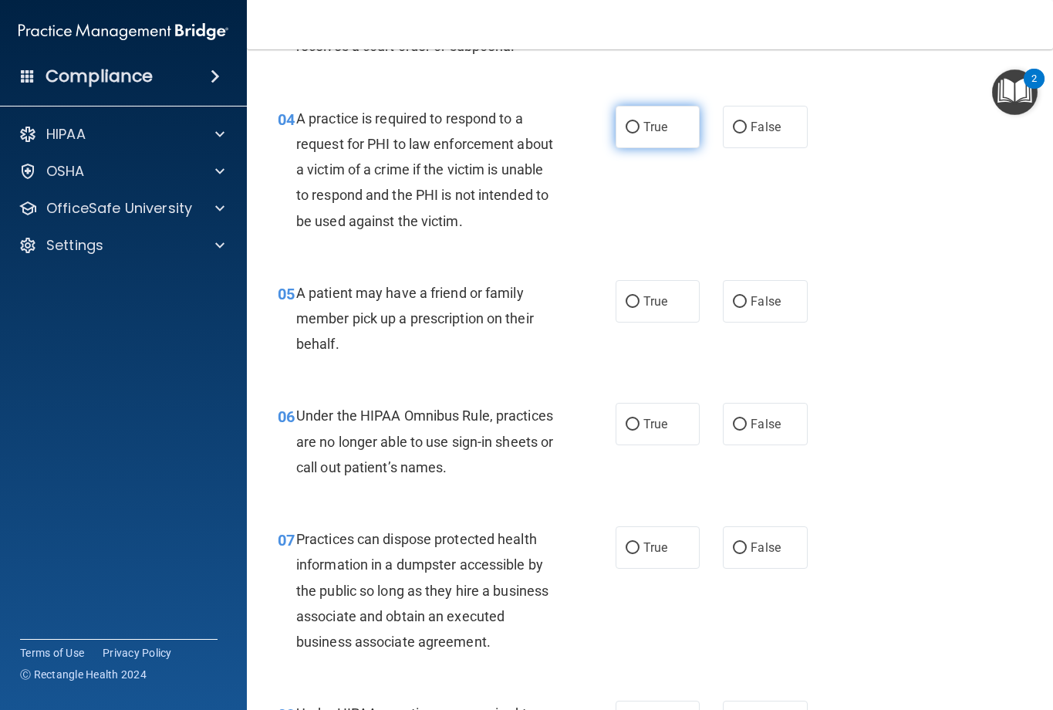
click at [643, 126] on span "True" at bounding box center [655, 127] width 24 height 15
click at [639, 126] on input "True" at bounding box center [633, 128] width 14 height 12
radio input "true"
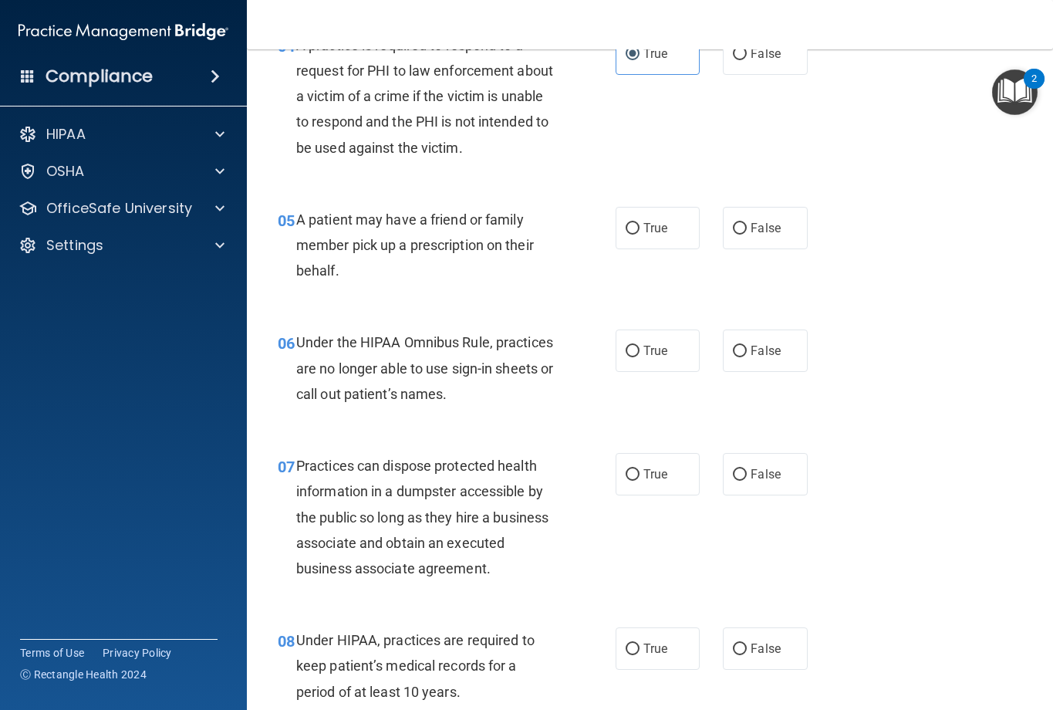
scroll to position [617, 0]
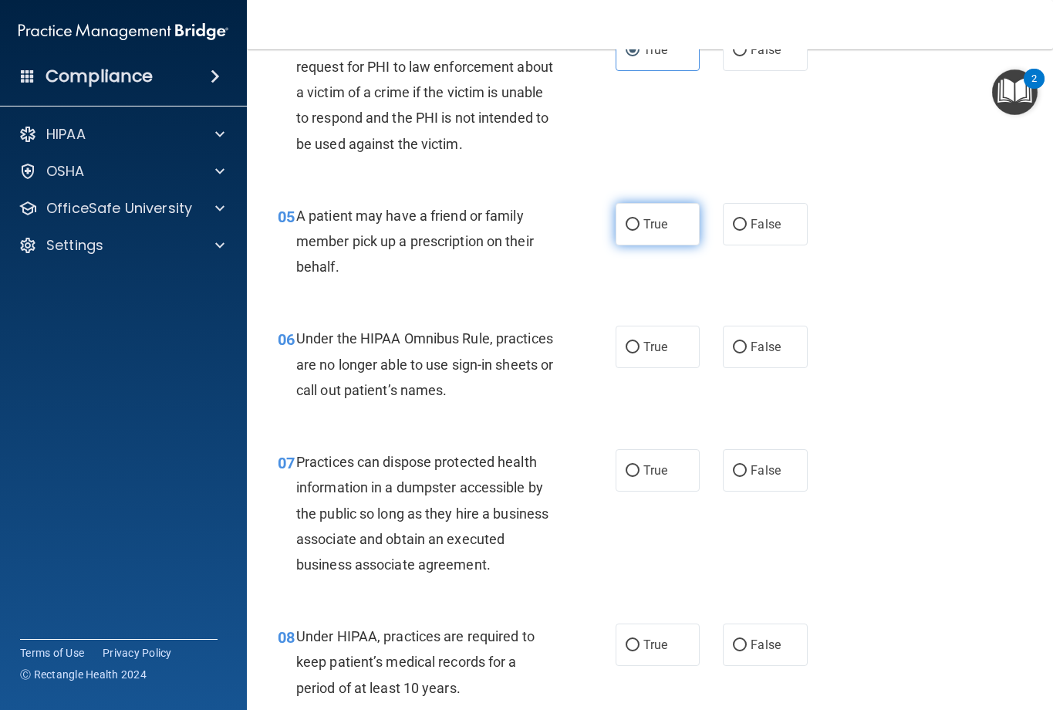
click at [649, 235] on label "True" at bounding box center [657, 224] width 85 height 42
click at [639, 231] on input "True" at bounding box center [633, 225] width 14 height 12
radio input "true"
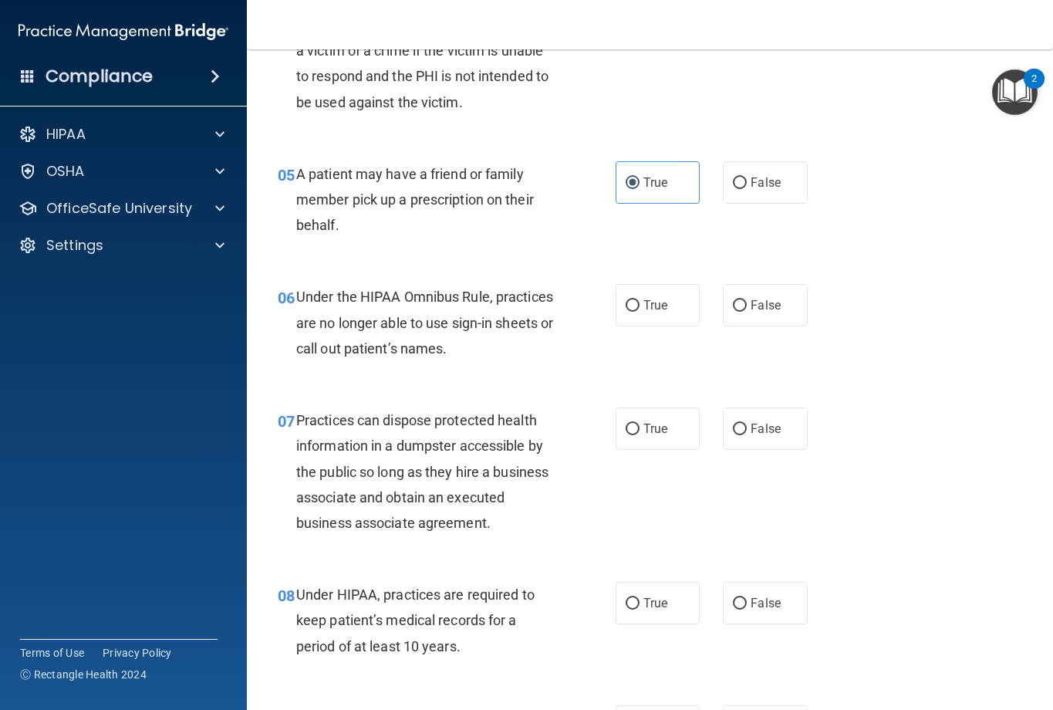
scroll to position [771, 0]
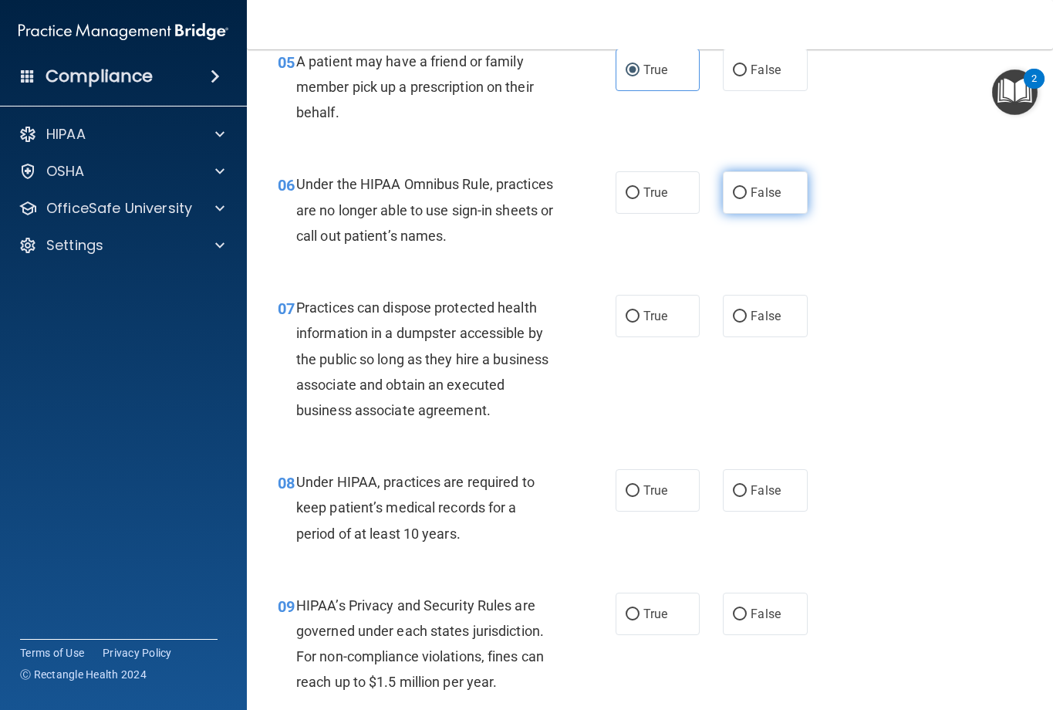
click at [723, 194] on label "False" at bounding box center [765, 192] width 85 height 42
click at [733, 194] on input "False" at bounding box center [740, 193] width 14 height 12
radio input "true"
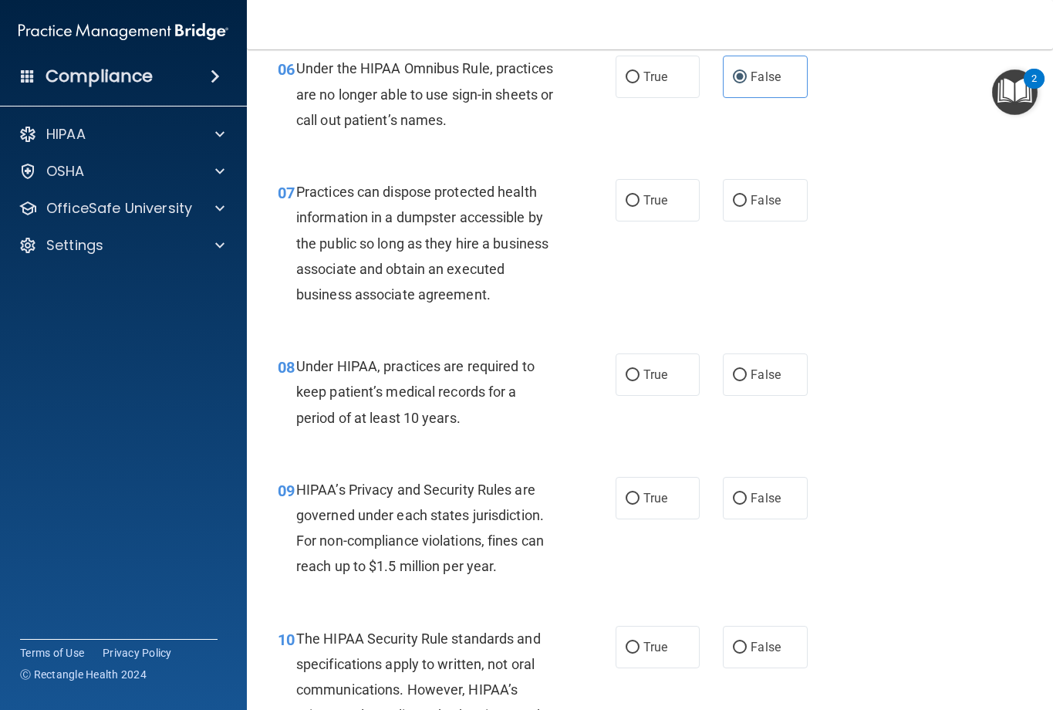
scroll to position [926, 0]
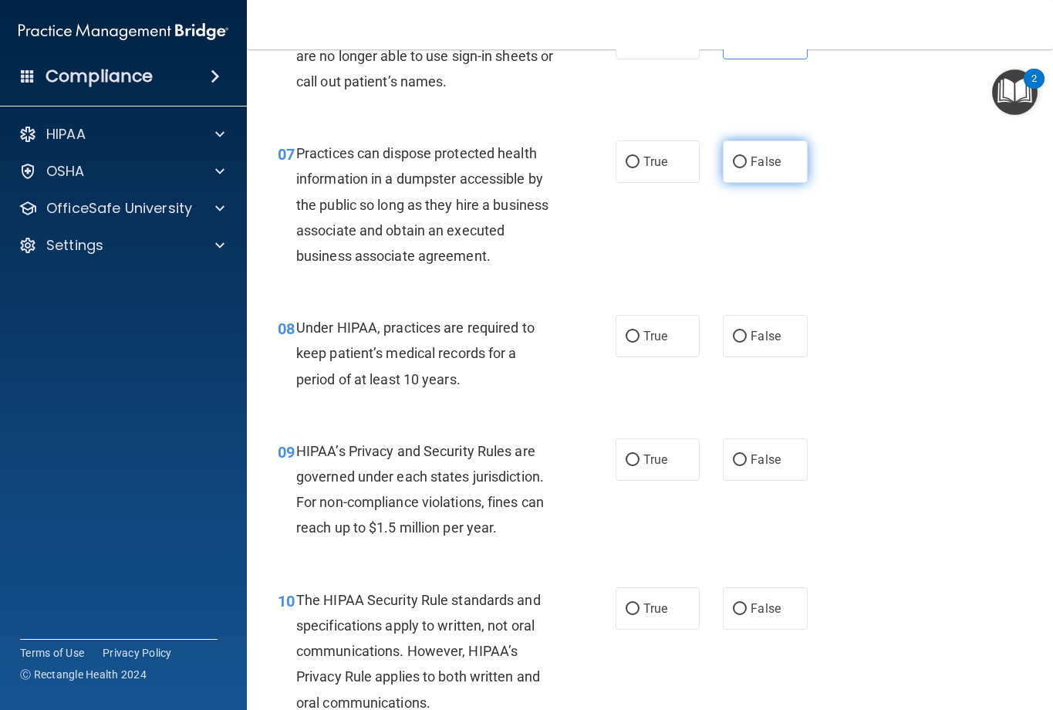
click at [759, 176] on label "False" at bounding box center [765, 161] width 85 height 42
click at [749, 176] on label "False" at bounding box center [765, 161] width 85 height 42
click at [747, 168] on input "False" at bounding box center [740, 163] width 14 height 12
radio input "true"
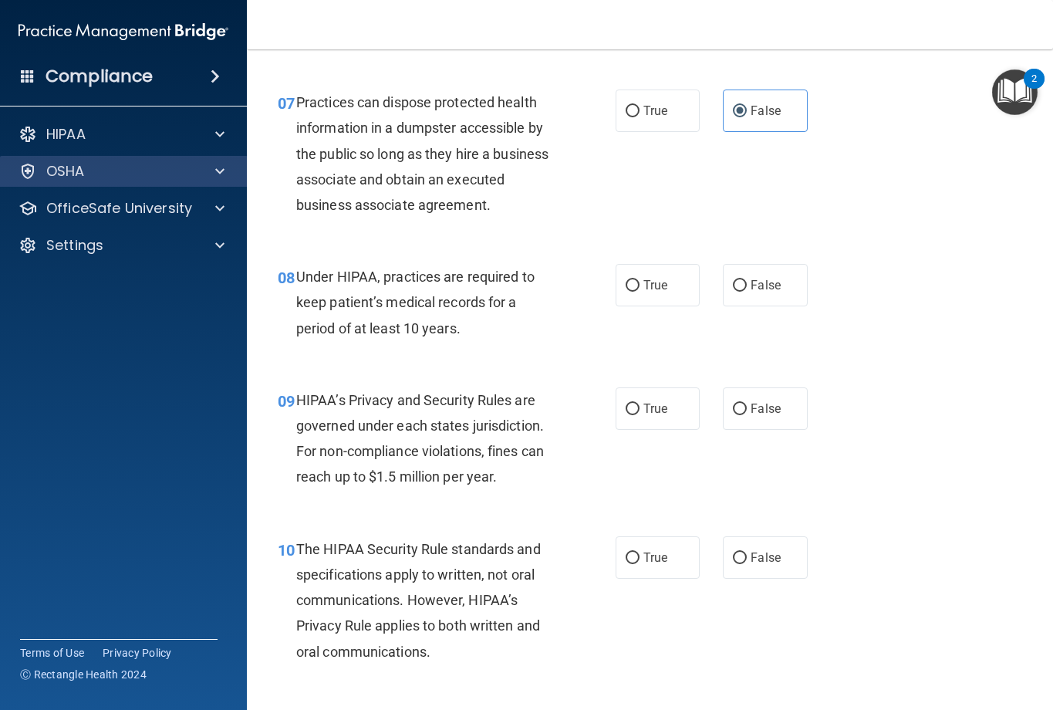
scroll to position [1003, 0]
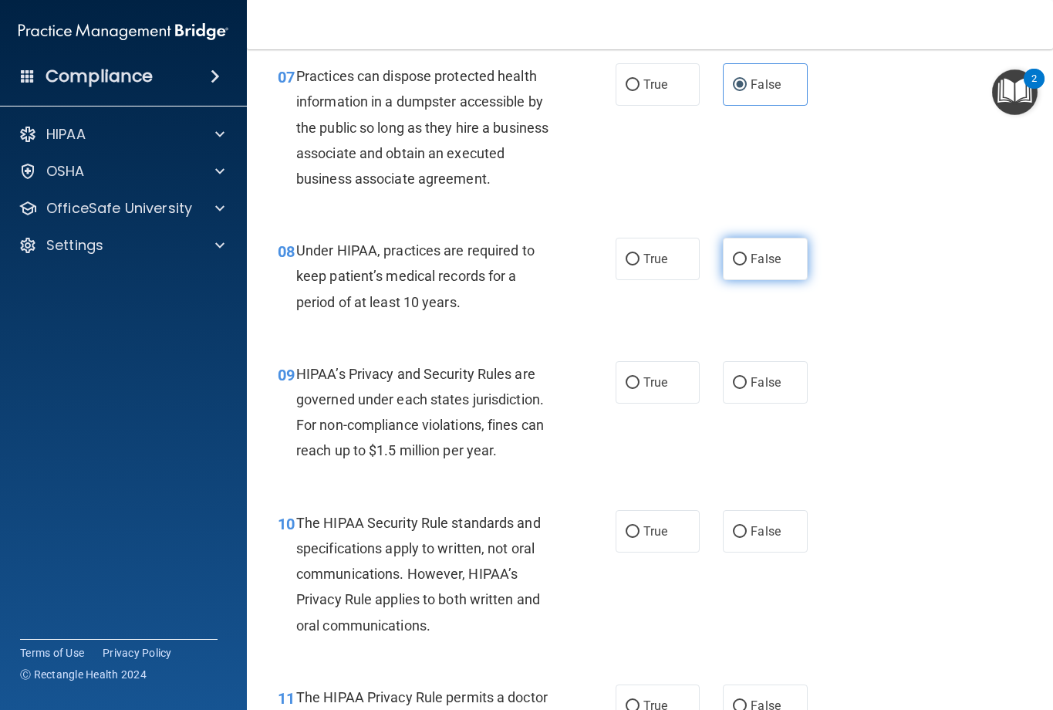
click at [755, 280] on label "False" at bounding box center [765, 259] width 85 height 42
click at [747, 265] on input "False" at bounding box center [740, 260] width 14 height 12
radio input "true"
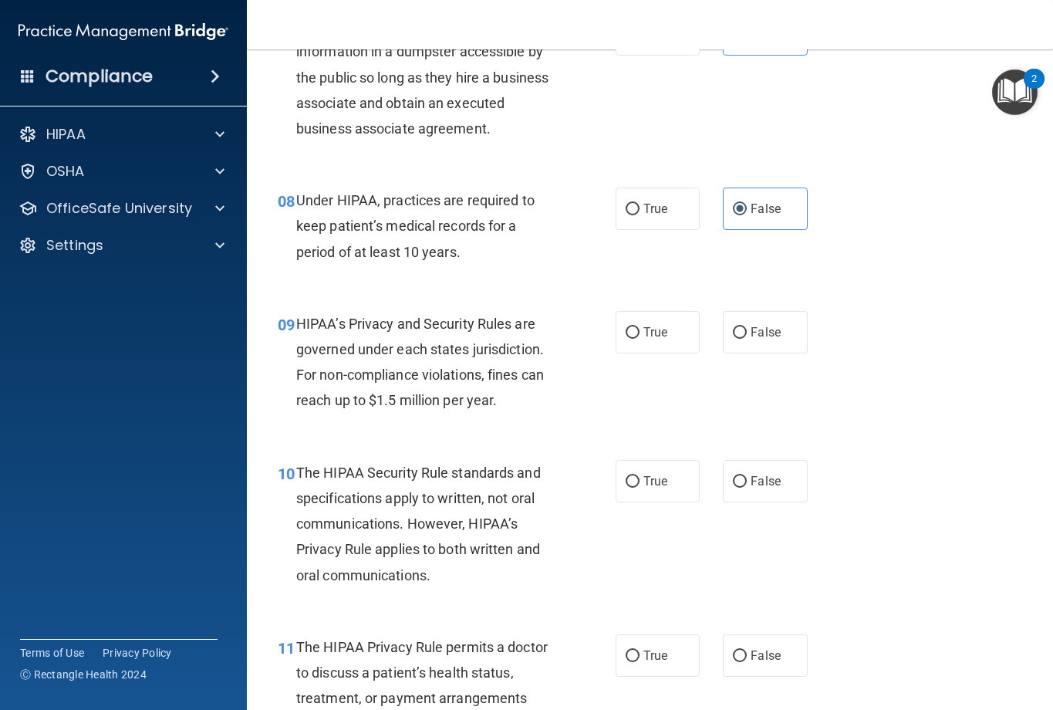
scroll to position [1157, 0]
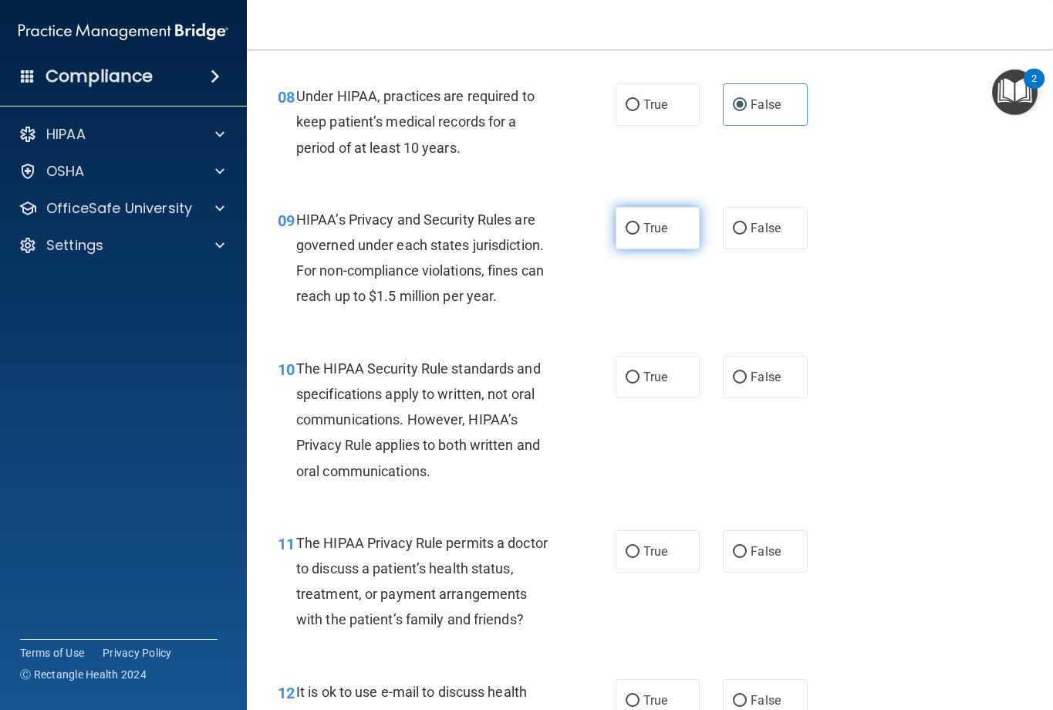
click at [652, 249] on label "True" at bounding box center [657, 228] width 85 height 42
click at [639, 234] on input "True" at bounding box center [633, 229] width 14 height 12
radio input "true"
click at [741, 242] on label "False" at bounding box center [765, 228] width 85 height 42
click at [741, 234] on input "False" at bounding box center [740, 229] width 14 height 12
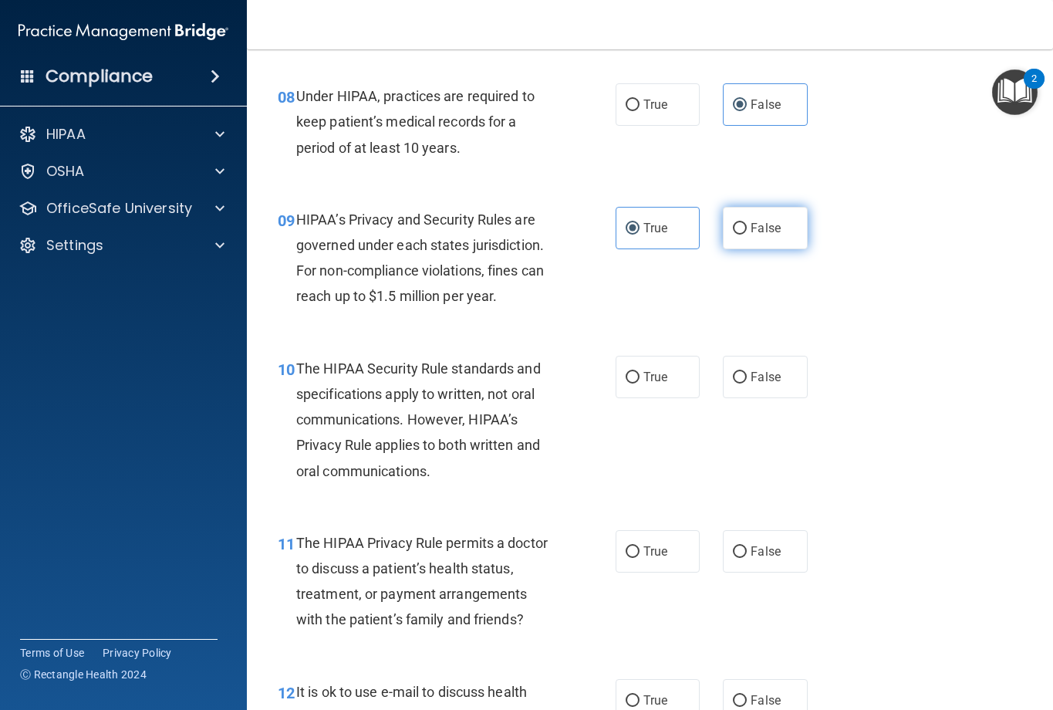
radio input "true"
radio input "false"
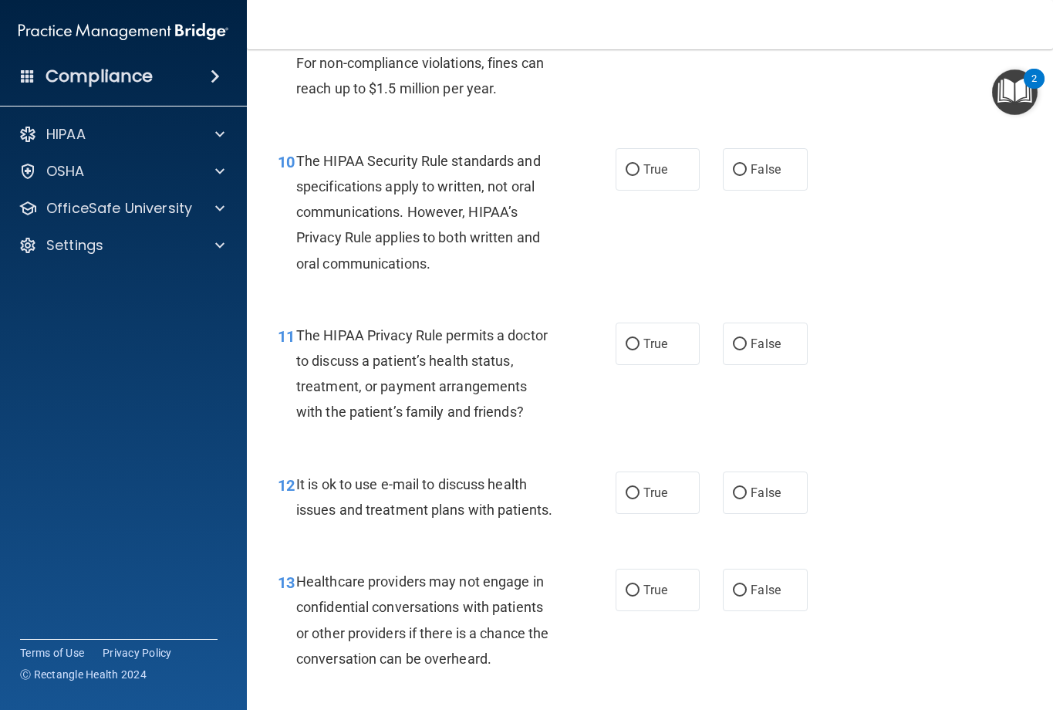
scroll to position [1388, 0]
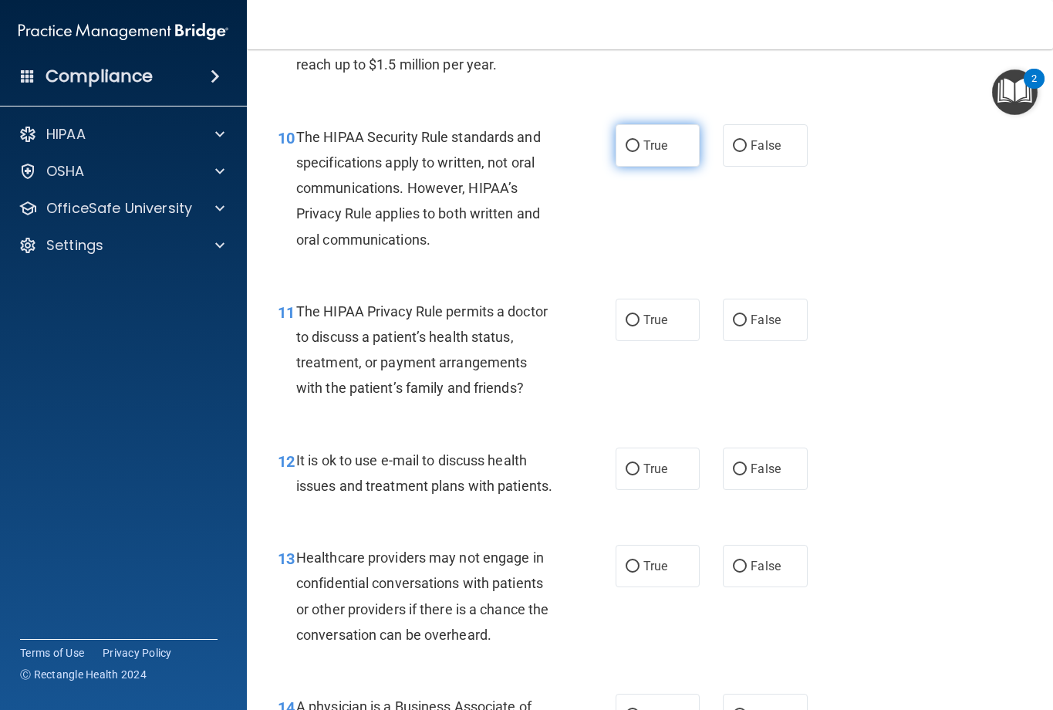
click at [668, 167] on label "True" at bounding box center [657, 145] width 85 height 42
click at [639, 152] on input "True" at bounding box center [633, 146] width 14 height 12
radio input "true"
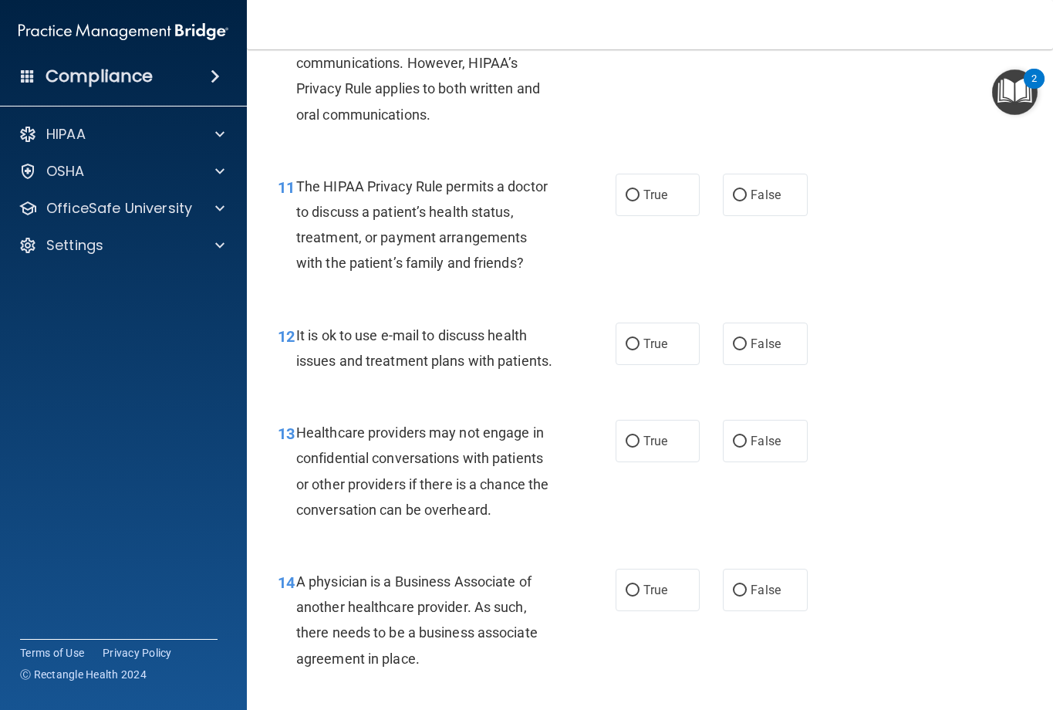
scroll to position [1543, 0]
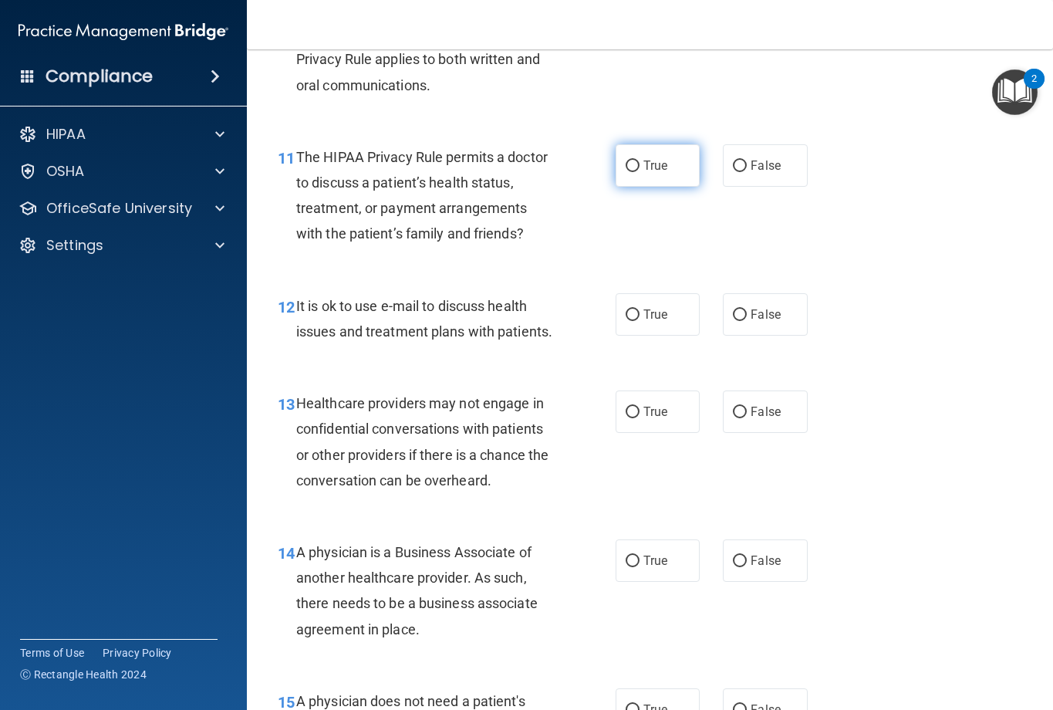
click at [651, 176] on label "True" at bounding box center [657, 165] width 85 height 42
click at [639, 172] on input "True" at bounding box center [633, 166] width 14 height 12
radio input "true"
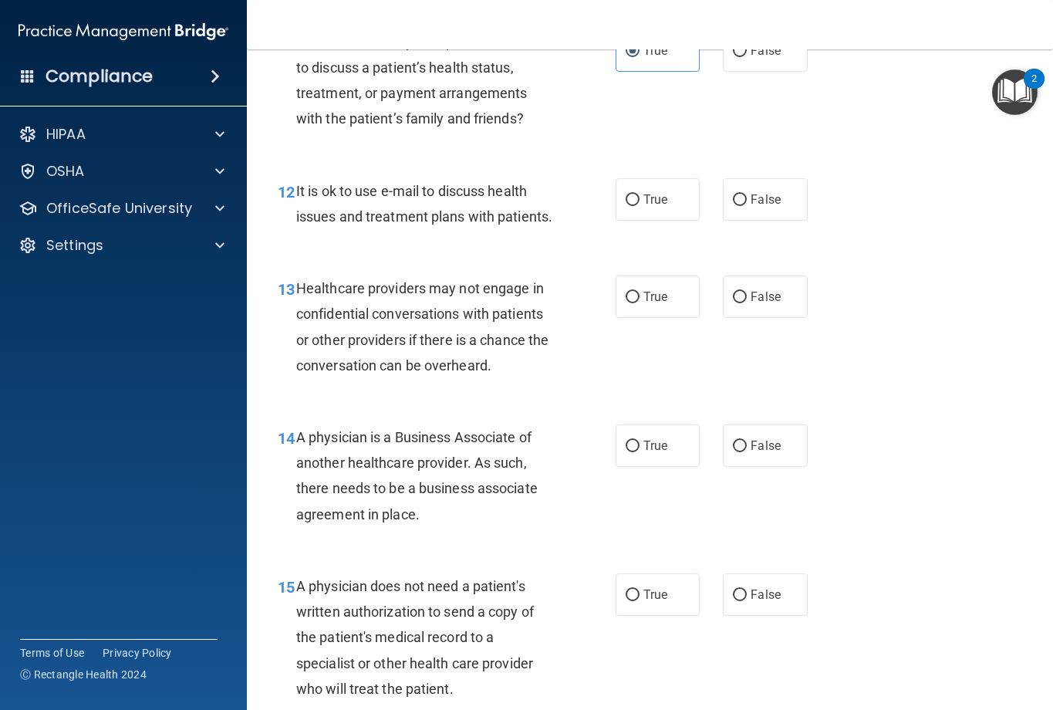
scroll to position [1697, 0]
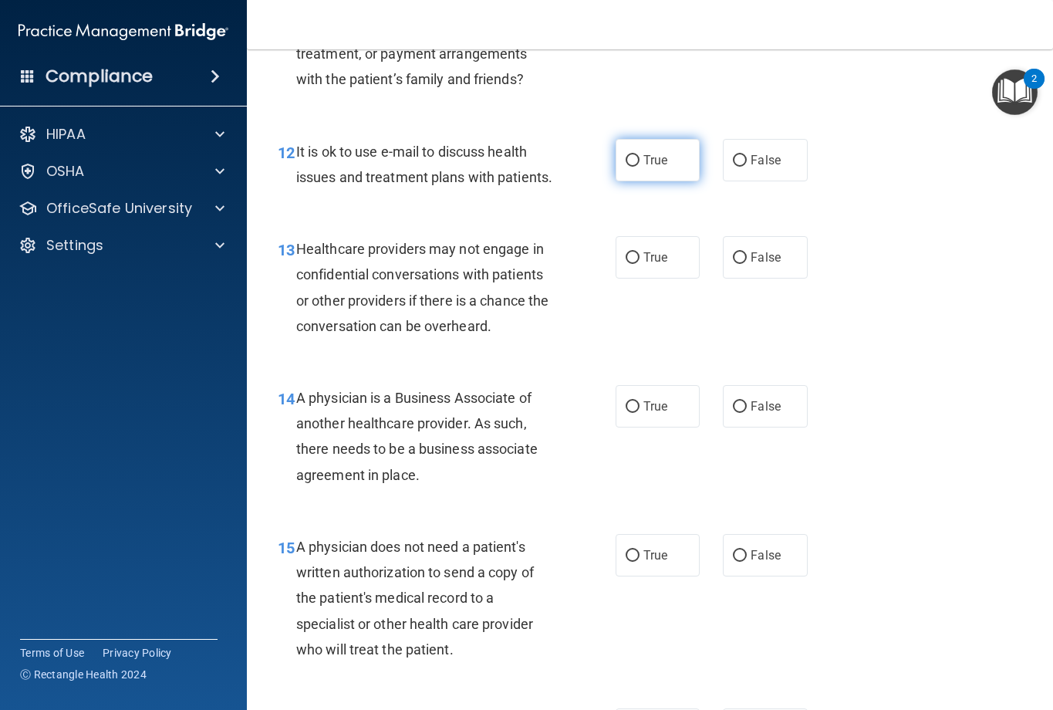
click at [634, 181] on label "True" at bounding box center [657, 160] width 85 height 42
click at [634, 167] on input "True" at bounding box center [633, 161] width 14 height 12
radio input "true"
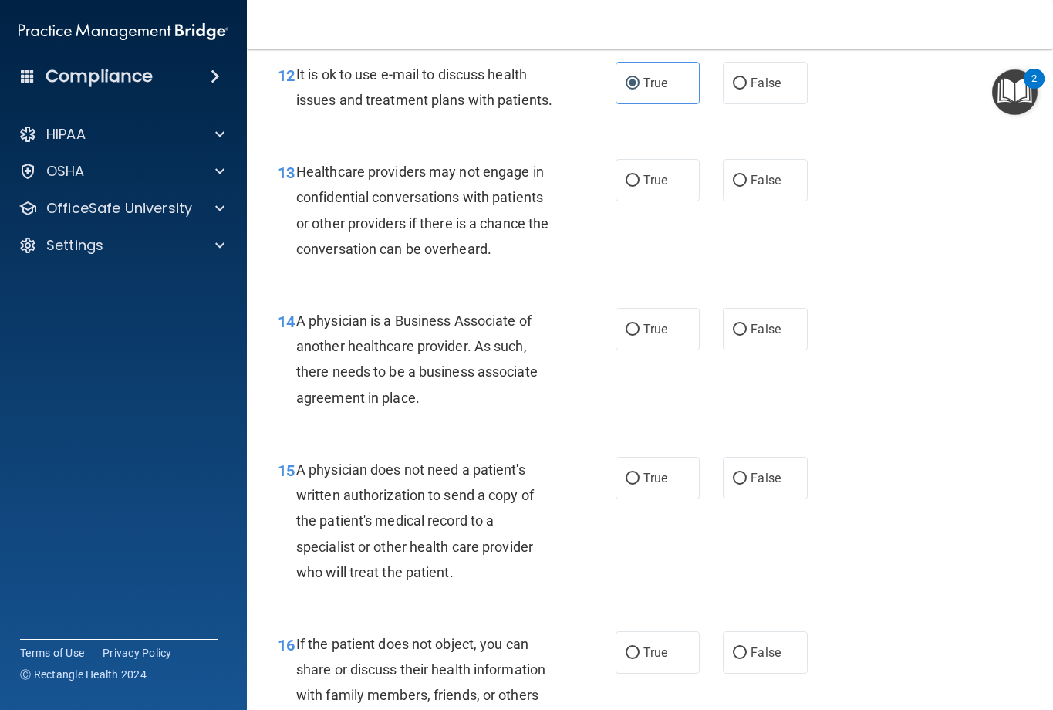
scroll to position [1851, 0]
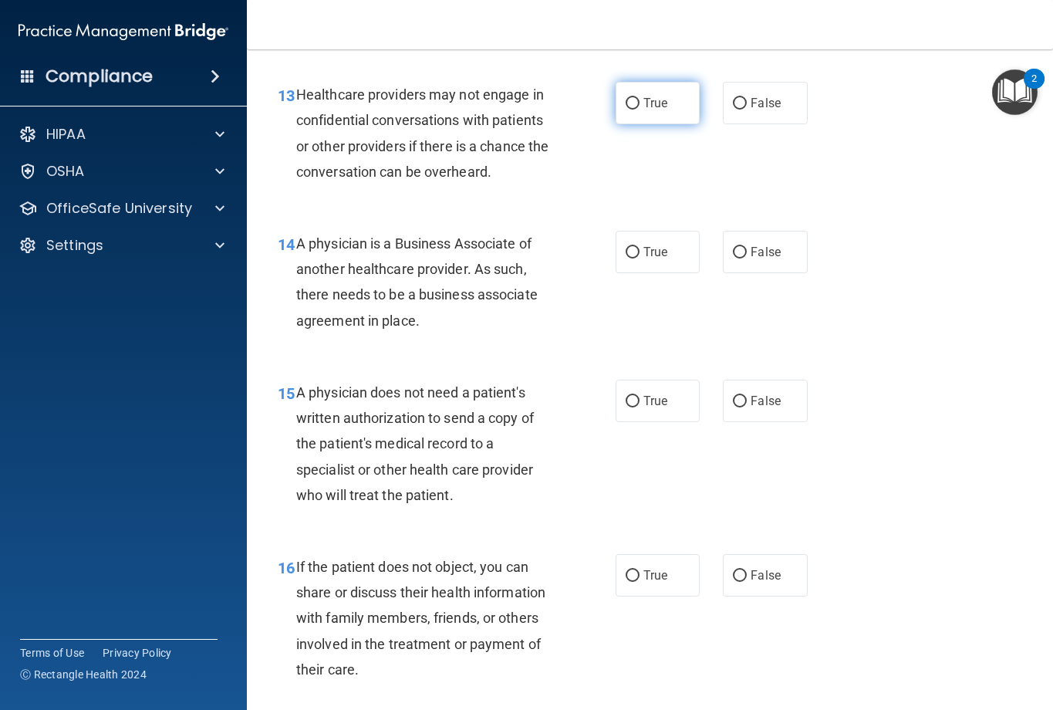
click at [666, 124] on label "True" at bounding box center [657, 103] width 85 height 42
click at [639, 110] on input "True" at bounding box center [633, 104] width 14 height 12
radio input "true"
click at [733, 258] on input "False" at bounding box center [740, 253] width 14 height 12
radio input "true"
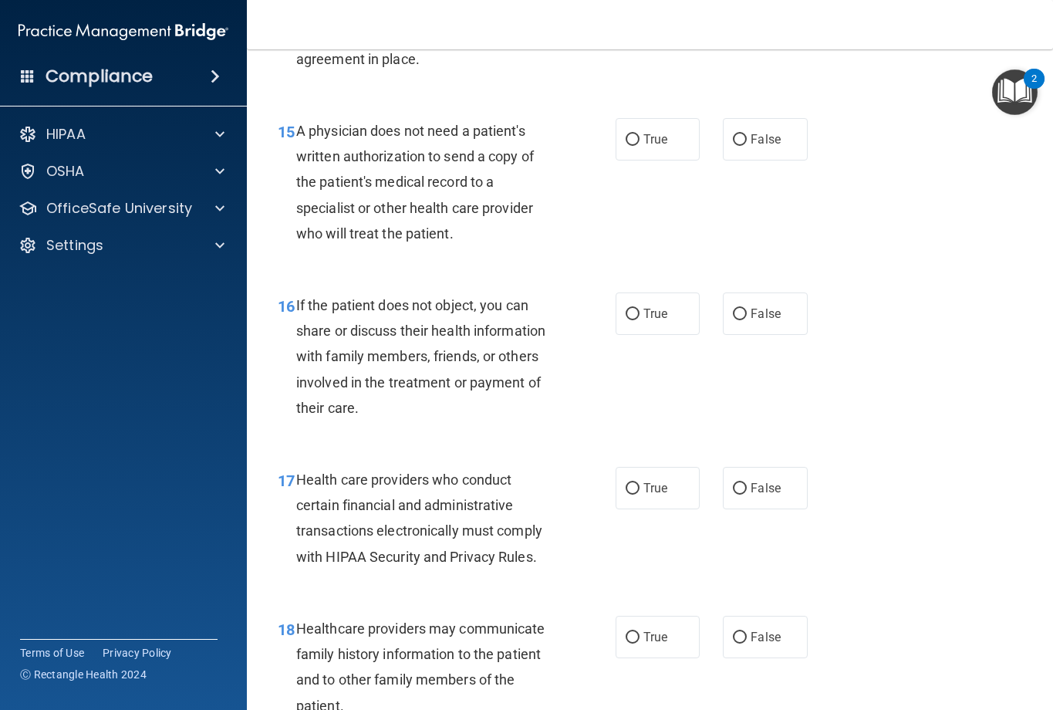
scroll to position [2160, 0]
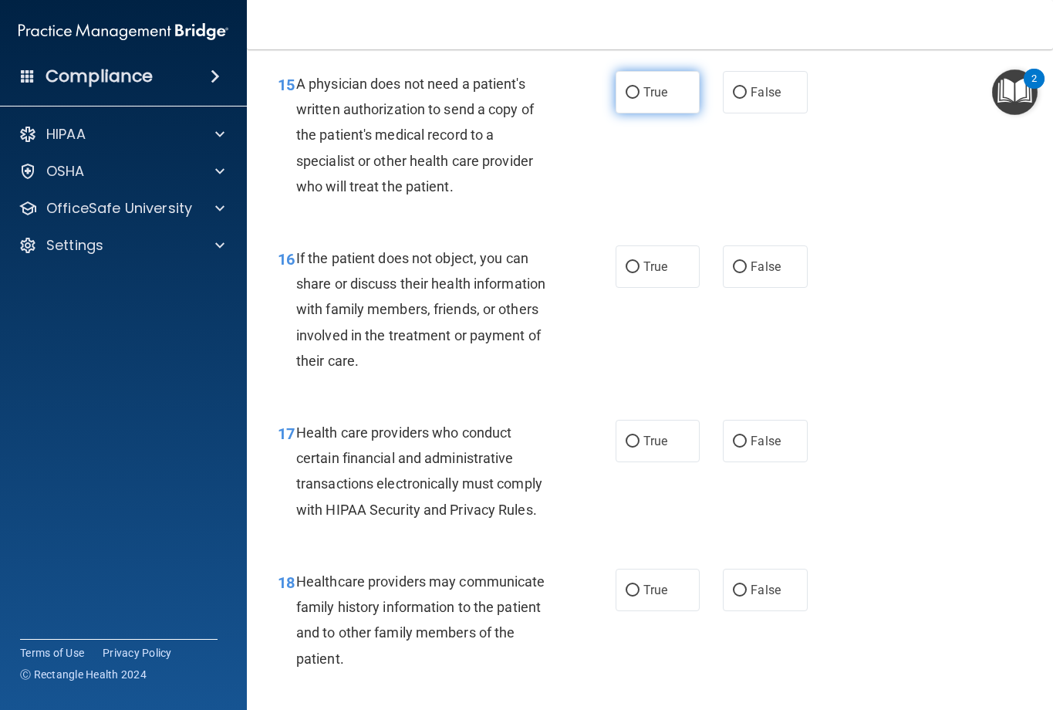
click at [689, 113] on label "True" at bounding box center [657, 92] width 85 height 42
click at [639, 99] on input "True" at bounding box center [633, 93] width 14 height 12
radio input "true"
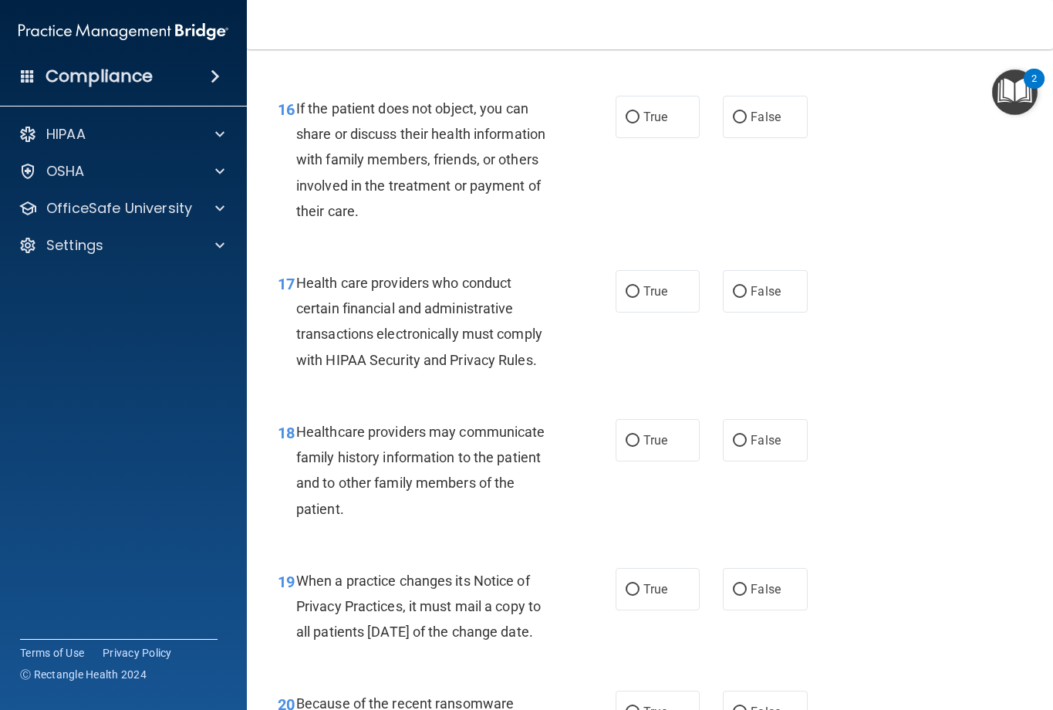
scroll to position [2314, 0]
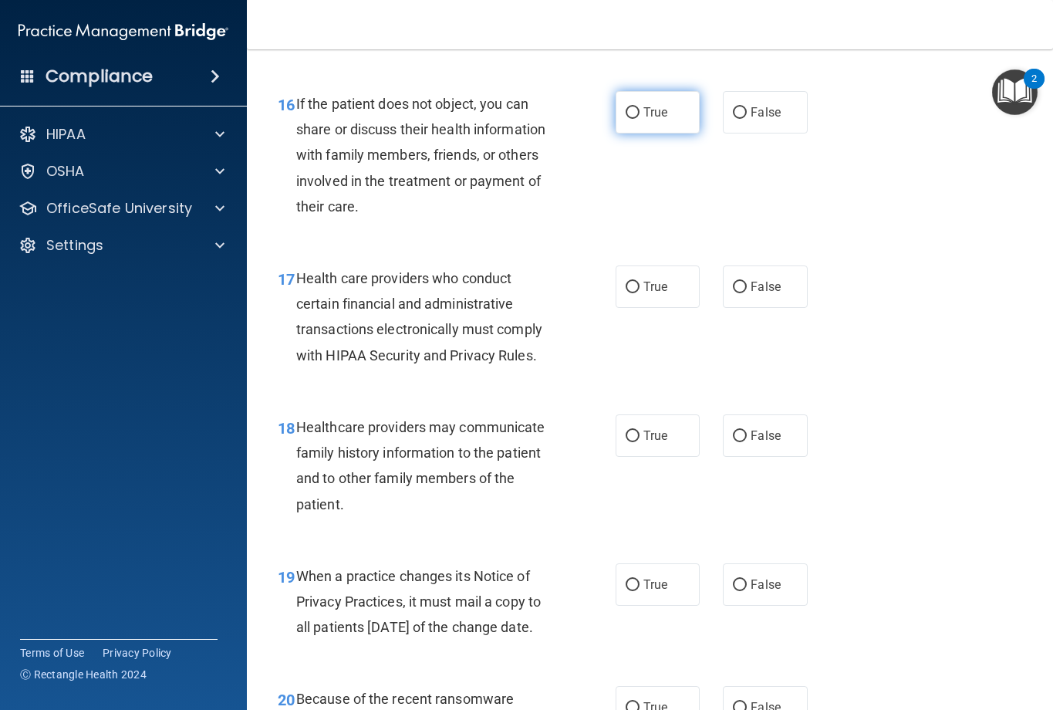
click at [643, 120] on span "True" at bounding box center [655, 112] width 24 height 15
click at [639, 119] on input "True" at bounding box center [633, 113] width 14 height 12
radio input "true"
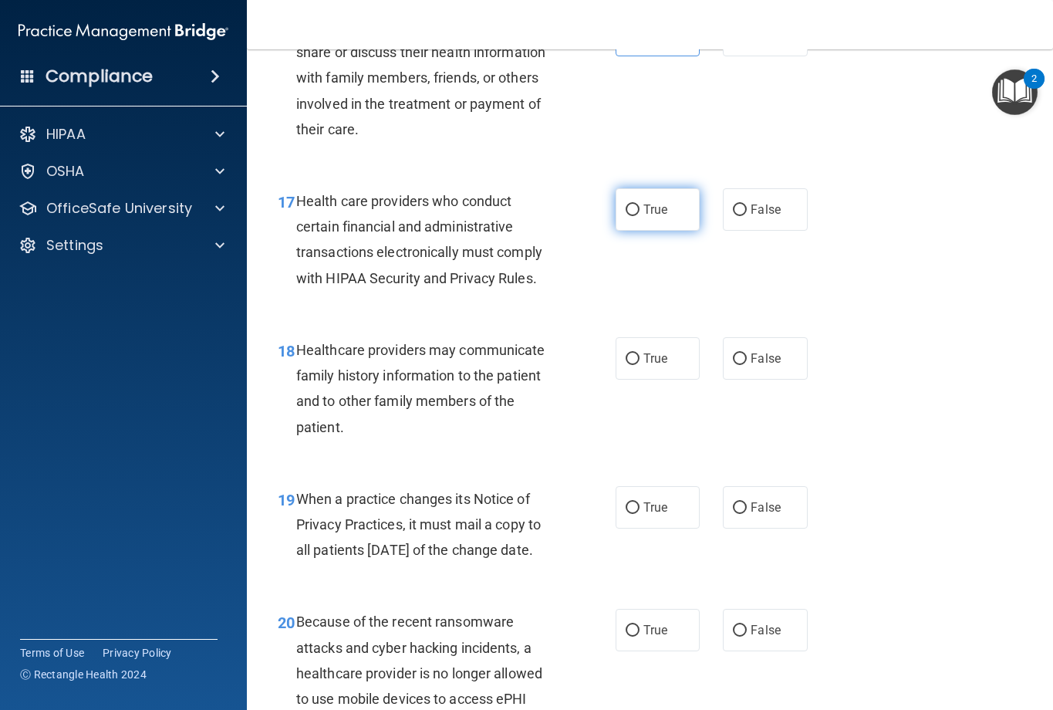
click at [643, 217] on span "True" at bounding box center [655, 209] width 24 height 15
click at [638, 216] on input "True" at bounding box center [633, 210] width 14 height 12
radio input "true"
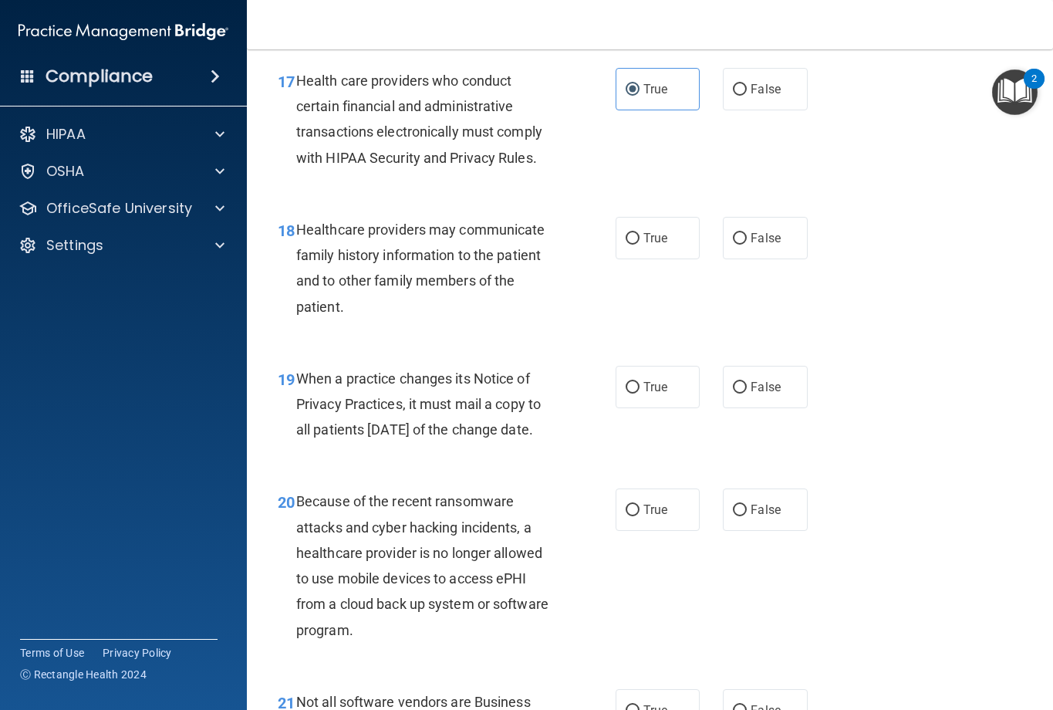
scroll to position [2545, 0]
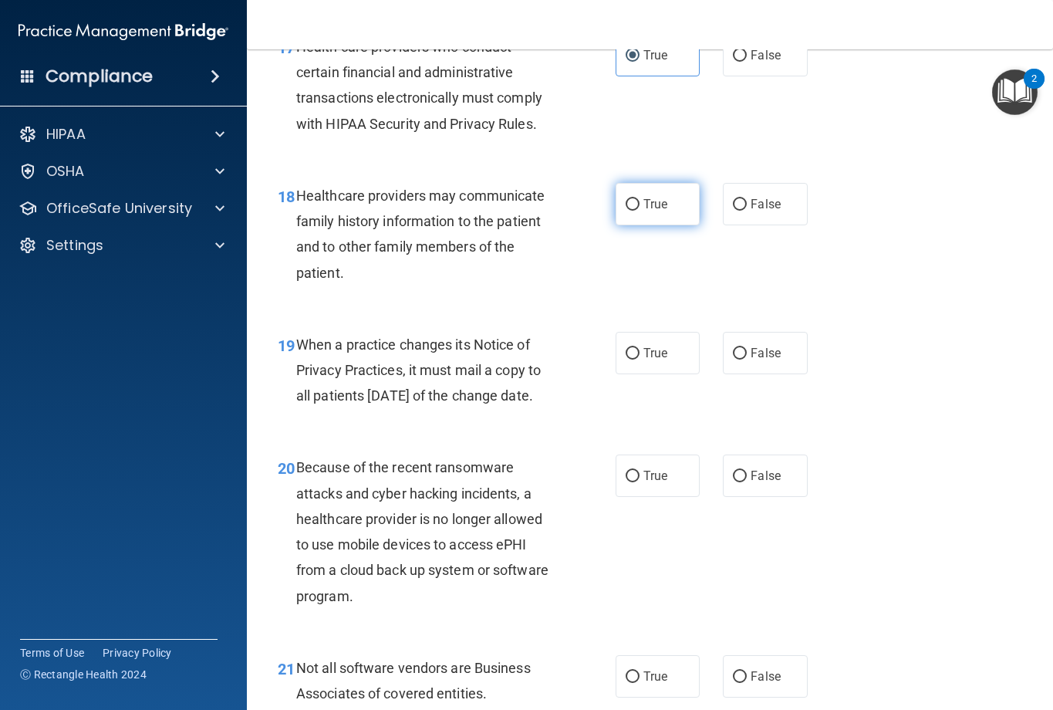
click at [647, 225] on label "True" at bounding box center [657, 204] width 85 height 42
click at [639, 211] on input "True" at bounding box center [633, 205] width 14 height 12
radio input "true"
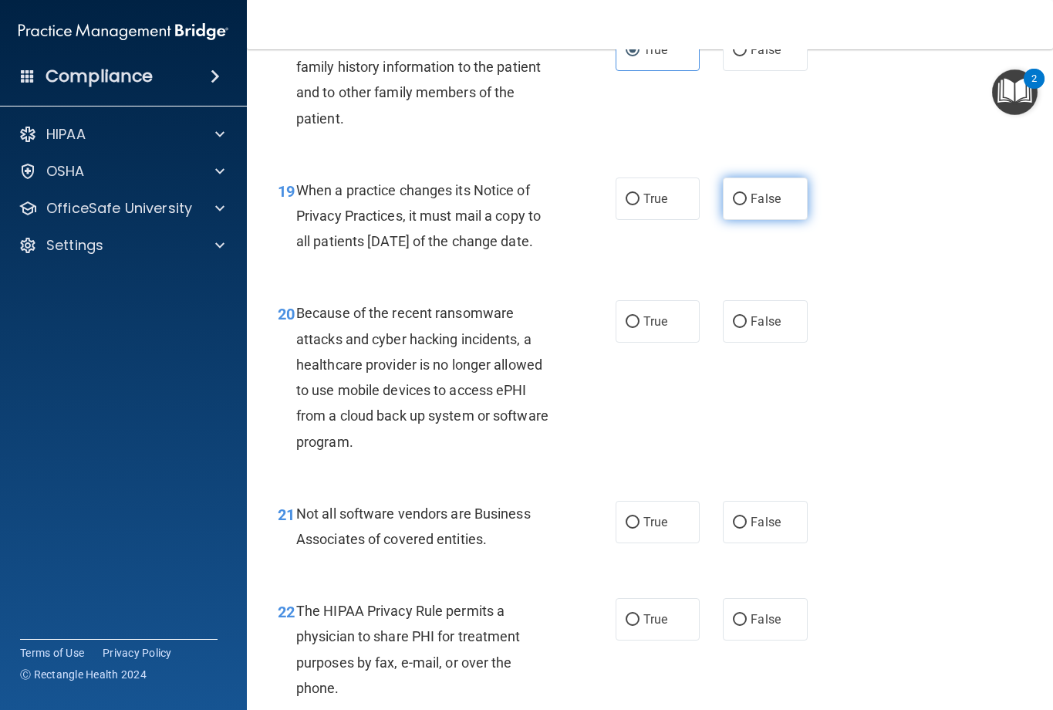
click at [750, 206] on span "False" at bounding box center [765, 198] width 30 height 15
click at [746, 205] on input "False" at bounding box center [740, 200] width 14 height 12
radio input "true"
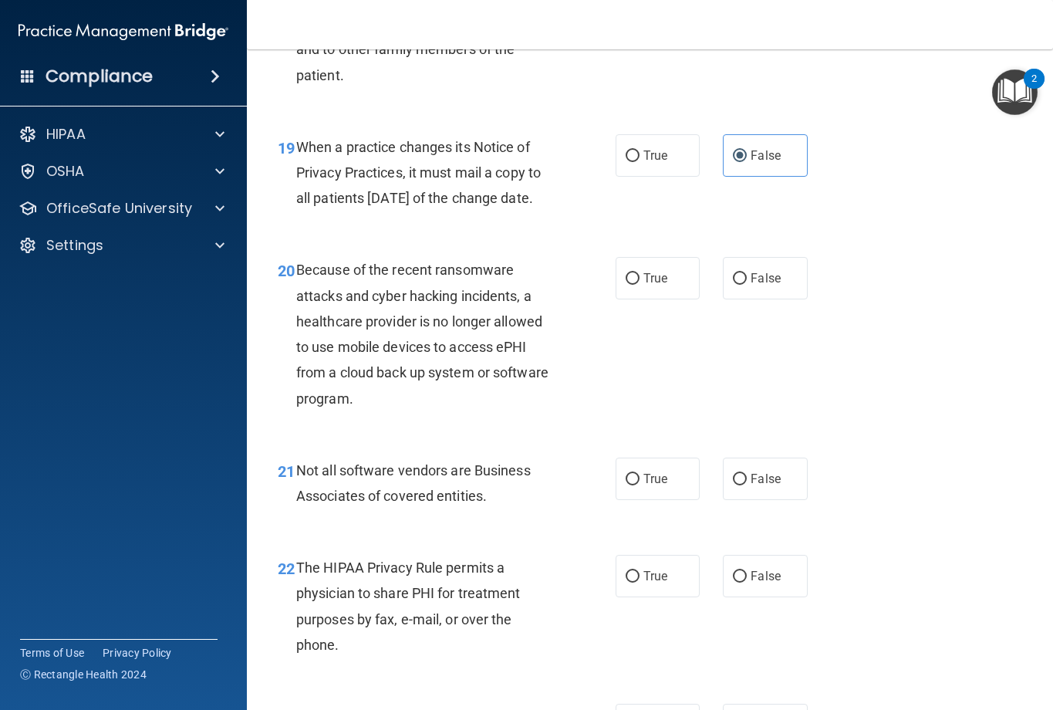
scroll to position [2854, 0]
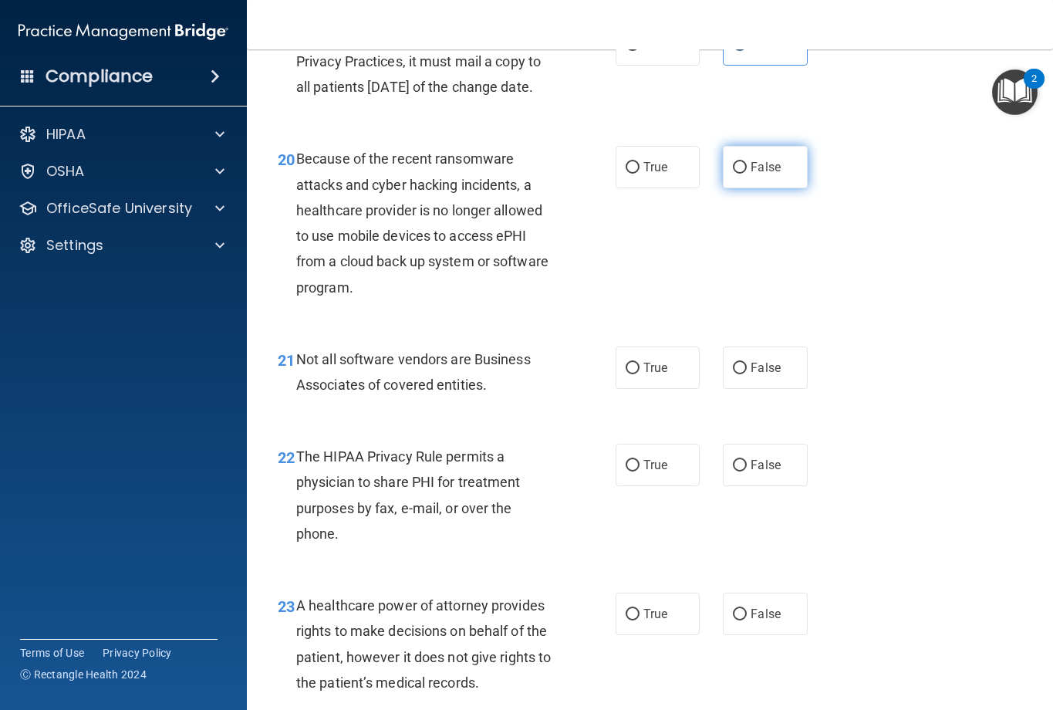
click at [731, 188] on label "False" at bounding box center [765, 167] width 85 height 42
click at [733, 174] on input "False" at bounding box center [740, 168] width 14 height 12
radio input "true"
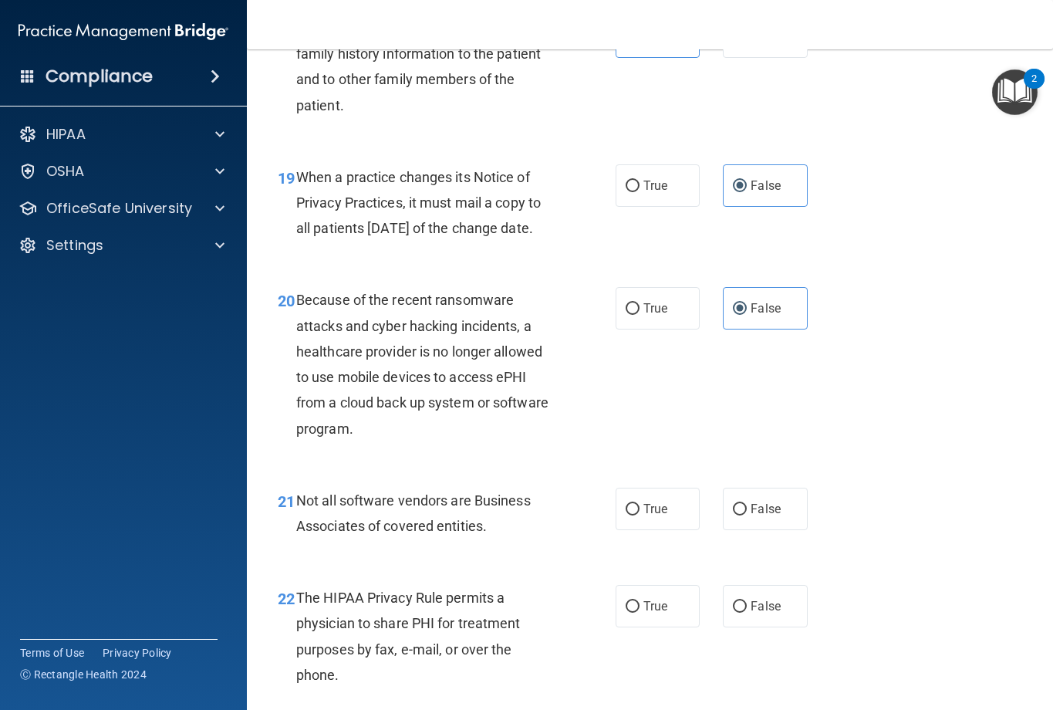
scroll to position [2699, 0]
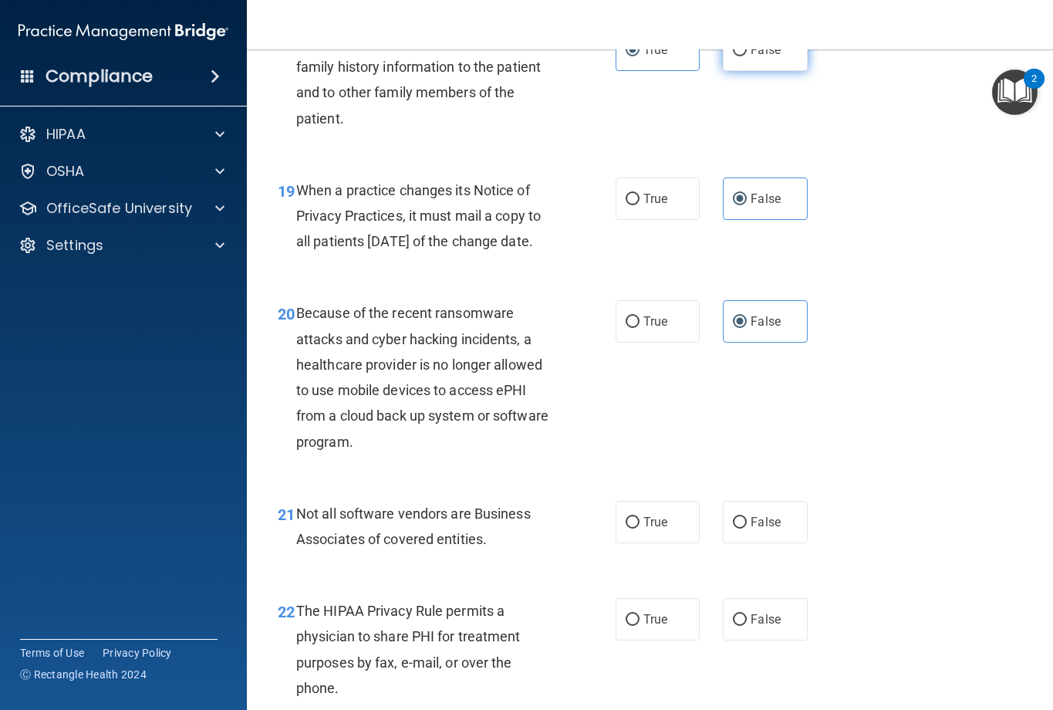
drag, startPoint x: 783, startPoint y: 106, endPoint x: 782, endPoint y: 116, distance: 10.1
click at [783, 71] on label "False" at bounding box center [765, 50] width 85 height 42
click at [747, 56] on input "False" at bounding box center [740, 51] width 14 height 12
radio input "true"
radio input "false"
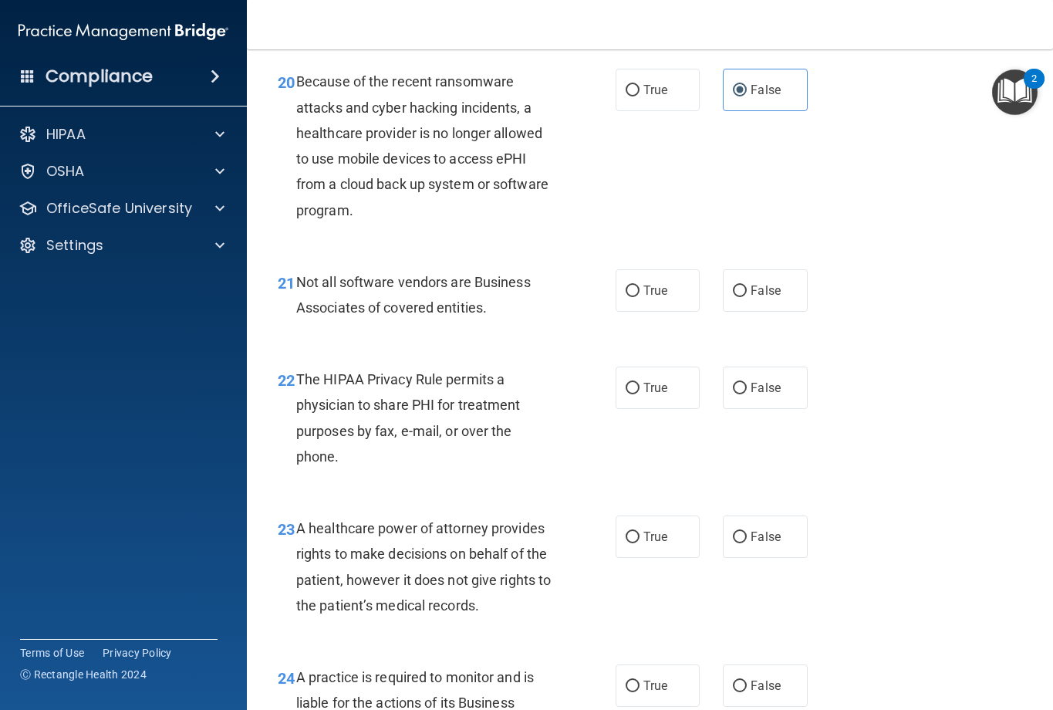
scroll to position [3008, 0]
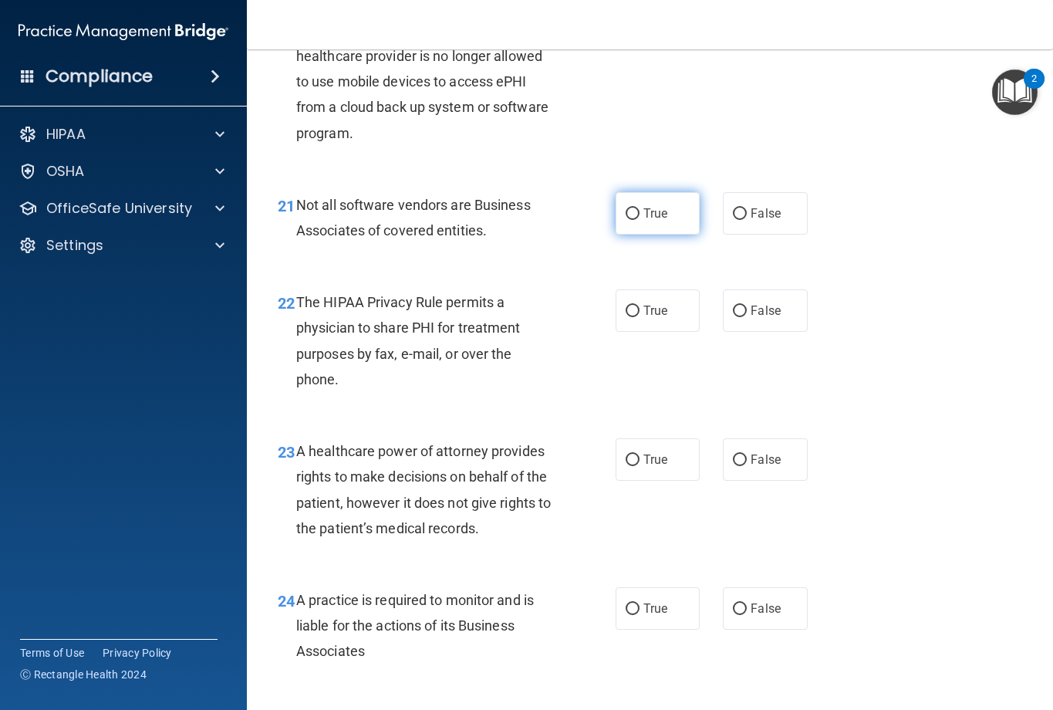
click at [690, 234] on label "True" at bounding box center [657, 213] width 85 height 42
click at [639, 220] on input "True" at bounding box center [633, 214] width 14 height 12
radio input "true"
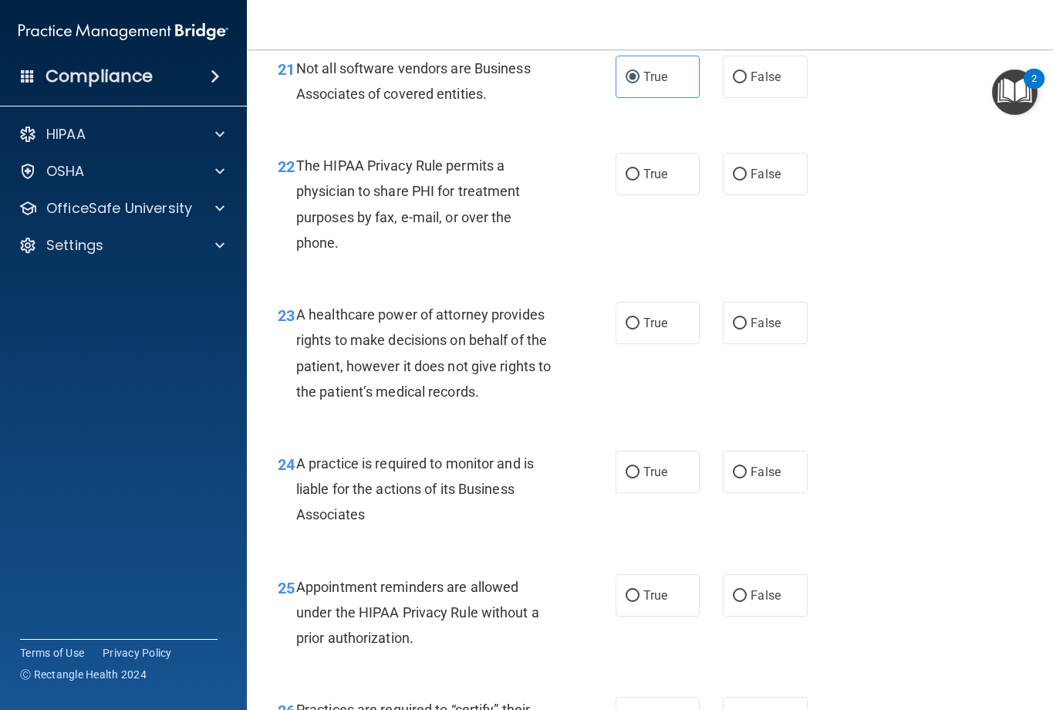
scroll to position [3162, 0]
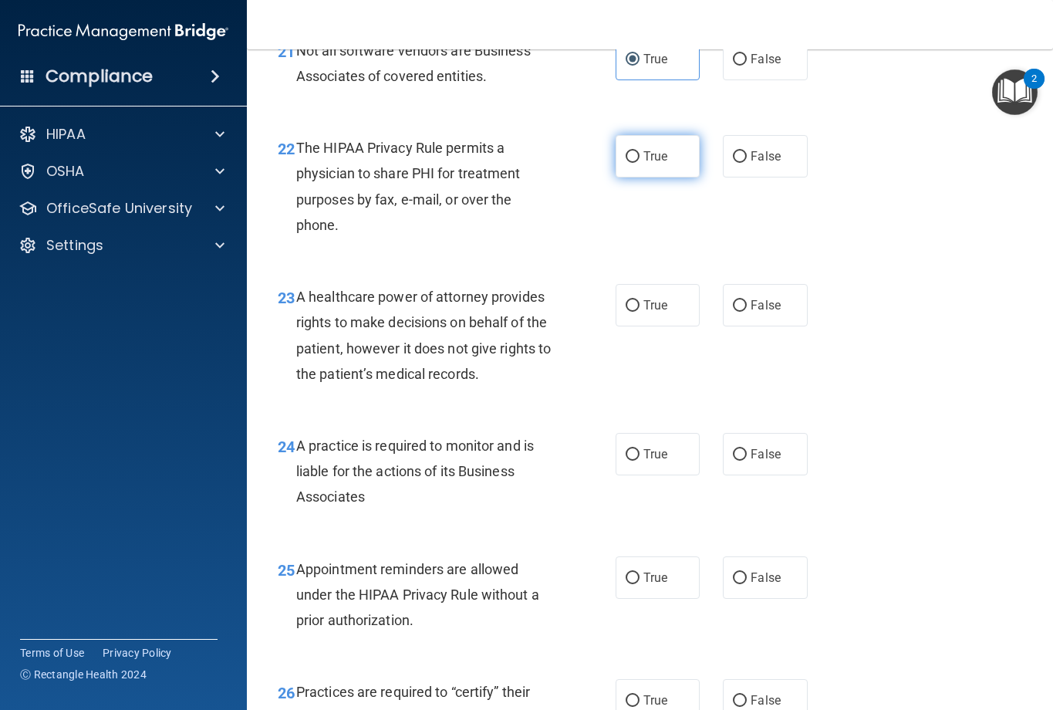
click at [629, 163] on input "True" at bounding box center [633, 157] width 14 height 12
radio input "true"
click at [772, 164] on span "False" at bounding box center [765, 156] width 30 height 15
click at [747, 163] on input "False" at bounding box center [740, 157] width 14 height 12
radio input "true"
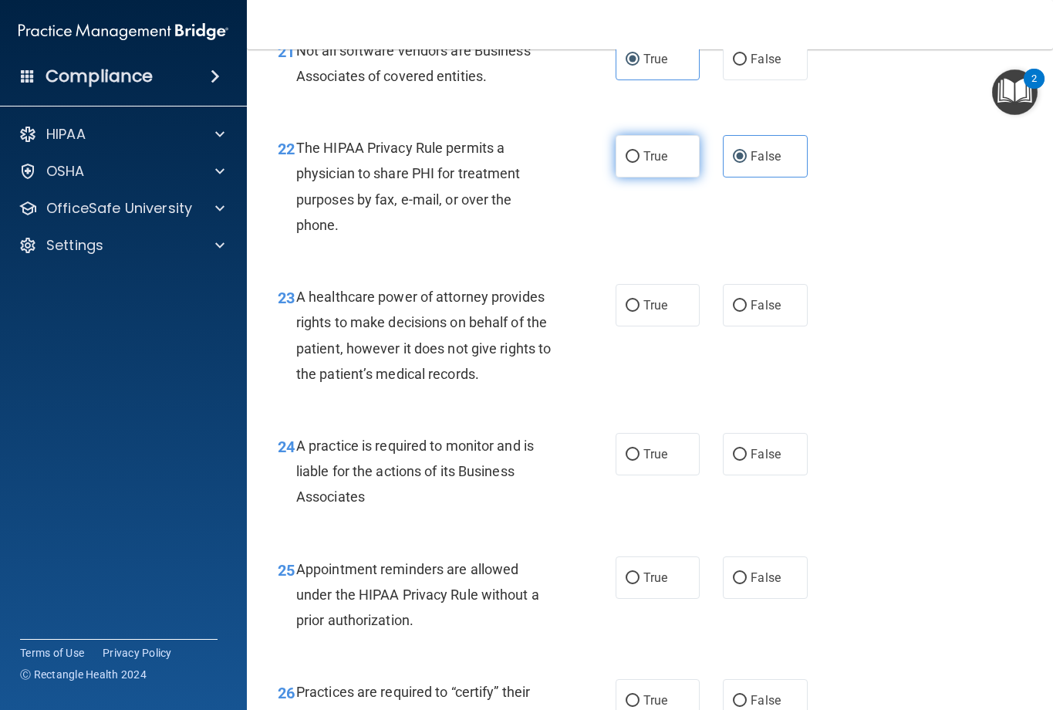
click at [659, 177] on label "True" at bounding box center [657, 156] width 85 height 42
click at [639, 163] on input "True" at bounding box center [633, 157] width 14 height 12
radio input "true"
radio input "false"
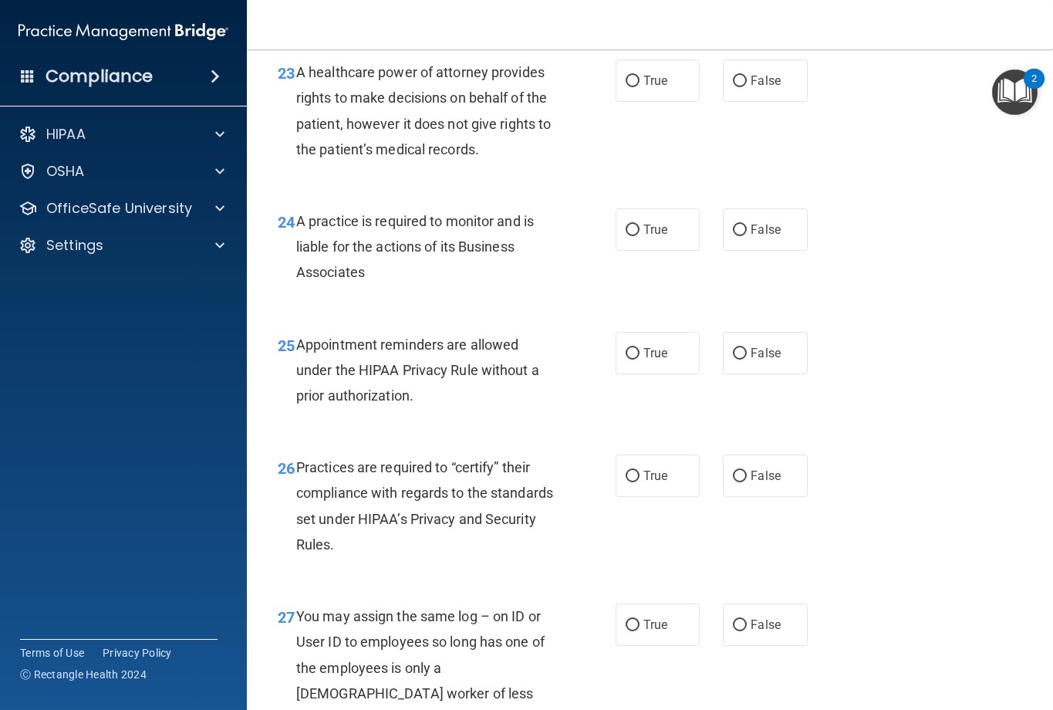
scroll to position [3394, 0]
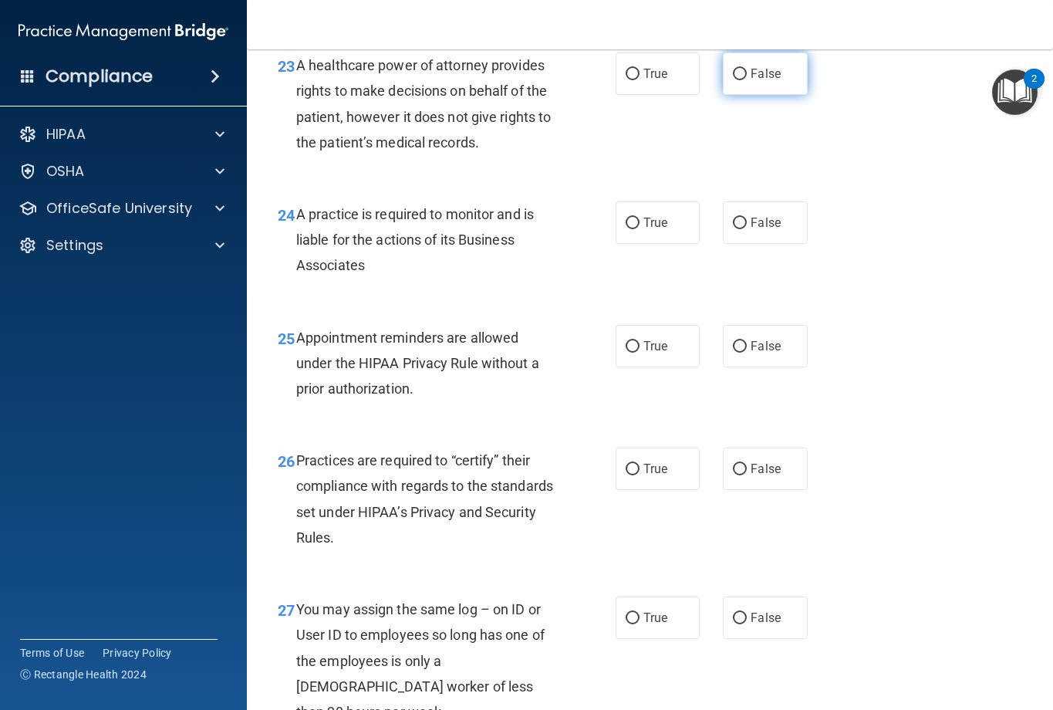
click at [757, 95] on label "False" at bounding box center [765, 73] width 85 height 42
click at [747, 80] on input "False" at bounding box center [740, 75] width 14 height 12
radio input "true"
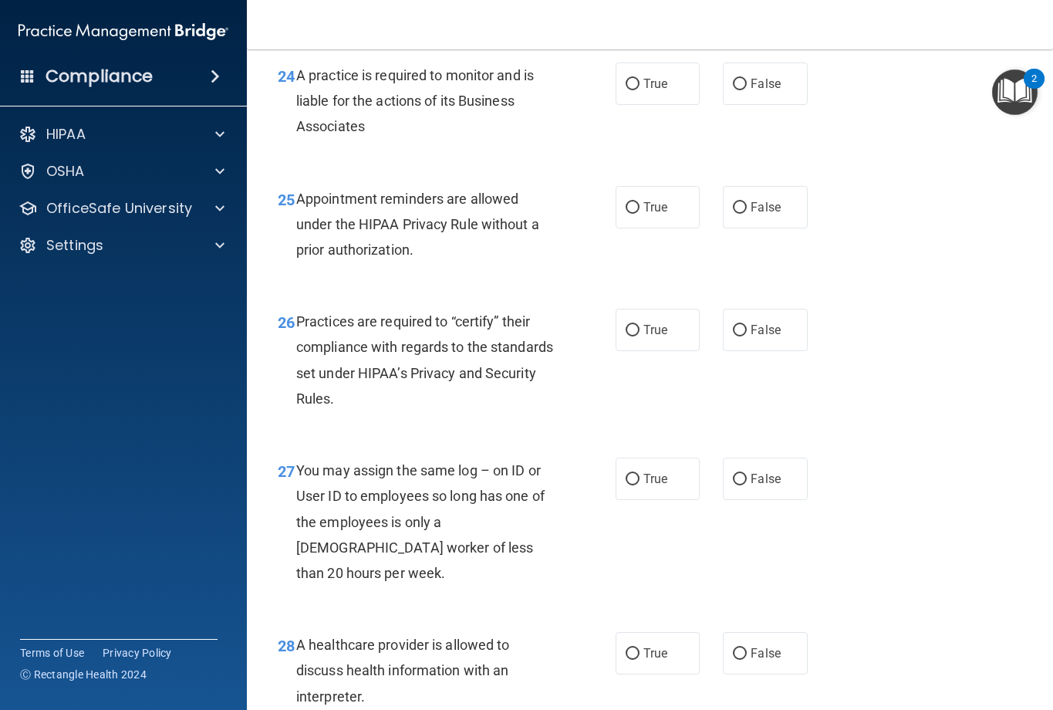
scroll to position [3548, 0]
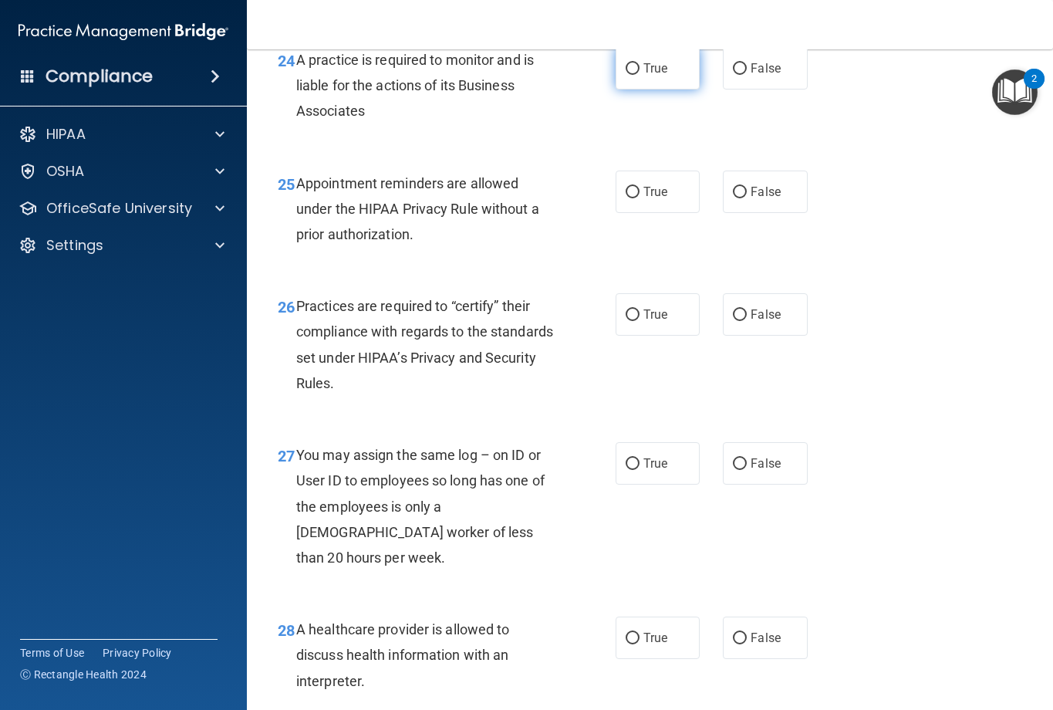
click at [628, 89] on label "True" at bounding box center [657, 68] width 85 height 42
click at [628, 75] on input "True" at bounding box center [633, 69] width 14 height 12
radio input "true"
click at [737, 75] on input "False" at bounding box center [740, 69] width 14 height 12
radio input "true"
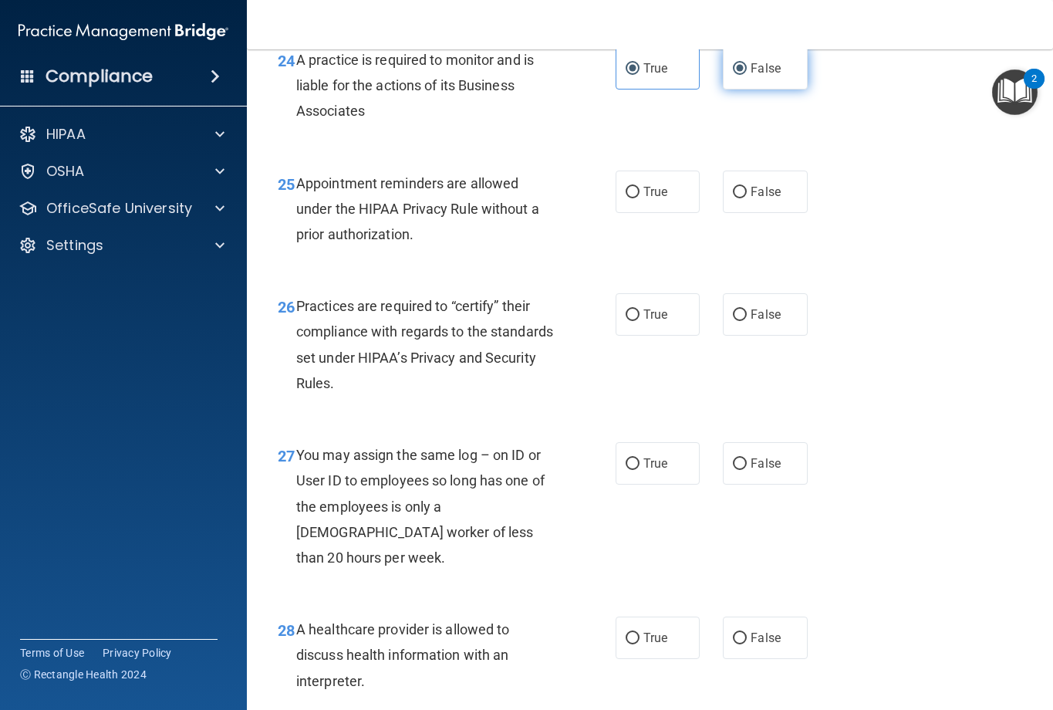
radio input "false"
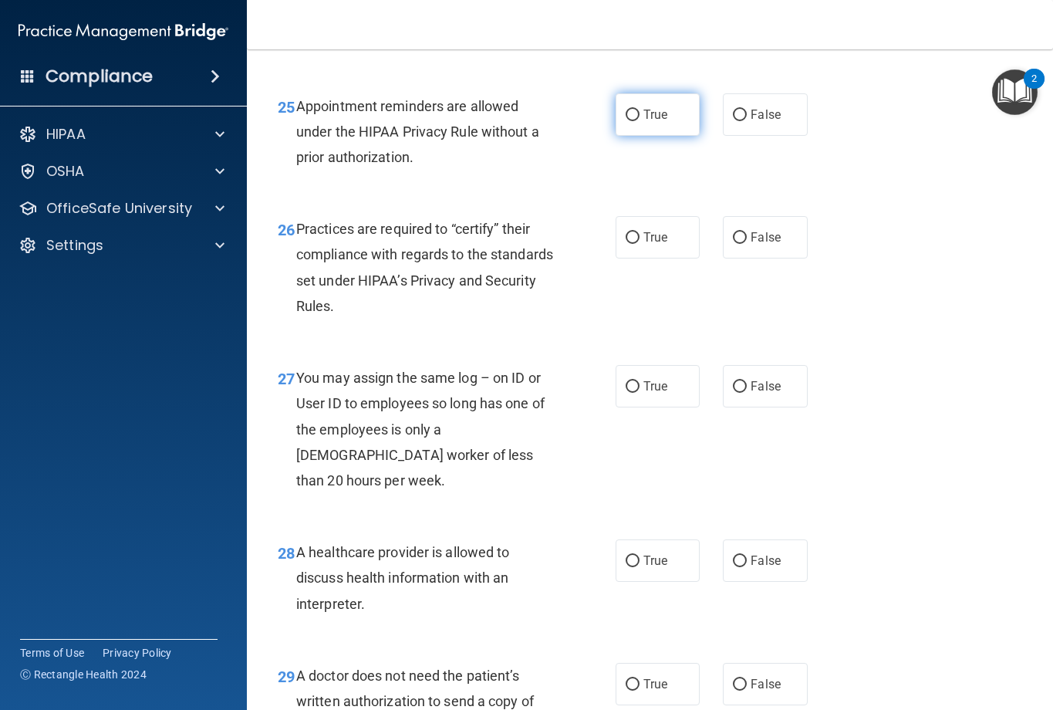
click at [626, 121] on input "True" at bounding box center [633, 116] width 14 height 12
radio input "true"
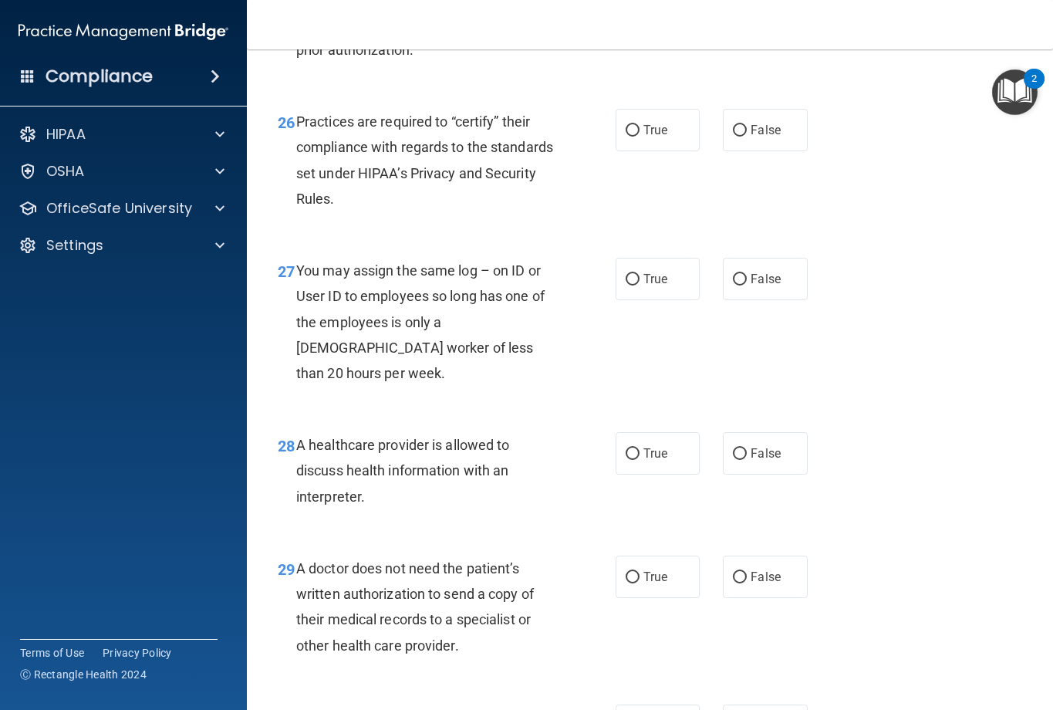
scroll to position [3779, 0]
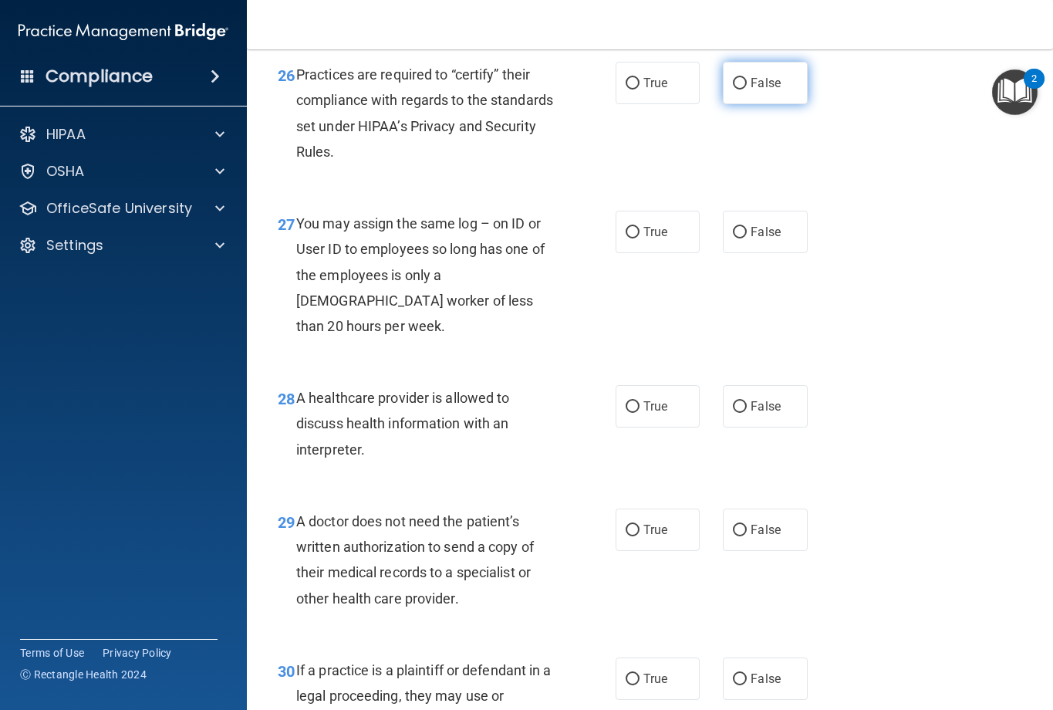
click at [759, 104] on label "False" at bounding box center [765, 83] width 85 height 42
click at [747, 89] on input "False" at bounding box center [740, 84] width 14 height 12
radio input "true"
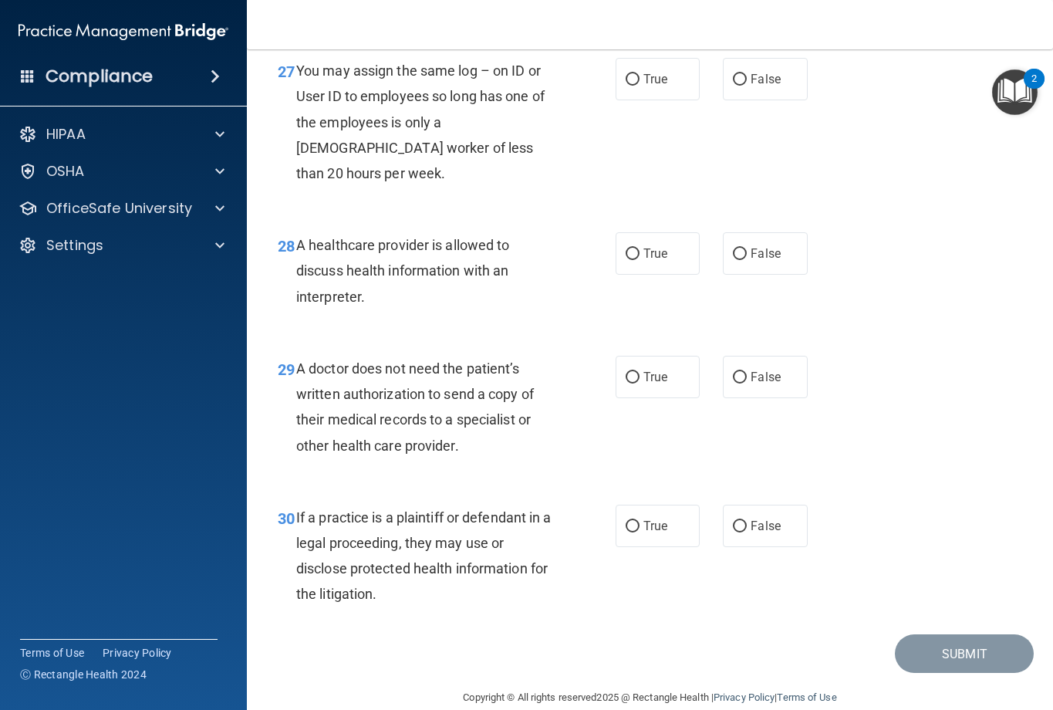
scroll to position [4008, 0]
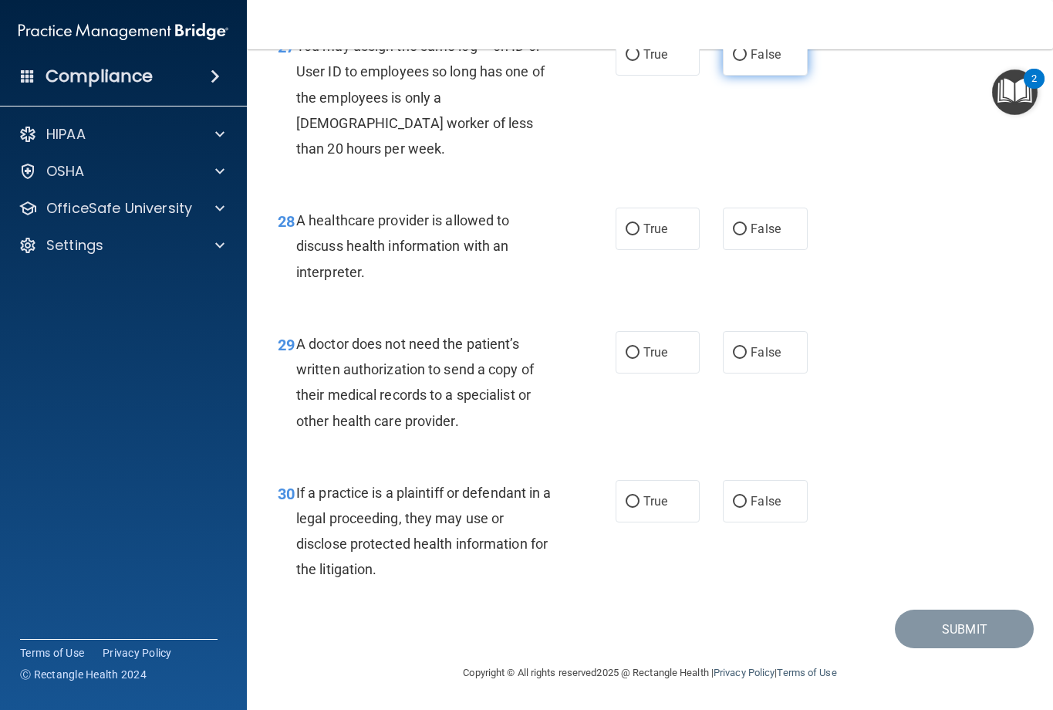
click at [738, 61] on input "False" at bounding box center [740, 55] width 14 height 12
radio input "true"
click at [643, 220] on label "True" at bounding box center [657, 228] width 85 height 42
click at [639, 224] on input "True" at bounding box center [633, 230] width 14 height 12
radio input "true"
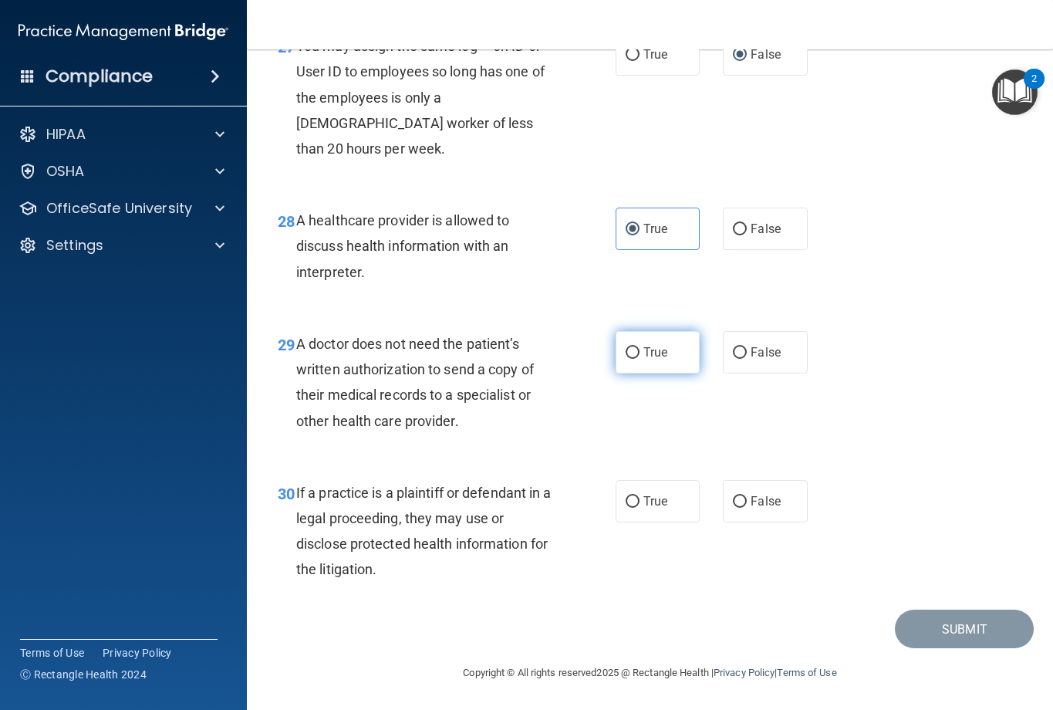
click at [626, 357] on input "True" at bounding box center [633, 353] width 14 height 12
radio input "true"
click at [629, 498] on input "True" at bounding box center [633, 502] width 14 height 12
radio input "true"
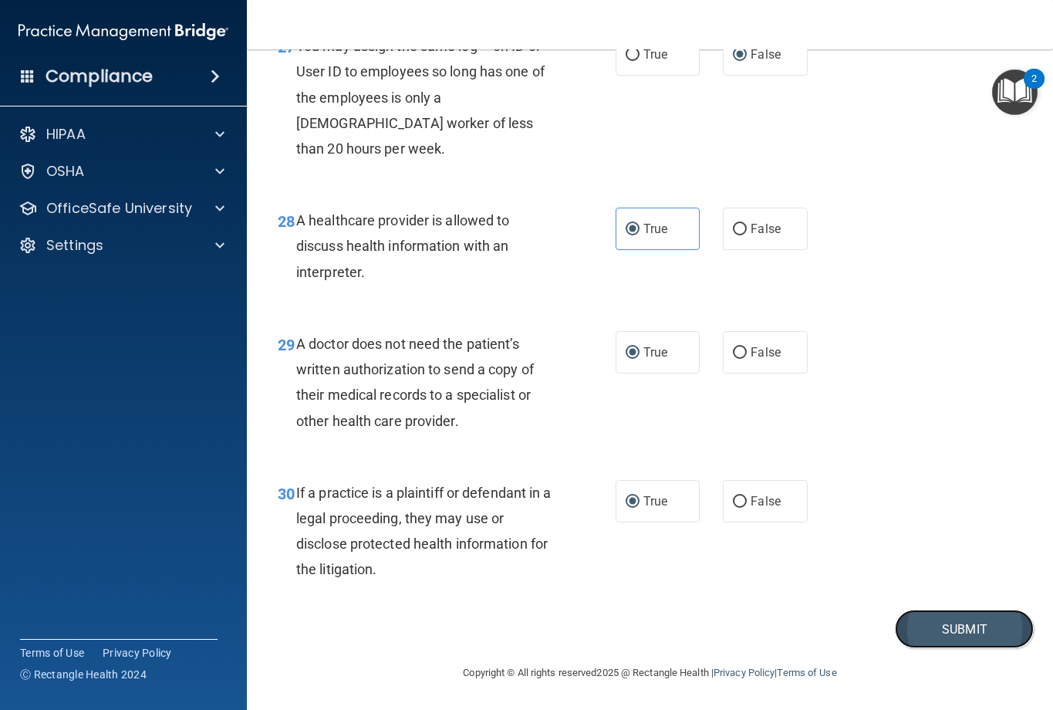
click at [929, 626] on button "Submit" at bounding box center [964, 628] width 139 height 39
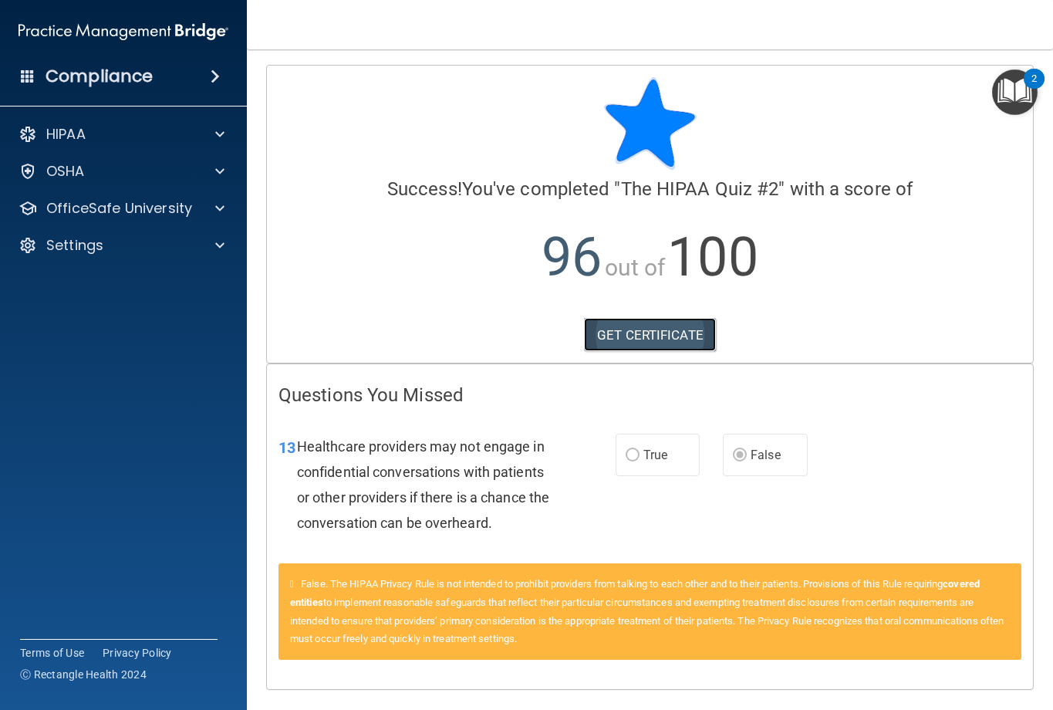
click at [699, 332] on link "GET CERTIFICATE" at bounding box center [650, 335] width 132 height 34
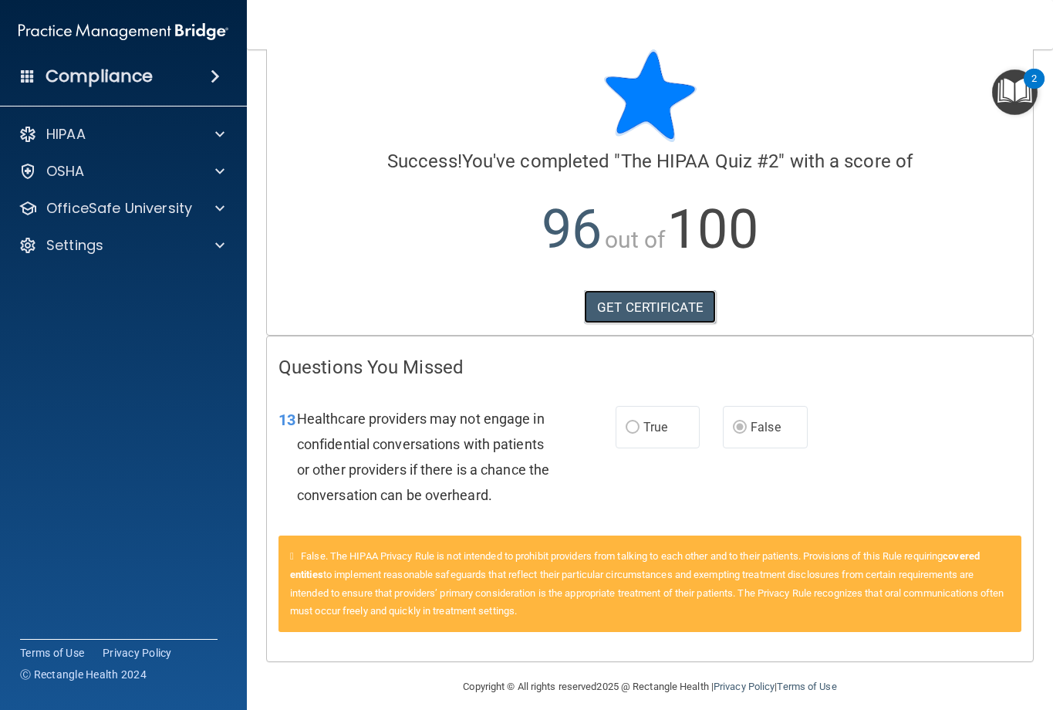
scroll to position [42, 0]
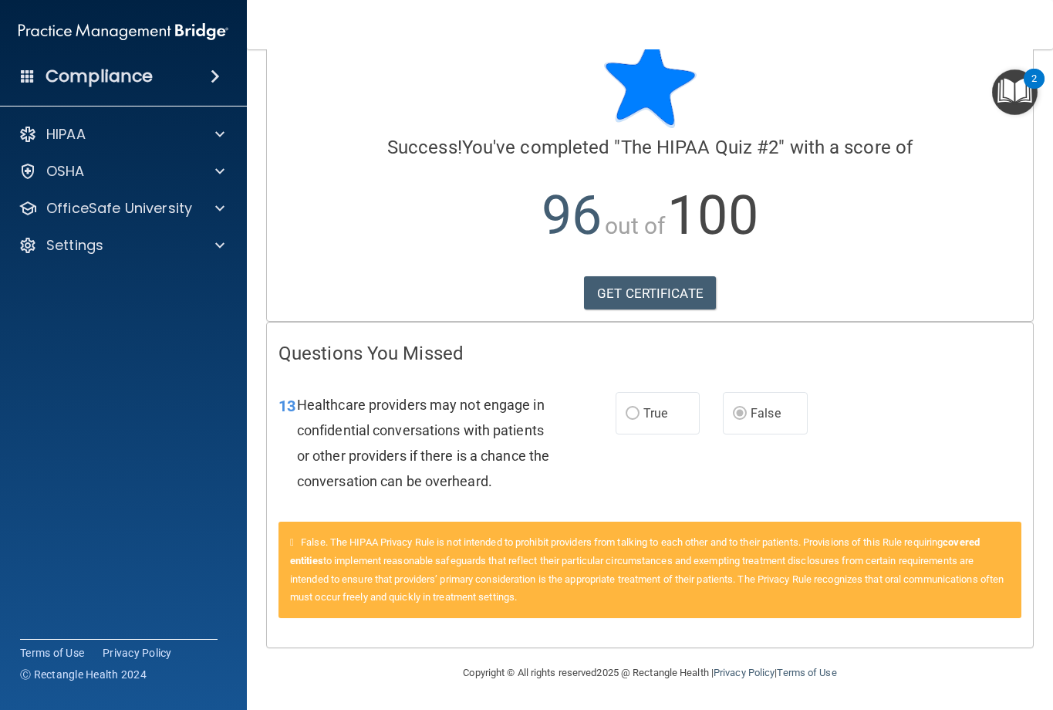
click at [1011, 87] on img "Open Resource Center, 2 new notifications" at bounding box center [1015, 92] width 46 height 46
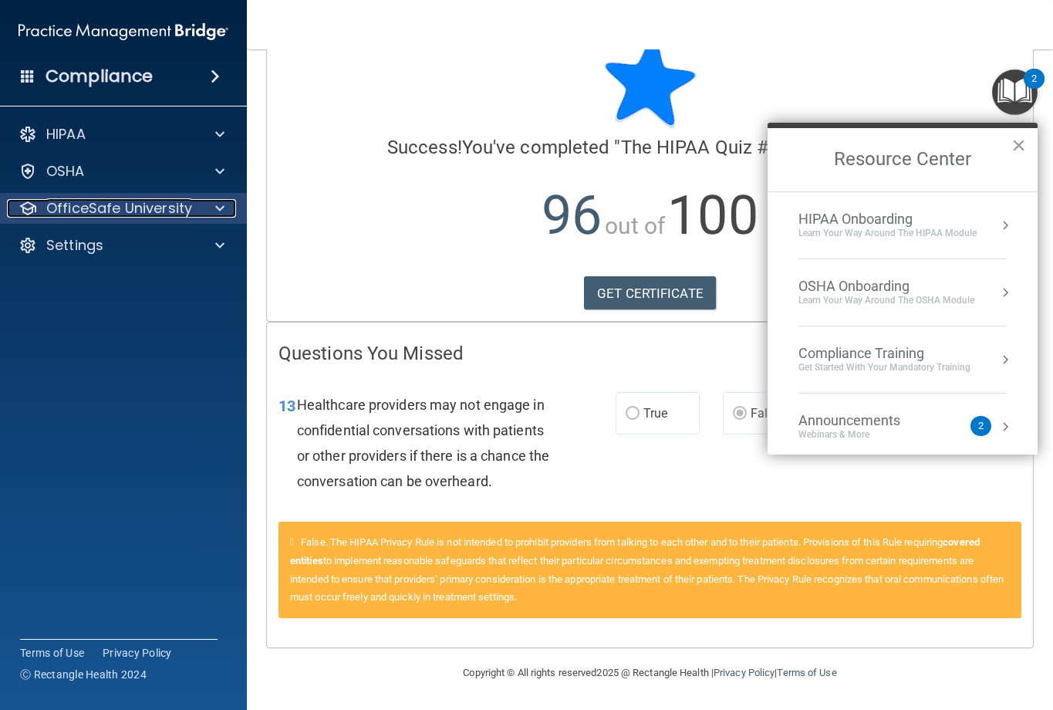
click at [109, 210] on p "OfficeSafe University" at bounding box center [119, 208] width 146 height 19
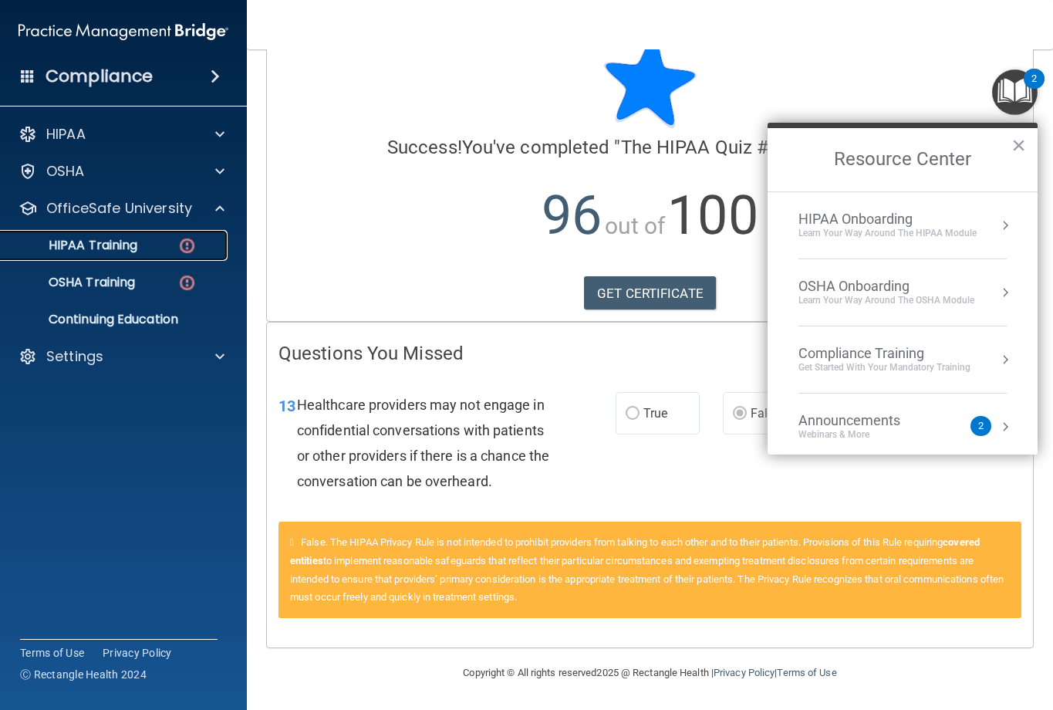
click at [130, 251] on p "HIPAA Training" at bounding box center [73, 245] width 127 height 15
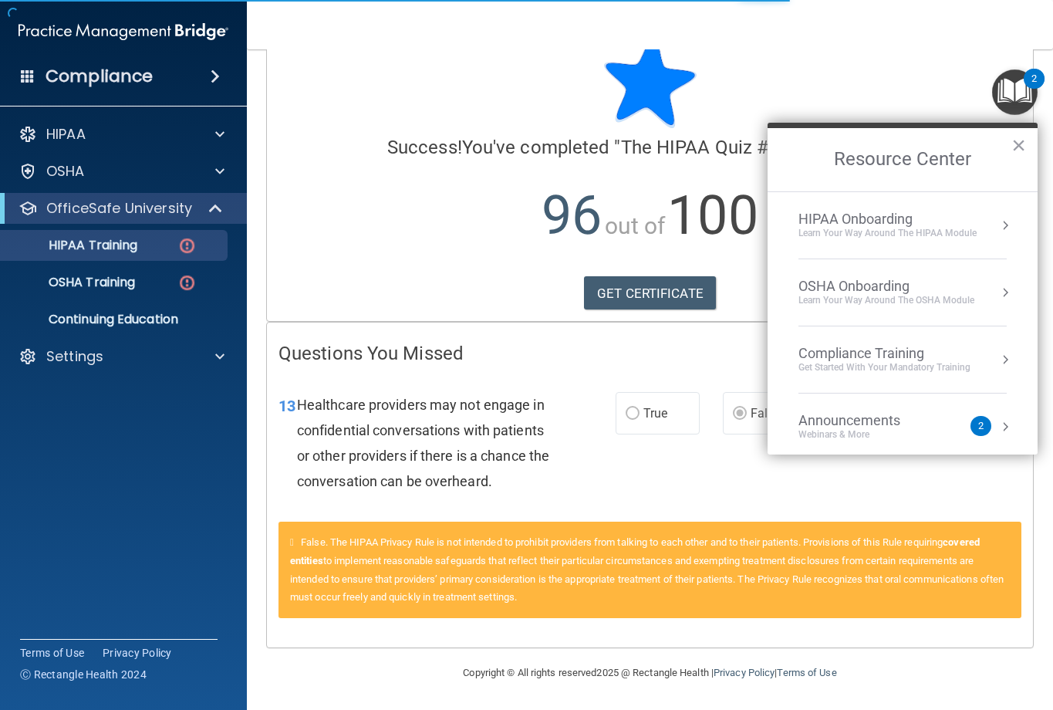
scroll to position [432, 0]
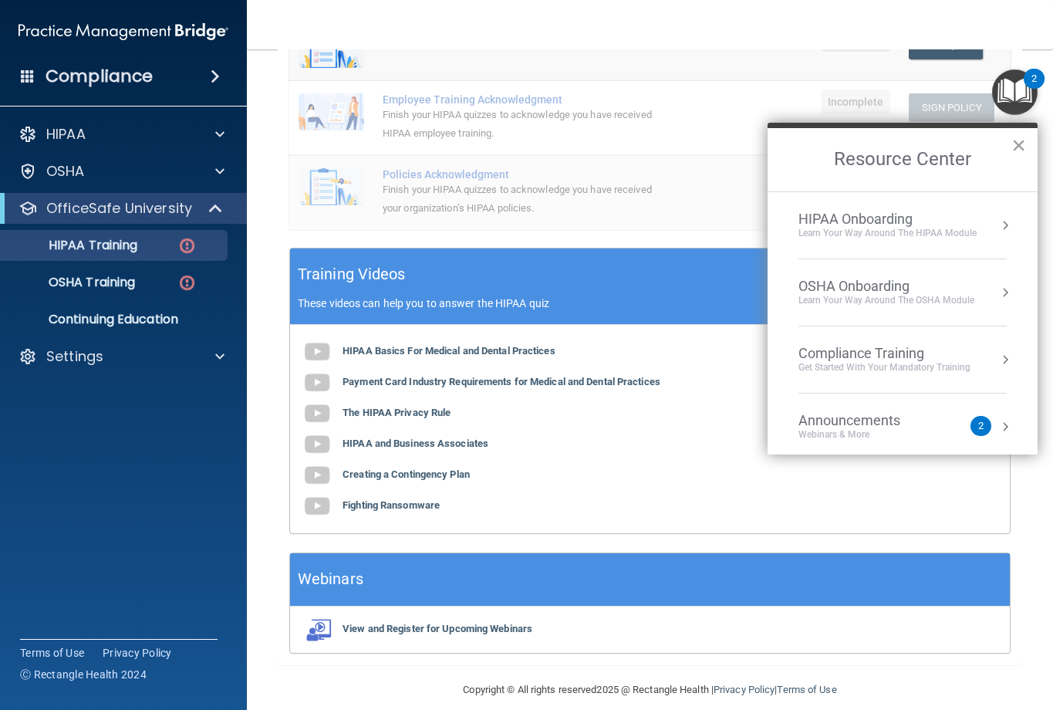
click at [1023, 143] on button "×" at bounding box center [1018, 145] width 15 height 25
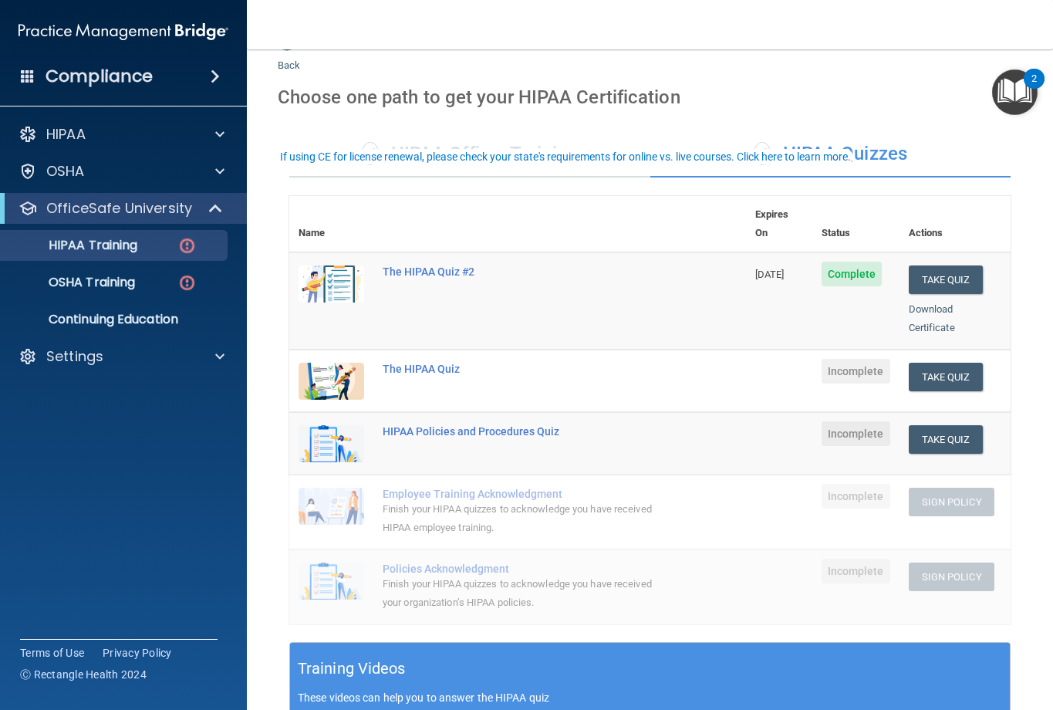
scroll to position [0, 0]
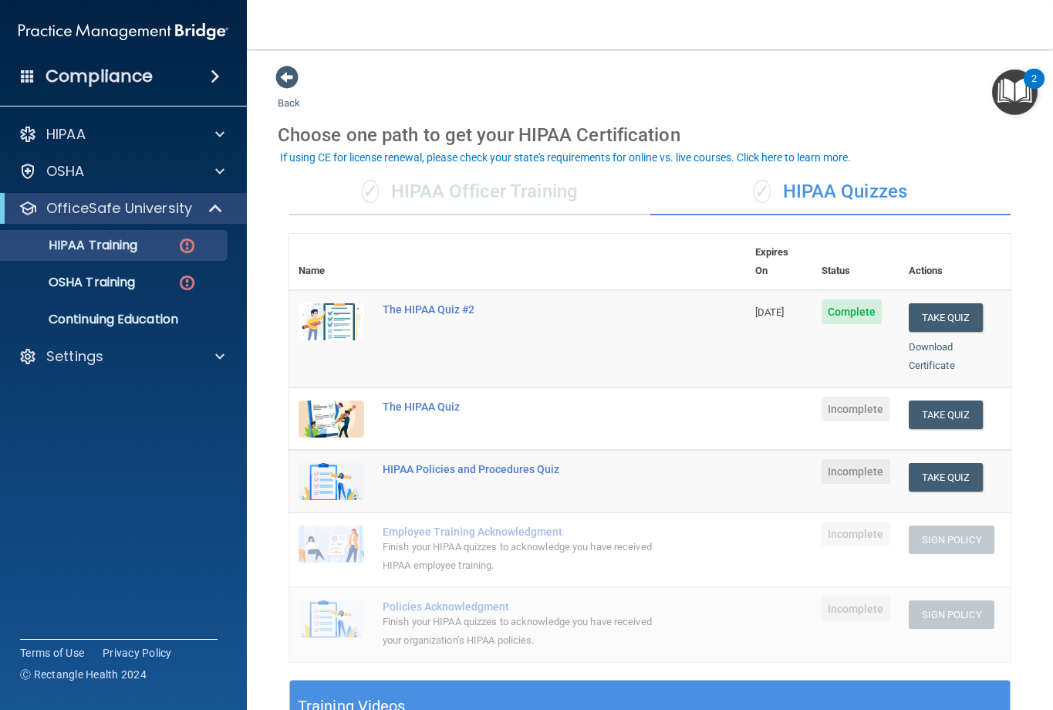
click at [481, 204] on div "✓ HIPAA Officer Training" at bounding box center [469, 192] width 361 height 46
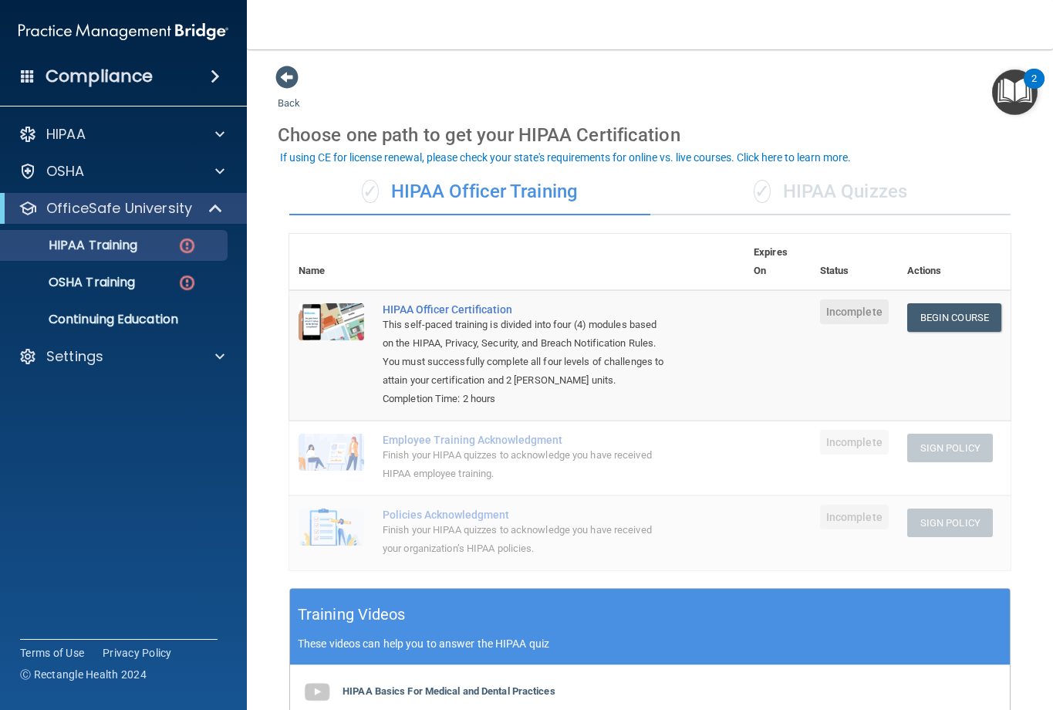
click at [781, 182] on div "✓ HIPAA Quizzes" at bounding box center [830, 192] width 361 height 46
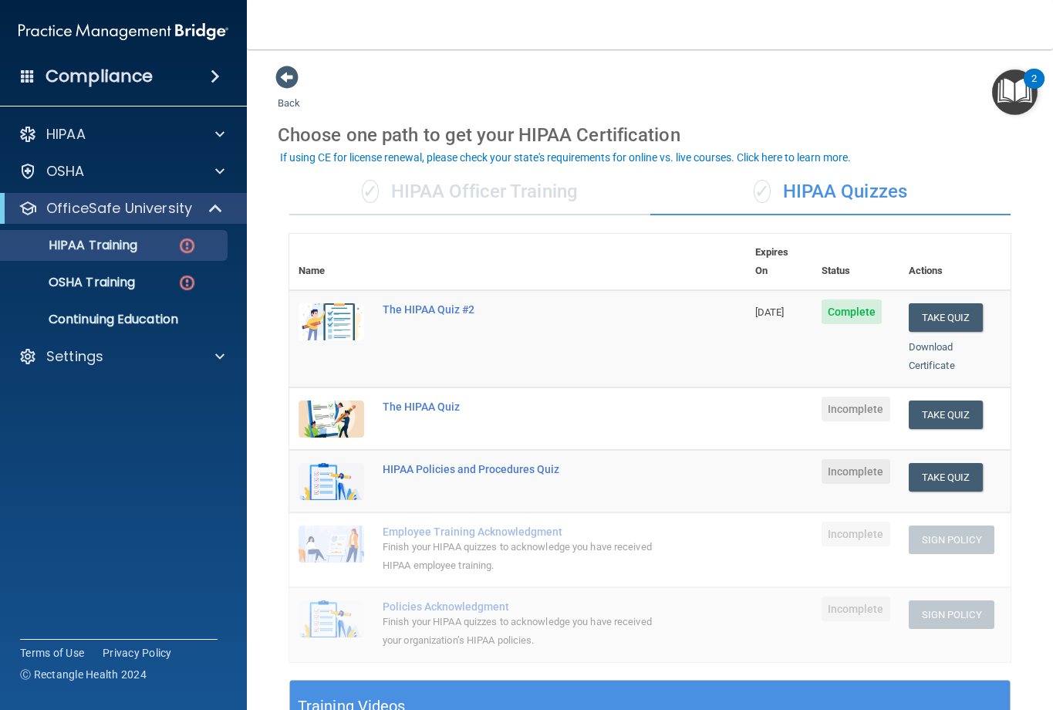
click at [516, 193] on div "✓ HIPAA Officer Training" at bounding box center [469, 192] width 361 height 46
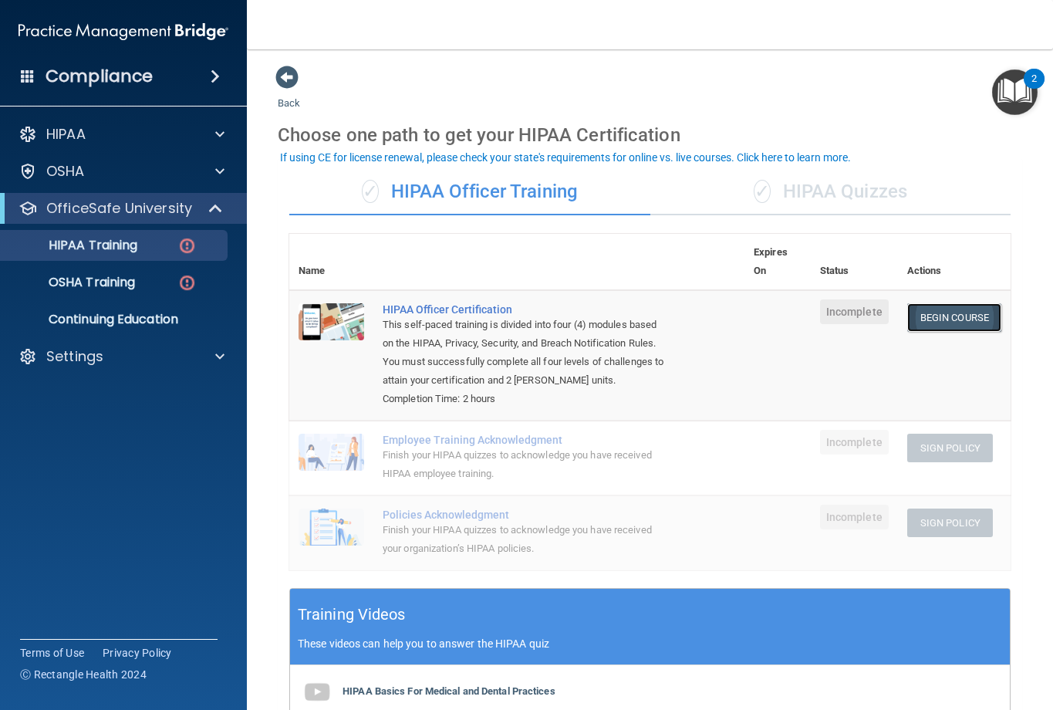
click at [907, 323] on link "Begin Course" at bounding box center [954, 317] width 94 height 29
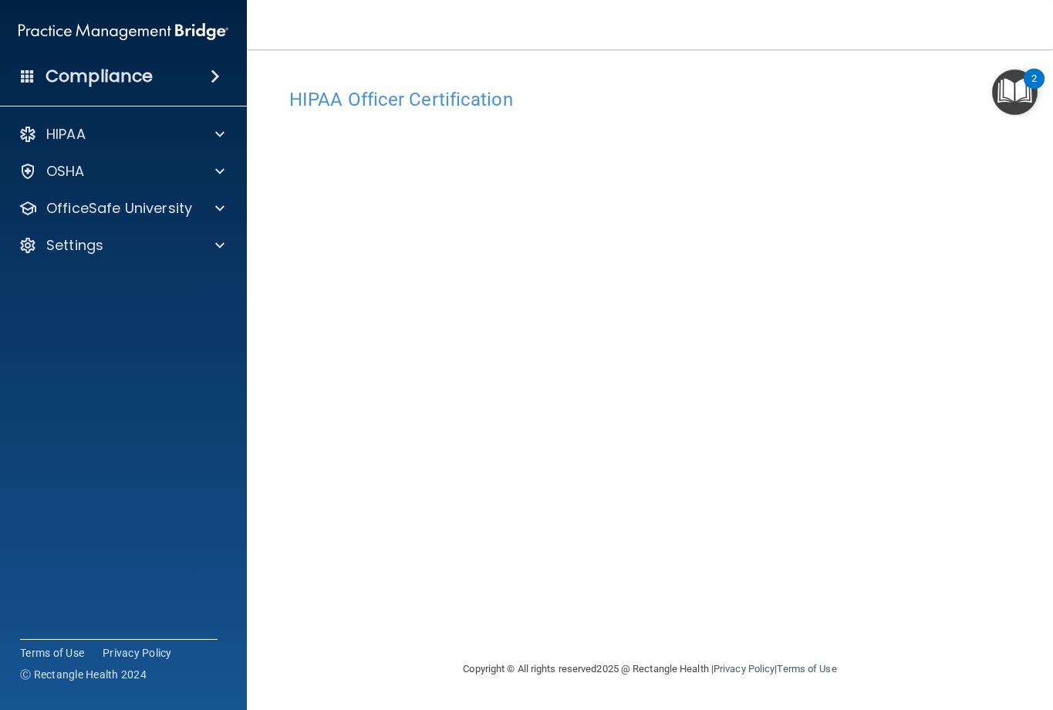
click at [36, 363] on accordion "HIPAA Documents and Policies Report an Incident Business Associates Emergency P…" at bounding box center [124, 311] width 248 height 397
